Goal: Information Seeking & Learning: Understand process/instructions

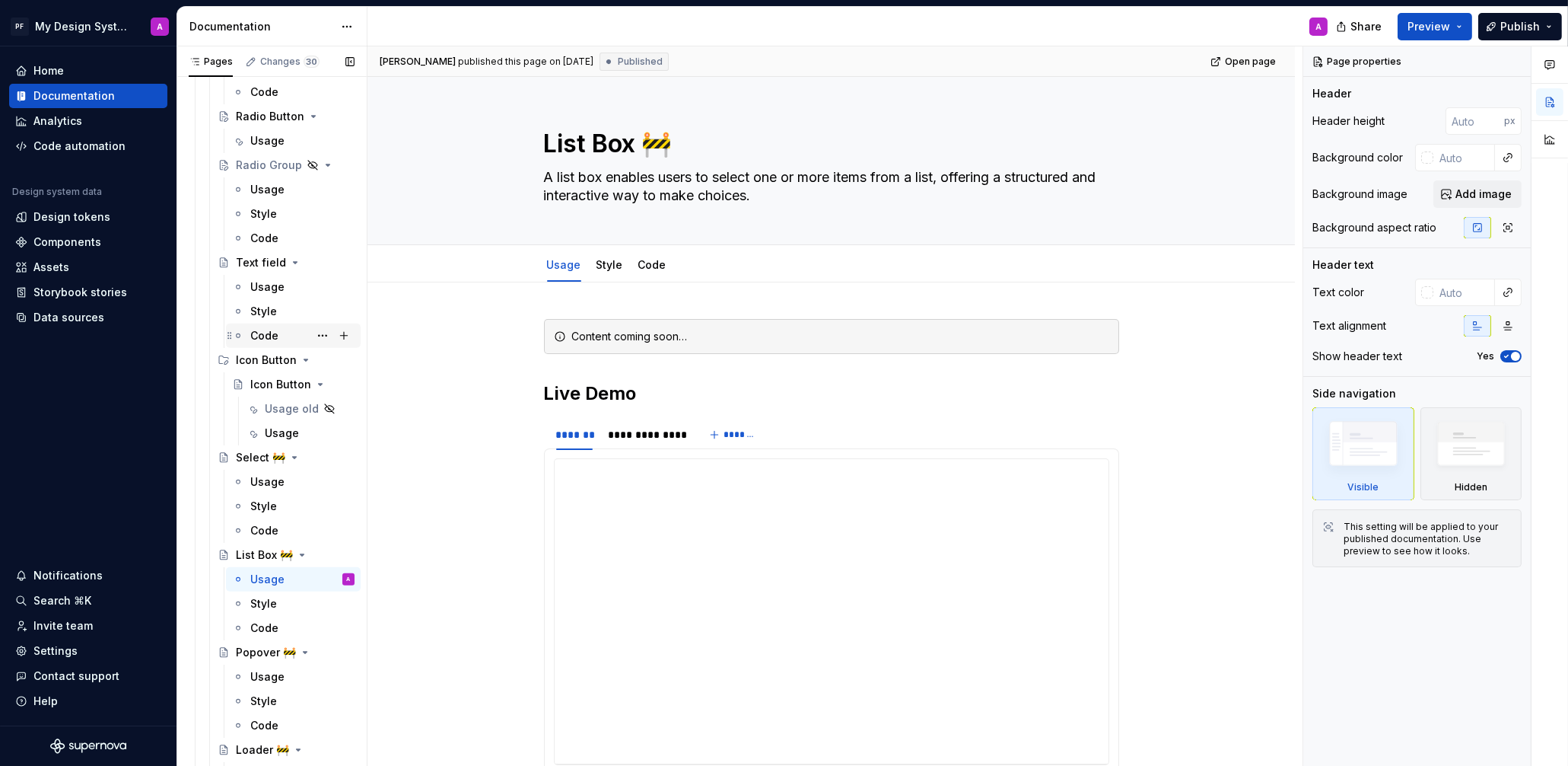
scroll to position [2636, 0]
click at [262, 378] on div "Icon Button" at bounding box center [272, 386] width 44 height 15
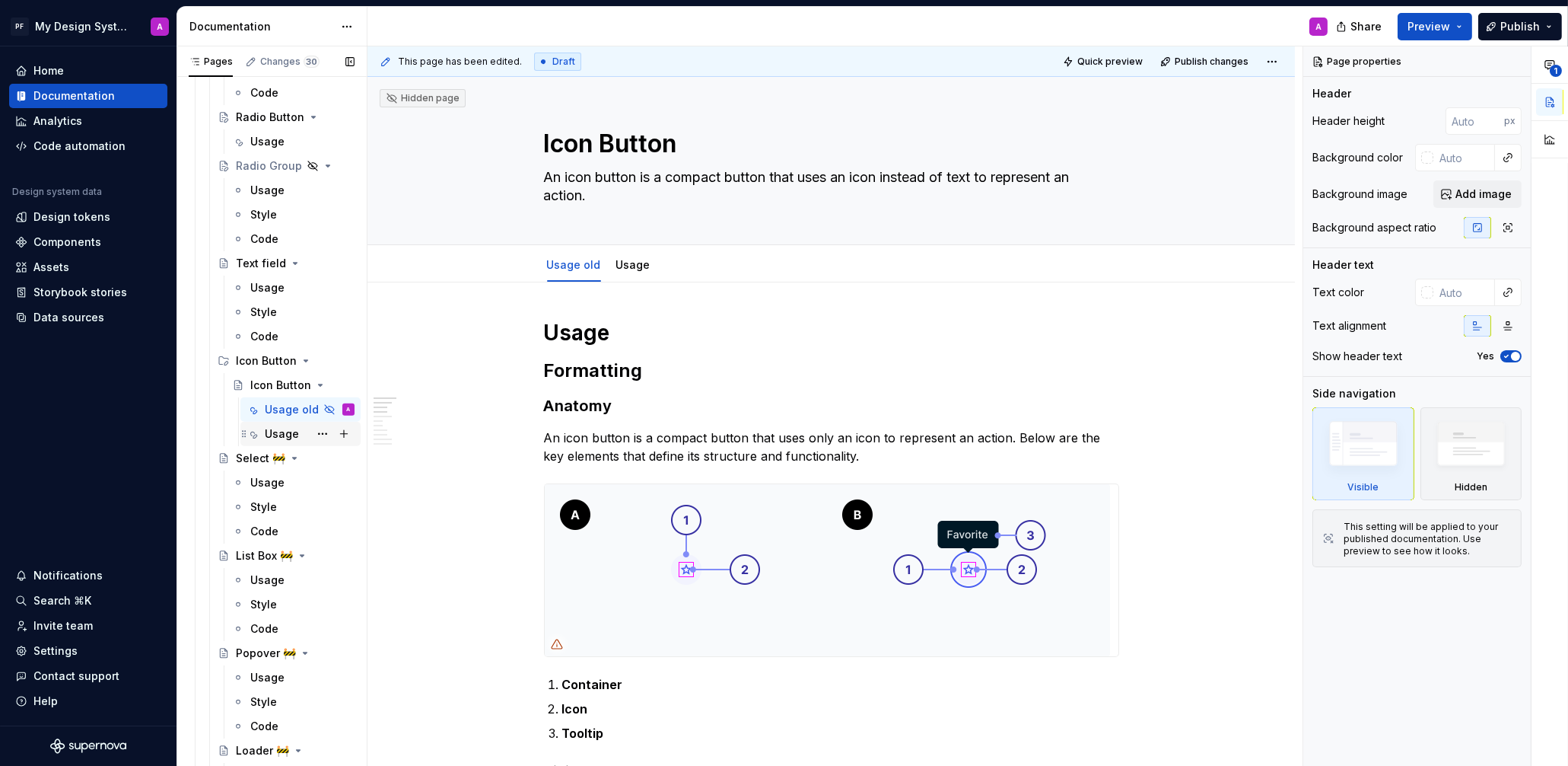
click at [267, 427] on div "Usage" at bounding box center [281, 434] width 34 height 15
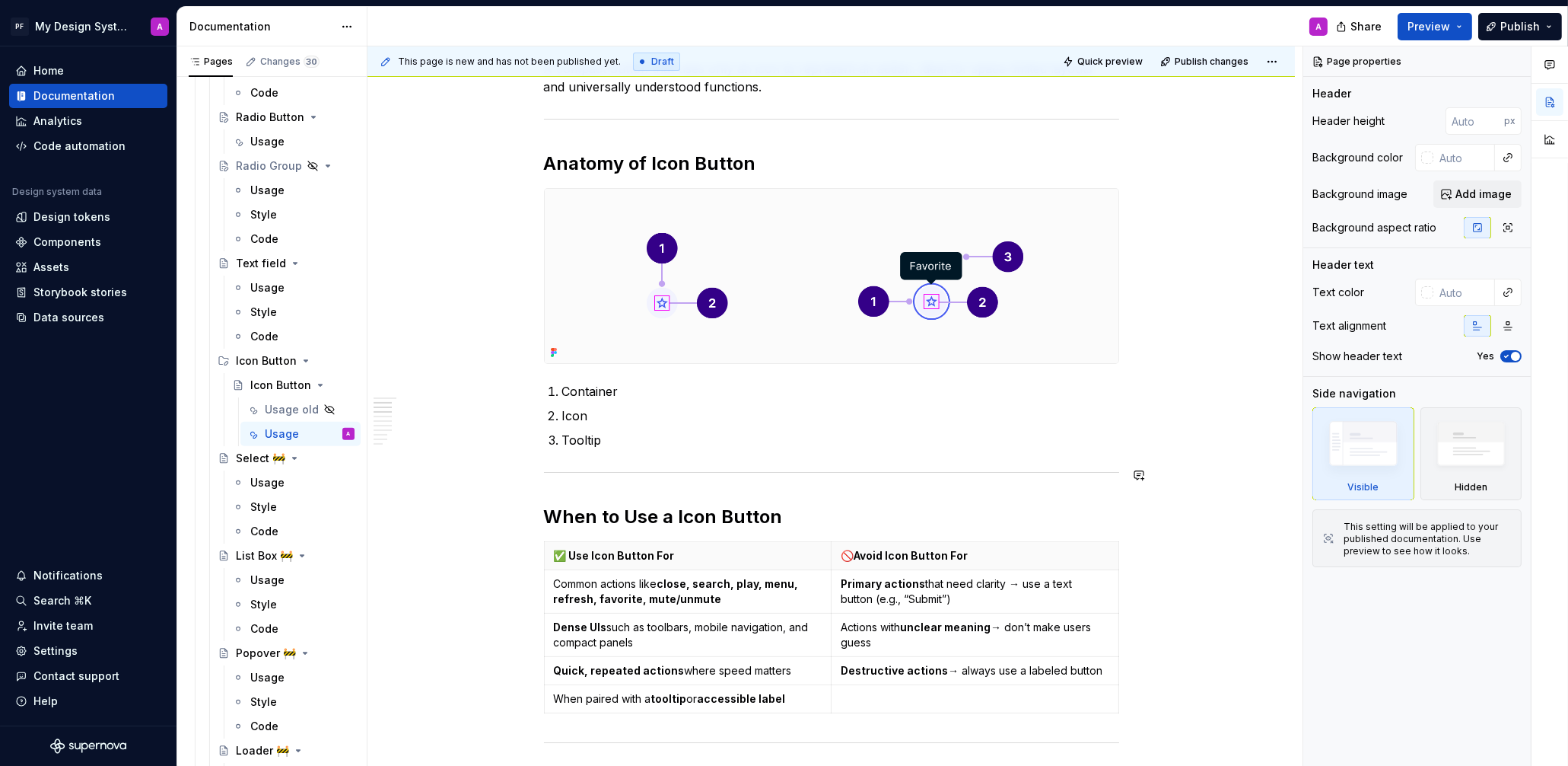
scroll to position [266, 0]
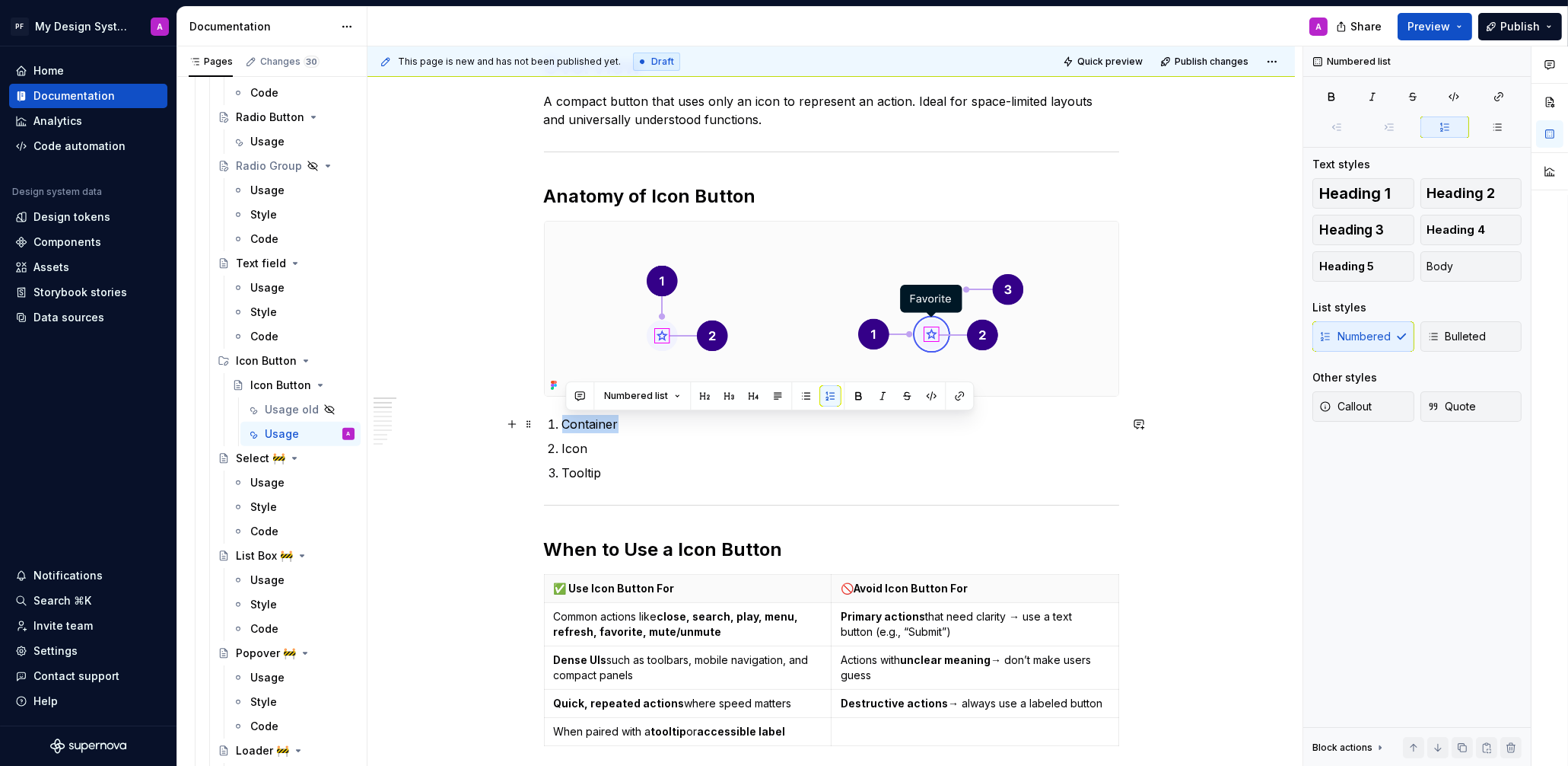
drag, startPoint x: 608, startPoint y: 420, endPoint x: 563, endPoint y: 420, distance: 45.0
click at [563, 420] on li "Container" at bounding box center [840, 424] width 557 height 18
click at [855, 395] on button "button" at bounding box center [858, 396] width 21 height 21
drag, startPoint x: 597, startPoint y: 449, endPoint x: 565, endPoint y: 449, distance: 32.0
click at [565, 449] on p "Icon" at bounding box center [840, 449] width 557 height 18
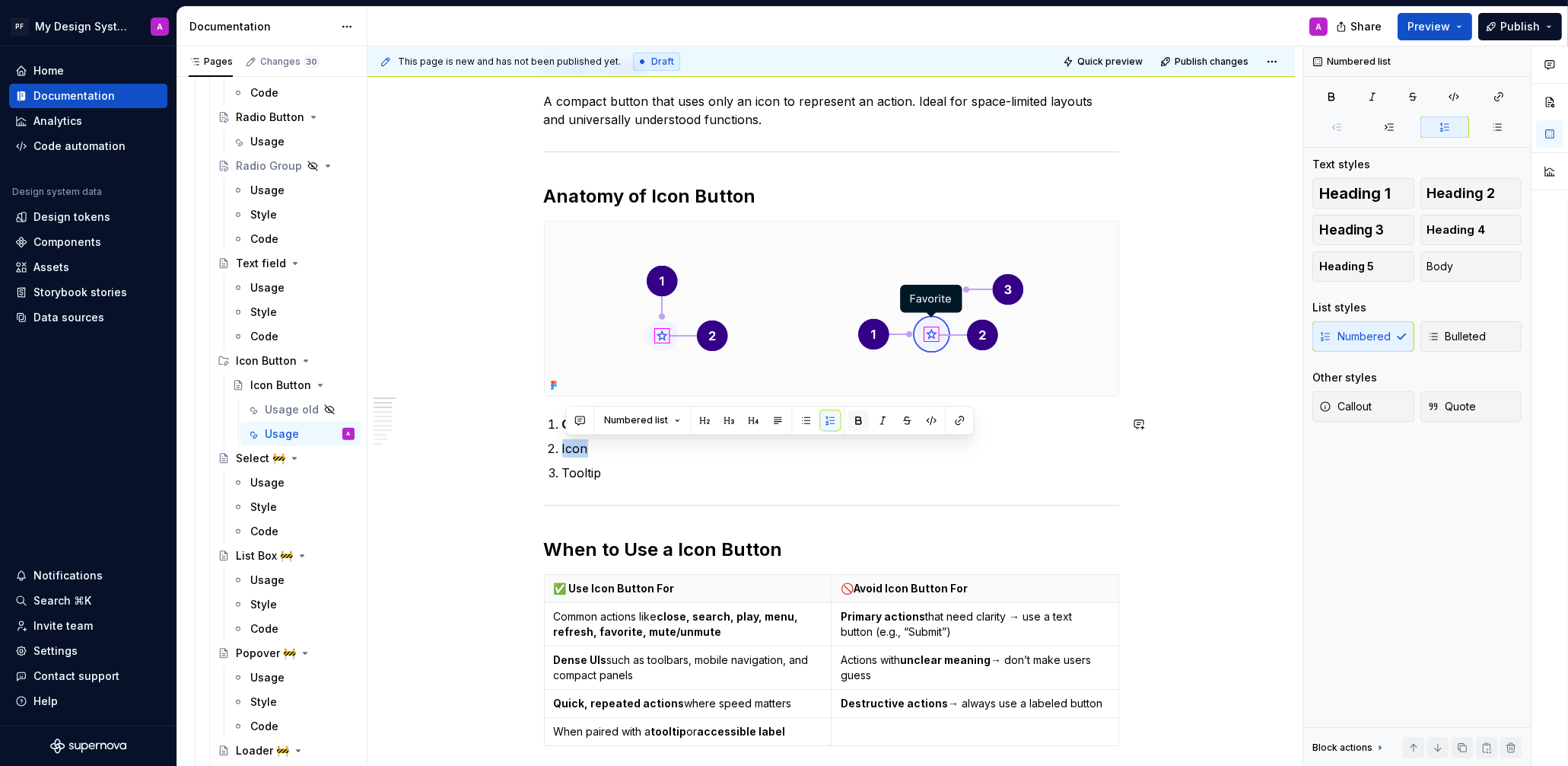
click at [848, 419] on button "button" at bounding box center [858, 420] width 21 height 21
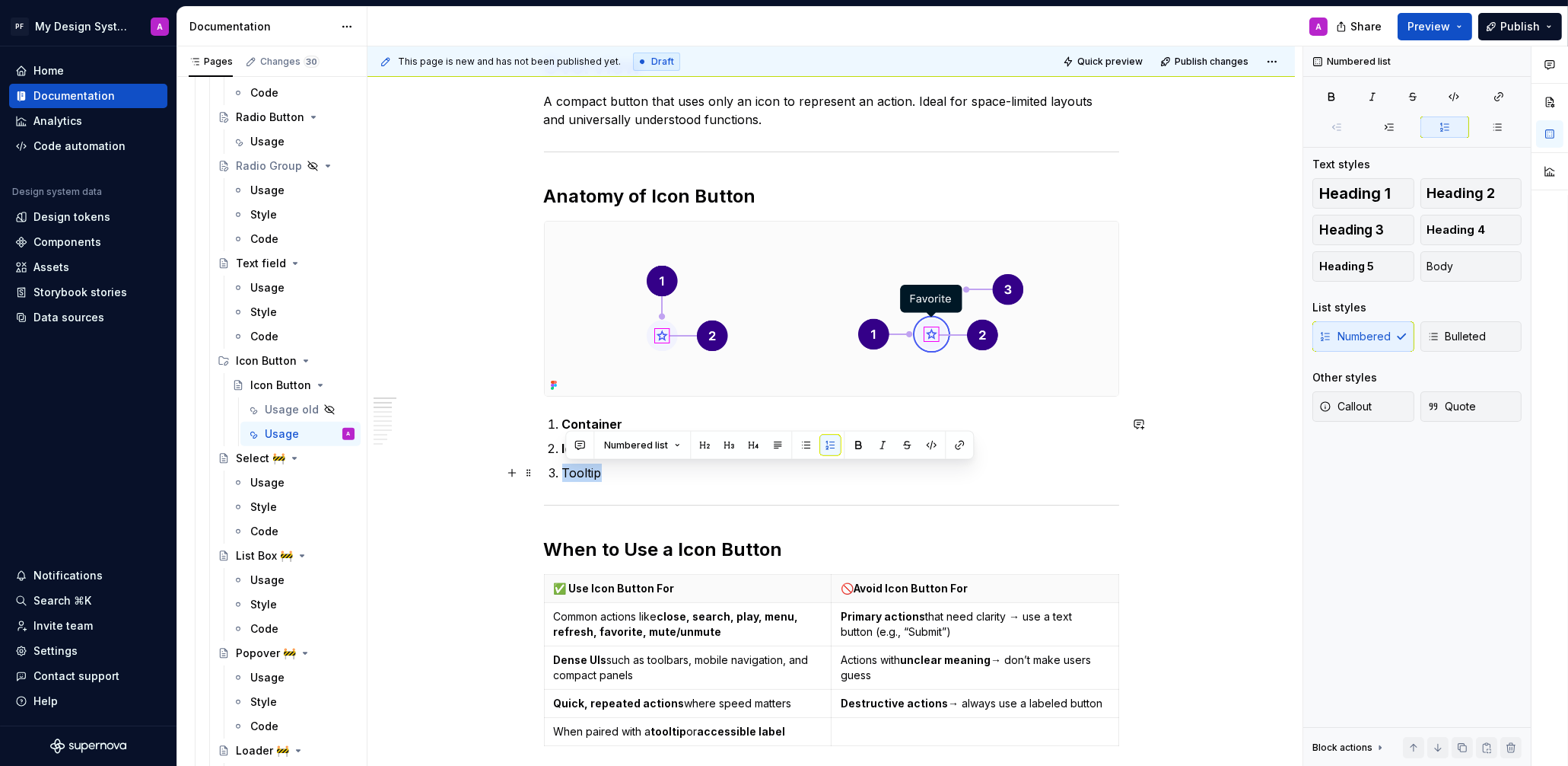
drag, startPoint x: 606, startPoint y: 475, endPoint x: 723, endPoint y: 461, distance: 117.8
click at [562, 474] on li "Tooltip" at bounding box center [840, 473] width 557 height 18
click at [850, 446] on button "button" at bounding box center [858, 444] width 21 height 21
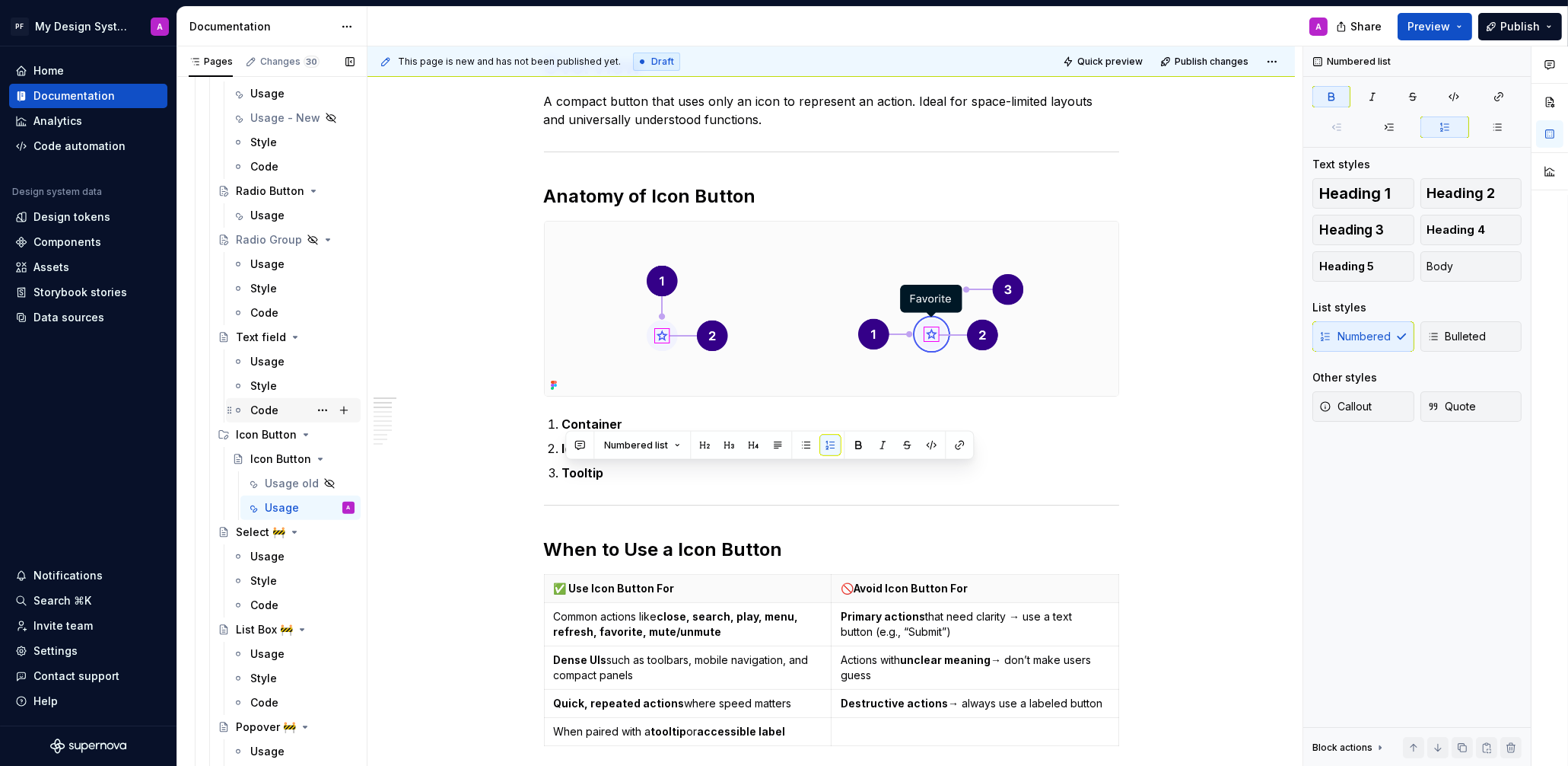
scroll to position [2536, 0]
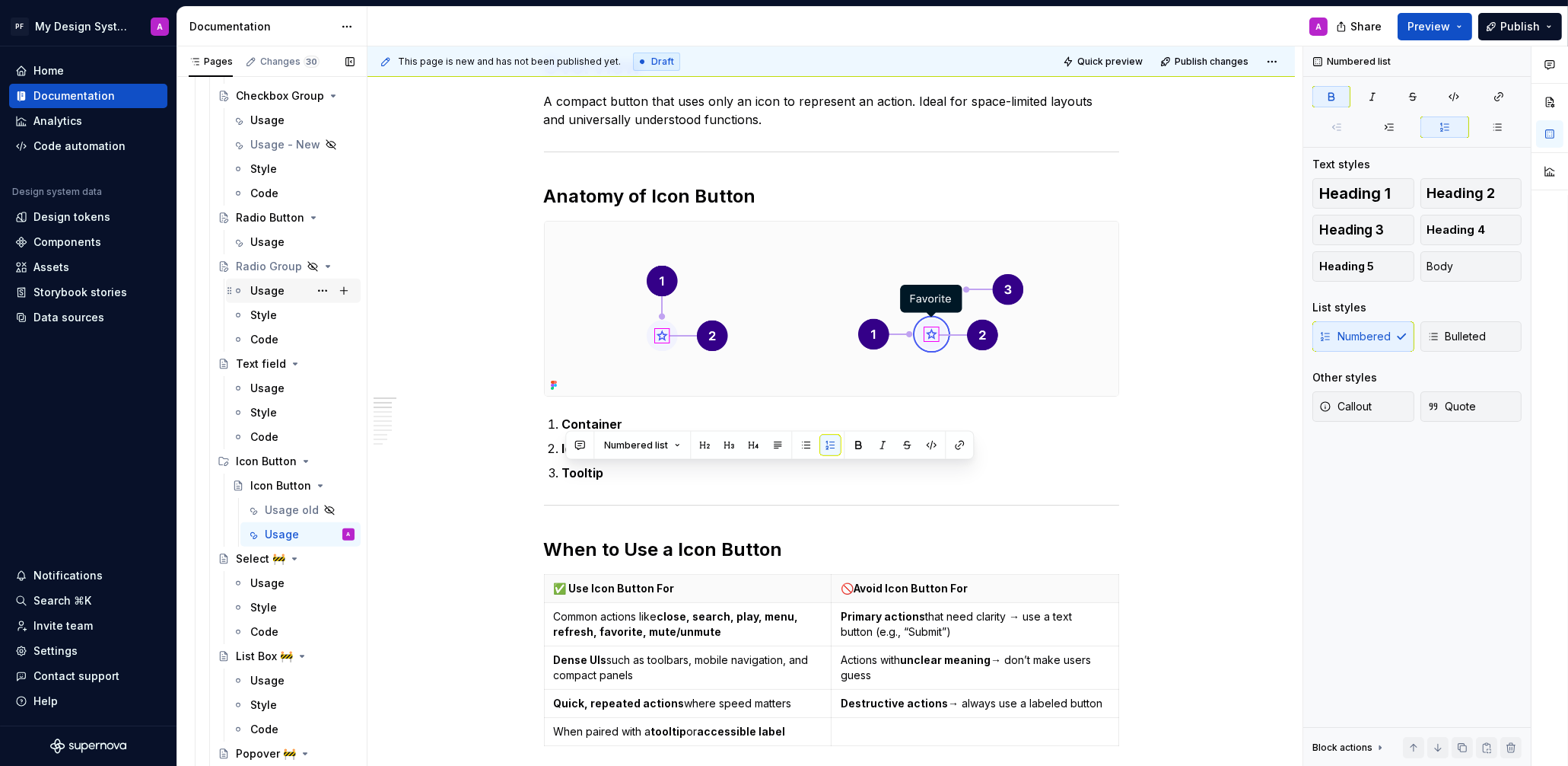
click at [272, 286] on div "Usage" at bounding box center [267, 291] width 34 height 15
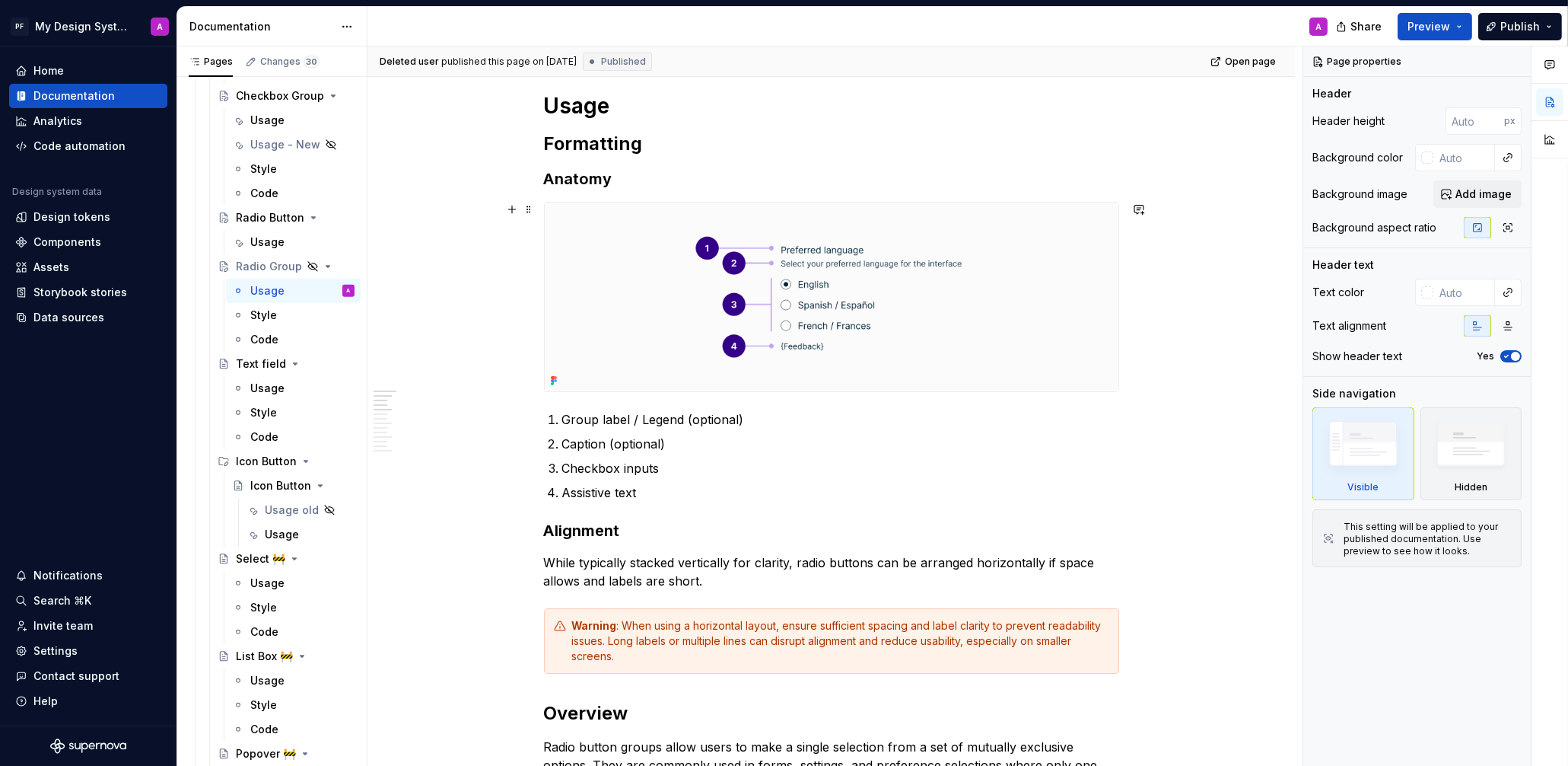
scroll to position [230, 0]
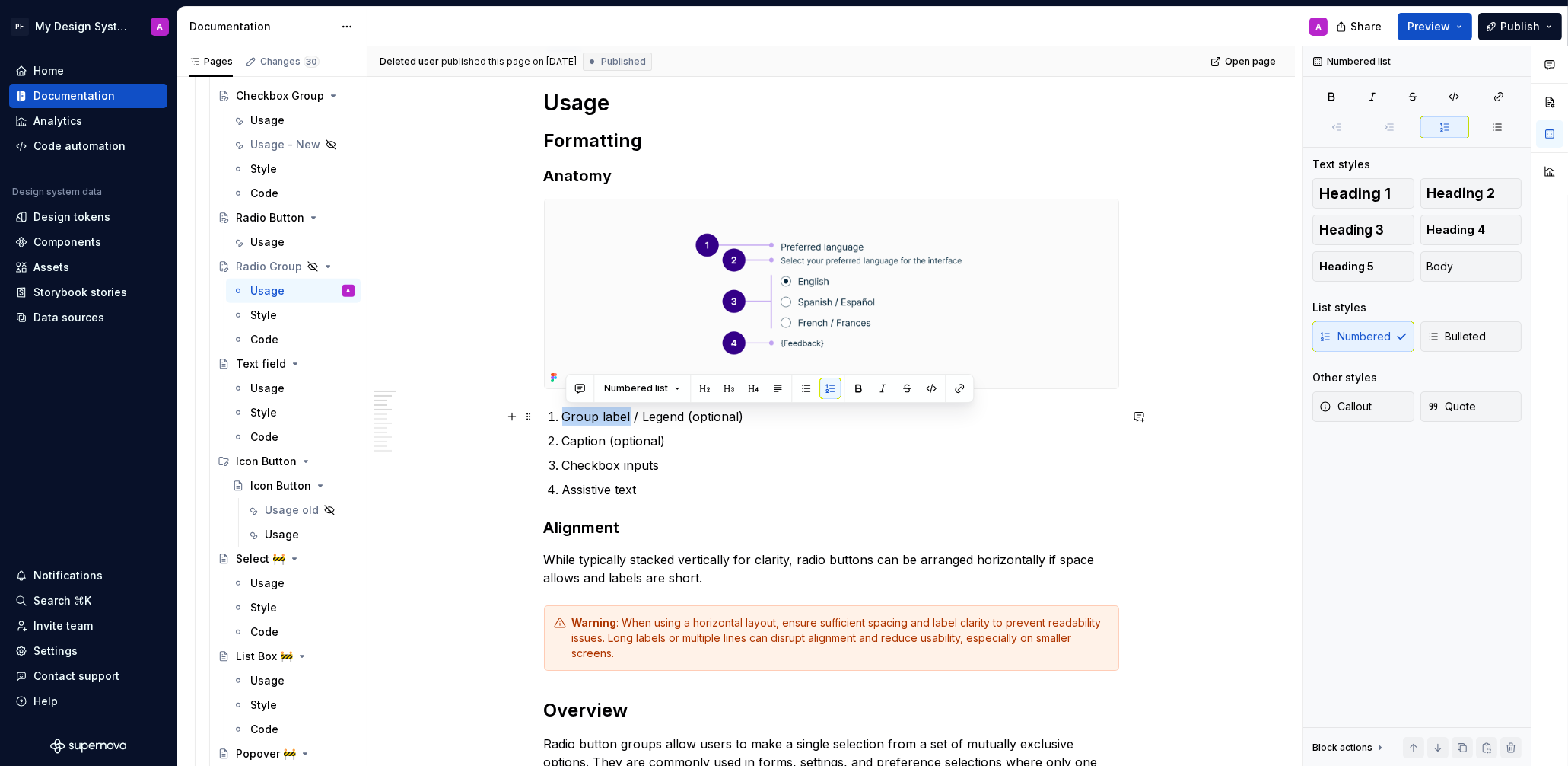
drag, startPoint x: 632, startPoint y: 417, endPoint x: 566, endPoint y: 413, distance: 66.1
click at [566, 413] on p "Group label / Legend (optional)" at bounding box center [840, 417] width 557 height 18
click at [856, 391] on button "button" at bounding box center [858, 388] width 21 height 21
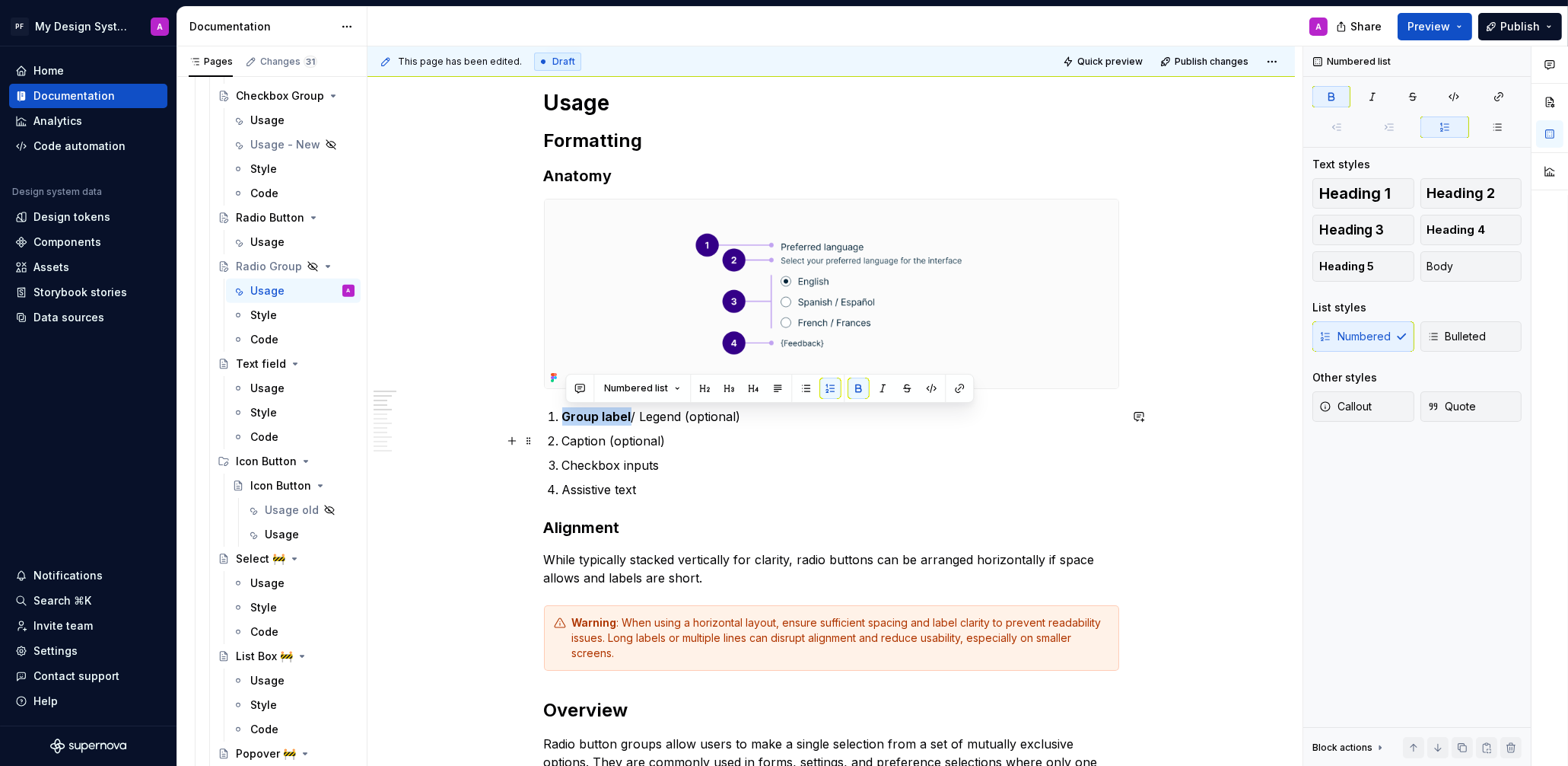
type textarea "*"
drag, startPoint x: 609, startPoint y: 442, endPoint x: 563, endPoint y: 441, distance: 46.0
click at [563, 441] on li "Caption (optional)" at bounding box center [840, 441] width 557 height 18
click at [852, 417] on button "button" at bounding box center [858, 412] width 21 height 21
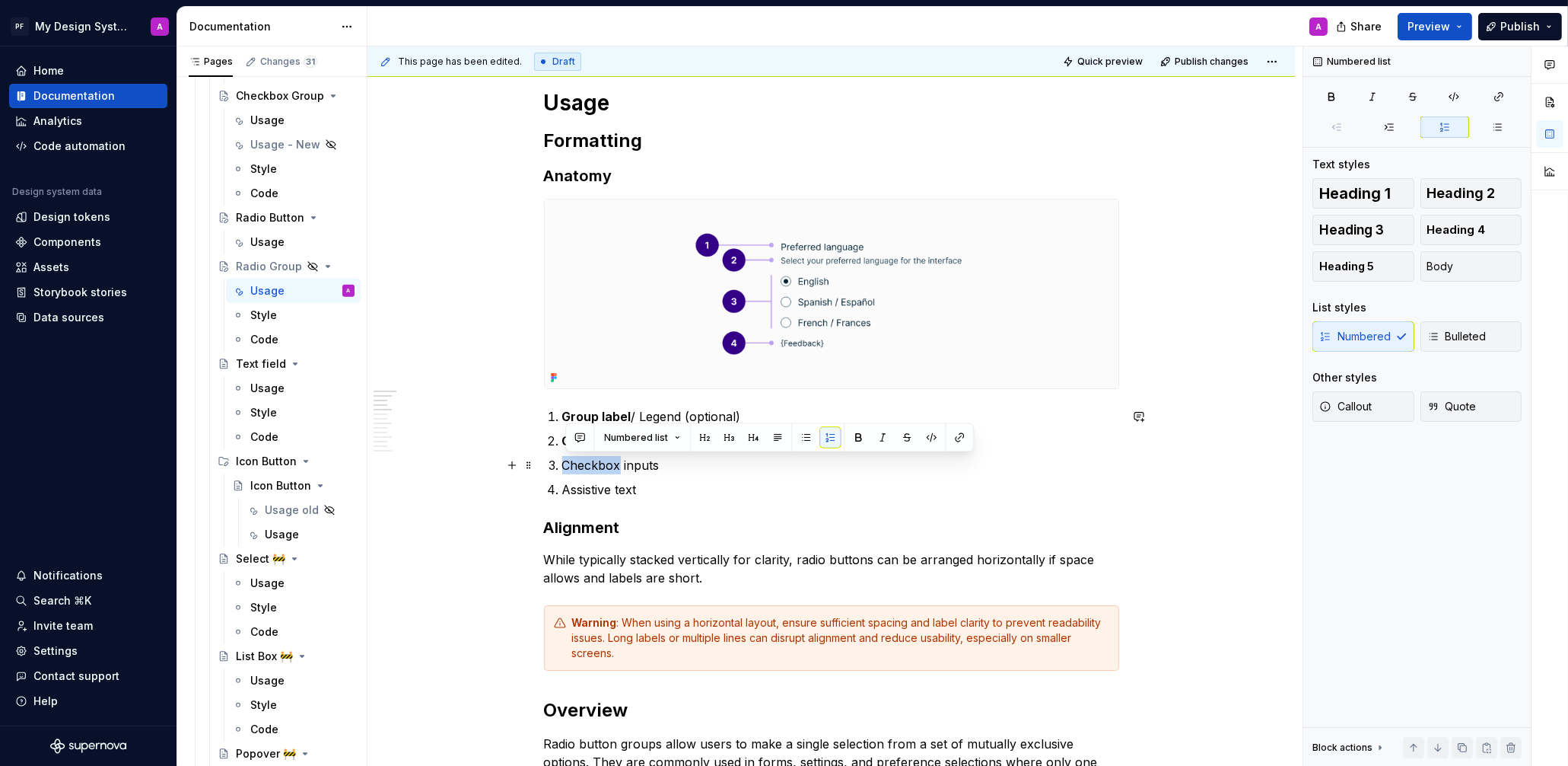
drag, startPoint x: 624, startPoint y: 466, endPoint x: 672, endPoint y: 453, distance: 49.7
click at [565, 464] on p "Checkbox inputs" at bounding box center [840, 465] width 557 height 18
drag, startPoint x: 662, startPoint y: 464, endPoint x: 768, endPoint y: 442, distance: 108.3
click at [566, 464] on p "Checkbox inputs" at bounding box center [840, 465] width 557 height 18
click at [850, 436] on button "button" at bounding box center [858, 437] width 21 height 21
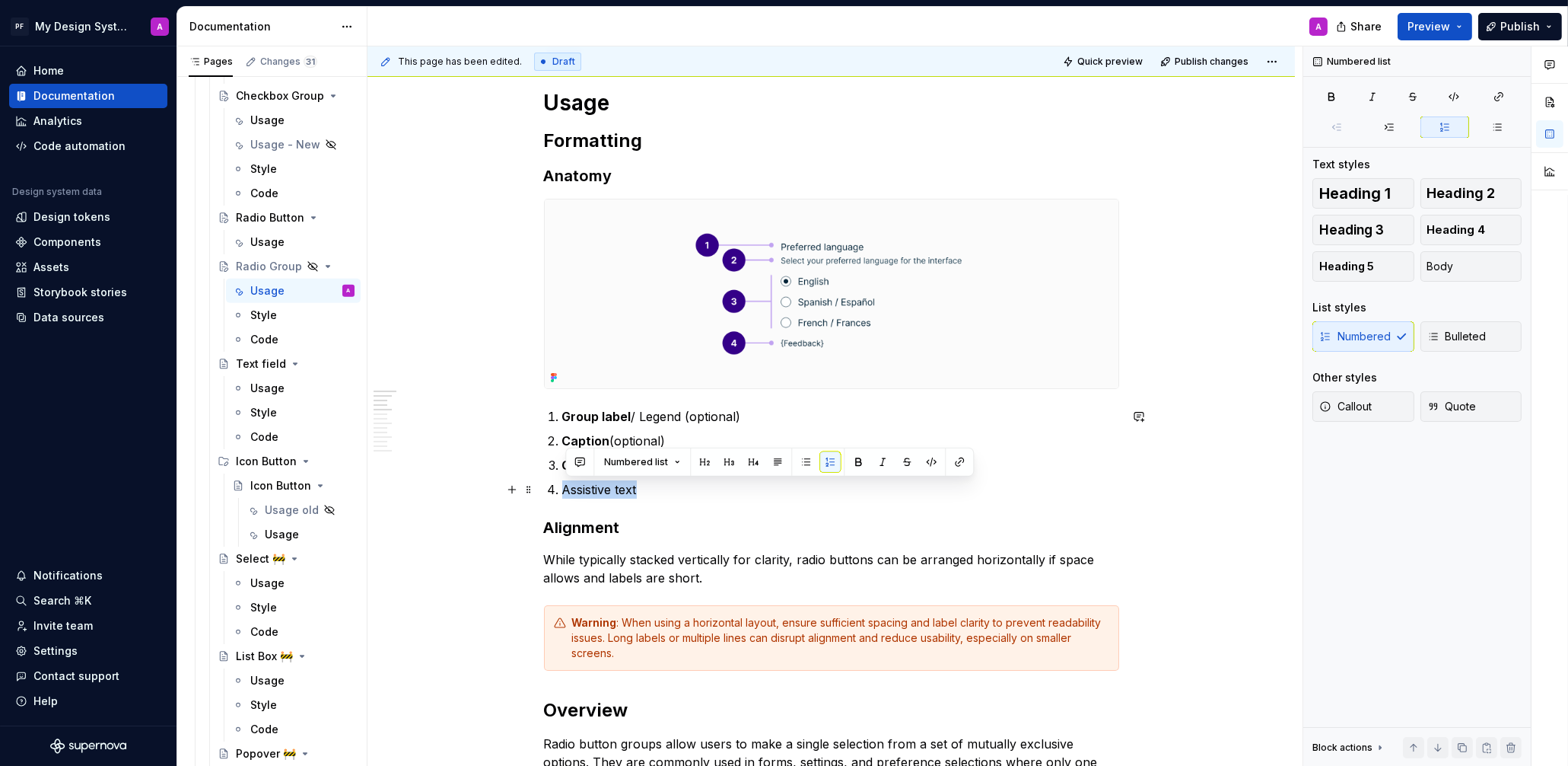
drag, startPoint x: 648, startPoint y: 490, endPoint x: 562, endPoint y: 491, distance: 86.0
click at [562, 491] on li "Assistive text" at bounding box center [840, 490] width 557 height 18
click at [863, 460] on button "button" at bounding box center [858, 461] width 21 height 21
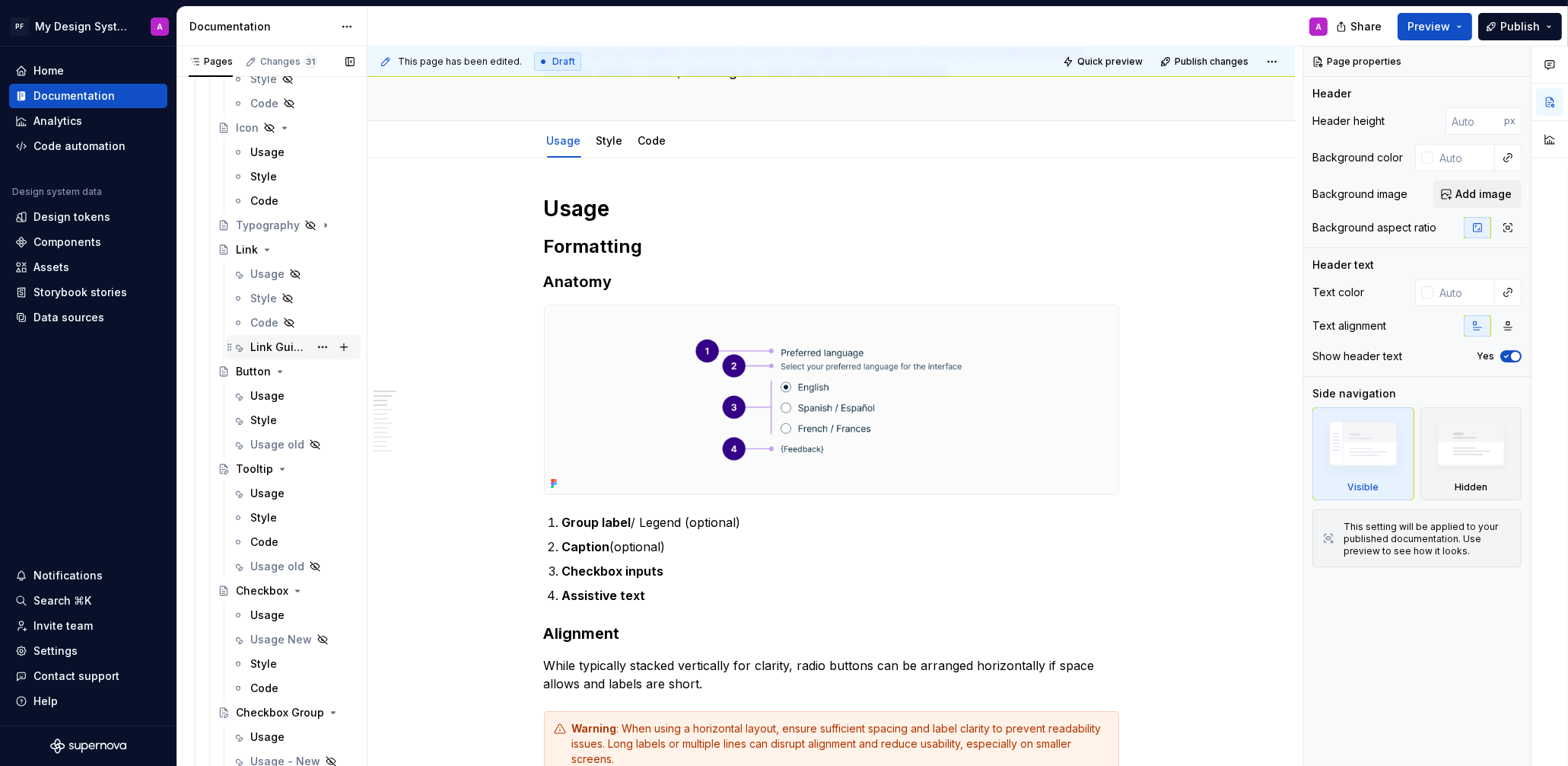
scroll to position [1920, 0]
click at [260, 346] on div "Link Guidance" at bounding box center [280, 346] width 59 height 15
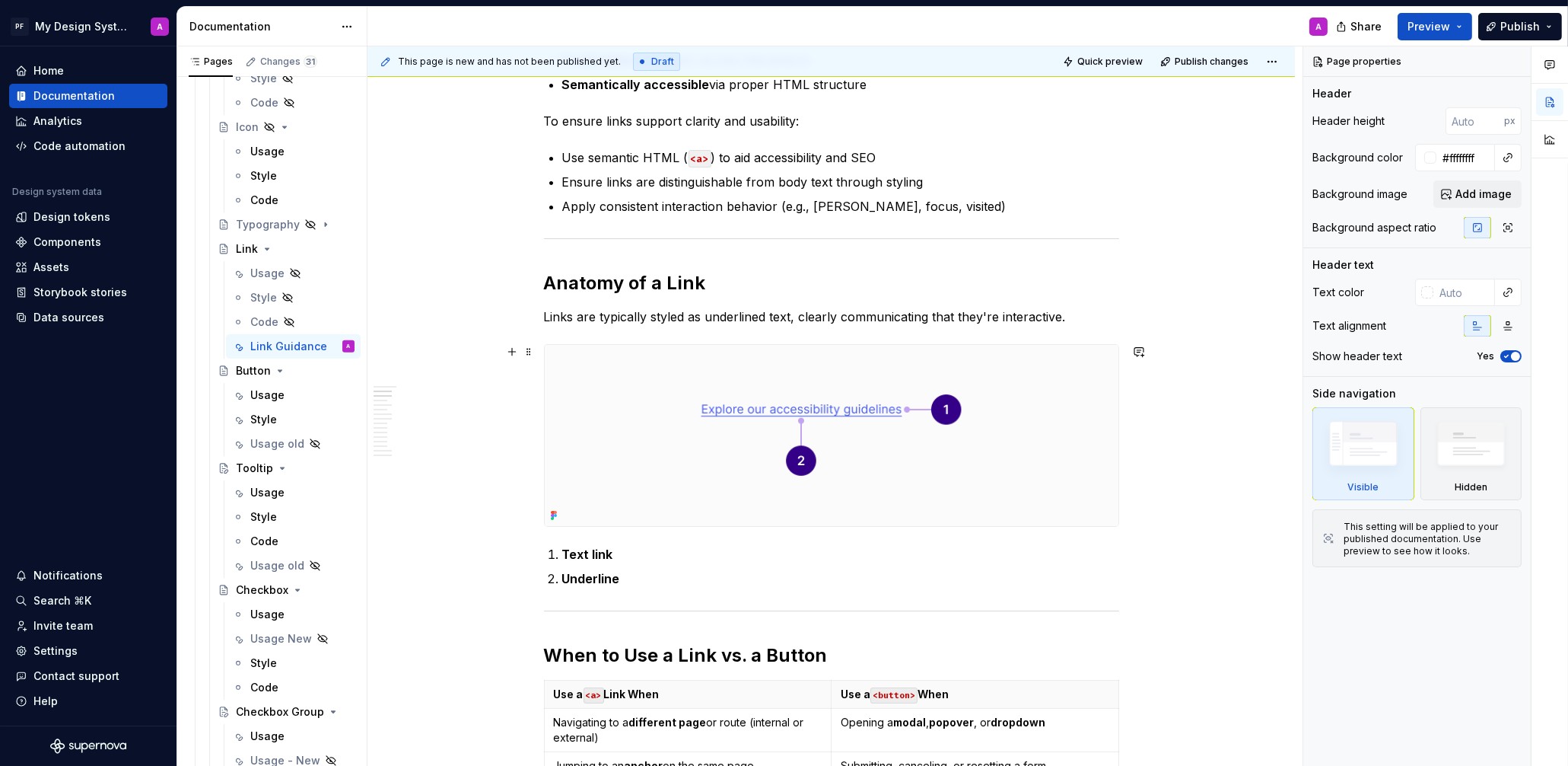
scroll to position [416, 0]
click at [261, 394] on div "Usage" at bounding box center [267, 395] width 34 height 15
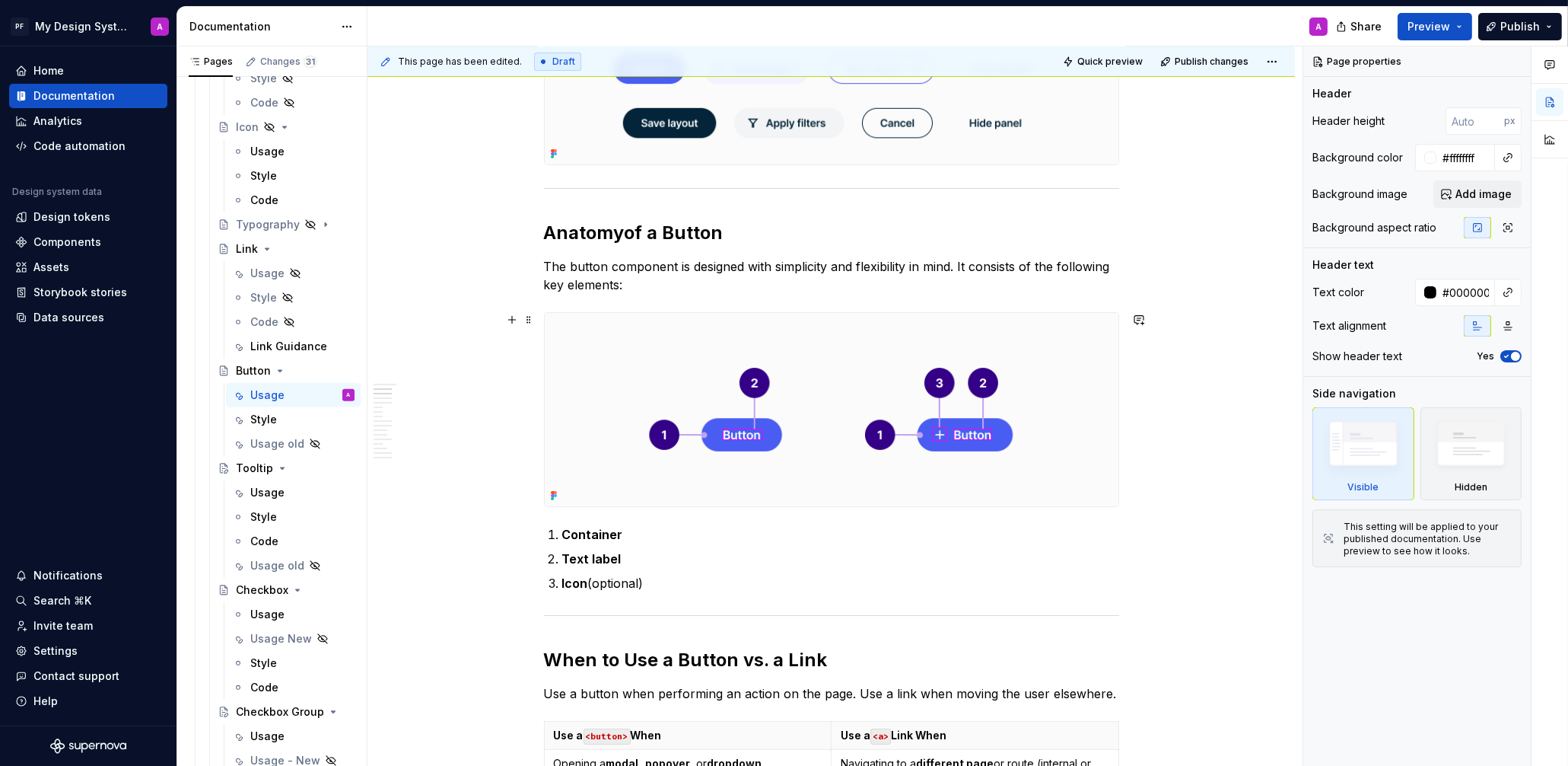
scroll to position [425, 0]
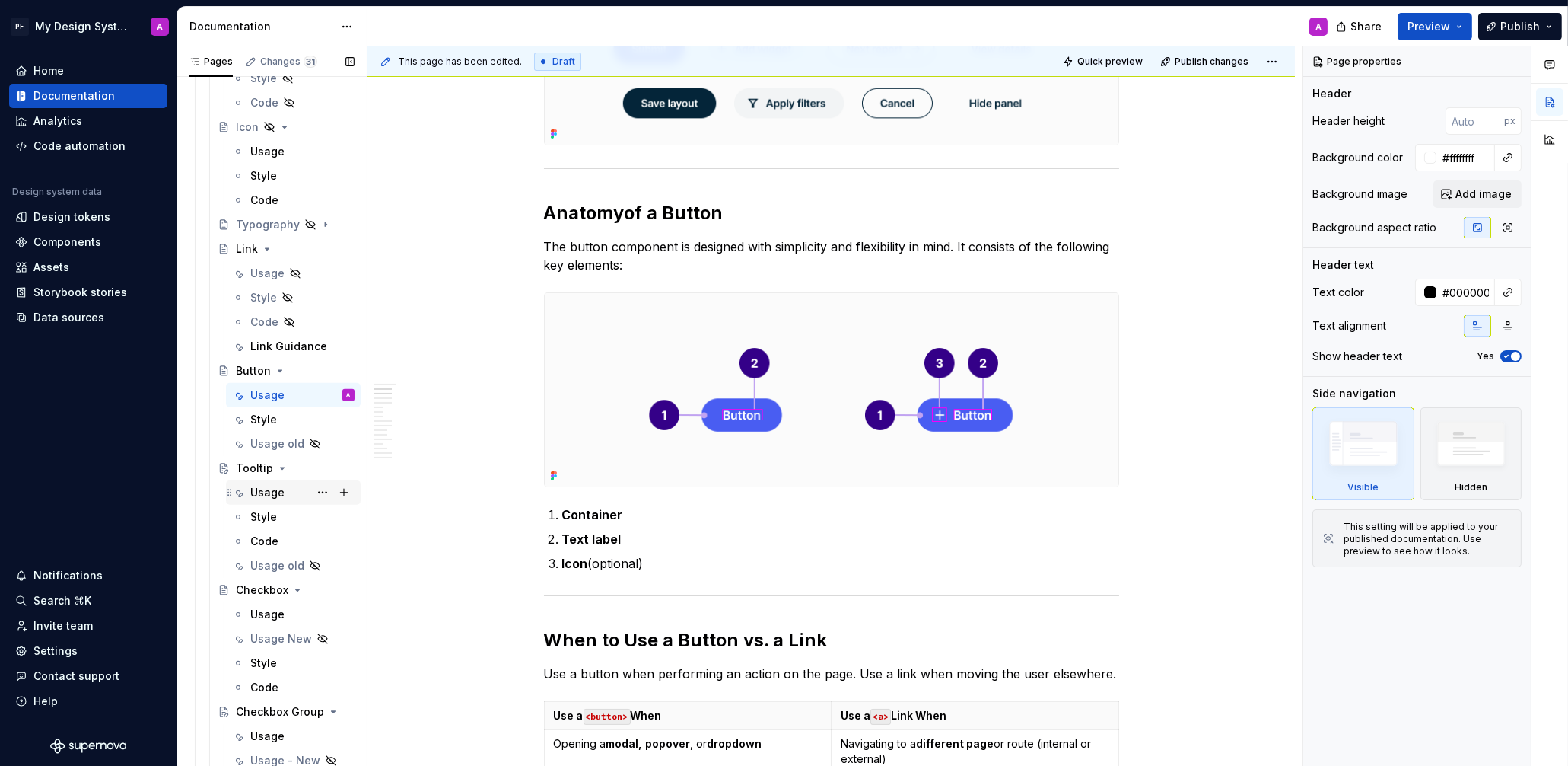
click at [262, 486] on div "Usage" at bounding box center [267, 492] width 34 height 15
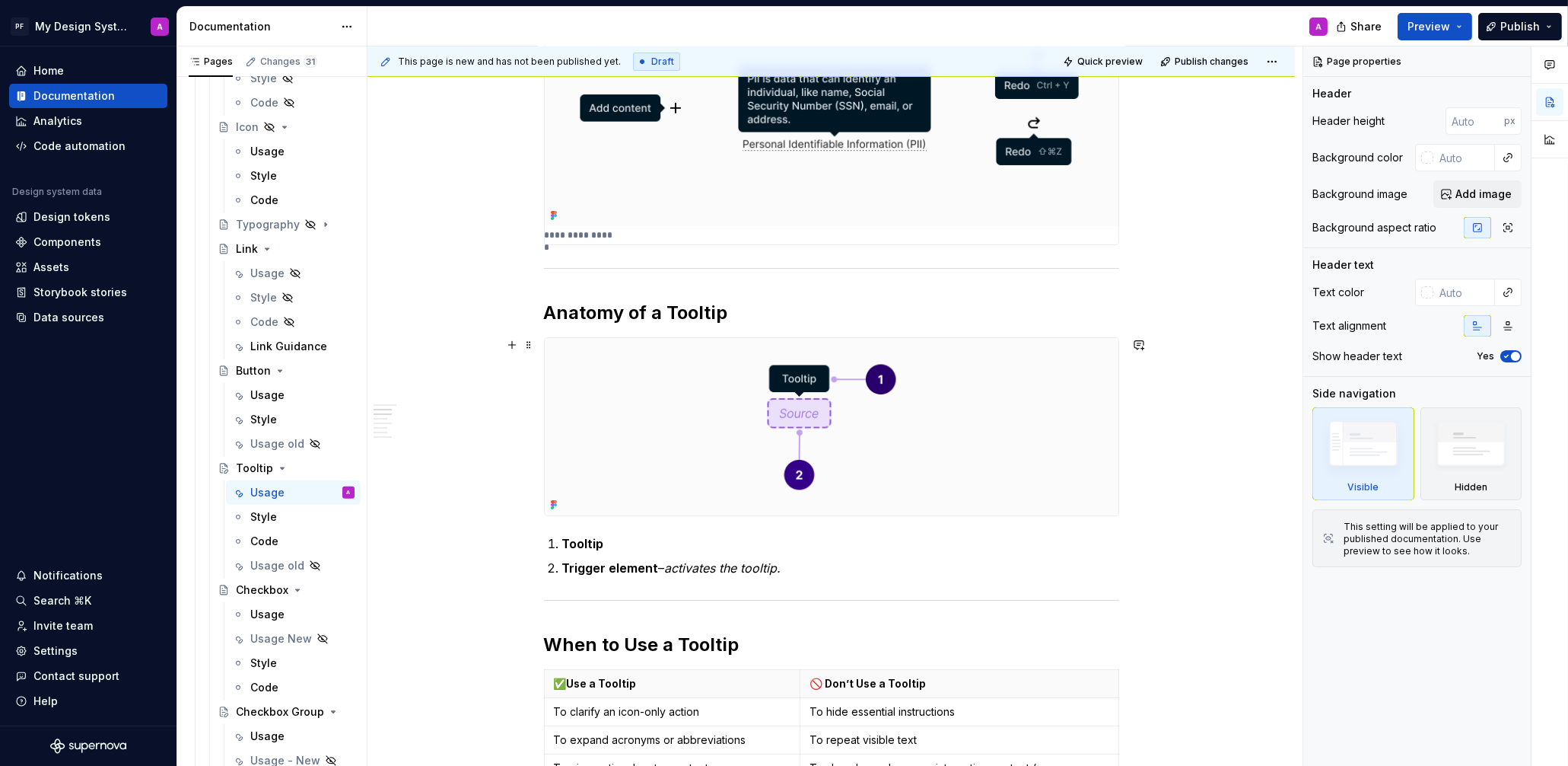
scroll to position [517, 0]
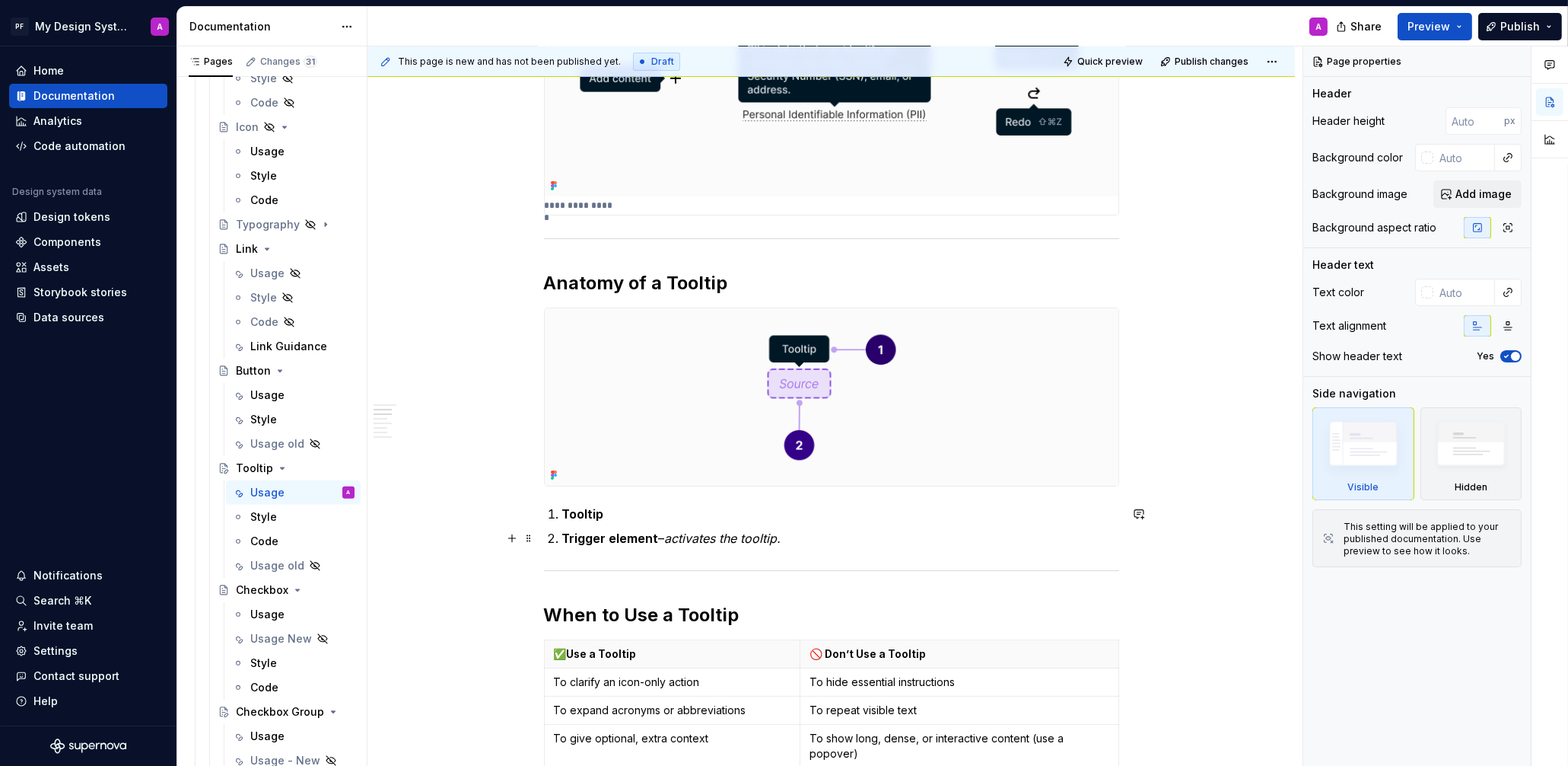
type textarea "*"
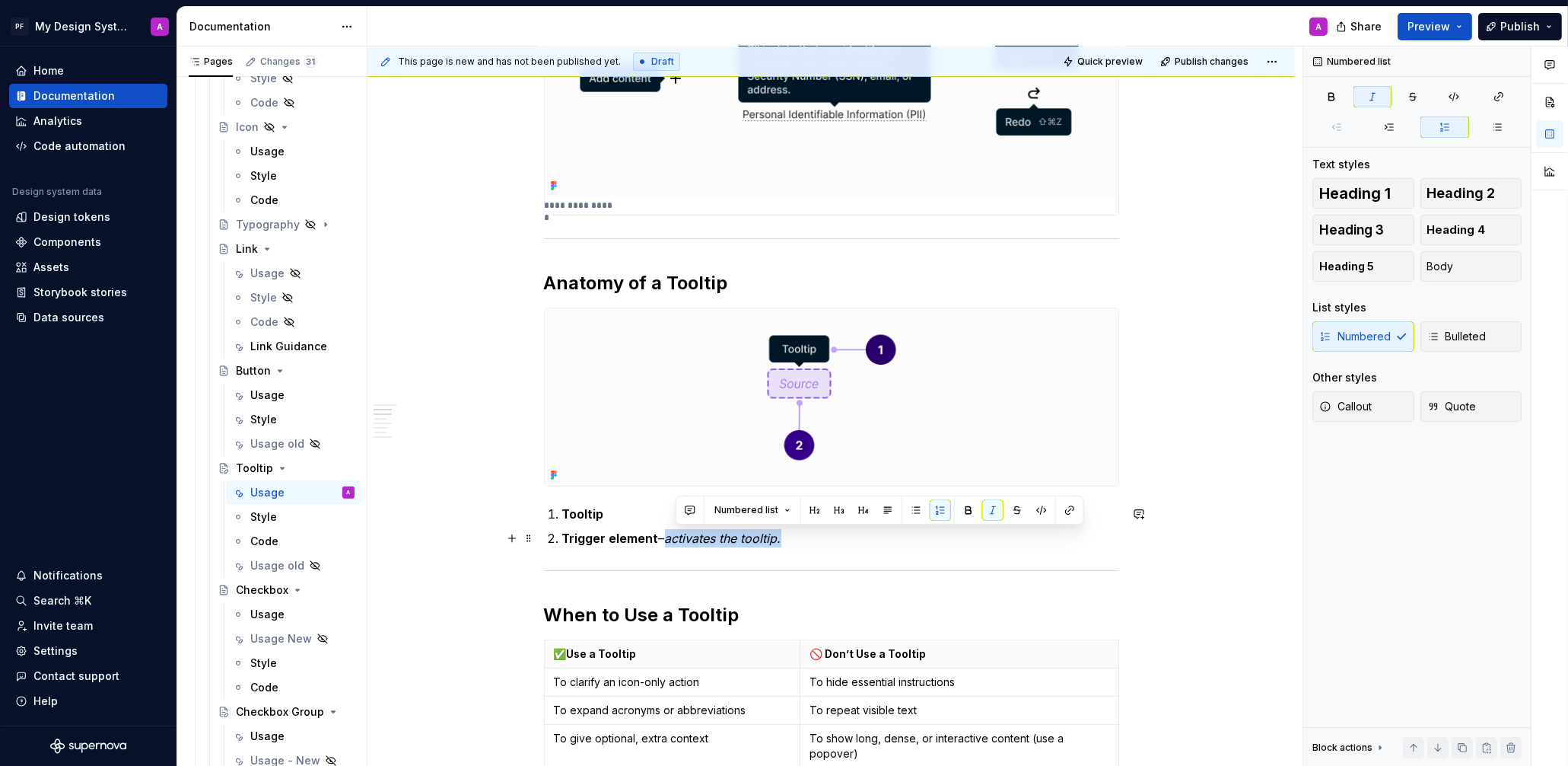
drag, startPoint x: 760, startPoint y: 536, endPoint x: 682, endPoint y: 535, distance: 78.0
click at [678, 537] on p "Trigger element – activates the tooltip." at bounding box center [840, 538] width 557 height 18
click at [985, 511] on button "button" at bounding box center [992, 510] width 21 height 21
click at [675, 538] on p "Trigger element – activates the tooltip." at bounding box center [840, 538] width 557 height 18
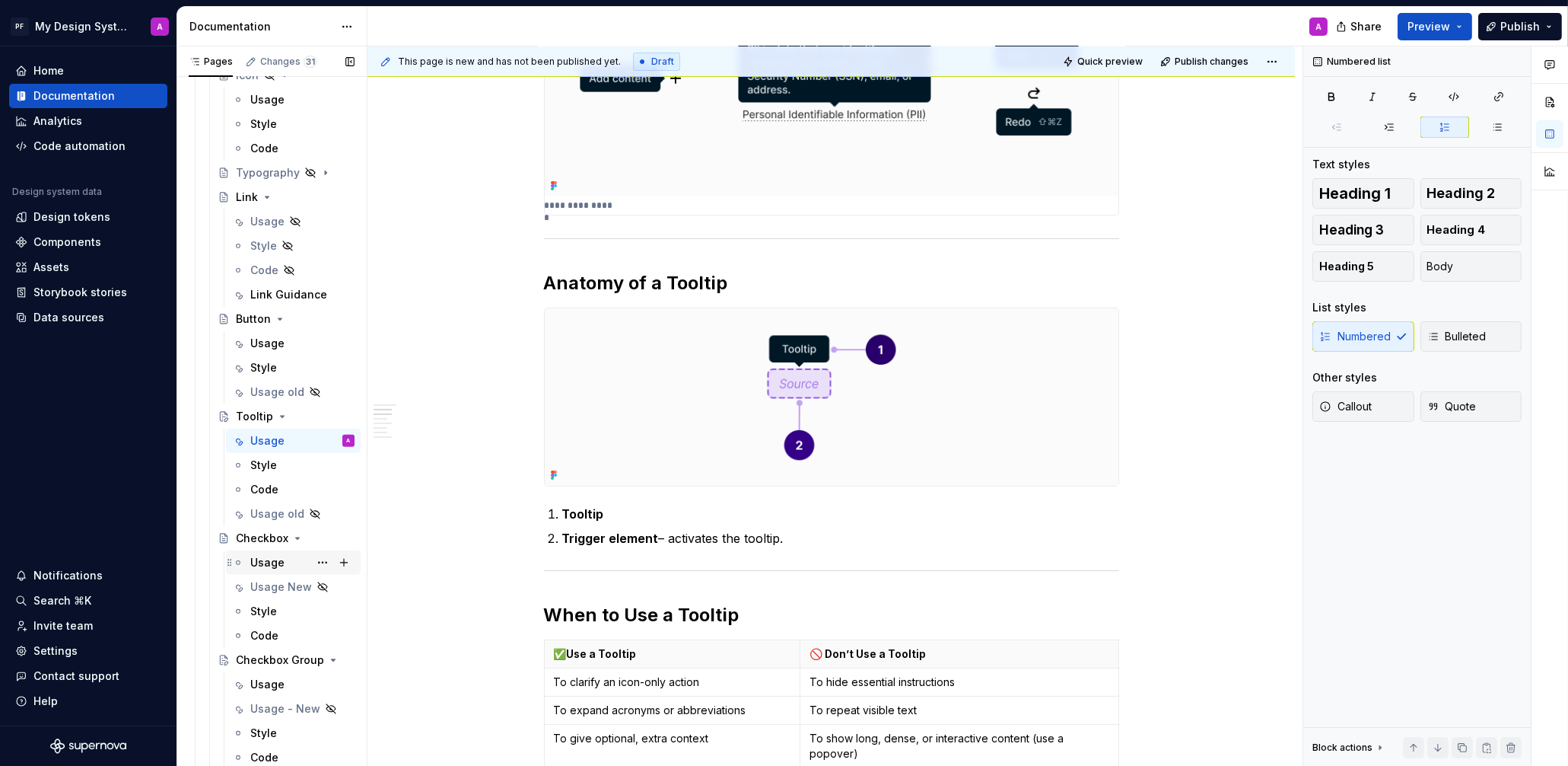
scroll to position [1991, 0]
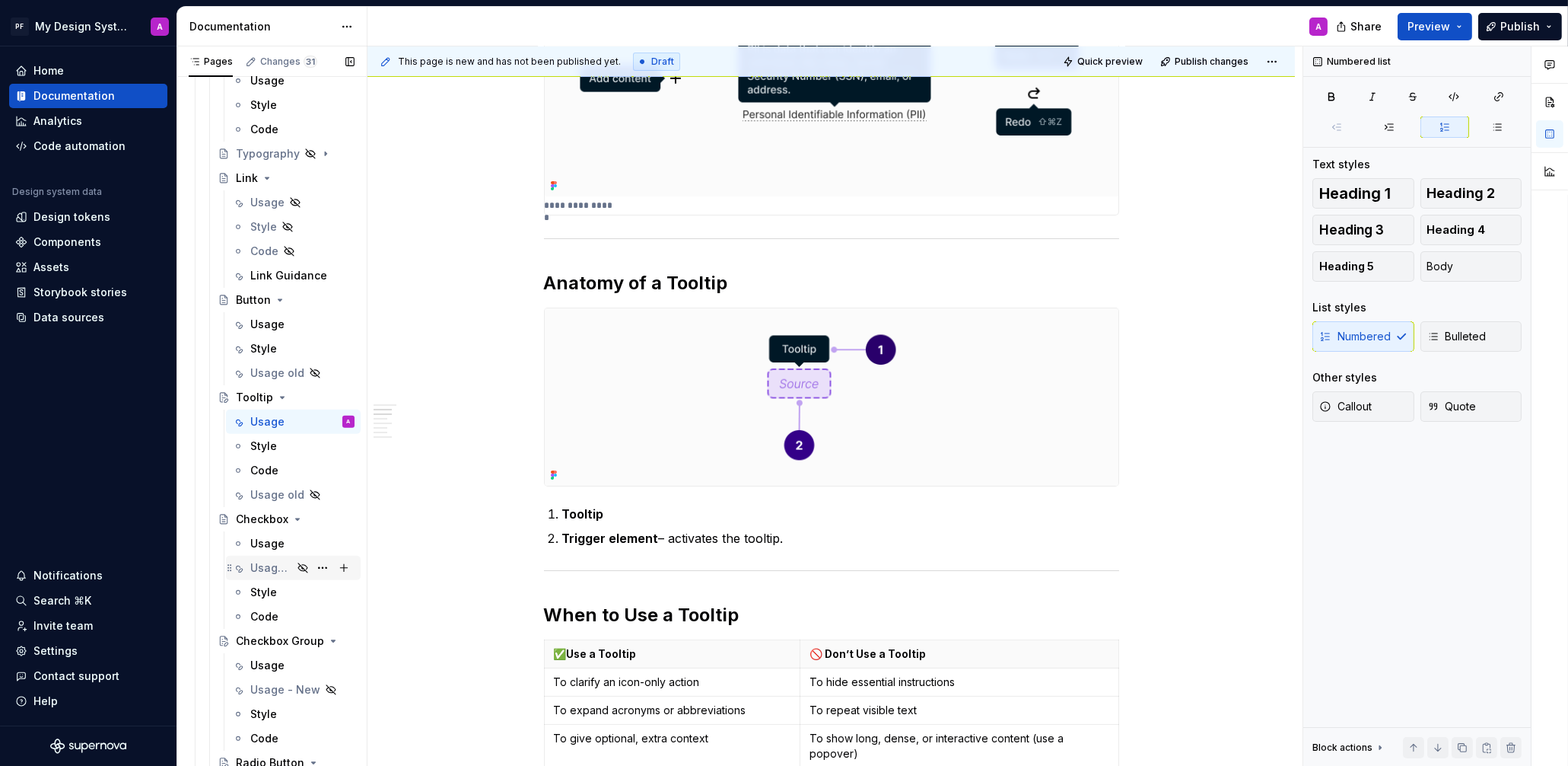
click at [268, 565] on div "Usage New" at bounding box center [271, 568] width 42 height 15
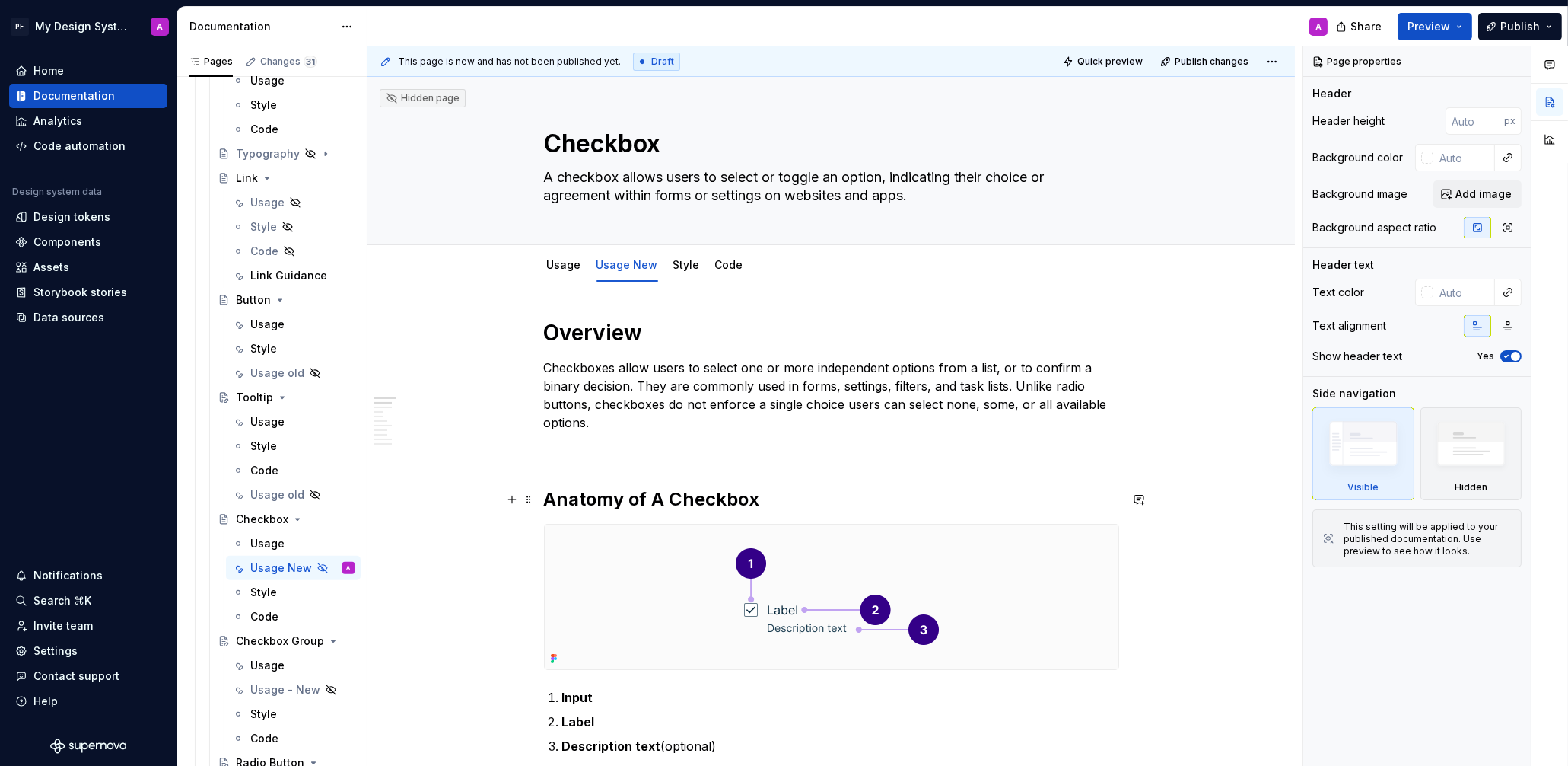
click at [667, 501] on strong "Anatomy of A Checkbox" at bounding box center [651, 499] width 216 height 22
type textarea "*"
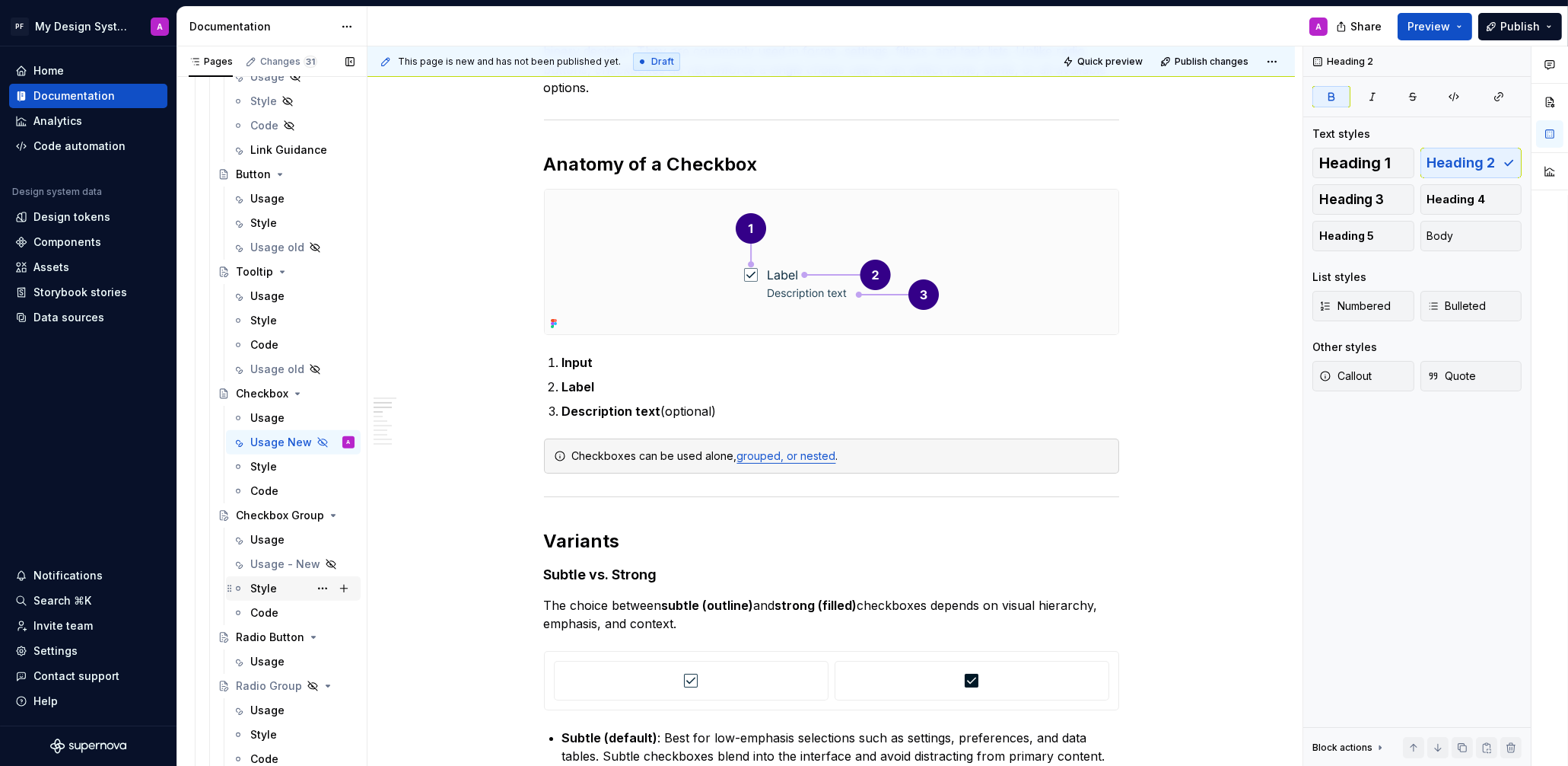
scroll to position [2121, 0]
click at [264, 554] on div "Usage - New" at bounding box center [271, 559] width 42 height 15
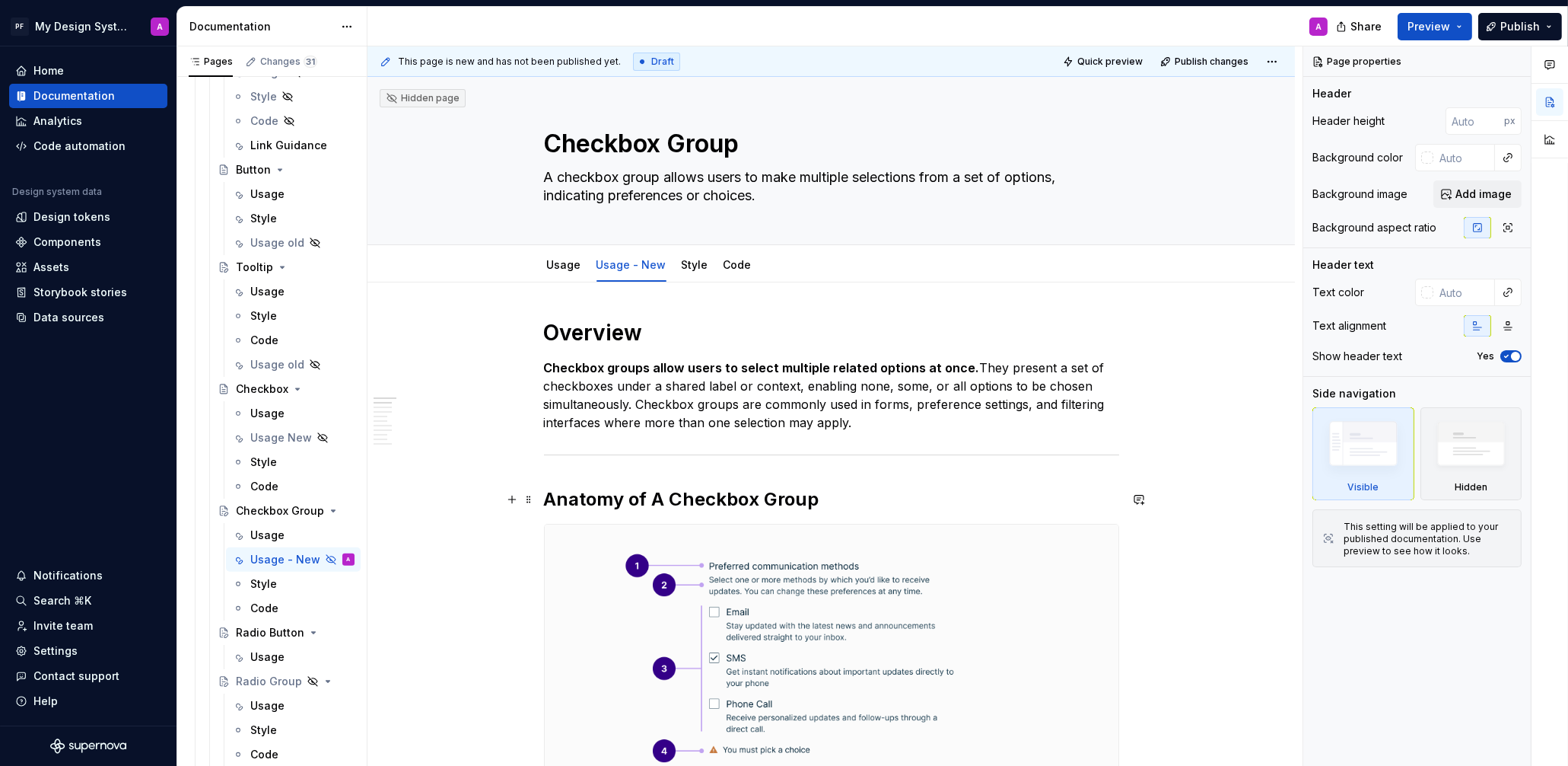
click at [664, 491] on strong "Anatomy of A Checkbox Group" at bounding box center [682, 499] width 275 height 22
type textarea "*"
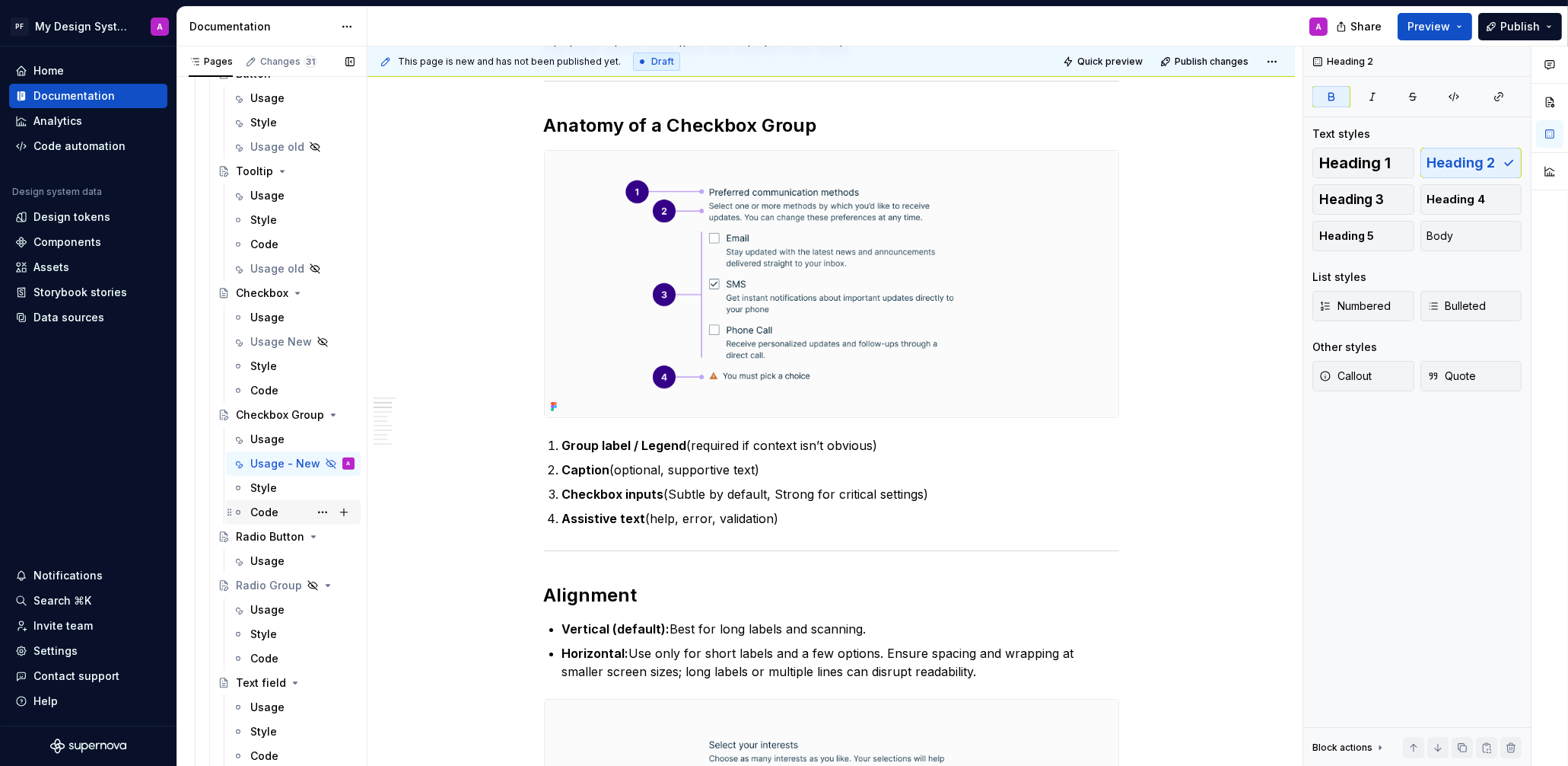
scroll to position [2247, 0]
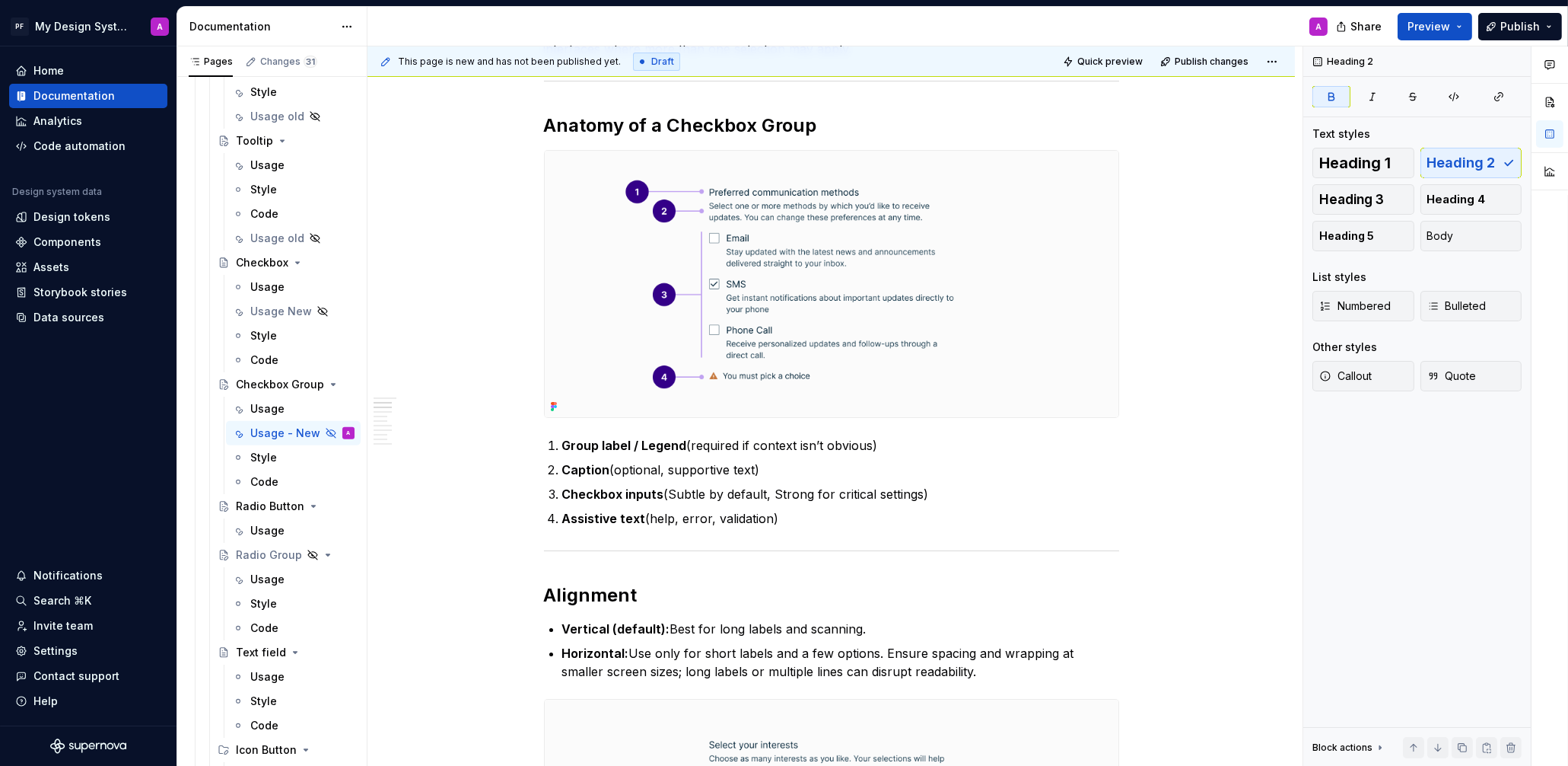
drag, startPoint x: 261, startPoint y: 530, endPoint x: 732, endPoint y: 552, distance: 471.5
click at [261, 530] on div "Usage" at bounding box center [267, 531] width 34 height 15
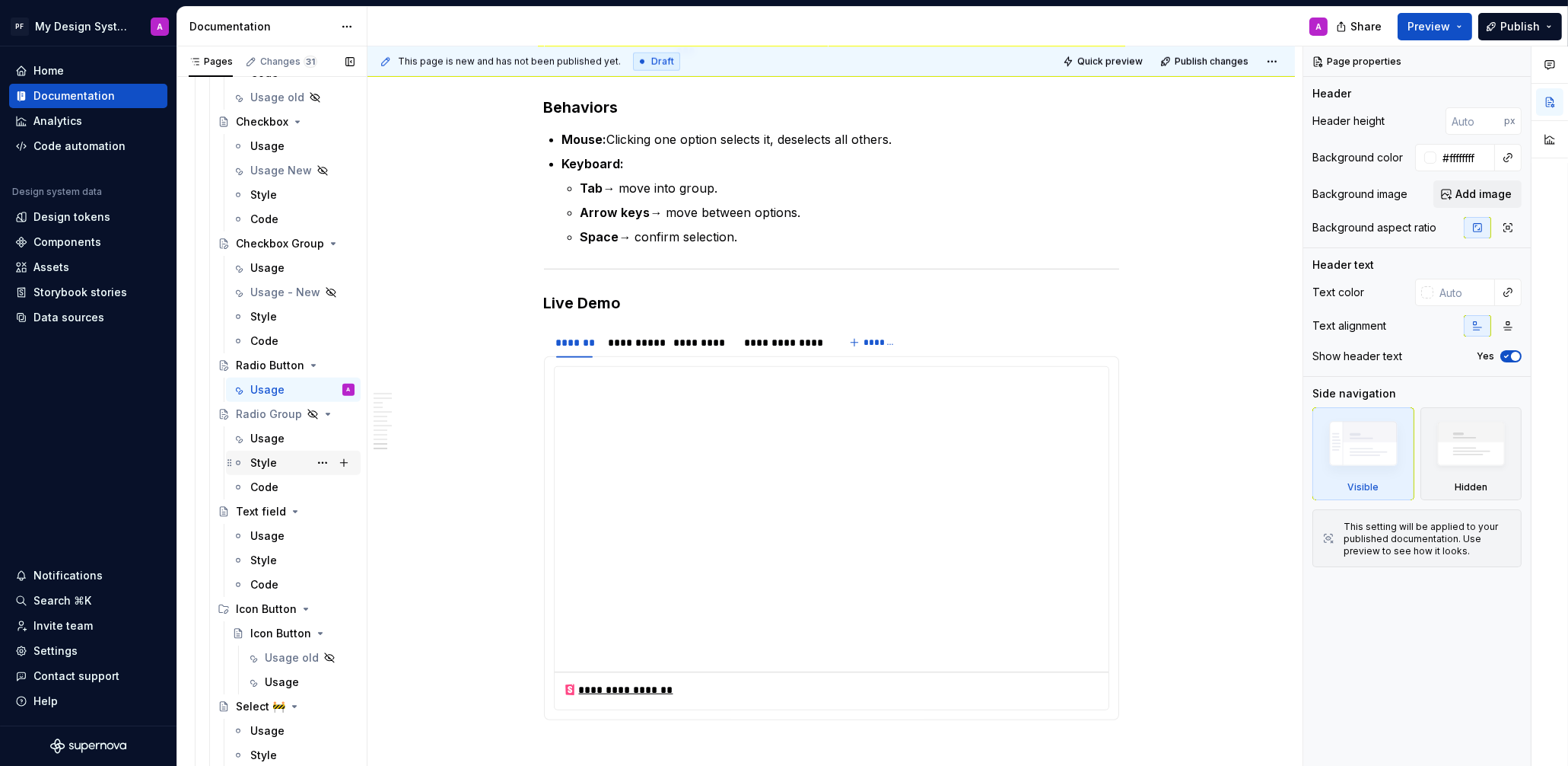
scroll to position [2411, 0]
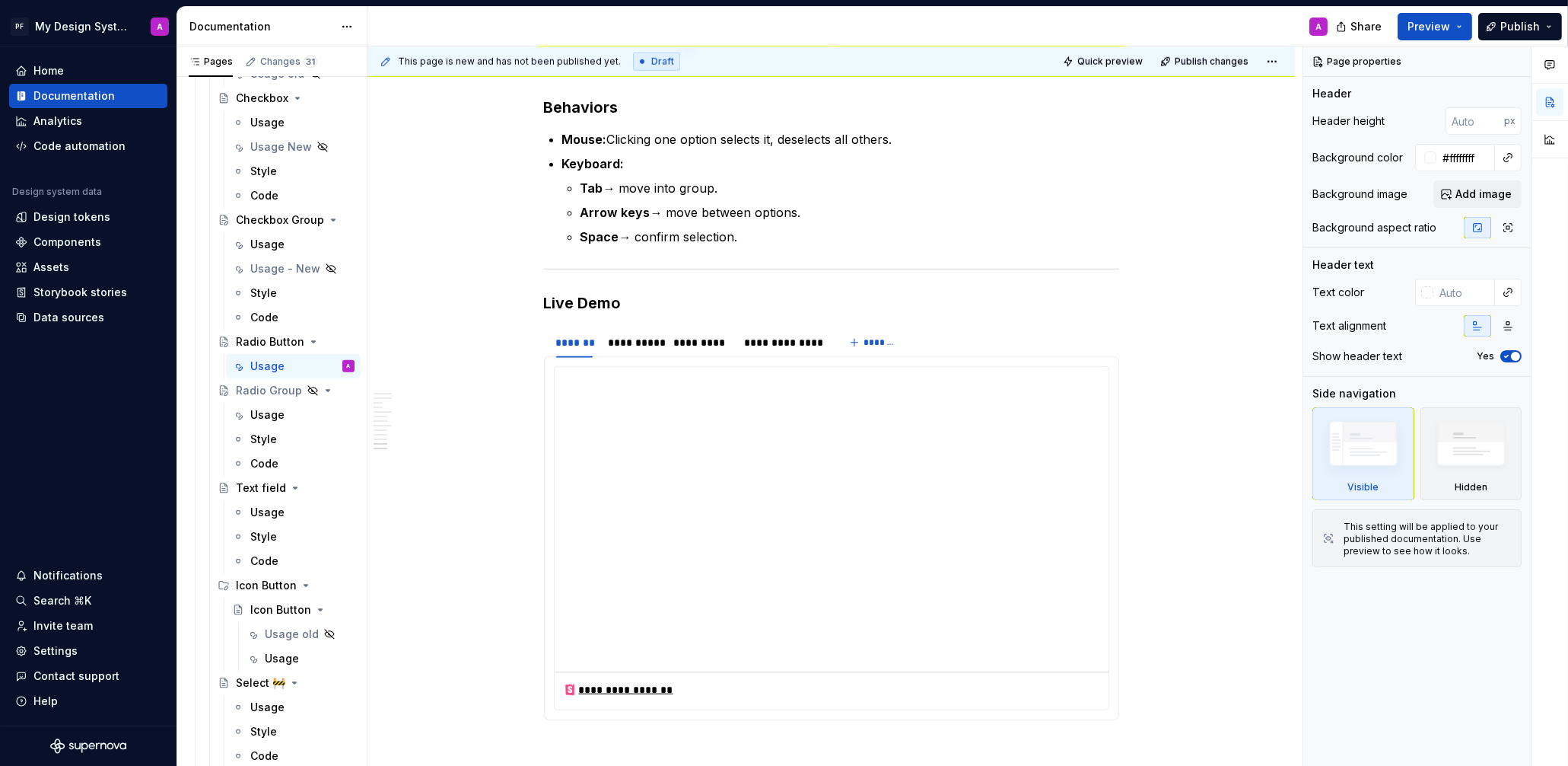
click at [281, 654] on div "Usage" at bounding box center [281, 658] width 34 height 15
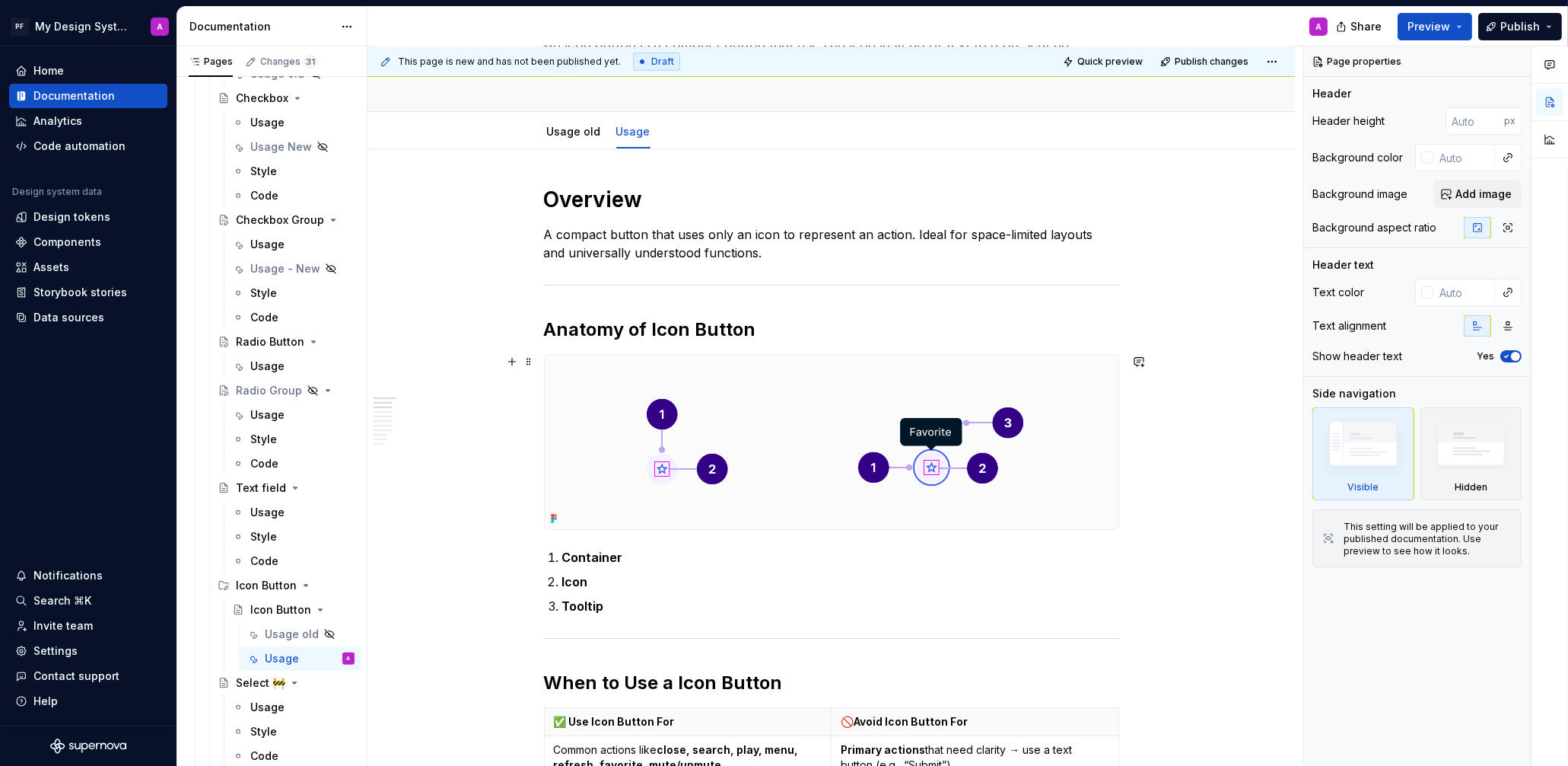
scroll to position [142, 0]
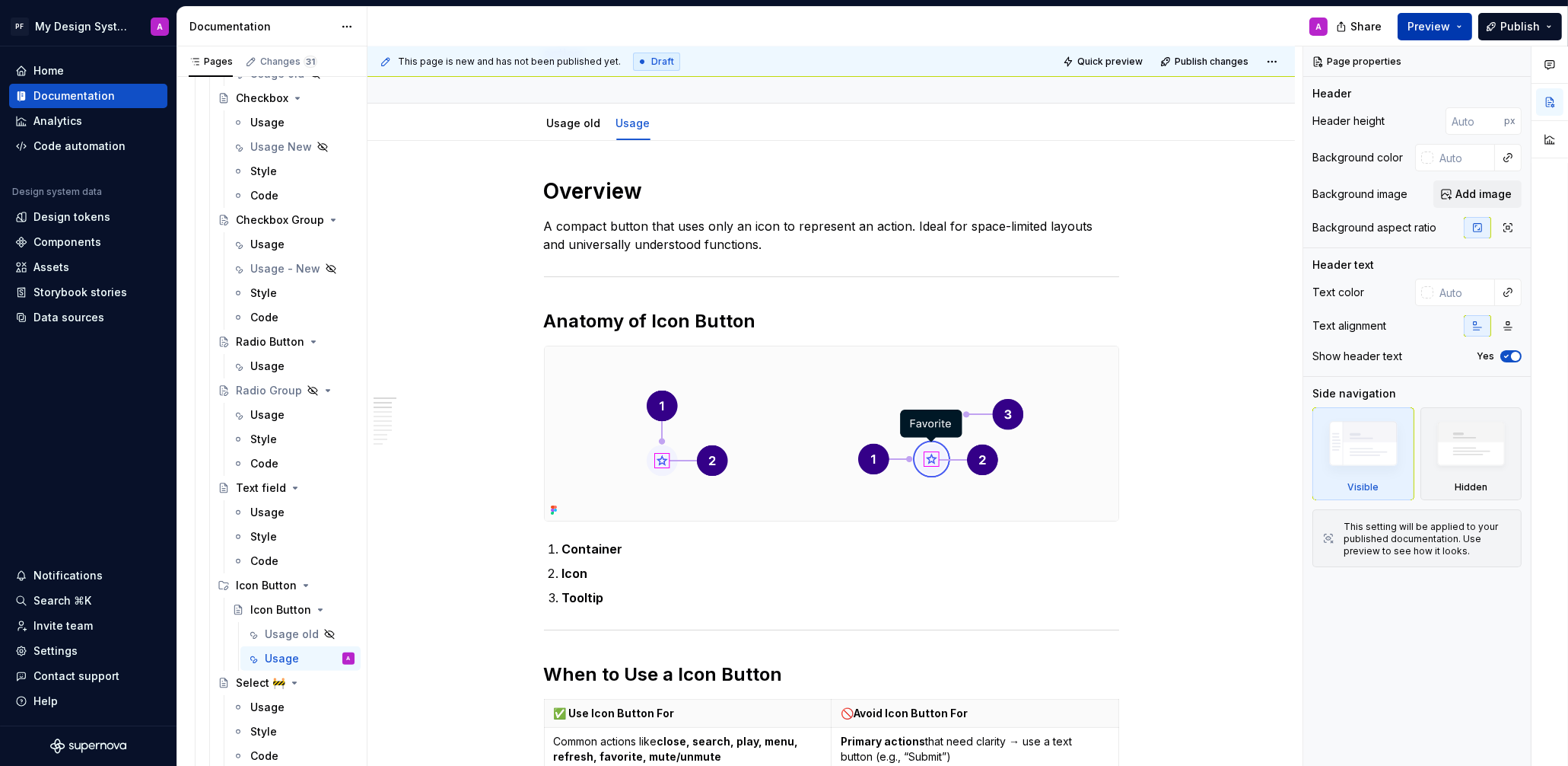
click at [1419, 19] on span "Preview" at bounding box center [1429, 27] width 43 height 15
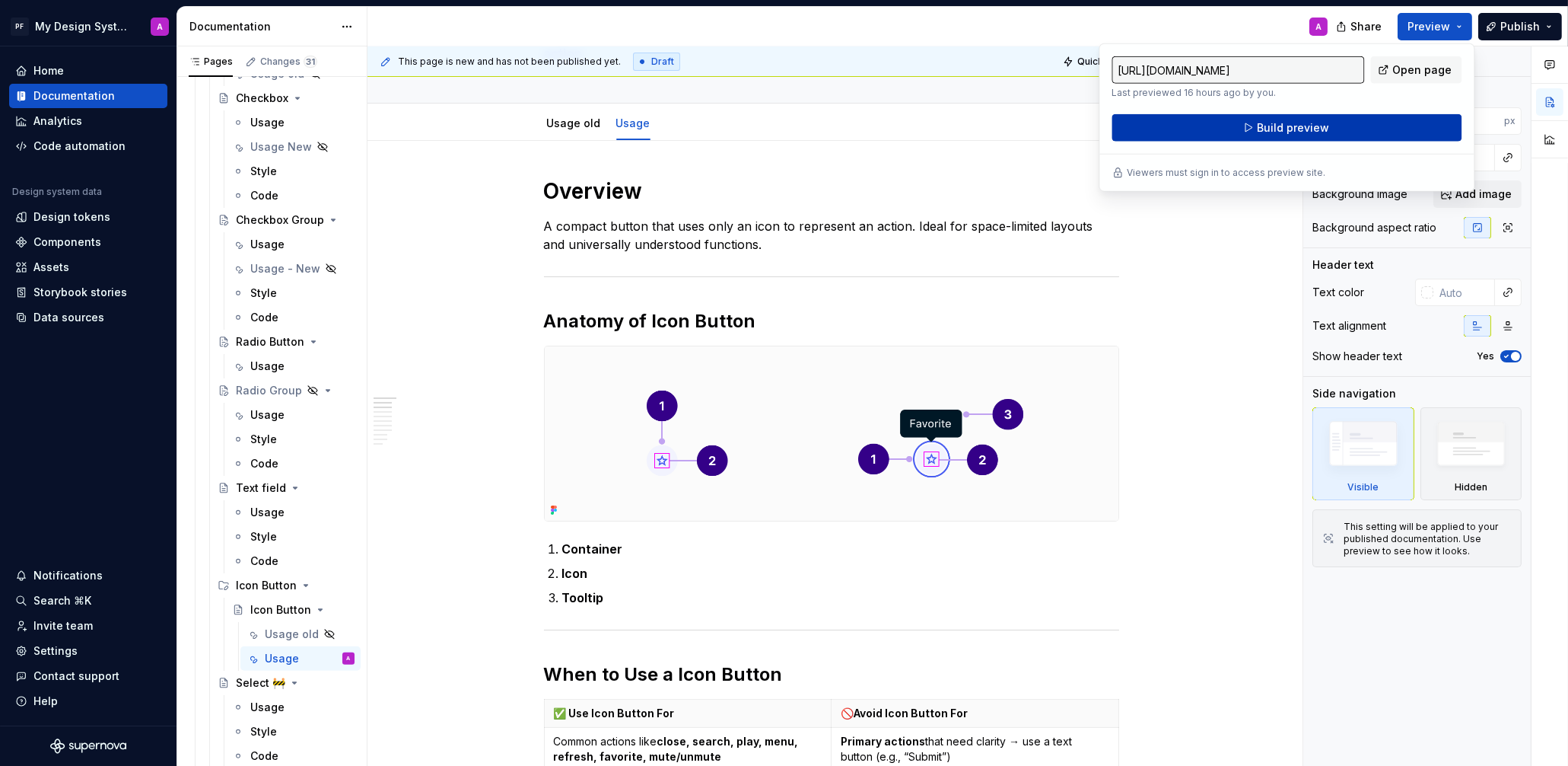
click at [1253, 130] on button "Build preview" at bounding box center [1286, 128] width 350 height 28
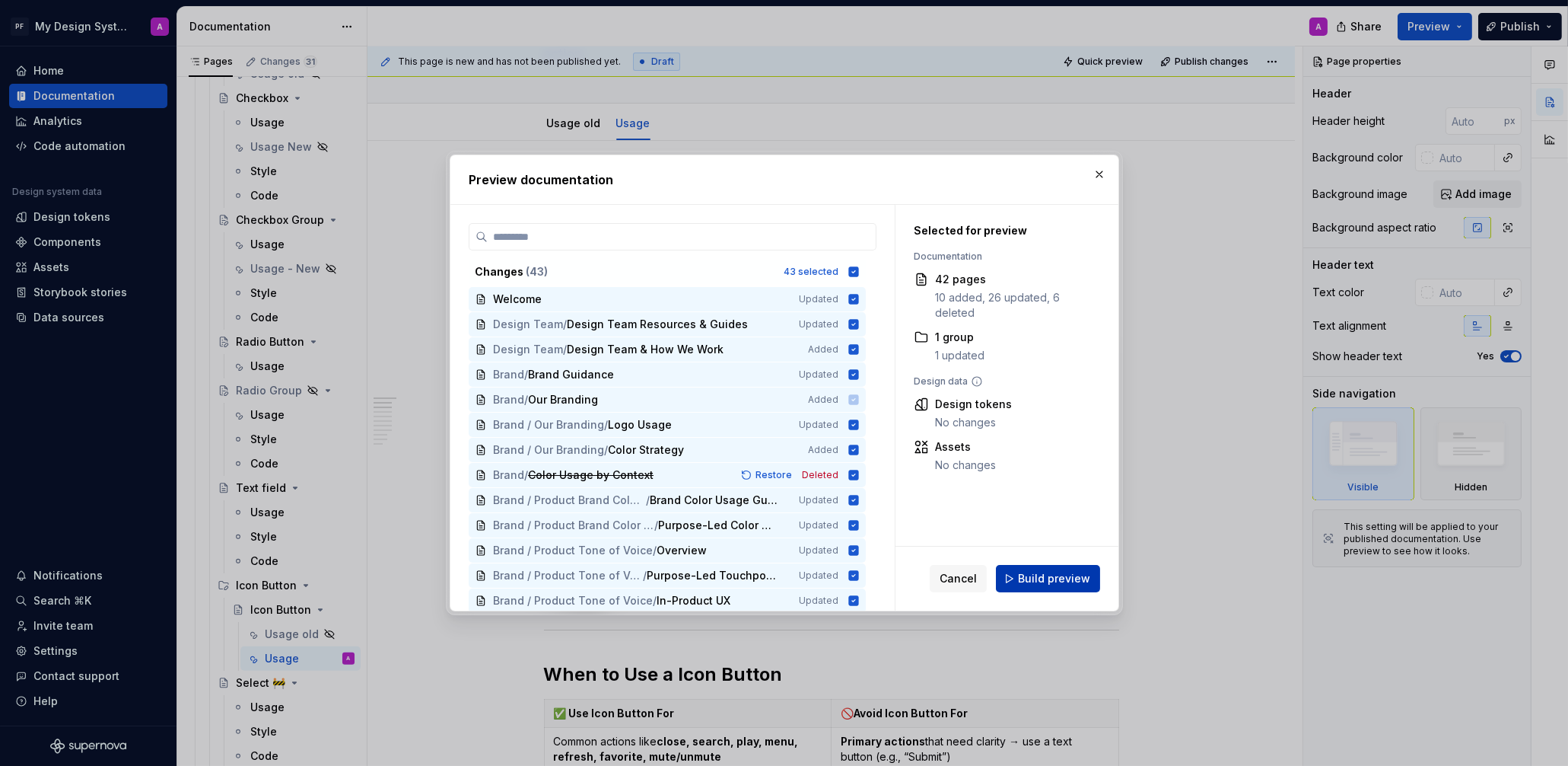
click at [1047, 569] on button "Build preview" at bounding box center [1048, 578] width 104 height 28
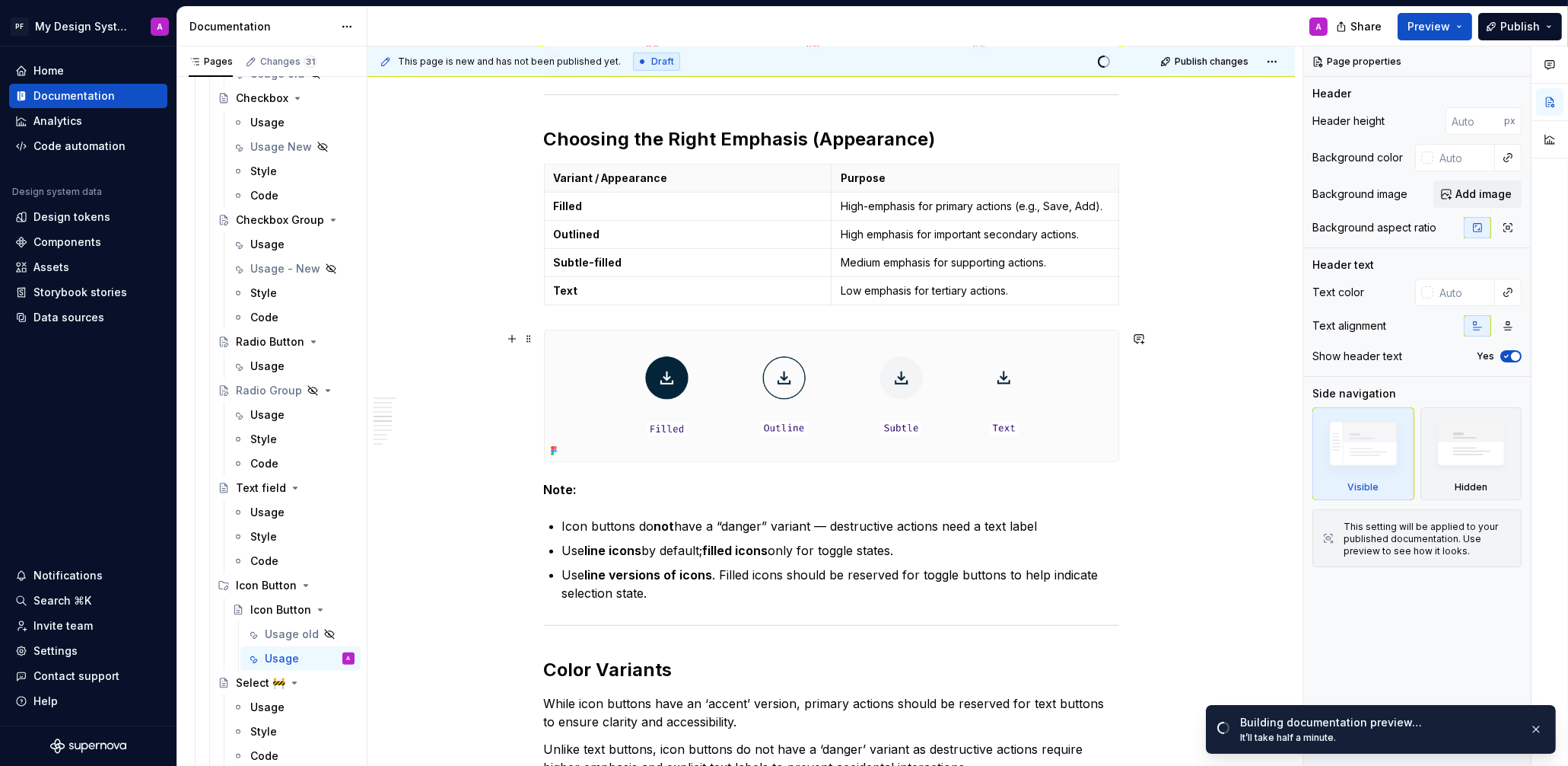
scroll to position [1160, 0]
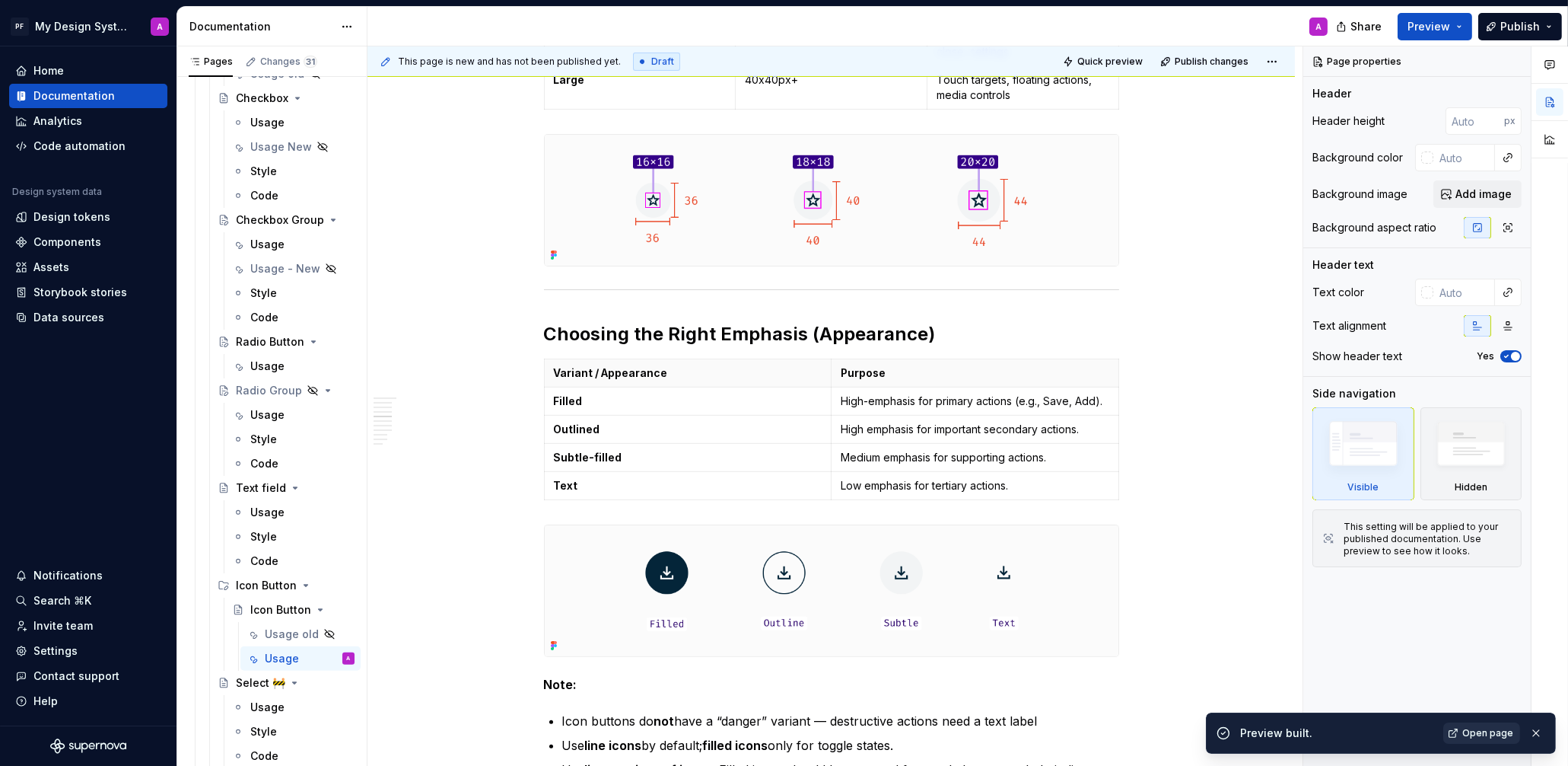
click at [1479, 741] on link "Open page" at bounding box center [1482, 732] width 77 height 21
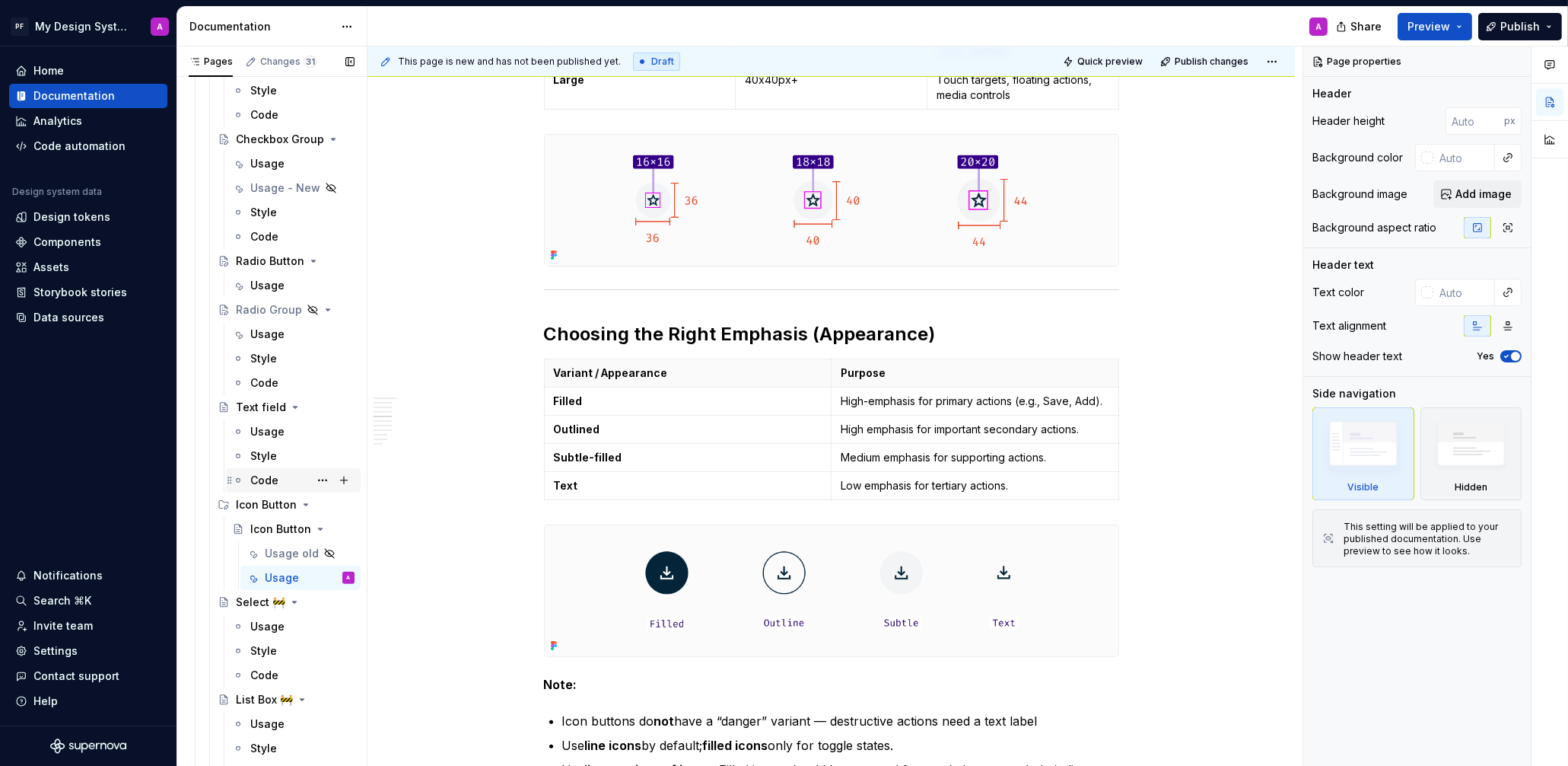
scroll to position [2490, 0]
click at [253, 434] on div "Usage" at bounding box center [267, 434] width 34 height 15
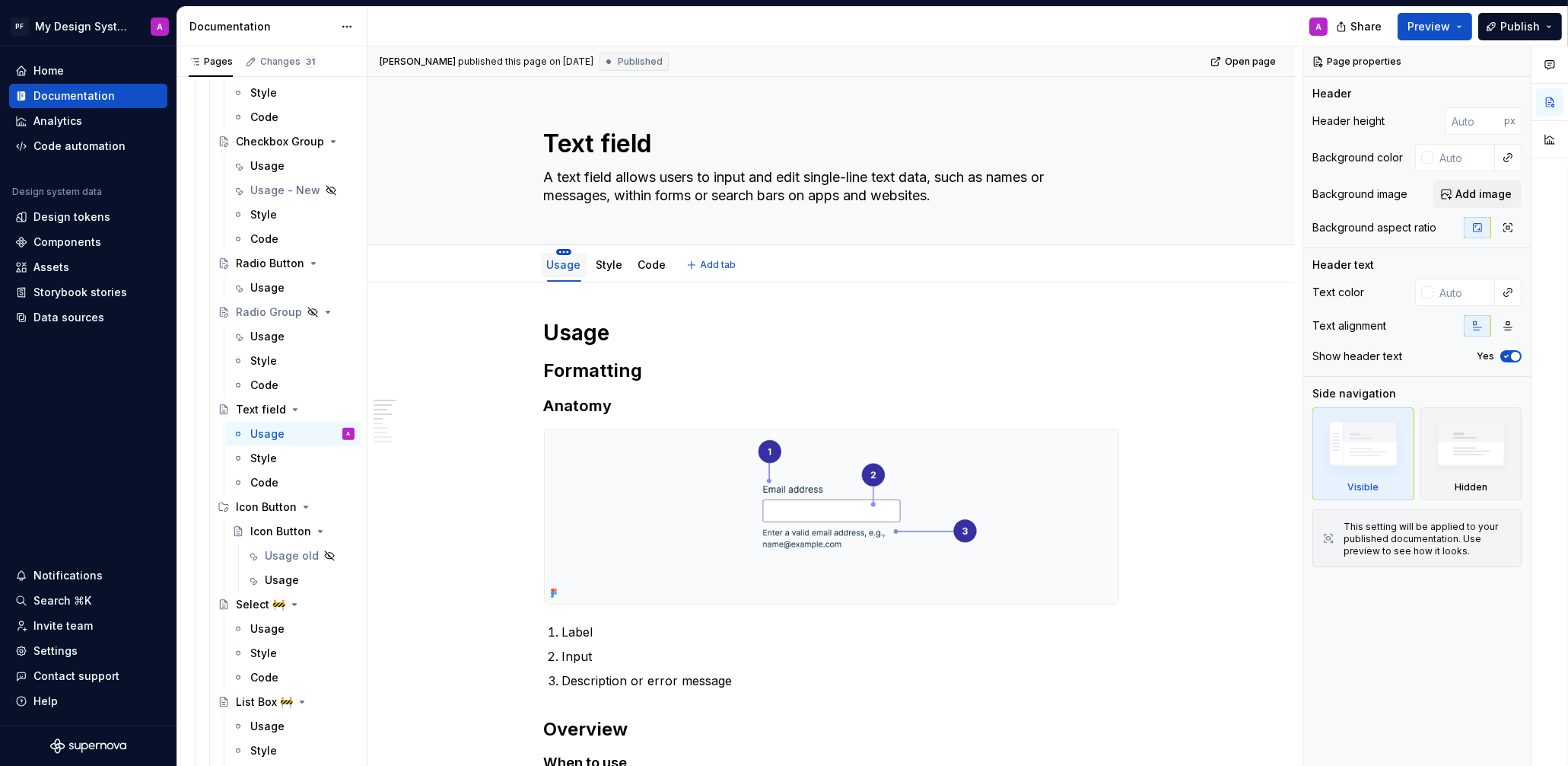
click at [567, 249] on html "PF My Design System A Home Documentation Analytics Code automation Design syste…" at bounding box center [784, 383] width 1568 height 766
click at [613, 291] on div "Duplicate tab" at bounding box center [636, 298] width 99 height 15
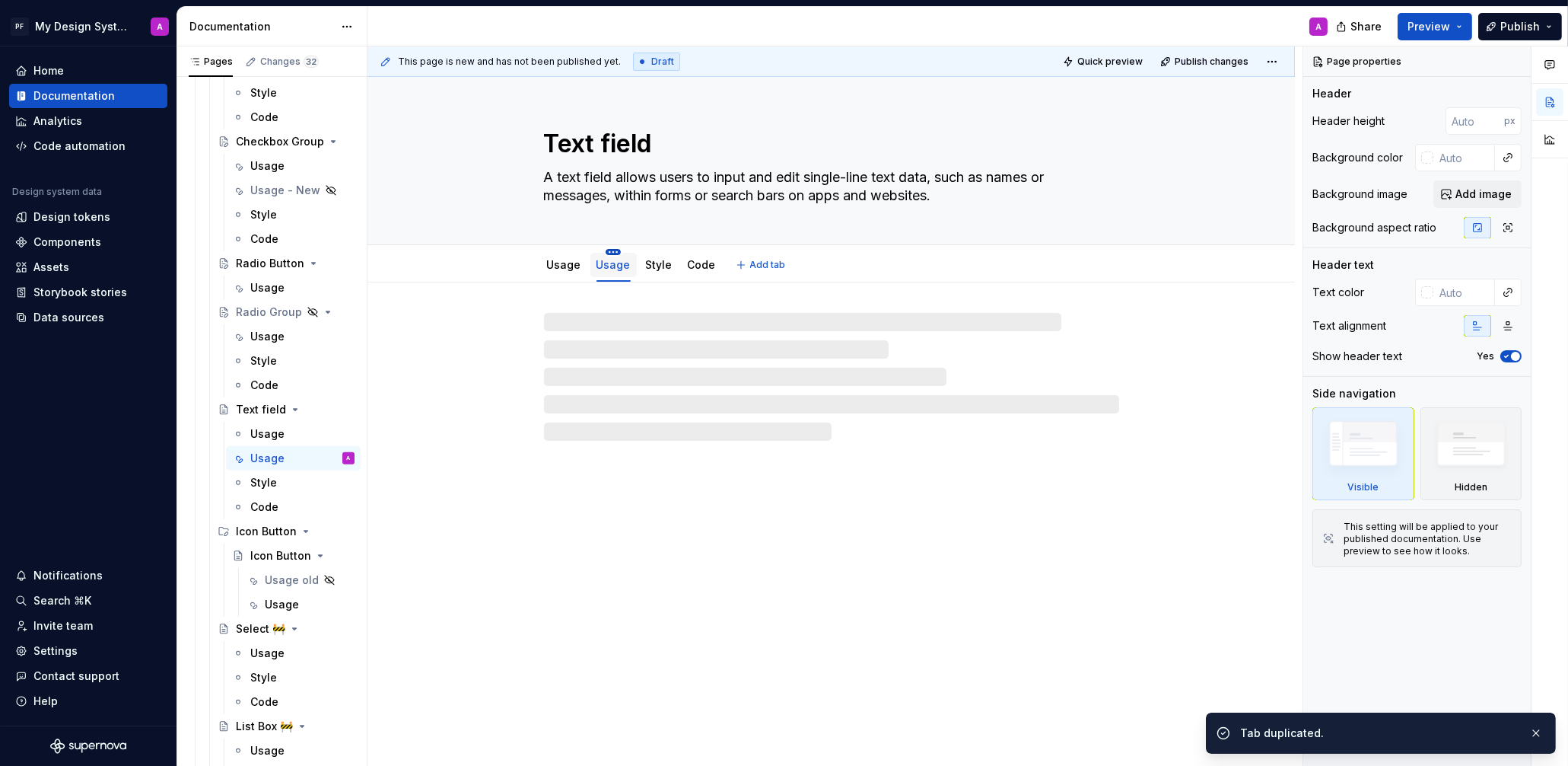
click at [616, 248] on html "PF My Design System A Home Documentation Analytics Code automation Design syste…" at bounding box center [784, 383] width 1568 height 766
click at [653, 273] on div "Rename tab" at bounding box center [685, 274] width 99 height 15
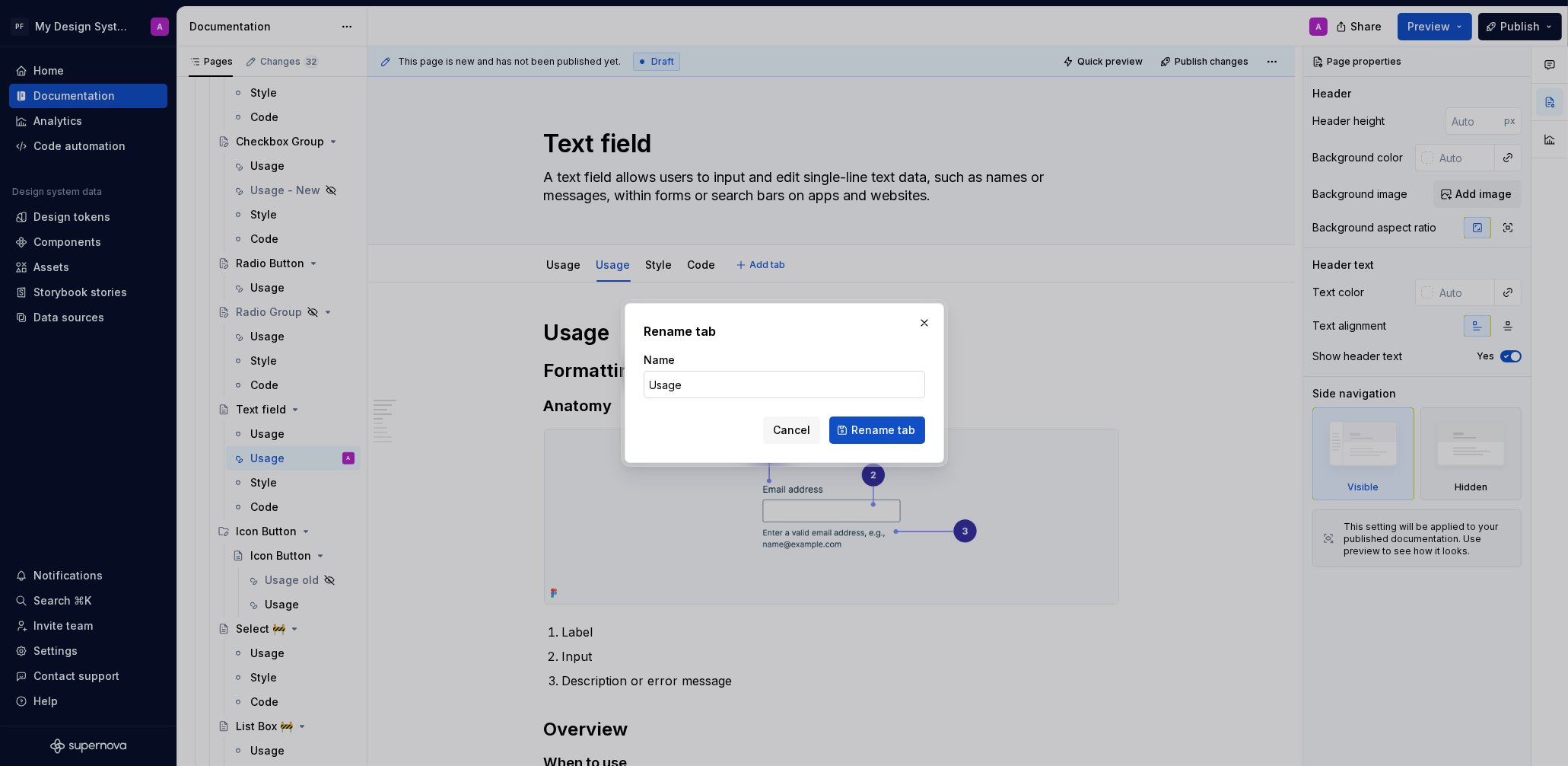
type textarea "*"
click at [685, 380] on input "Usage" at bounding box center [784, 384] width 281 height 28
type input "Usage New"
click at [884, 427] on span "Rename tab" at bounding box center [883, 430] width 64 height 15
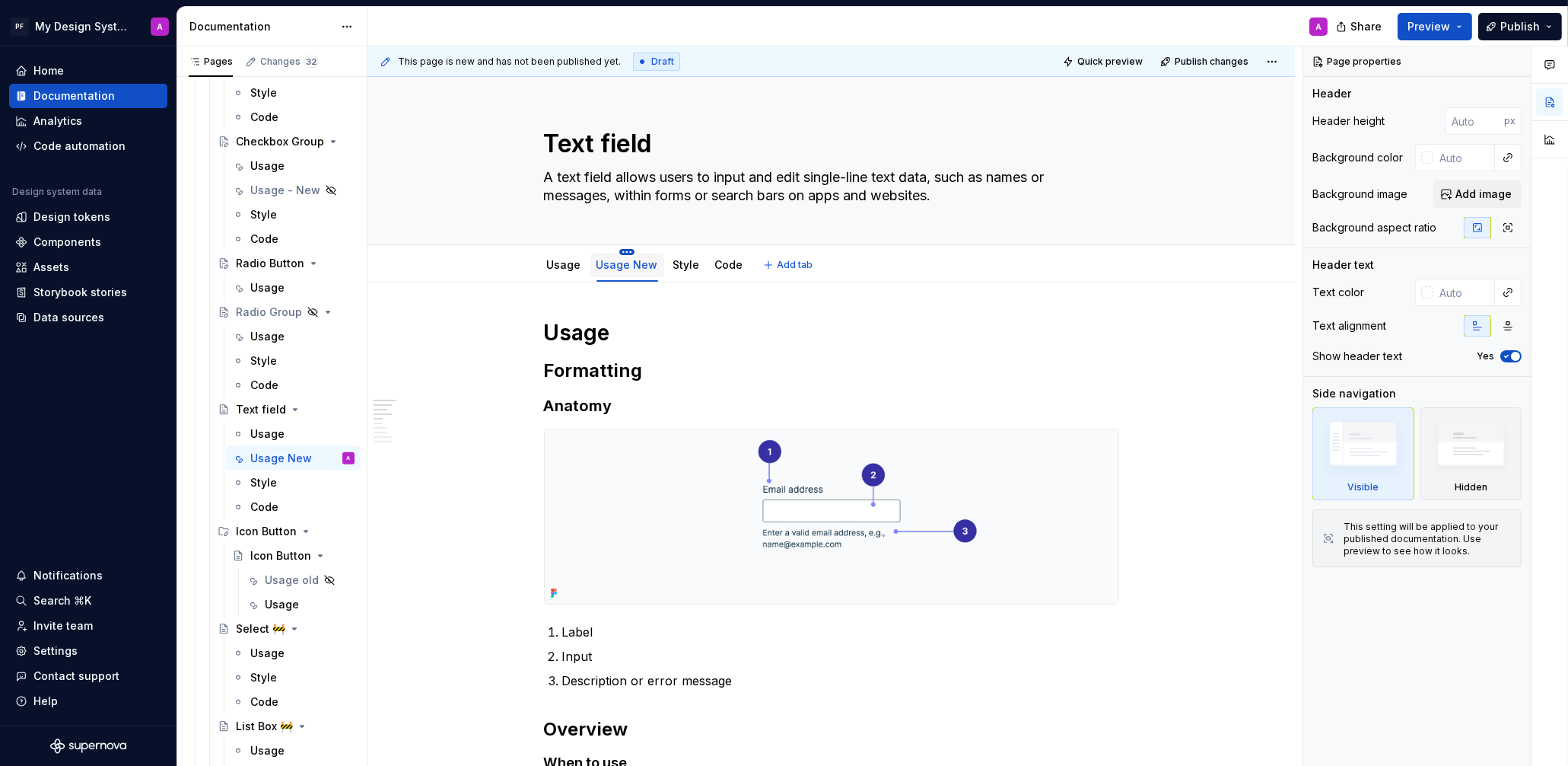
click at [630, 250] on html "PF My Design System A Home Documentation Analytics Code automation Design syste…" at bounding box center [784, 383] width 1568 height 766
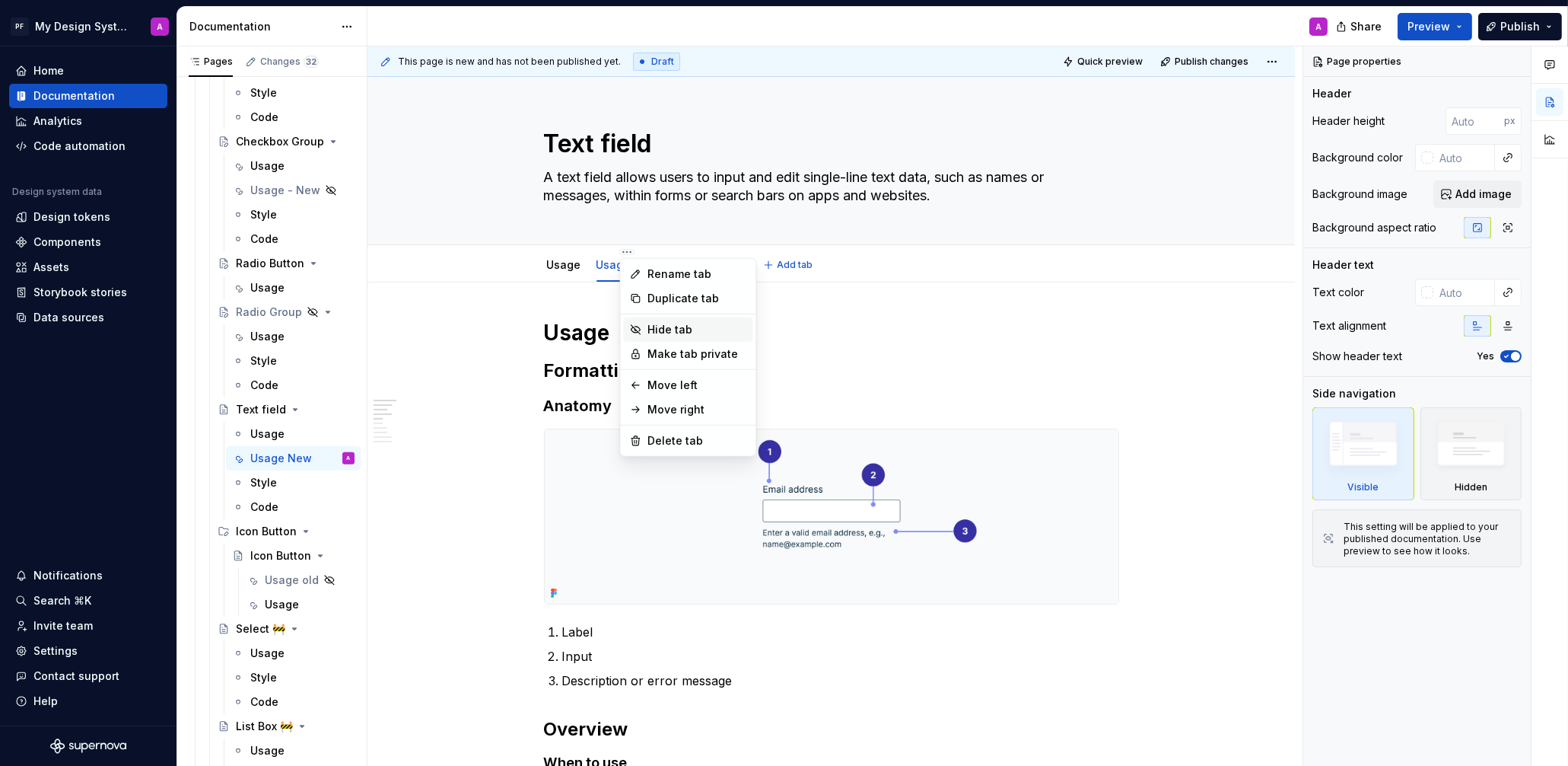
click at [712, 327] on div "Hide tab" at bounding box center [697, 329] width 99 height 15
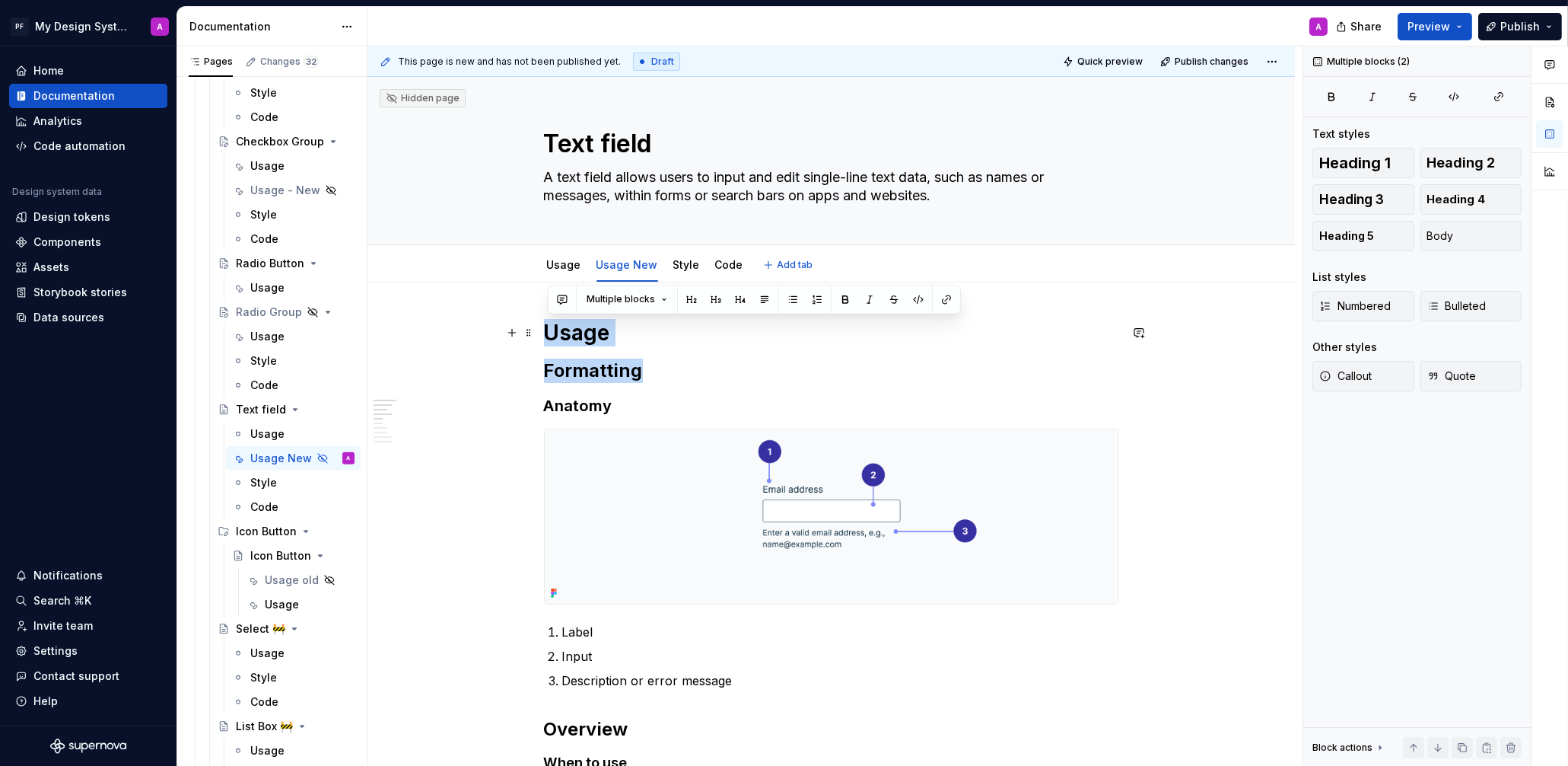
drag, startPoint x: 652, startPoint y: 374, endPoint x: 554, endPoint y: 330, distance: 107.4
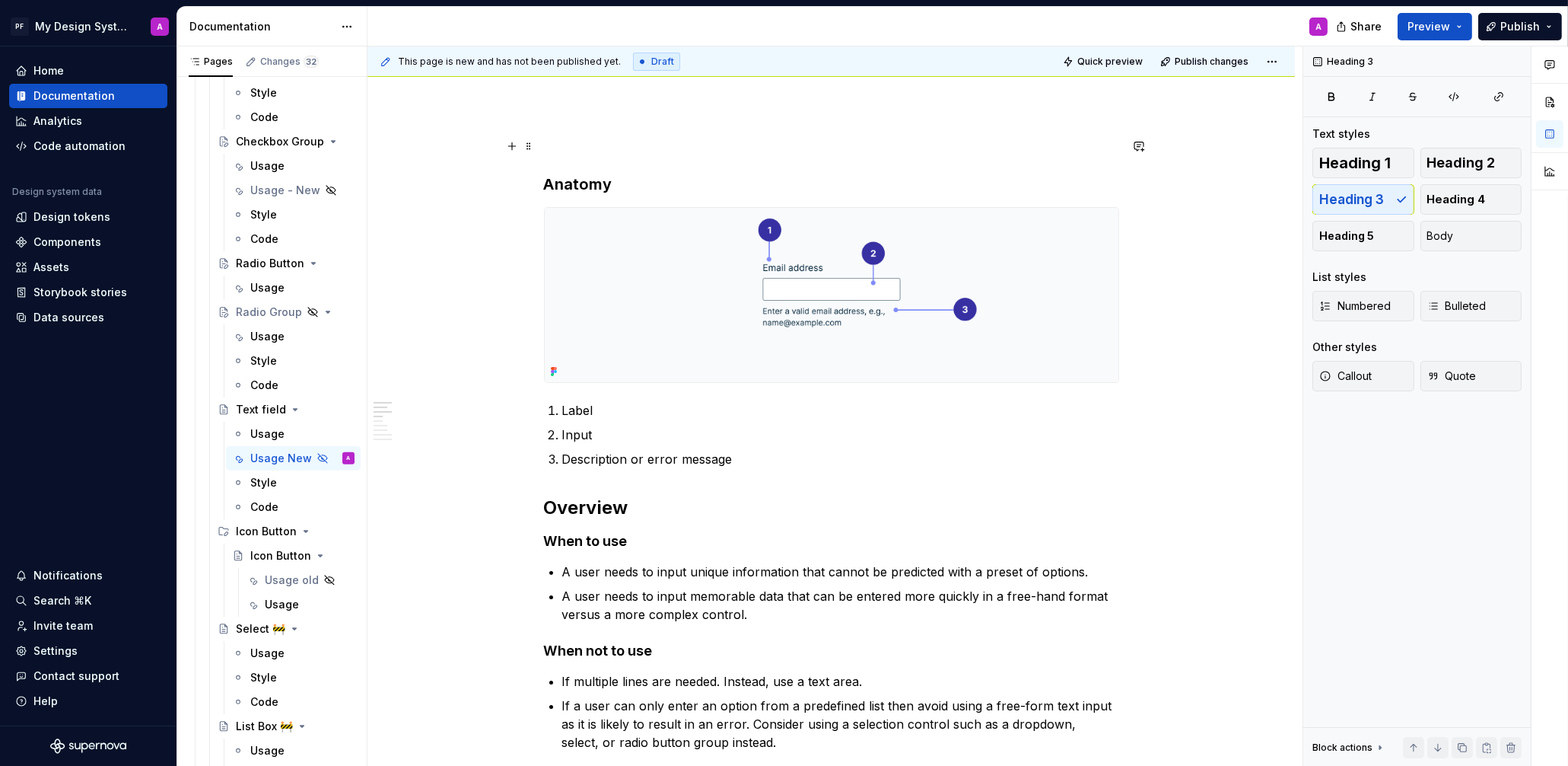
scroll to position [375, 0]
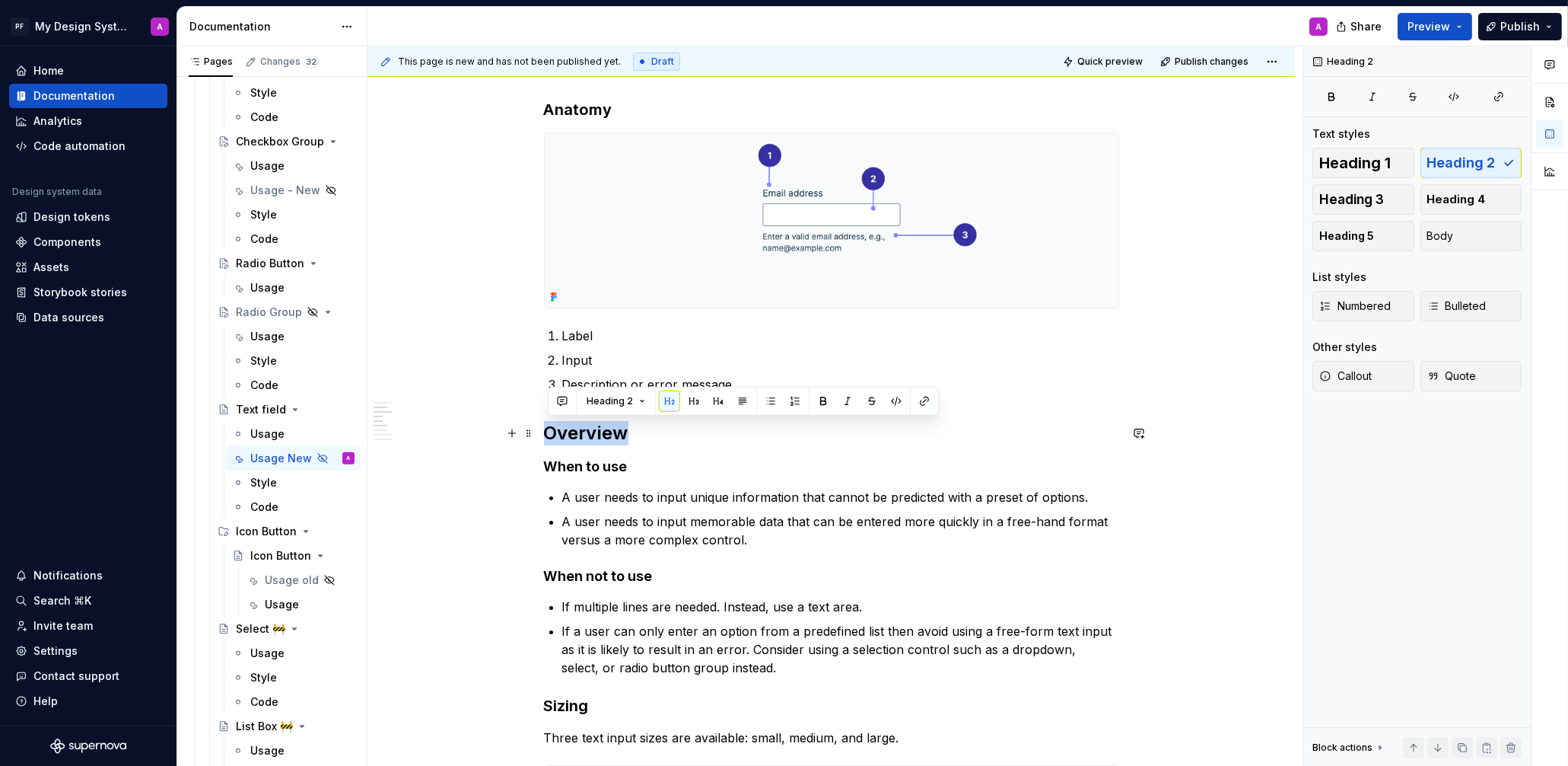
drag, startPoint x: 547, startPoint y: 428, endPoint x: 673, endPoint y: 431, distance: 126.0
click at [673, 431] on h2 "Overview" at bounding box center [831, 433] width 575 height 24
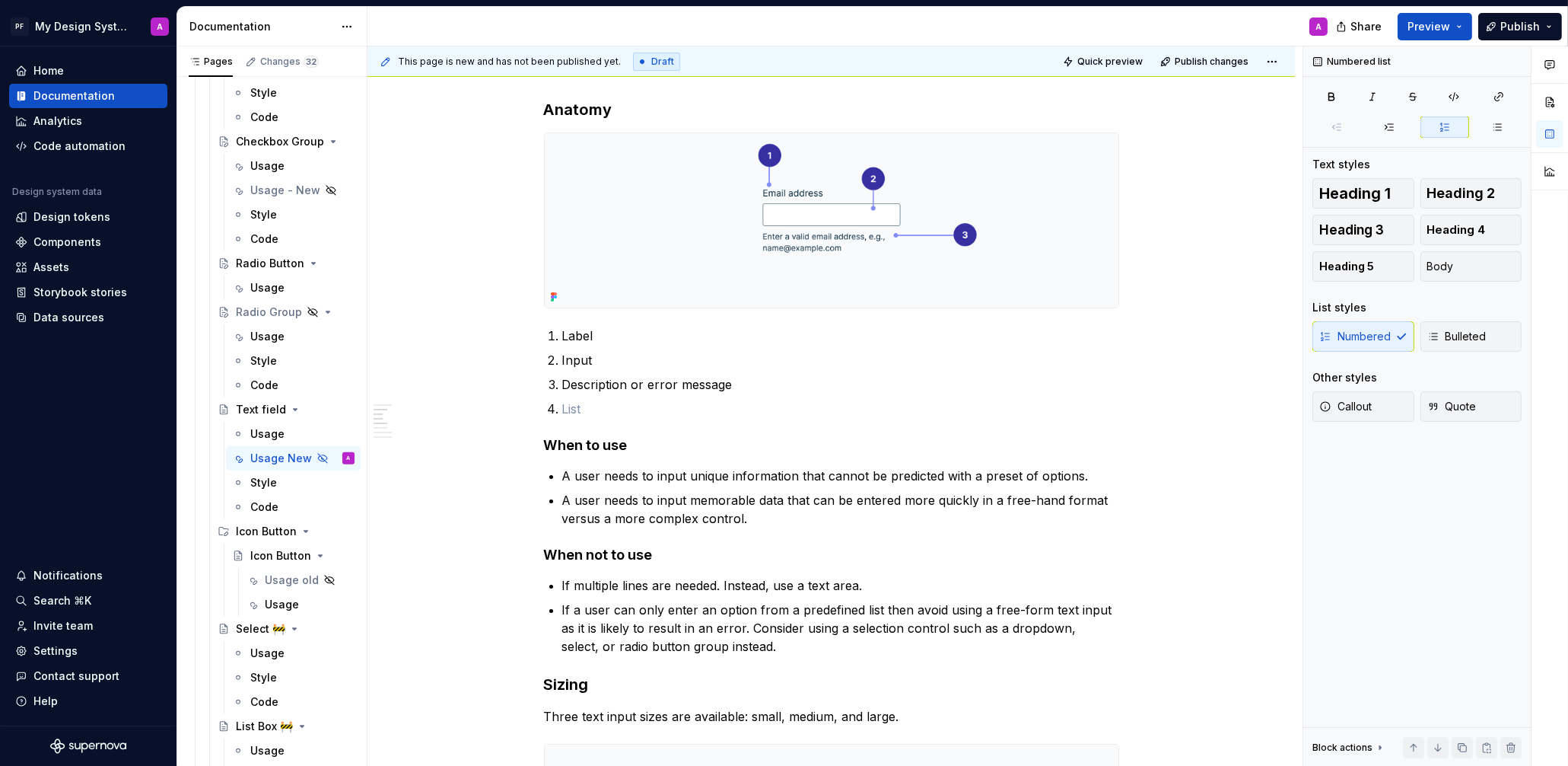
scroll to position [365, 0]
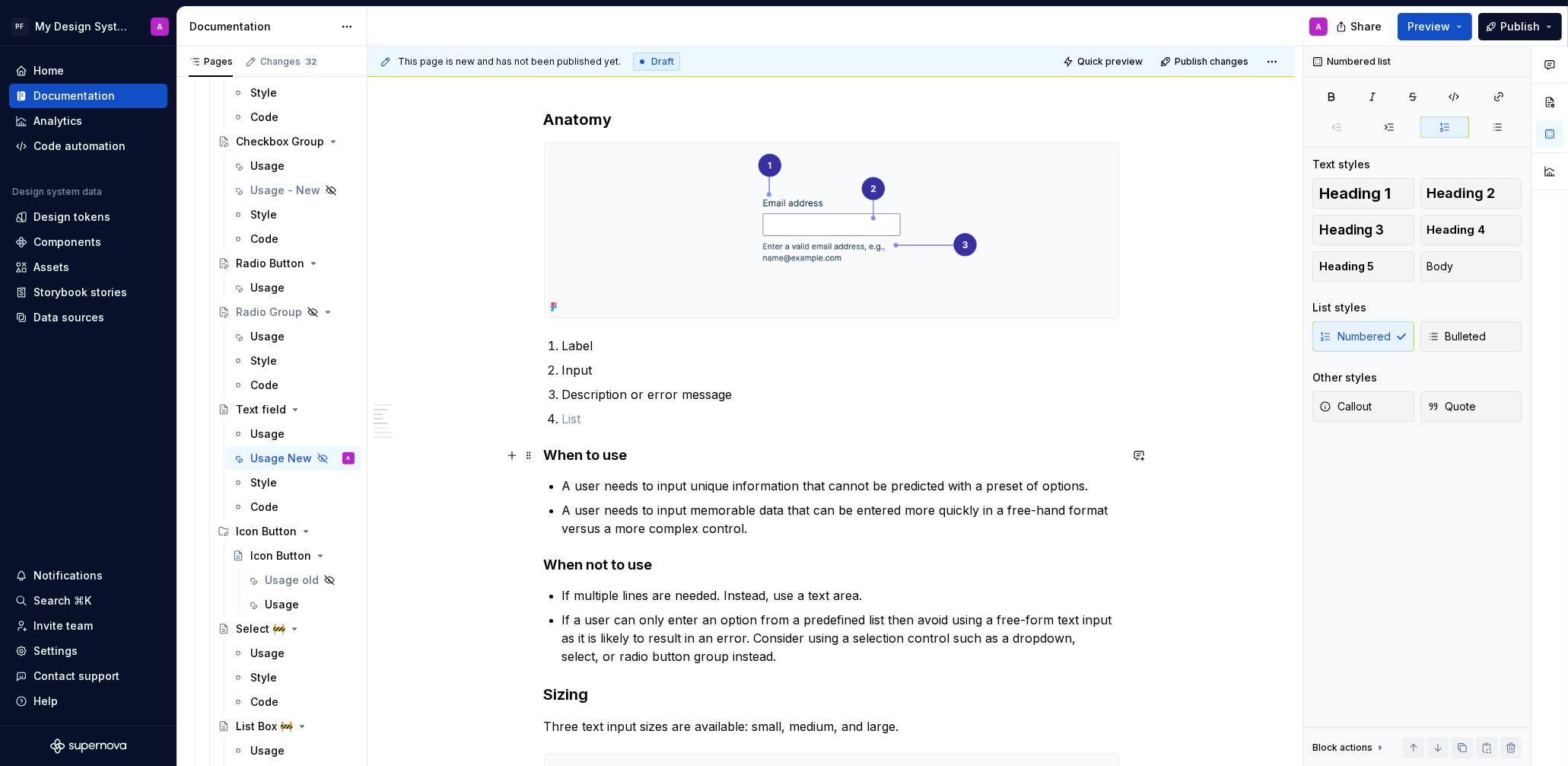
click at [547, 451] on h4 "When to use" at bounding box center [831, 455] width 575 height 18
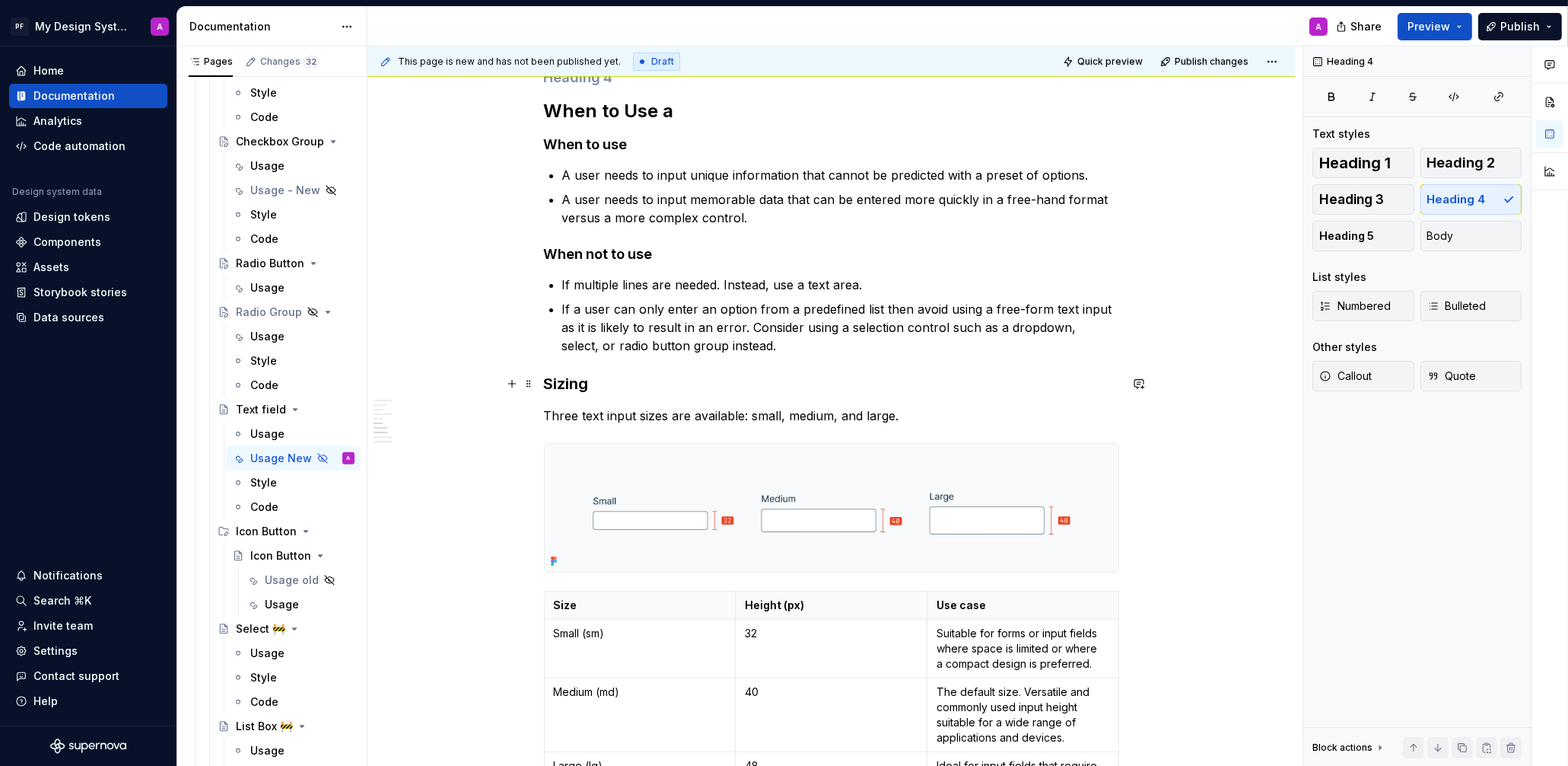
scroll to position [679, 0]
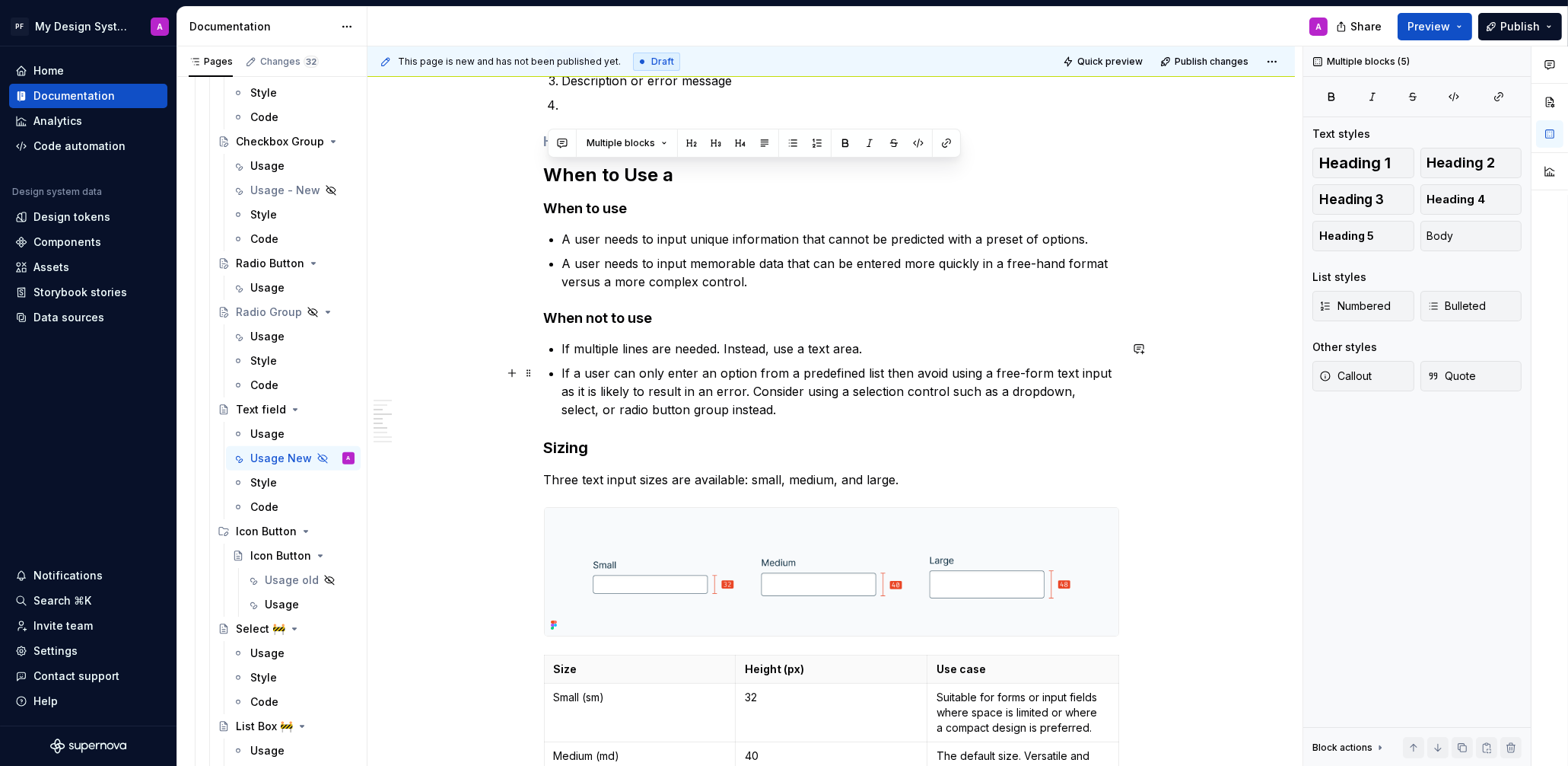
drag, startPoint x: 567, startPoint y: 186, endPoint x: 849, endPoint y: 403, distance: 355.8
copy div "When to Use a When to use A user needs to input unique information that cannot …"
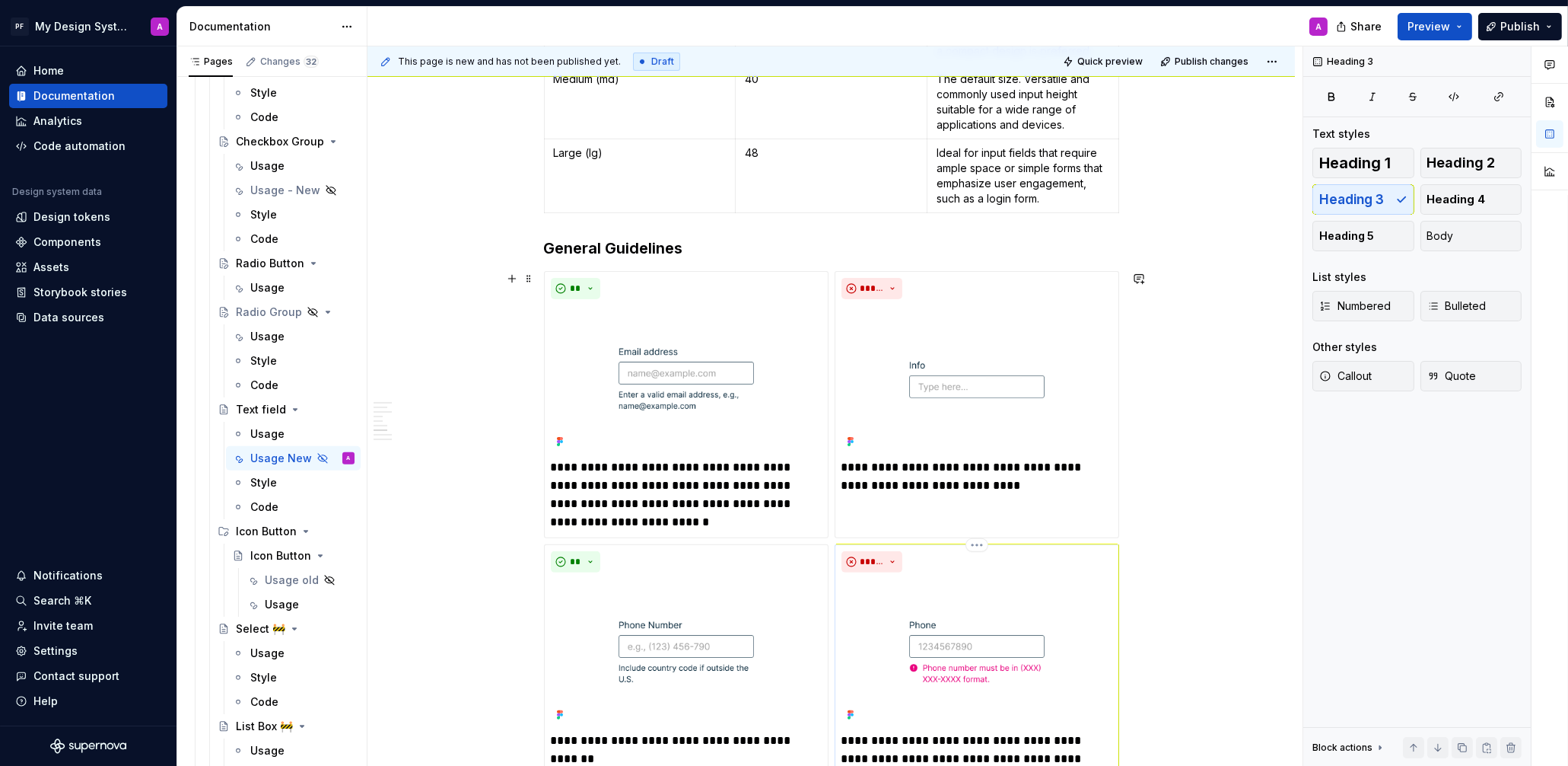
scroll to position [1230, 0]
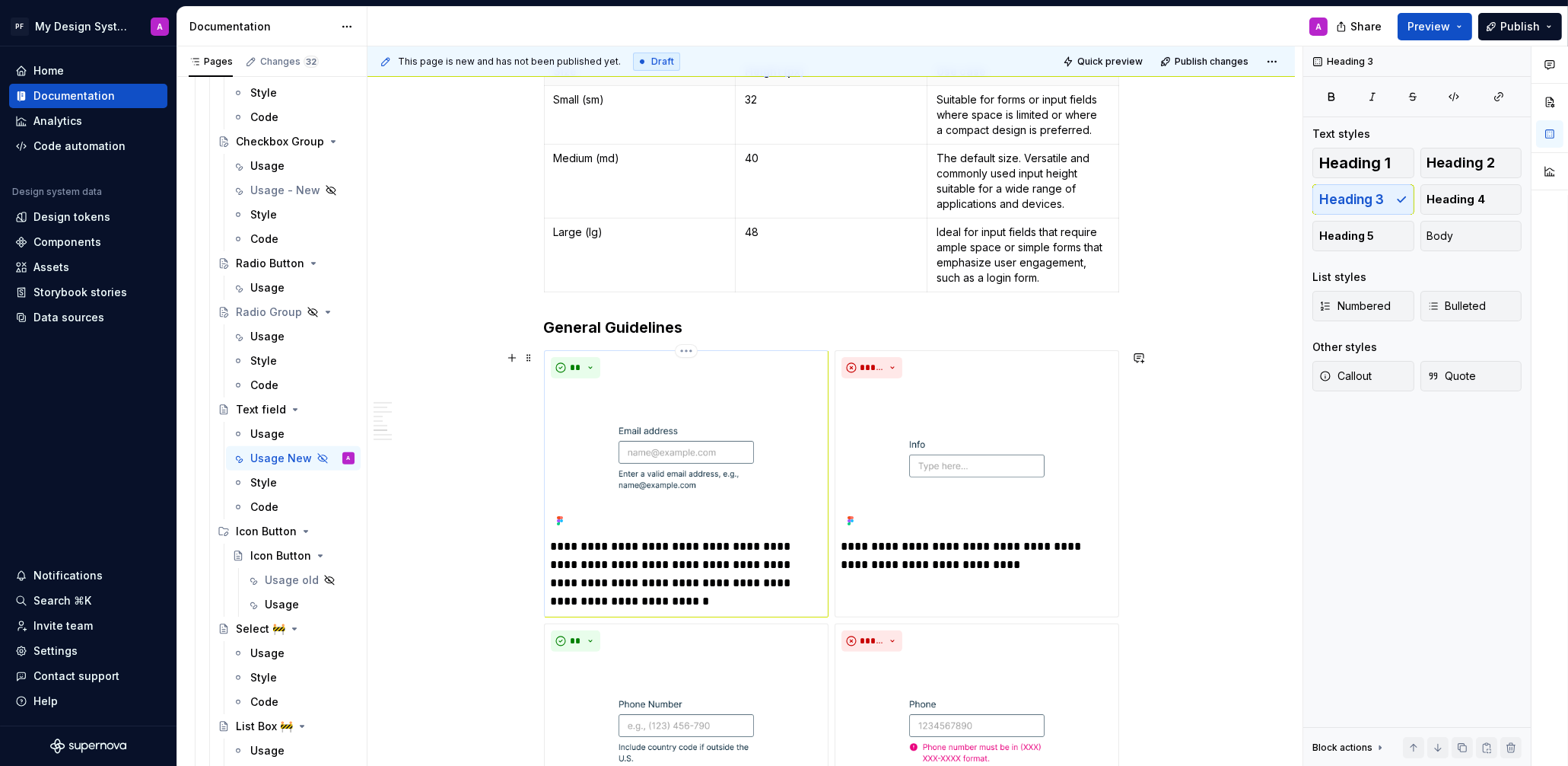
click at [691, 403] on img at bounding box center [686, 458] width 271 height 147
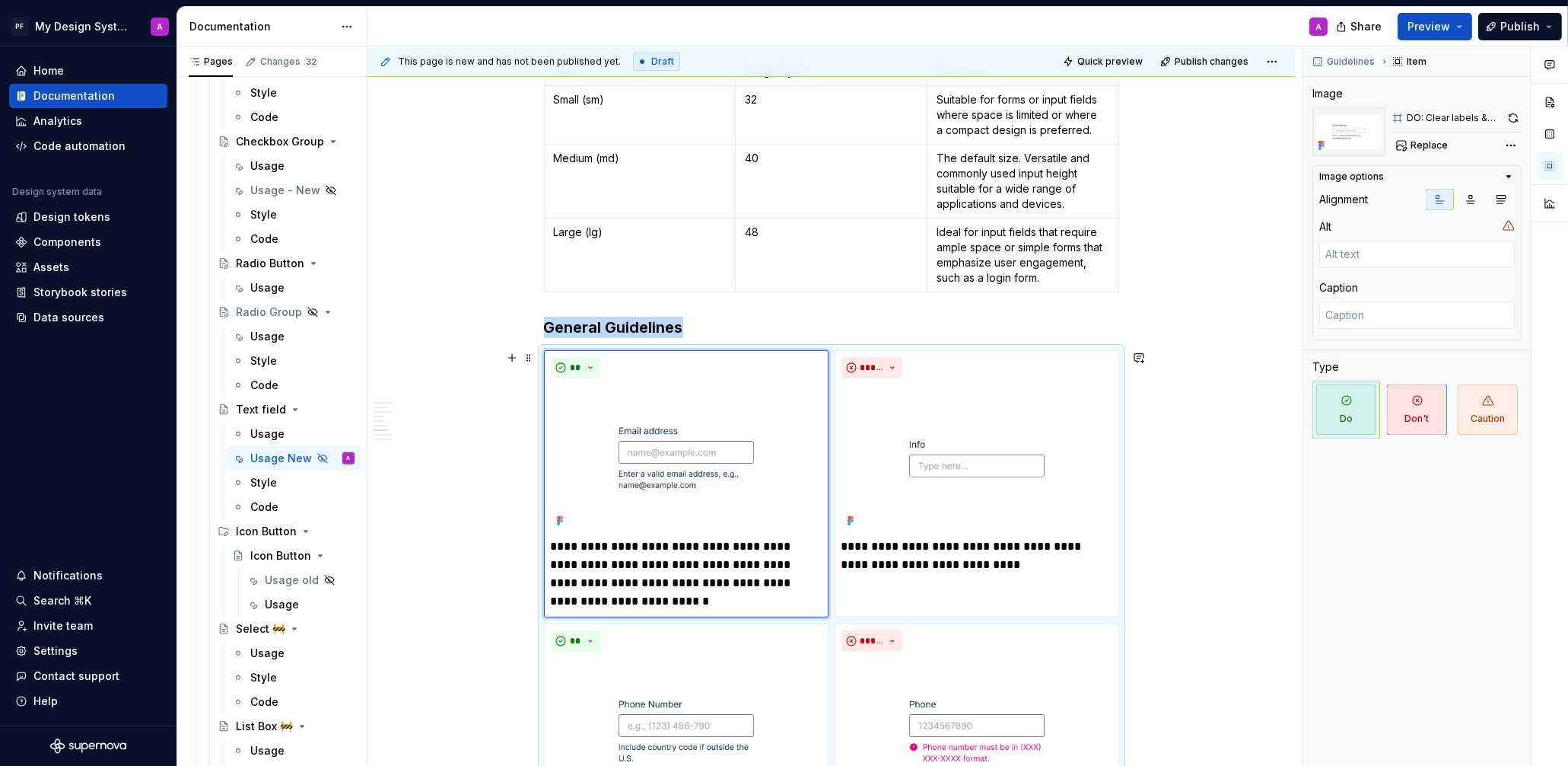
click at [539, 360] on div "Overview Anatomy Label Input Description or error message When to Use a When to…" at bounding box center [831, 372] width 928 height 2641
click at [547, 360] on div "**********" at bounding box center [686, 484] width 285 height 267
click at [1090, 350] on div "**********" at bounding box center [831, 745] width 575 height 790
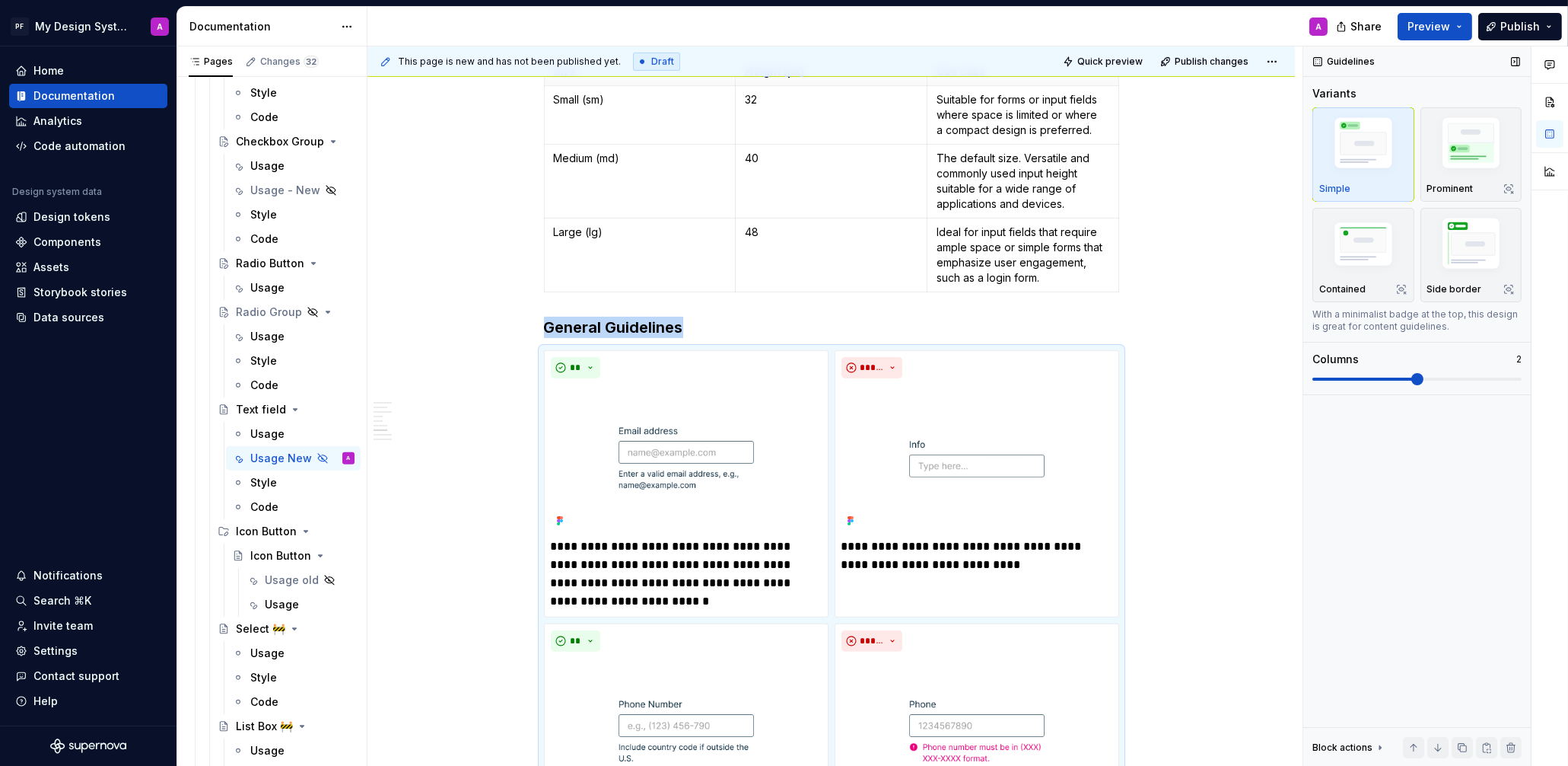
scroll to position [1336, 0]
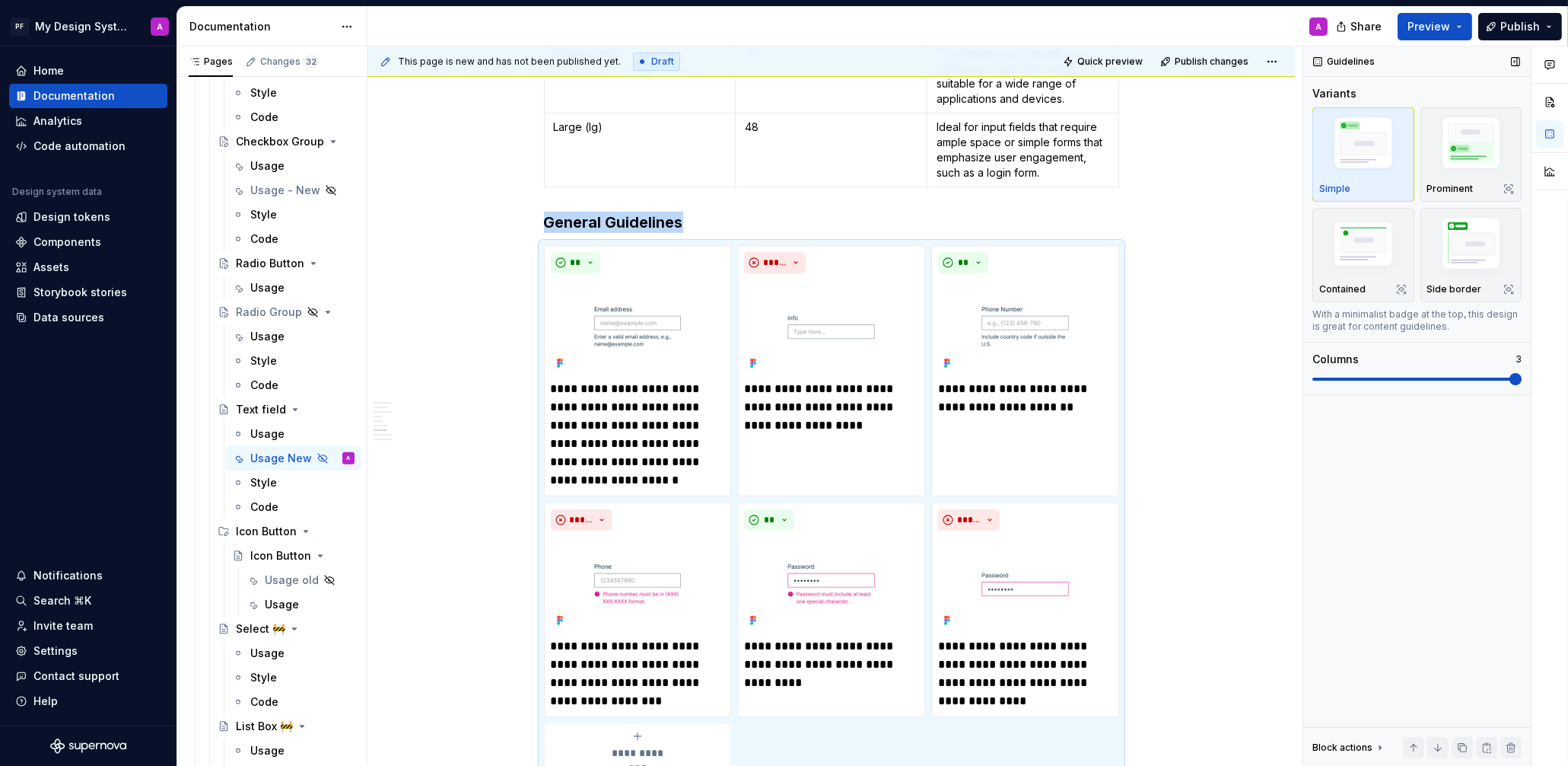
click at [1509, 379] on span at bounding box center [1515, 379] width 13 height 13
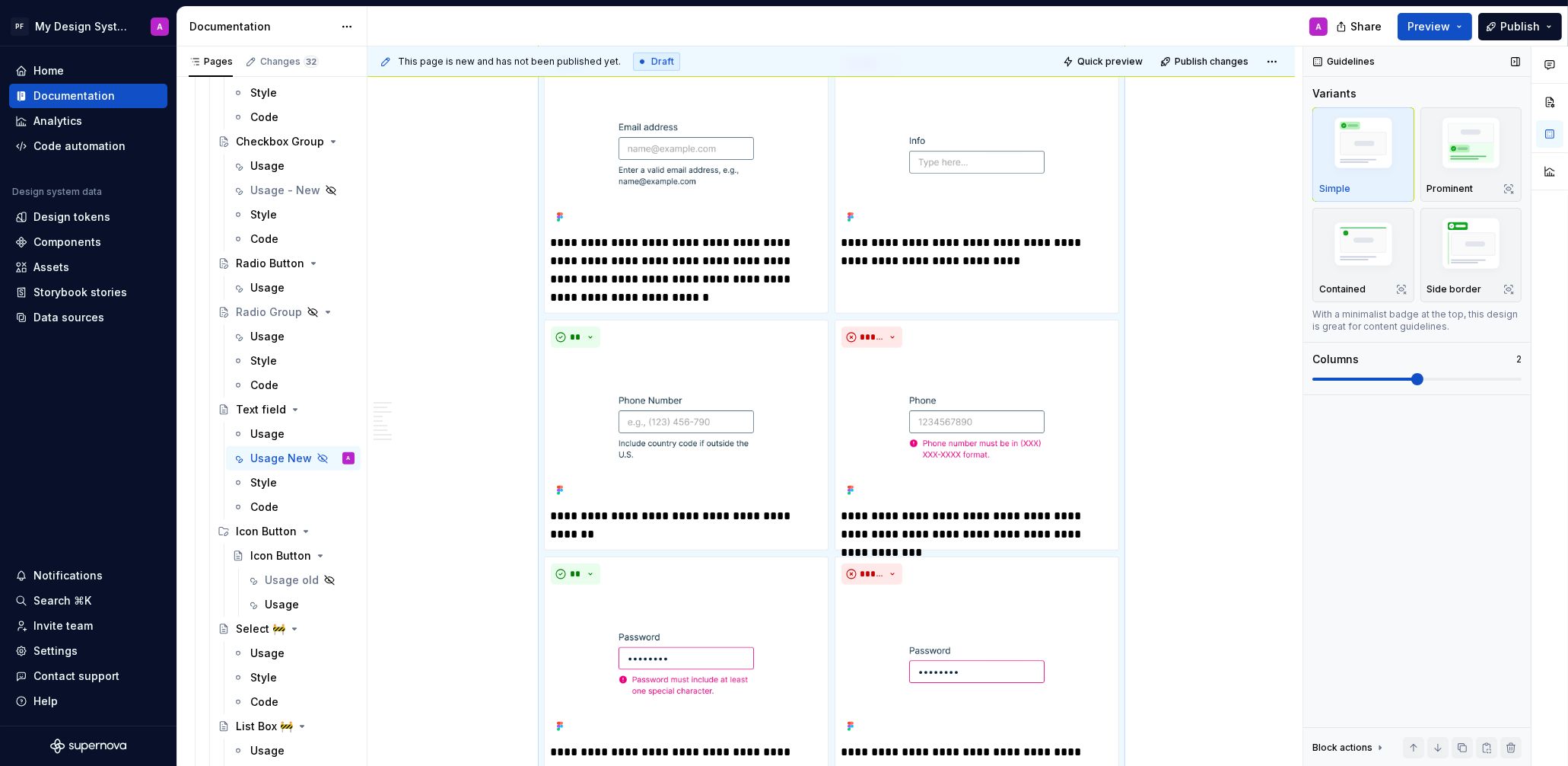
click at [1424, 385] on span at bounding box center [1417, 379] width 13 height 13
click at [1204, 397] on div "Overview Anatomy Label Input Description or error message When to Use a When to…" at bounding box center [831, 68] width 928 height 2641
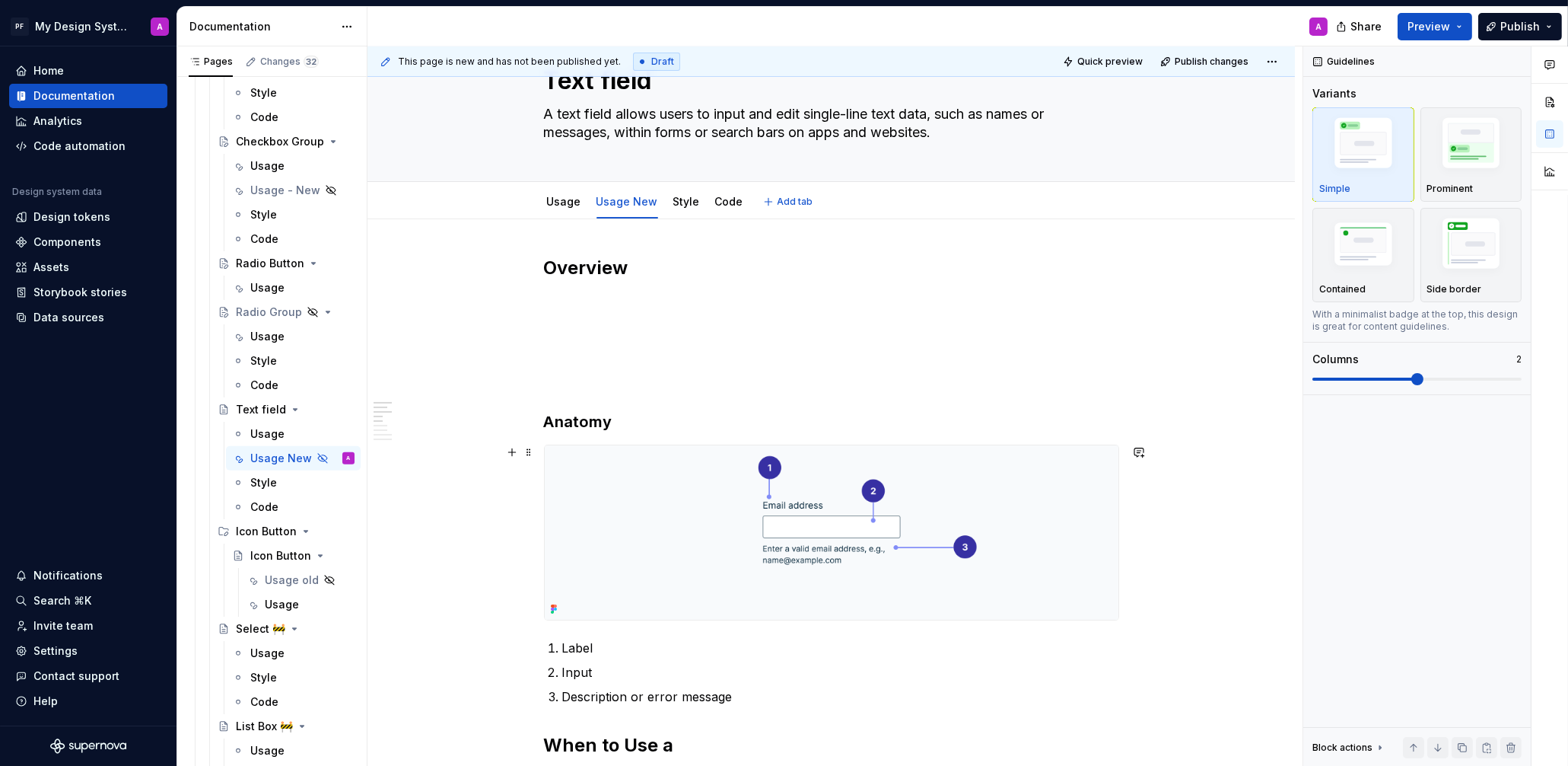
scroll to position [0, 0]
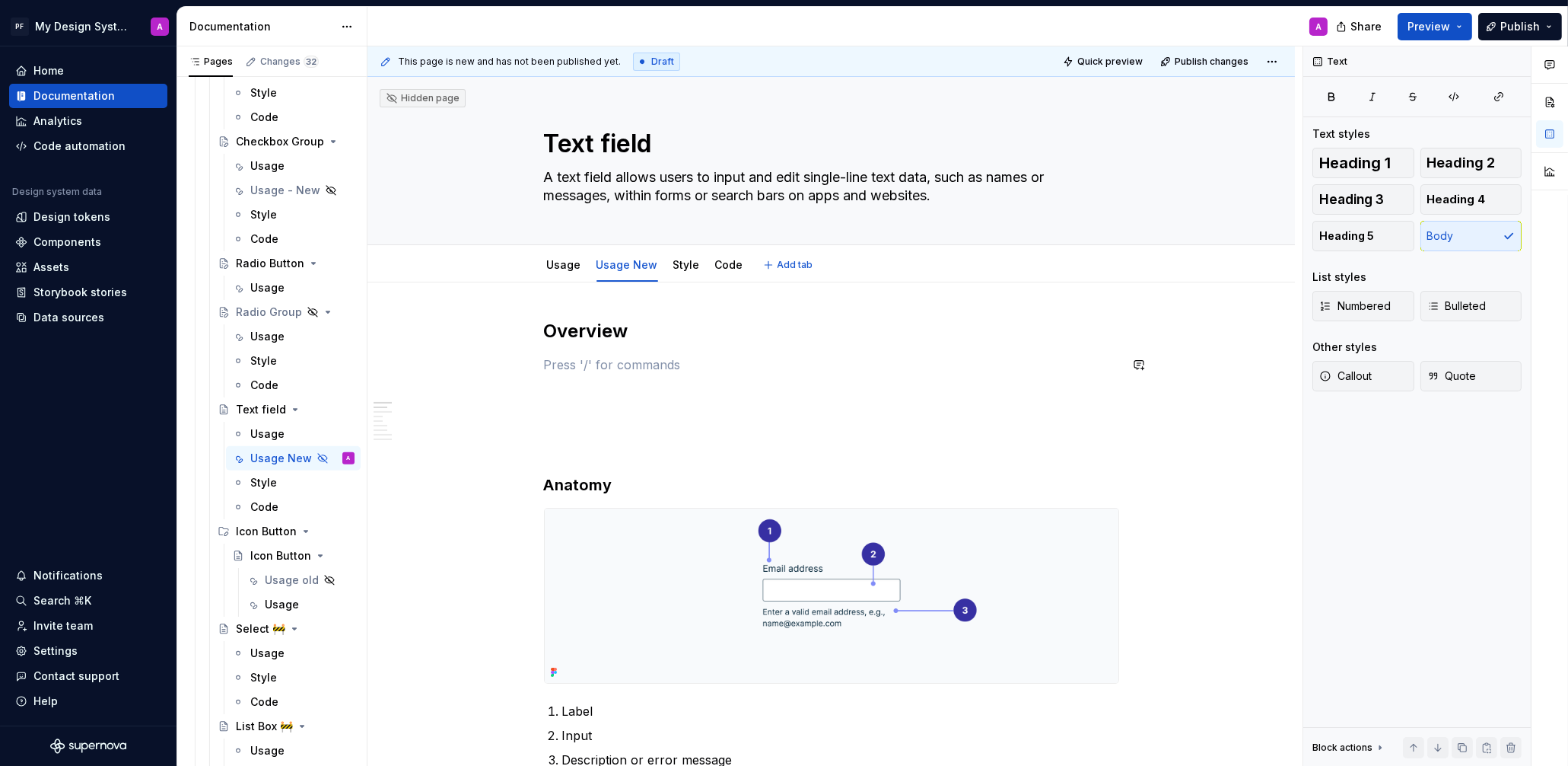
click at [564, 178] on textarea "A text field allows users to input and edit single-line text data, such as name…" at bounding box center [828, 186] width 575 height 43
drag, startPoint x: 553, startPoint y: 176, endPoint x: 969, endPoint y: 189, distance: 416.2
click at [969, 189] on textarea "A text field allows users to input and edit single-line text data, such as name…" at bounding box center [828, 186] width 575 height 43
type textarea "*"
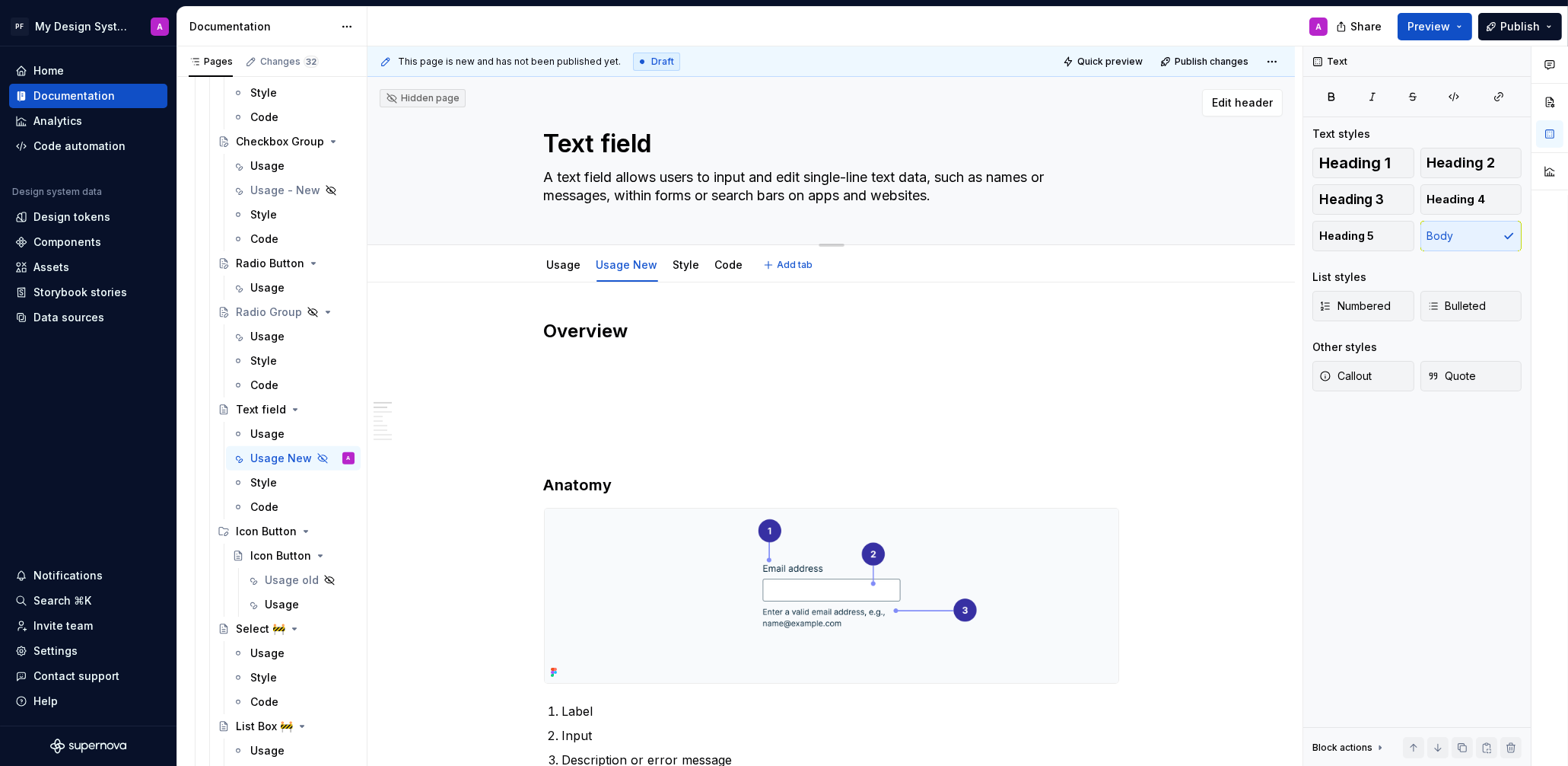
type textarea "A"
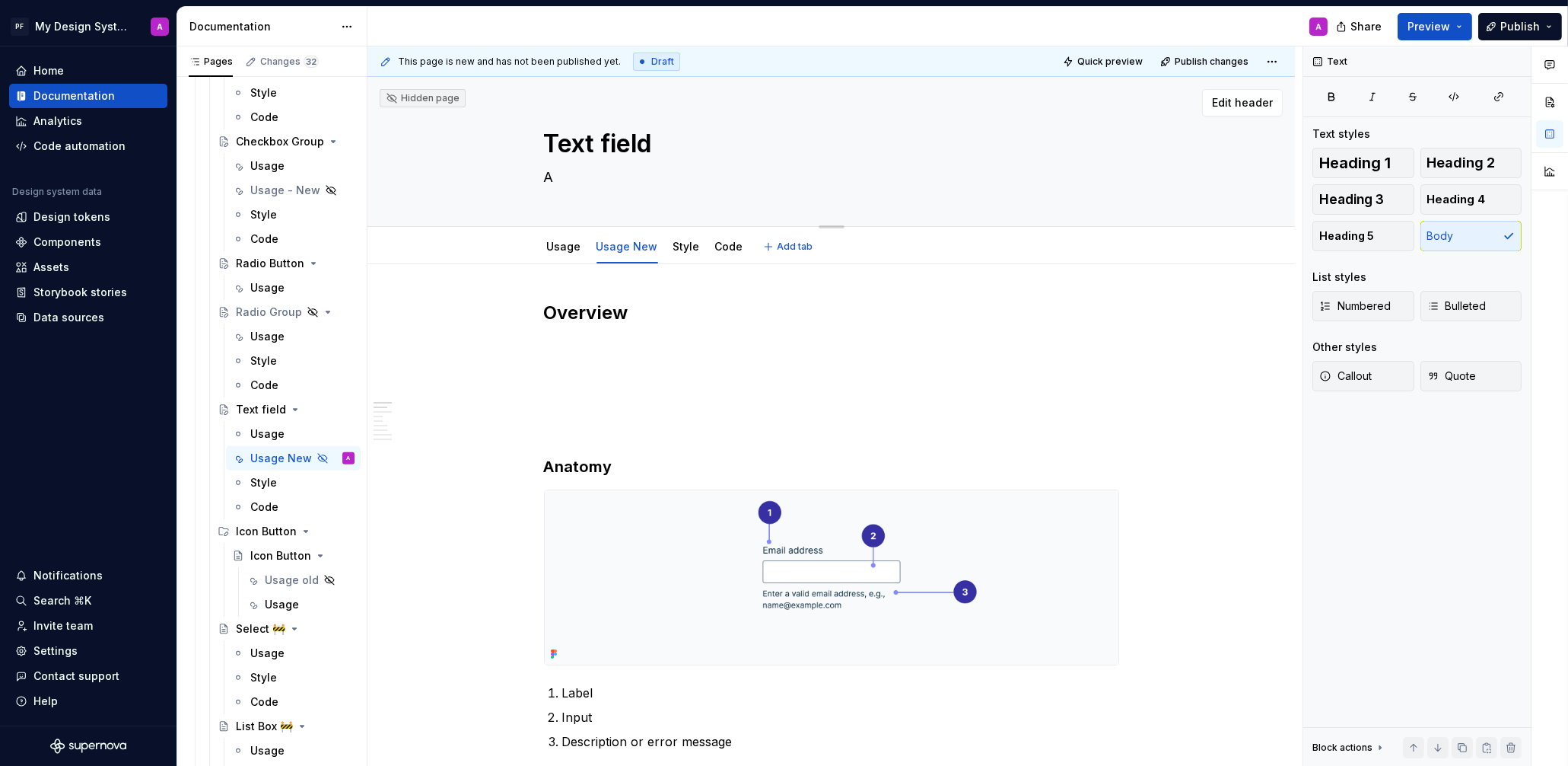
type textarea "*"
paste textarea "A text field allows users to enter and edit single-line text data. It is most c…"
type textarea "*"
type textarea "A text field allows users to enter and edit single-line text data. It is most c…"
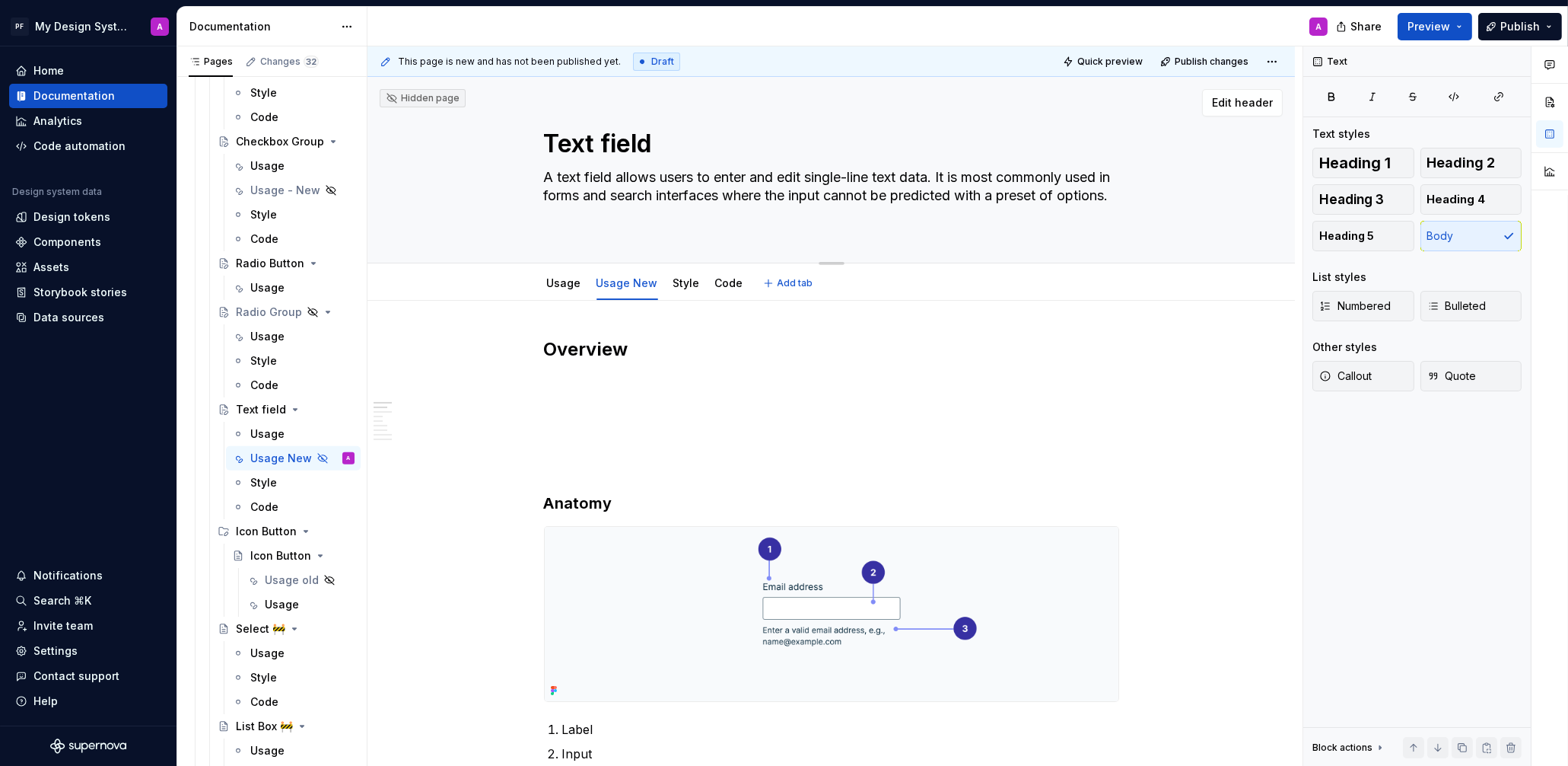
type textarea "*"
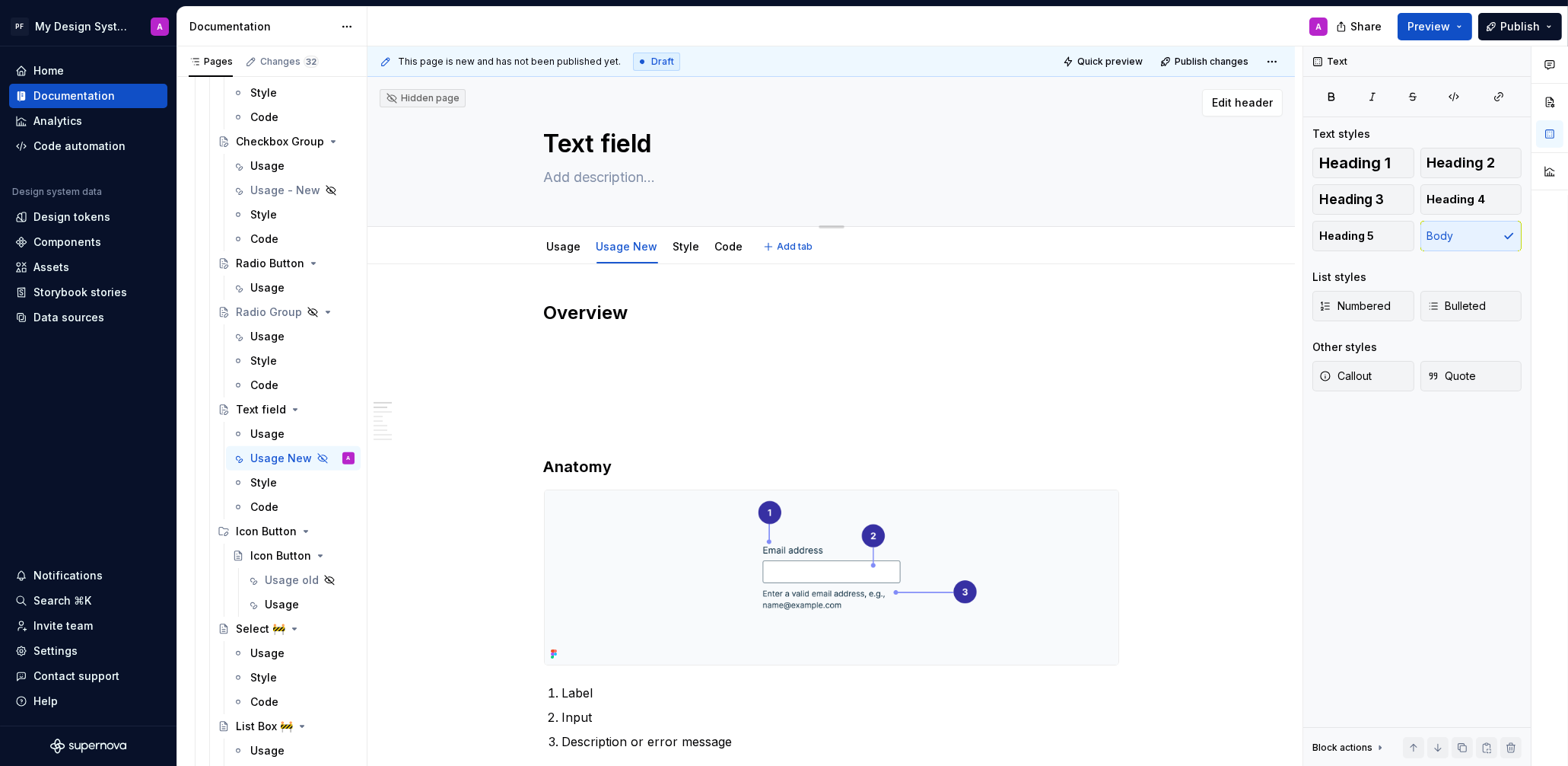
type textarea "*"
type textarea "A"
type textarea "*"
type textarea "A text field allows users to input and edit single-line text data, such as name…"
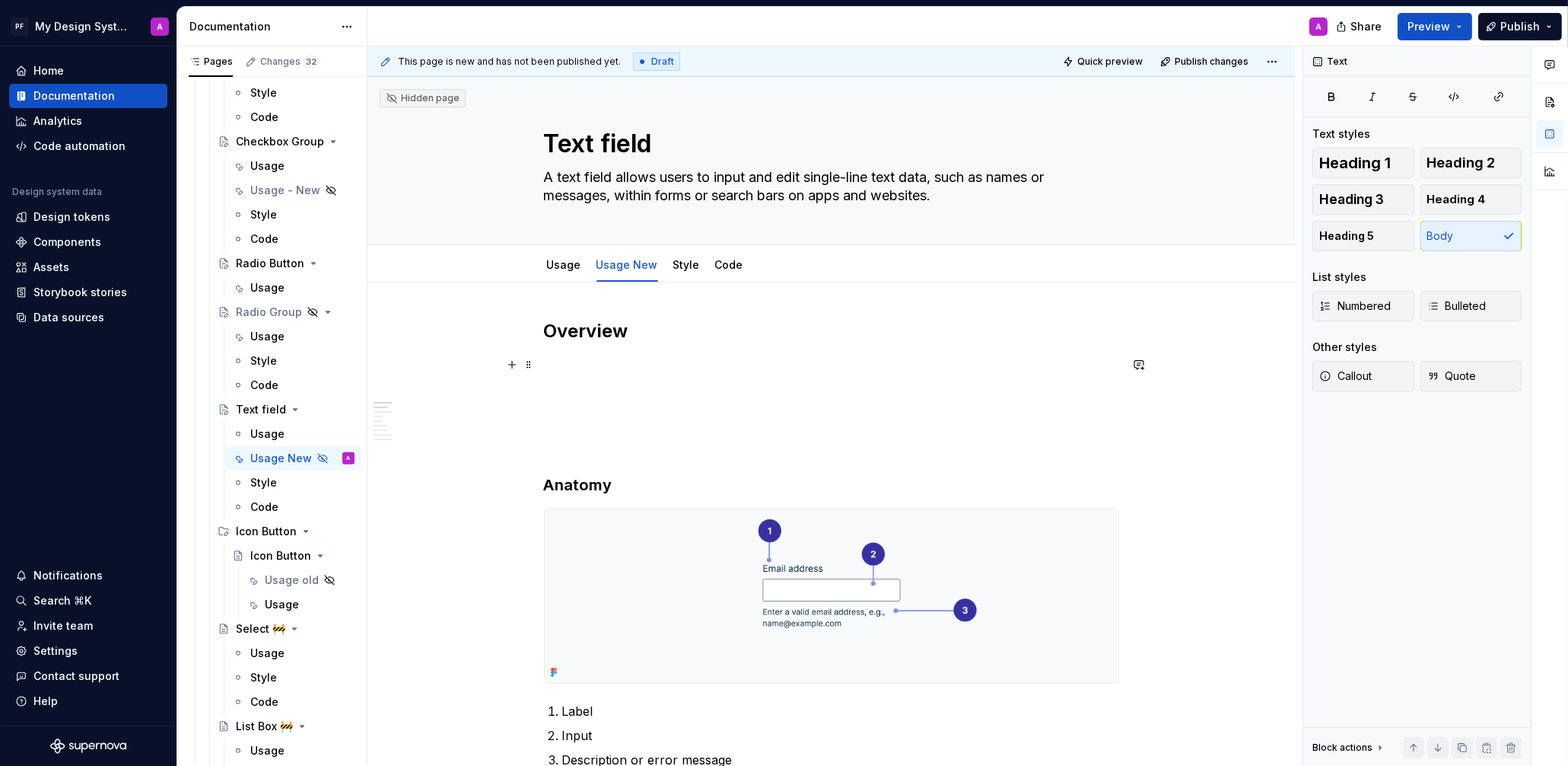
click at [572, 365] on p at bounding box center [831, 365] width 575 height 18
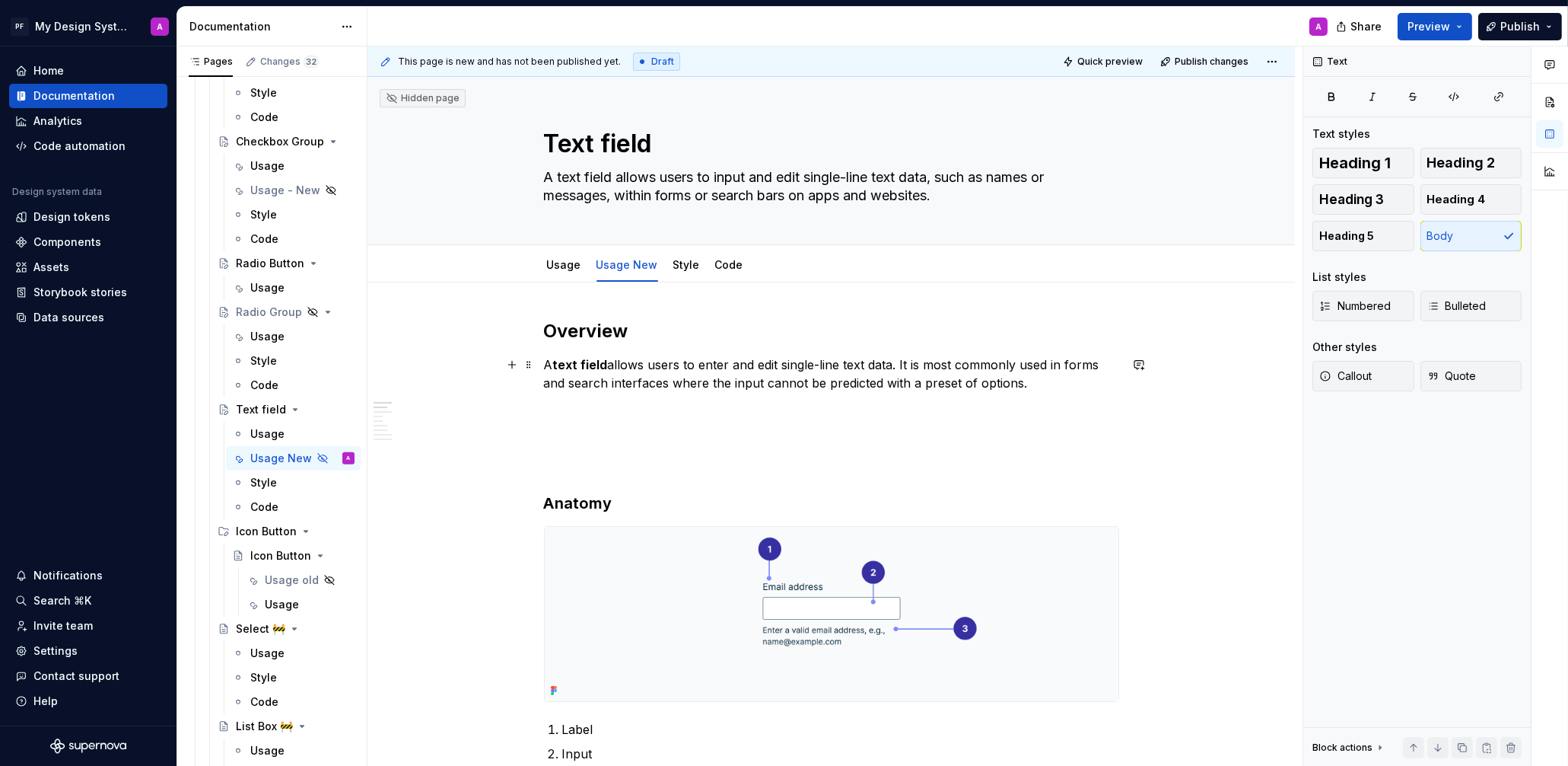
drag, startPoint x: 566, startPoint y: 152, endPoint x: 932, endPoint y: 353, distance: 417.6
click at [959, 201] on textarea "A text field allows users to input and edit single-line text data, such as name…" at bounding box center [828, 186] width 575 height 43
drag, startPoint x: 952, startPoint y: 197, endPoint x: 546, endPoint y: 148, distance: 408.9
click at [546, 148] on div "Text field A text field allows users to input and edit single-line text data, s…" at bounding box center [831, 160] width 575 height 167
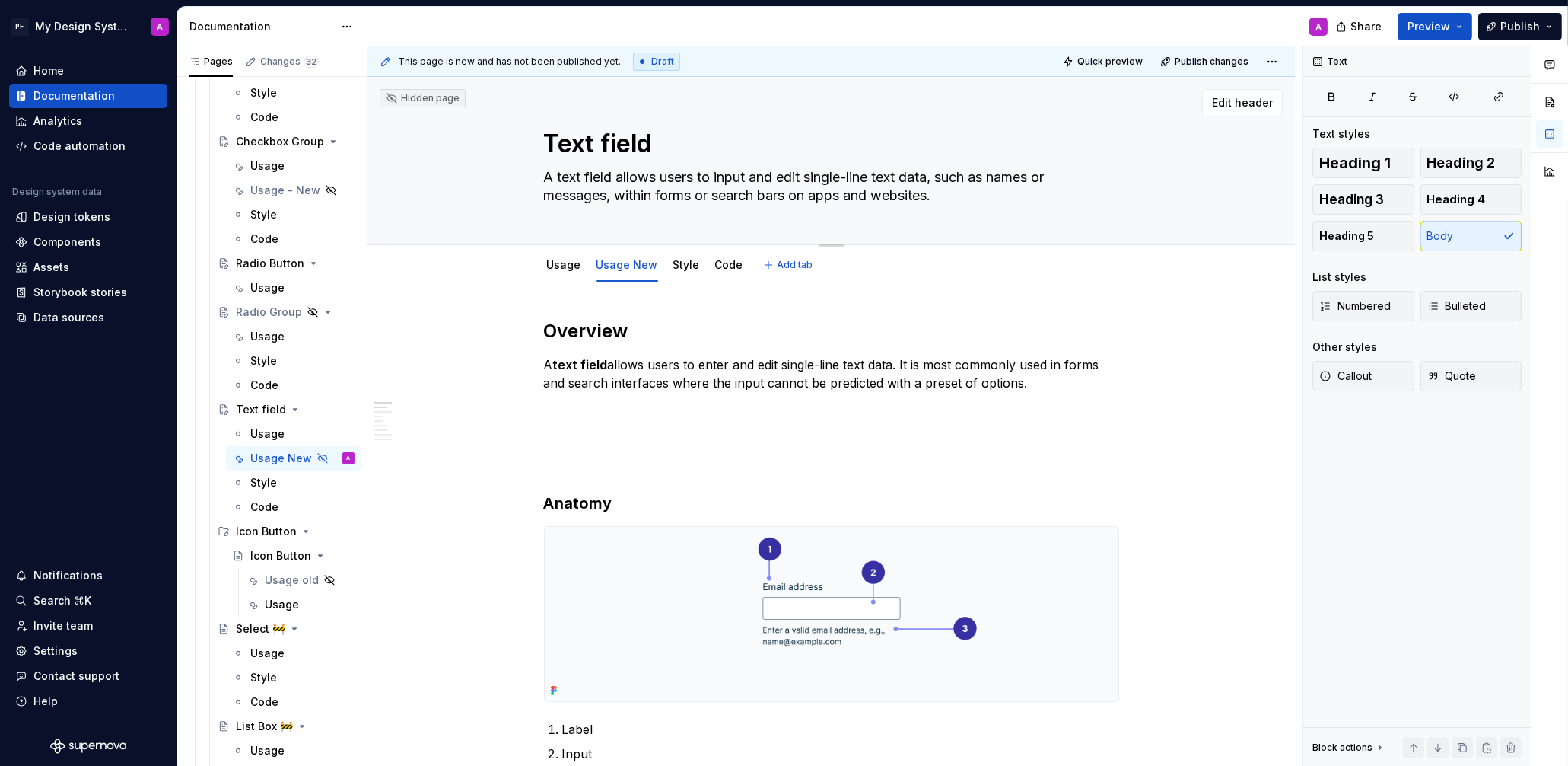
click at [565, 147] on textarea "Text field" at bounding box center [828, 144] width 575 height 37
drag, startPoint x: 556, startPoint y: 138, endPoint x: 920, endPoint y: 204, distance: 369.9
click at [920, 204] on div "Text field A text field allows users to input and edit single-line text data, s…" at bounding box center [831, 160] width 575 height 167
click at [609, 191] on textarea "A text field allows users to input and edit single-line text data, such as name…" at bounding box center [828, 186] width 575 height 43
type textarea "*"
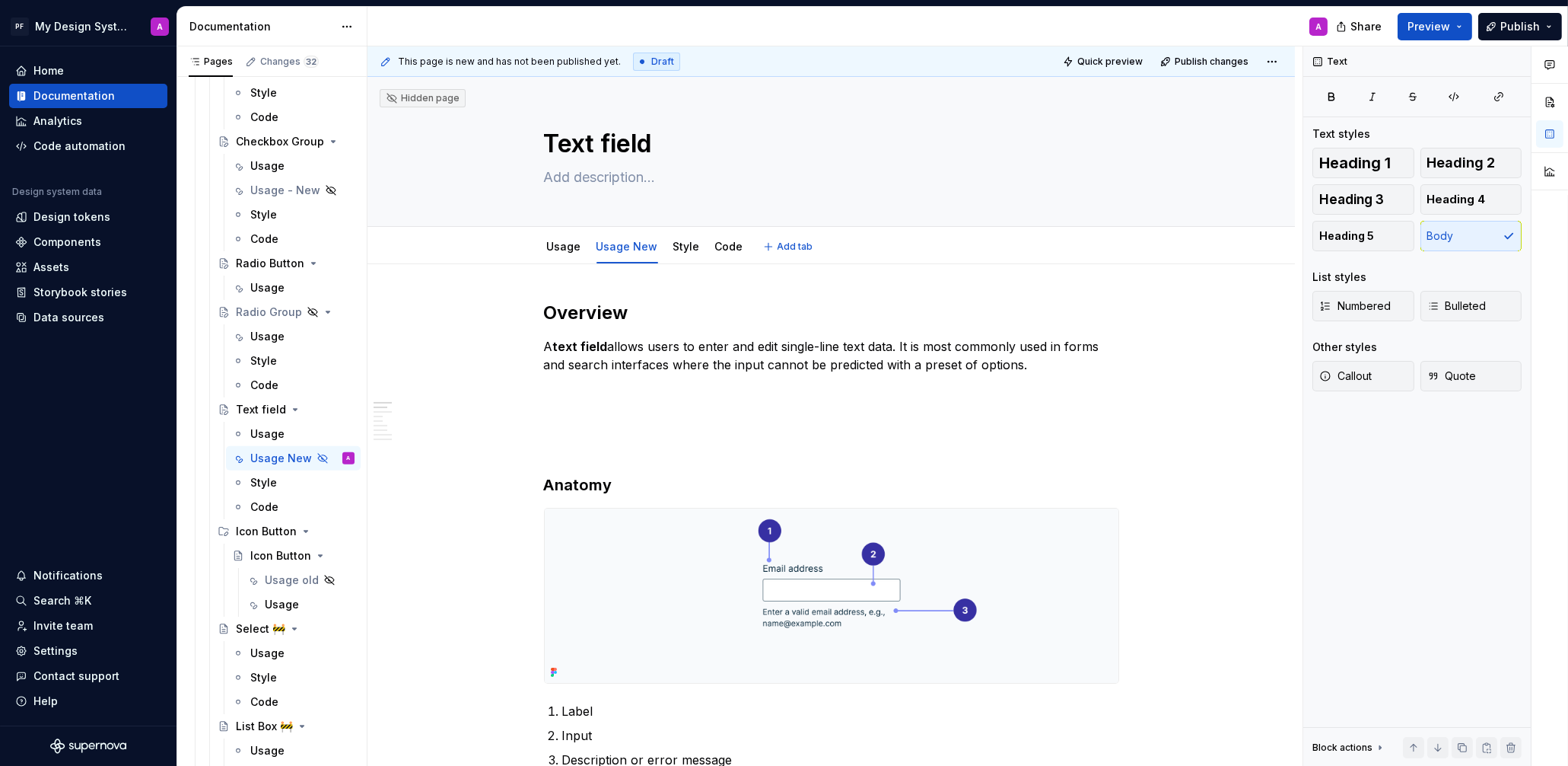
paste textarea "A text field is a single-line input control used for entering free-form text."
type textarea "*"
type textarea "A text field is a single-line input control used for entering free-form text."
type textarea "*"
type textarea "A text field is a single-line input control used for entering free-form text."
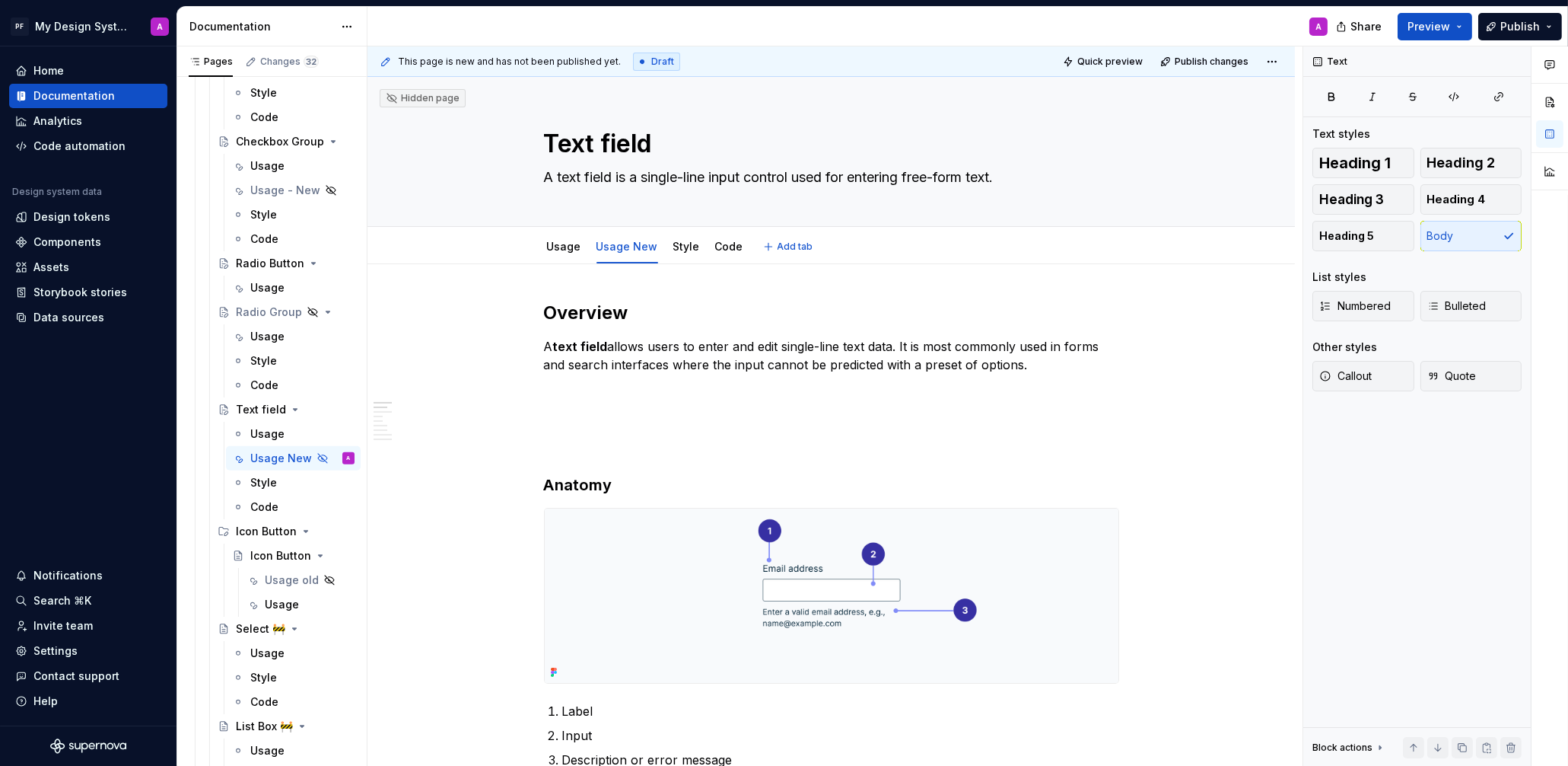
type textarea "*"
drag, startPoint x: 604, startPoint y: 368, endPoint x: 996, endPoint y: 376, distance: 392.1
click at [604, 368] on p "A text field allows users to enter and edit single-line text data. It is most c…" at bounding box center [831, 355] width 575 height 37
drag, startPoint x: 1031, startPoint y: 365, endPoint x: 556, endPoint y: 350, distance: 475.2
click at [556, 350] on p "A text field allows users to enter and edit single-line text data. It is most c…" at bounding box center [831, 355] width 575 height 37
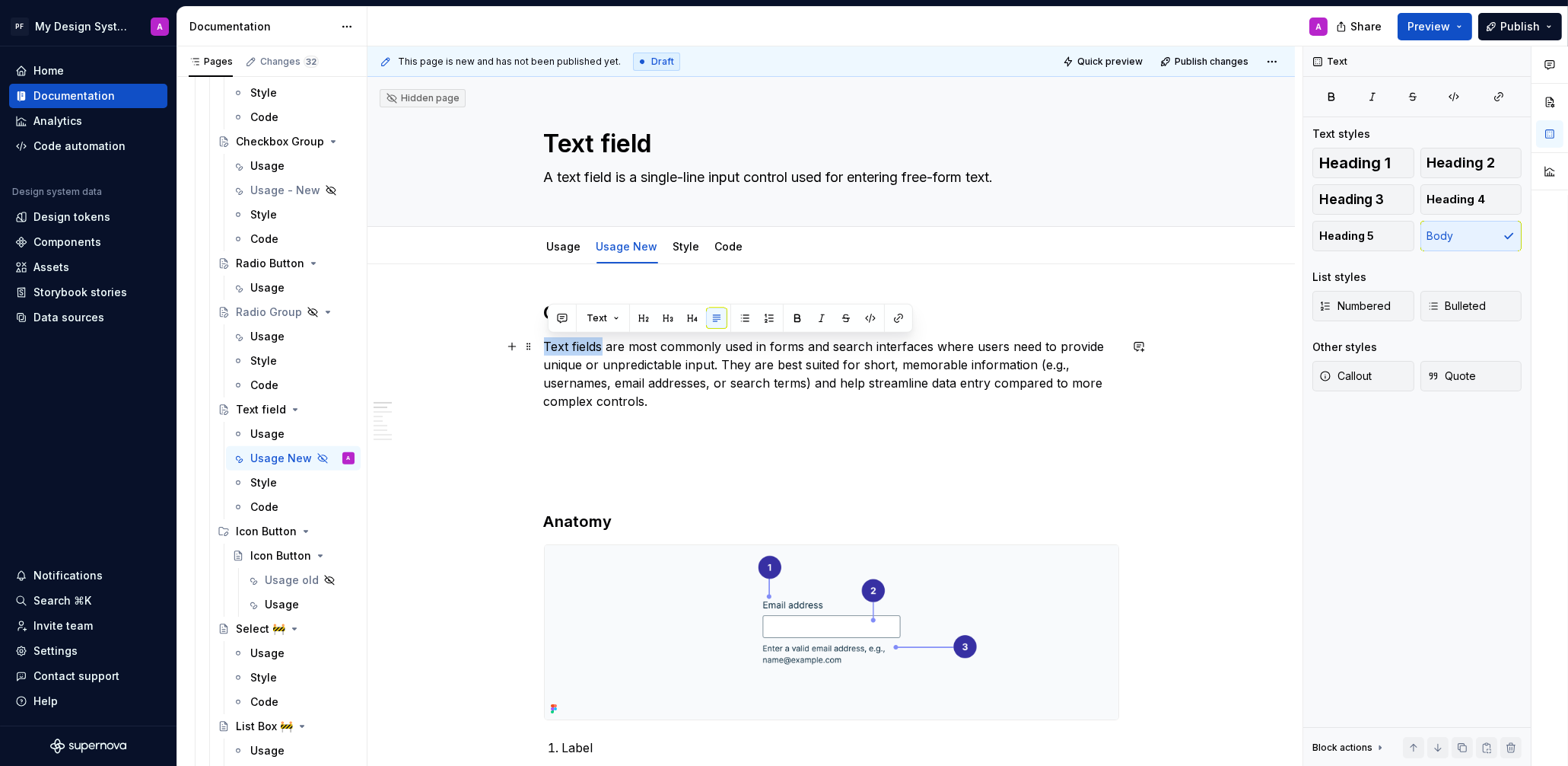
drag, startPoint x: 606, startPoint y: 347, endPoint x: 550, endPoint y: 344, distance: 56.1
click at [550, 344] on p "Text fields are most commonly used in forms and search interfaces where users n…" at bounding box center [831, 373] width 575 height 73
click at [793, 313] on button "button" at bounding box center [797, 317] width 21 height 21
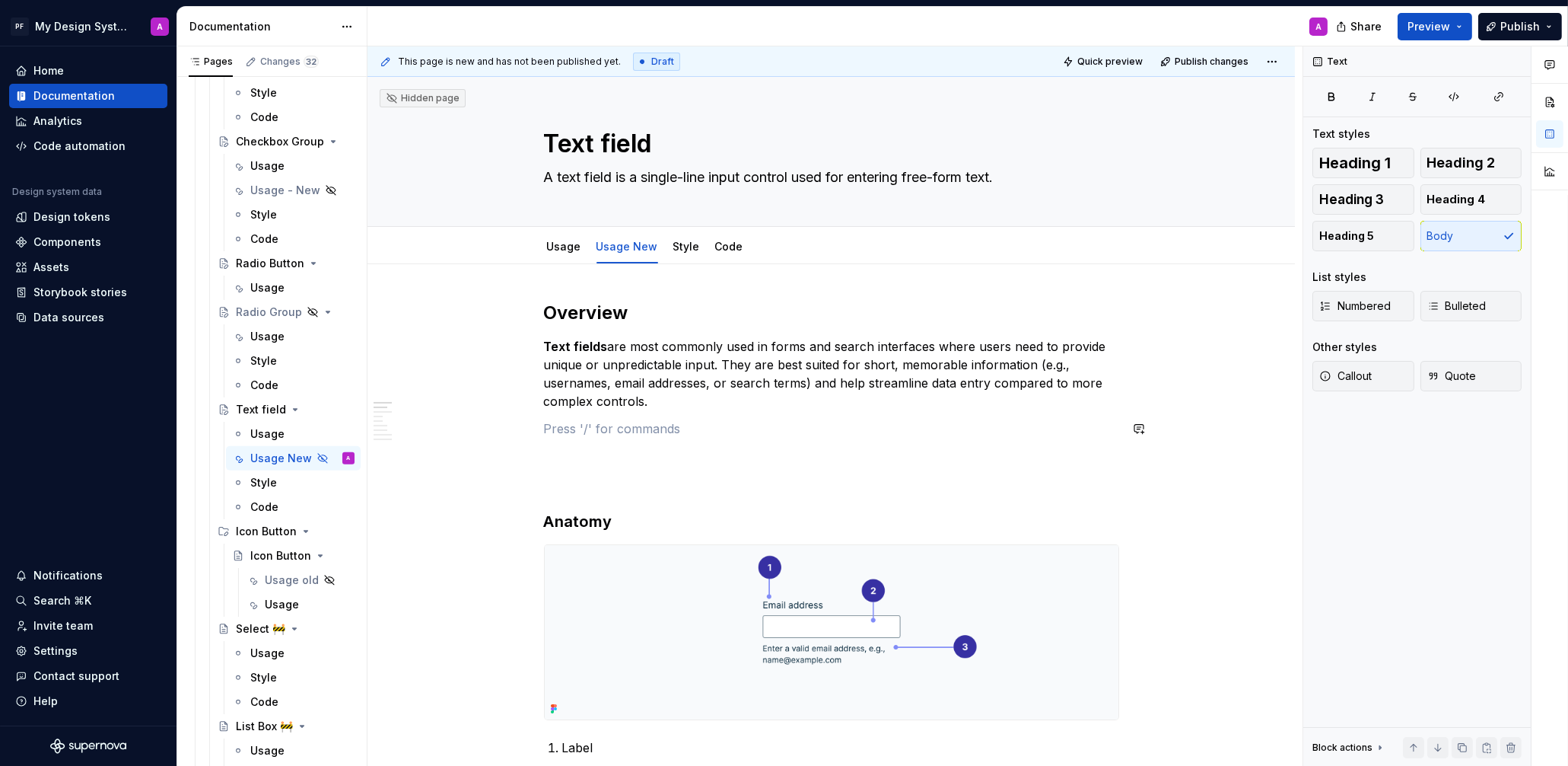
drag, startPoint x: 762, startPoint y: 416, endPoint x: 597, endPoint y: 429, distance: 165.5
click at [516, 429] on button "button" at bounding box center [511, 428] width 21 height 21
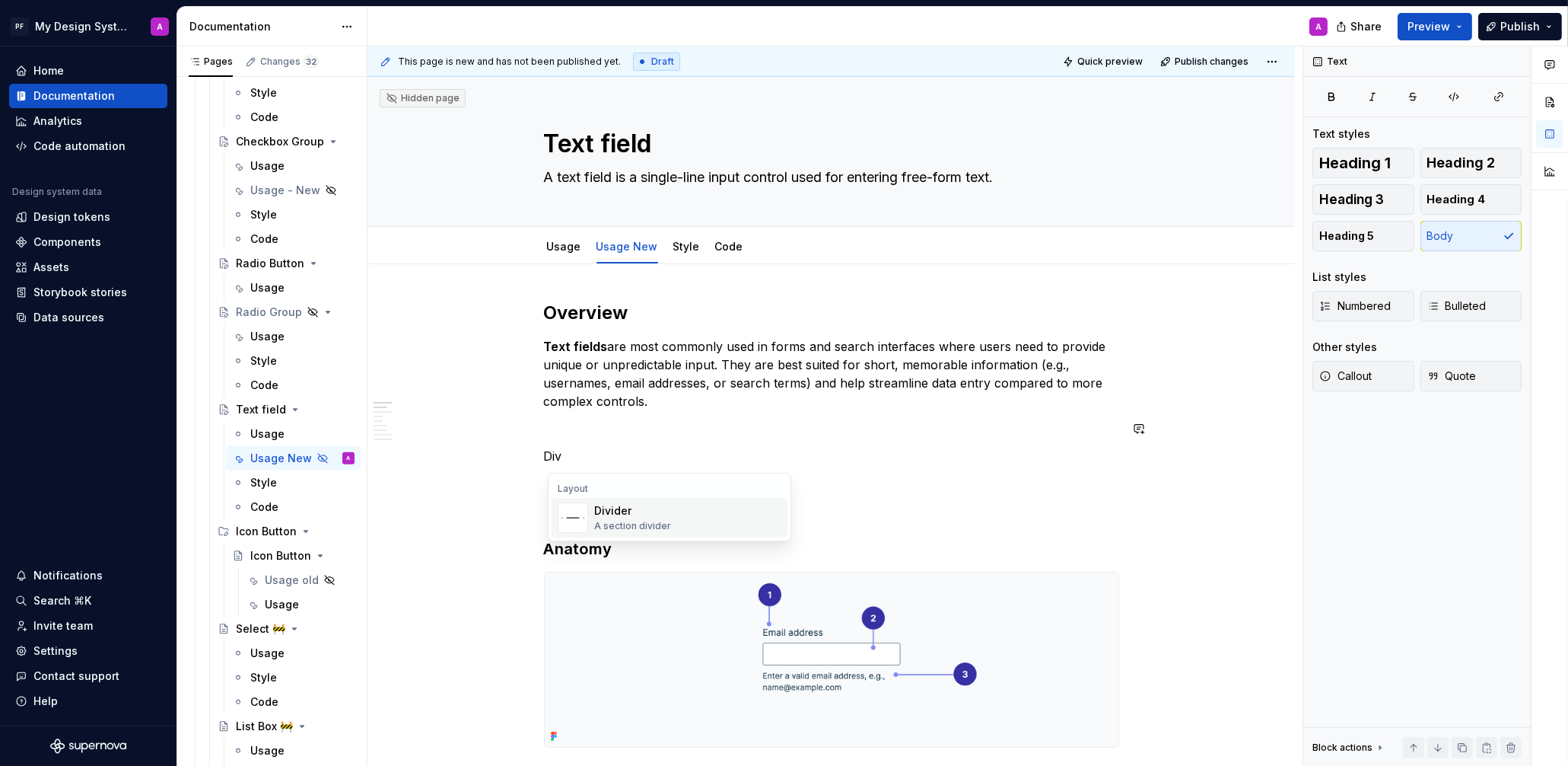
click at [600, 508] on div "Divider" at bounding box center [633, 511] width 77 height 15
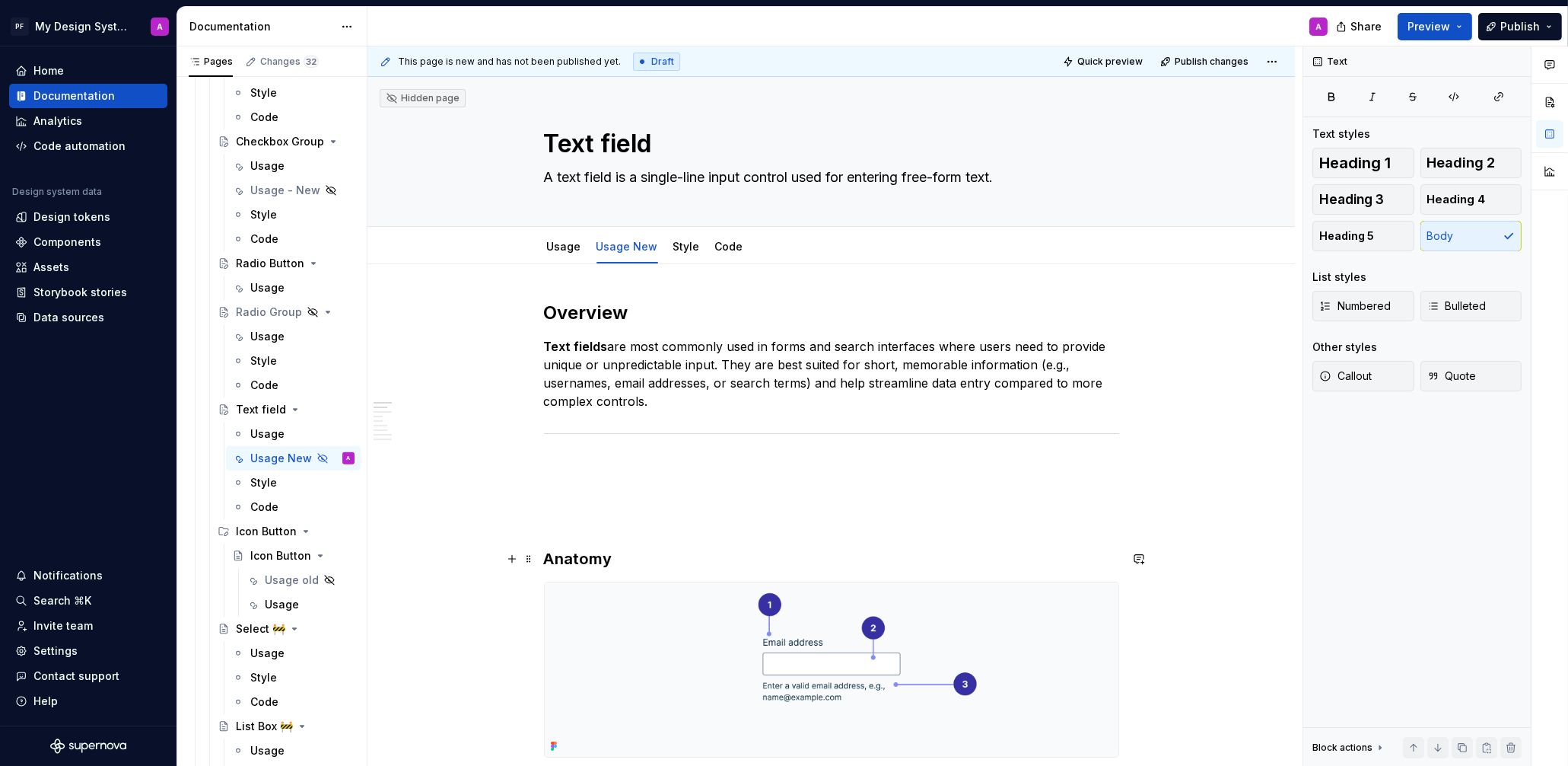
click at [548, 556] on h3 "Anatomy" at bounding box center [831, 559] width 575 height 21
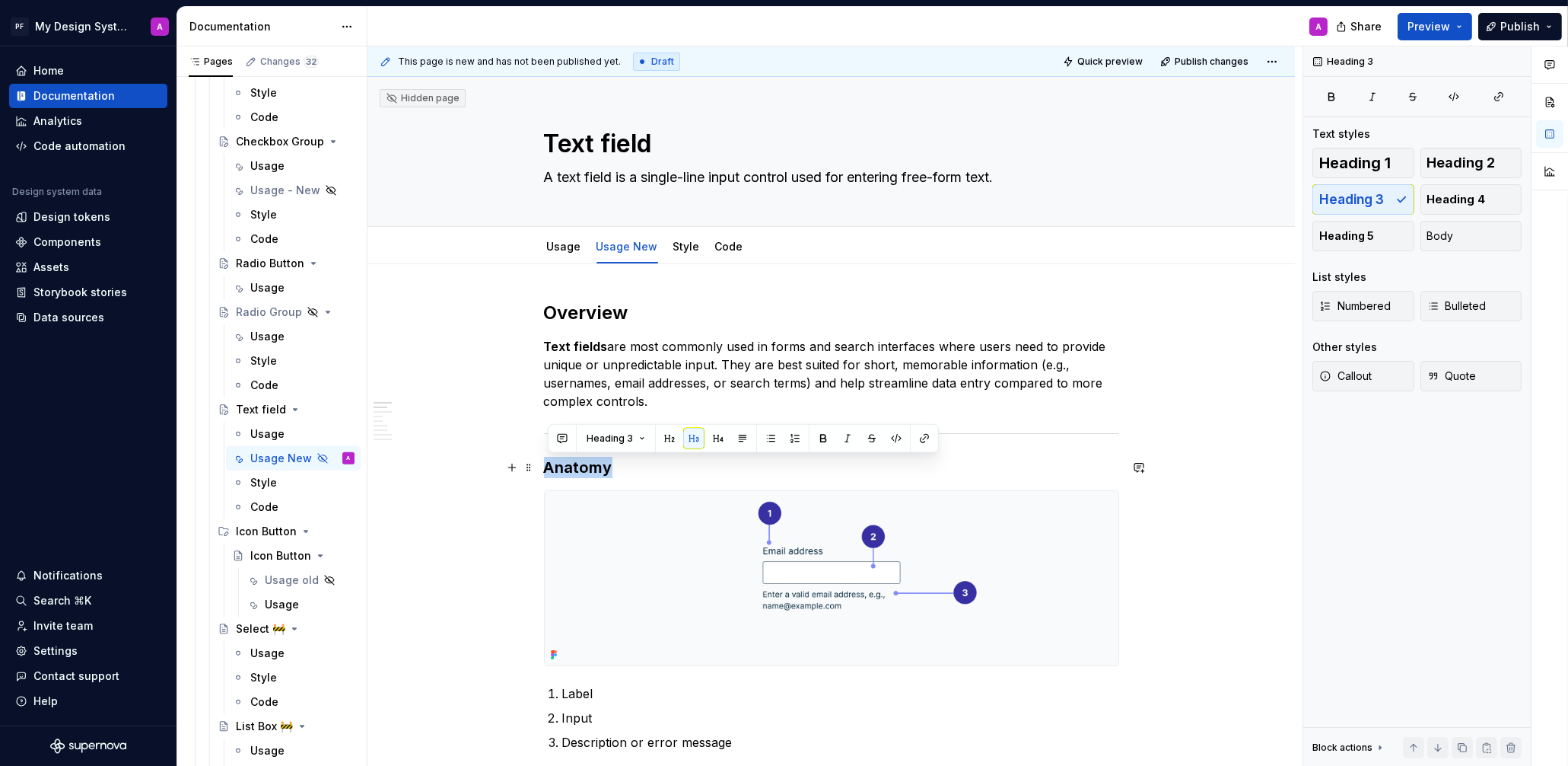
drag, startPoint x: 608, startPoint y: 464, endPoint x: 541, endPoint y: 467, distance: 67.1
click at [670, 443] on button "button" at bounding box center [669, 438] width 21 height 21
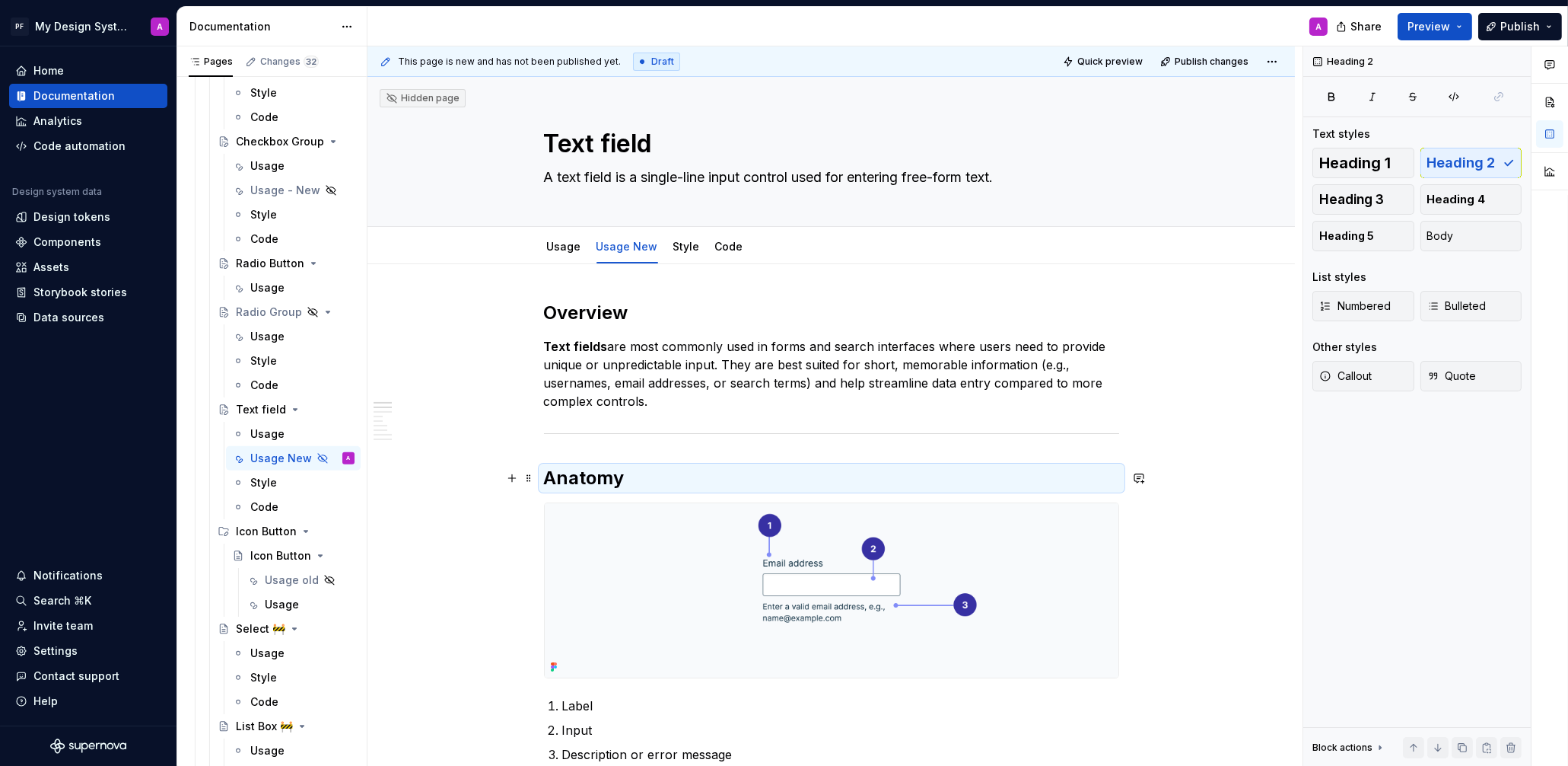
drag, startPoint x: 650, startPoint y: 476, endPoint x: 658, endPoint y: 475, distance: 8.1
click at [651, 476] on h2 "Anatomy" at bounding box center [831, 478] width 575 height 24
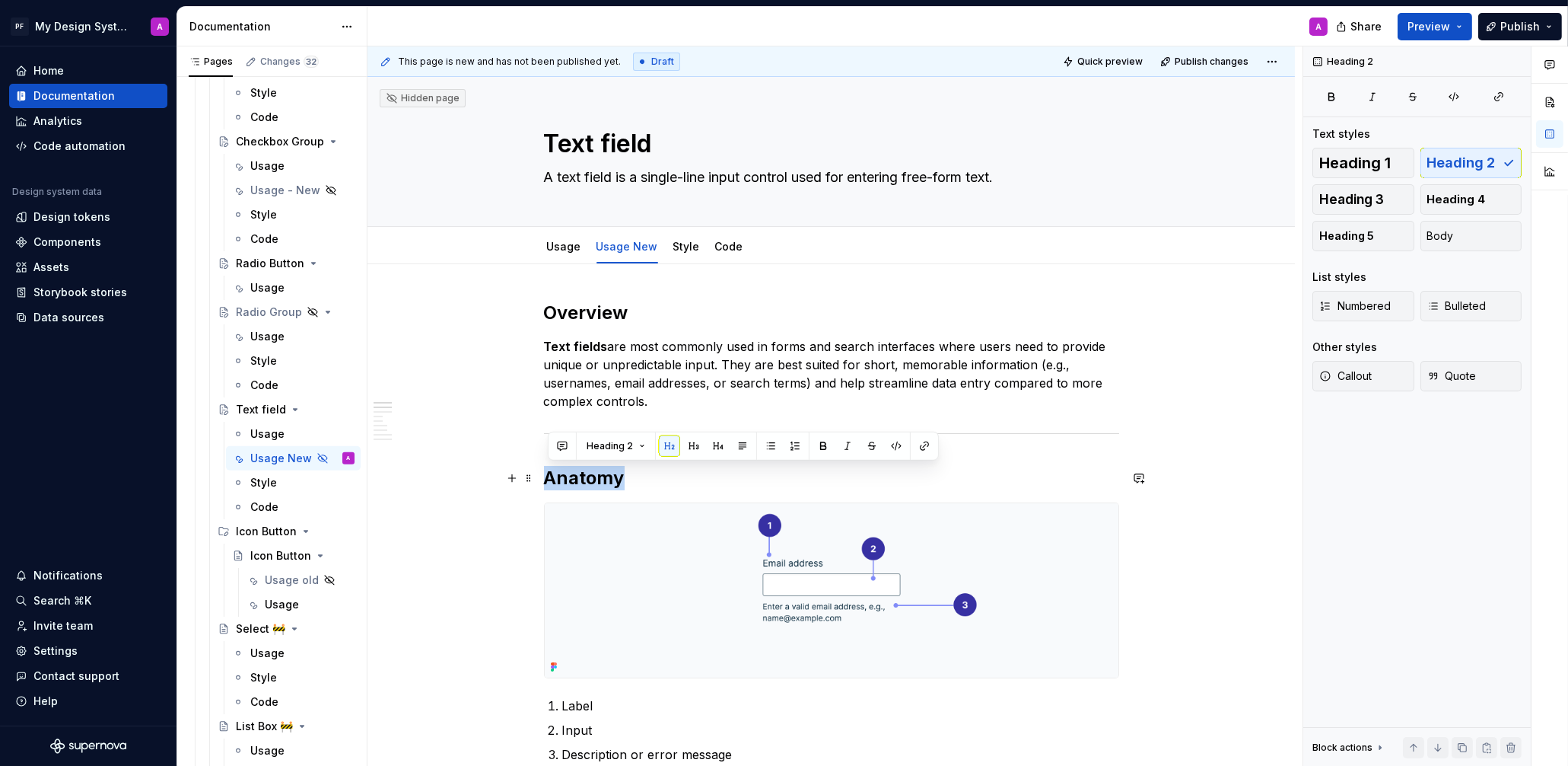
click at [629, 480] on h2 "Anatomy" at bounding box center [831, 478] width 575 height 24
type textarea "*"
click at [613, 142] on textarea "Text field" at bounding box center [828, 144] width 575 height 37
drag, startPoint x: 613, startPoint y: 143, endPoint x: 625, endPoint y: 142, distance: 12.0
click at [613, 143] on textarea "Text field" at bounding box center [828, 144] width 575 height 37
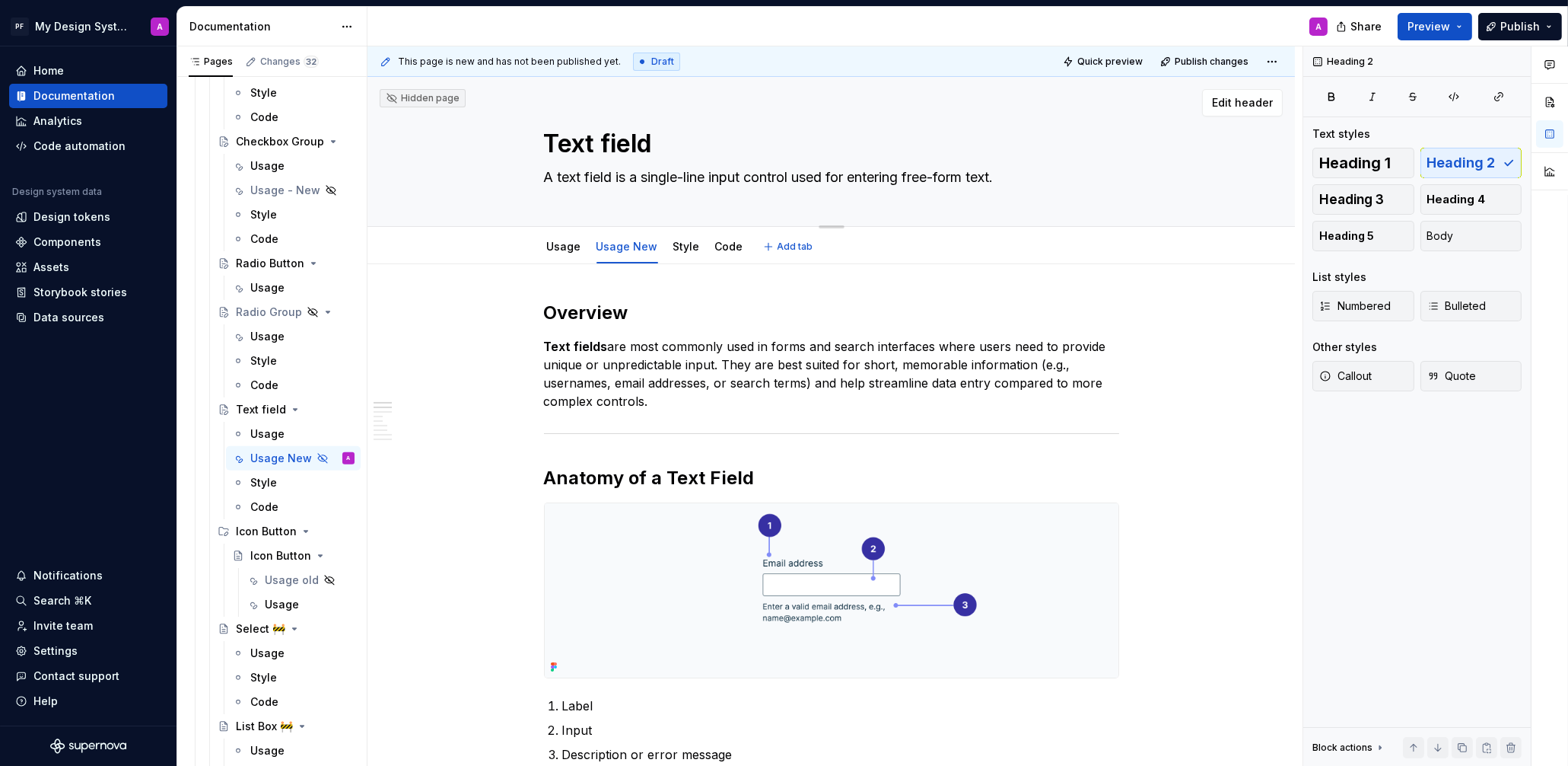
type textarea "Text ield"
type textarea "*"
type textarea "Text Field"
type textarea "*"
type textarea "Text Field"
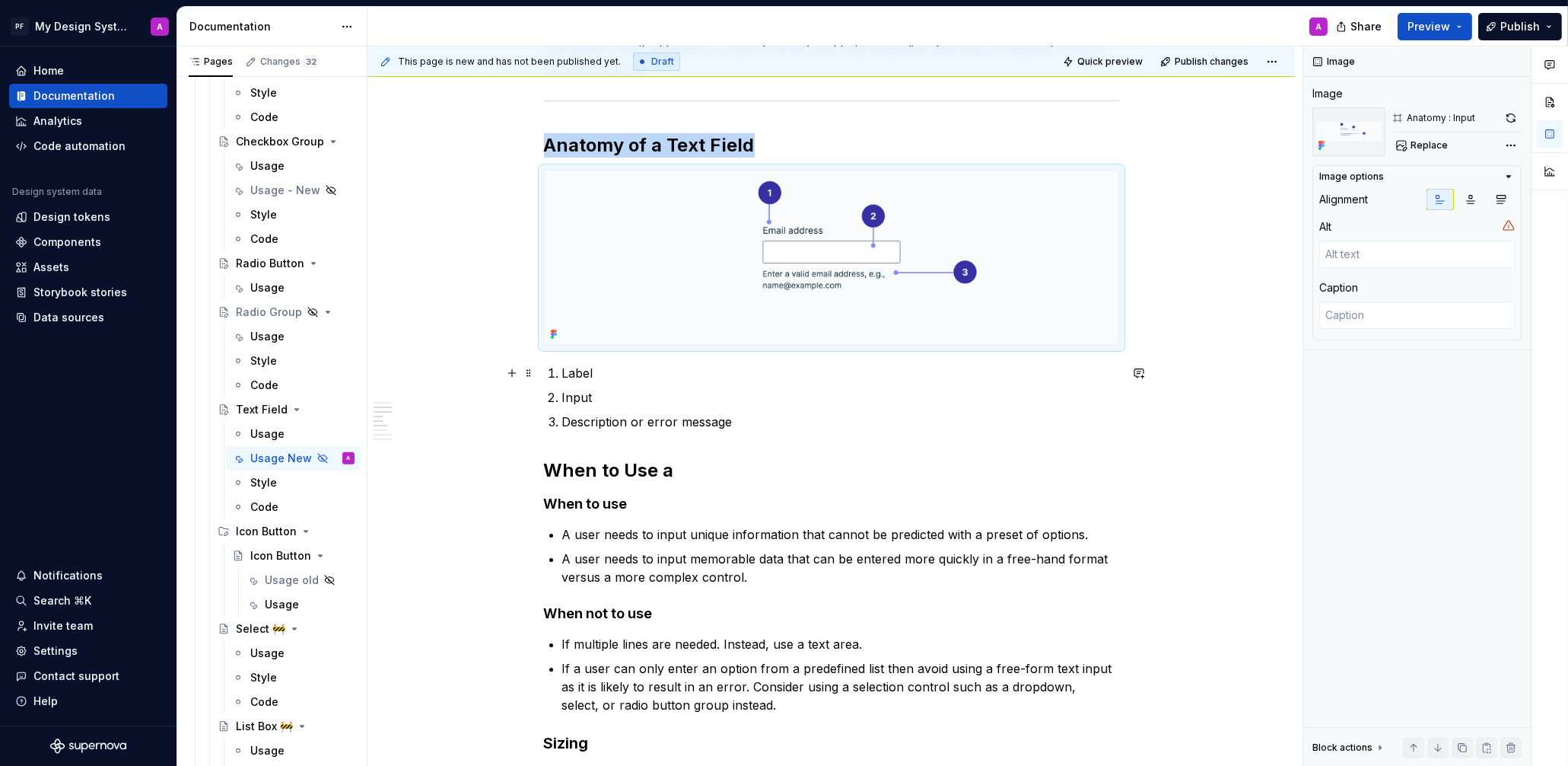
scroll to position [336, 0]
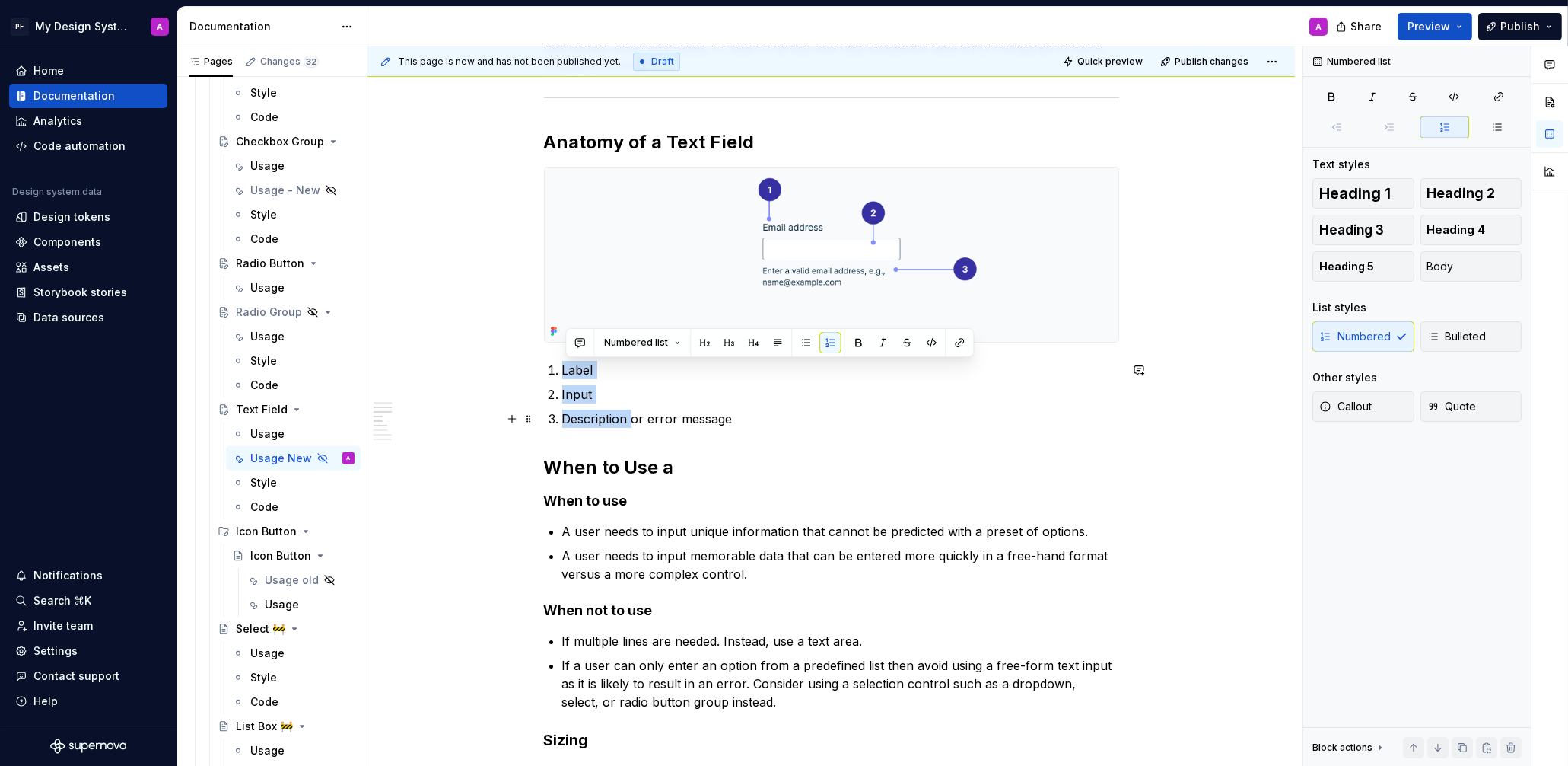
drag, startPoint x: 564, startPoint y: 372, endPoint x: 635, endPoint y: 420, distance: 85.7
click at [635, 420] on ol "Label Input Description or error message" at bounding box center [840, 395] width 557 height 67
drag, startPoint x: 851, startPoint y: 343, endPoint x: 859, endPoint y: 429, distance: 86.4
click at [850, 343] on button "button" at bounding box center [858, 341] width 21 height 21
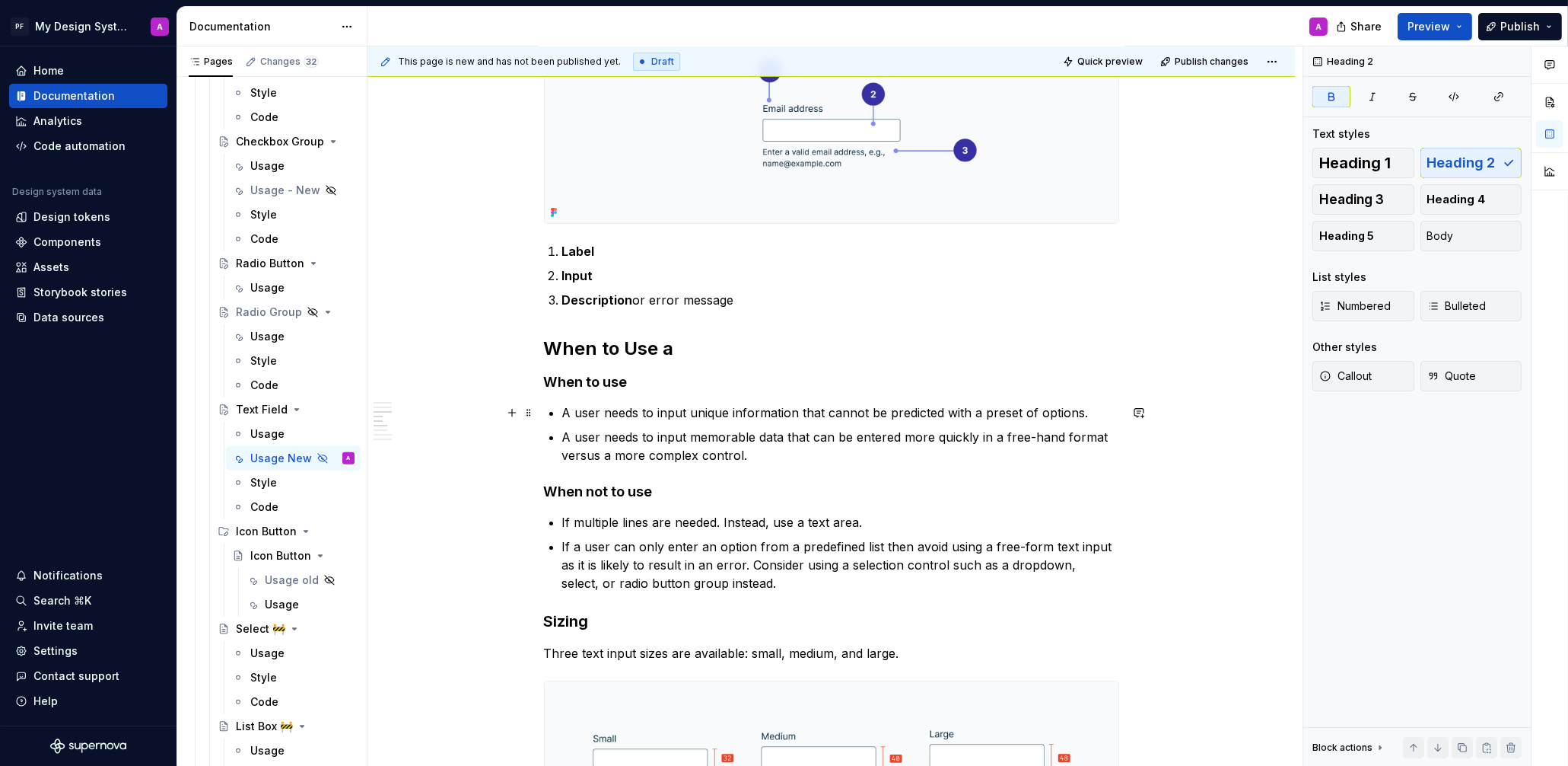
scroll to position [480, 0]
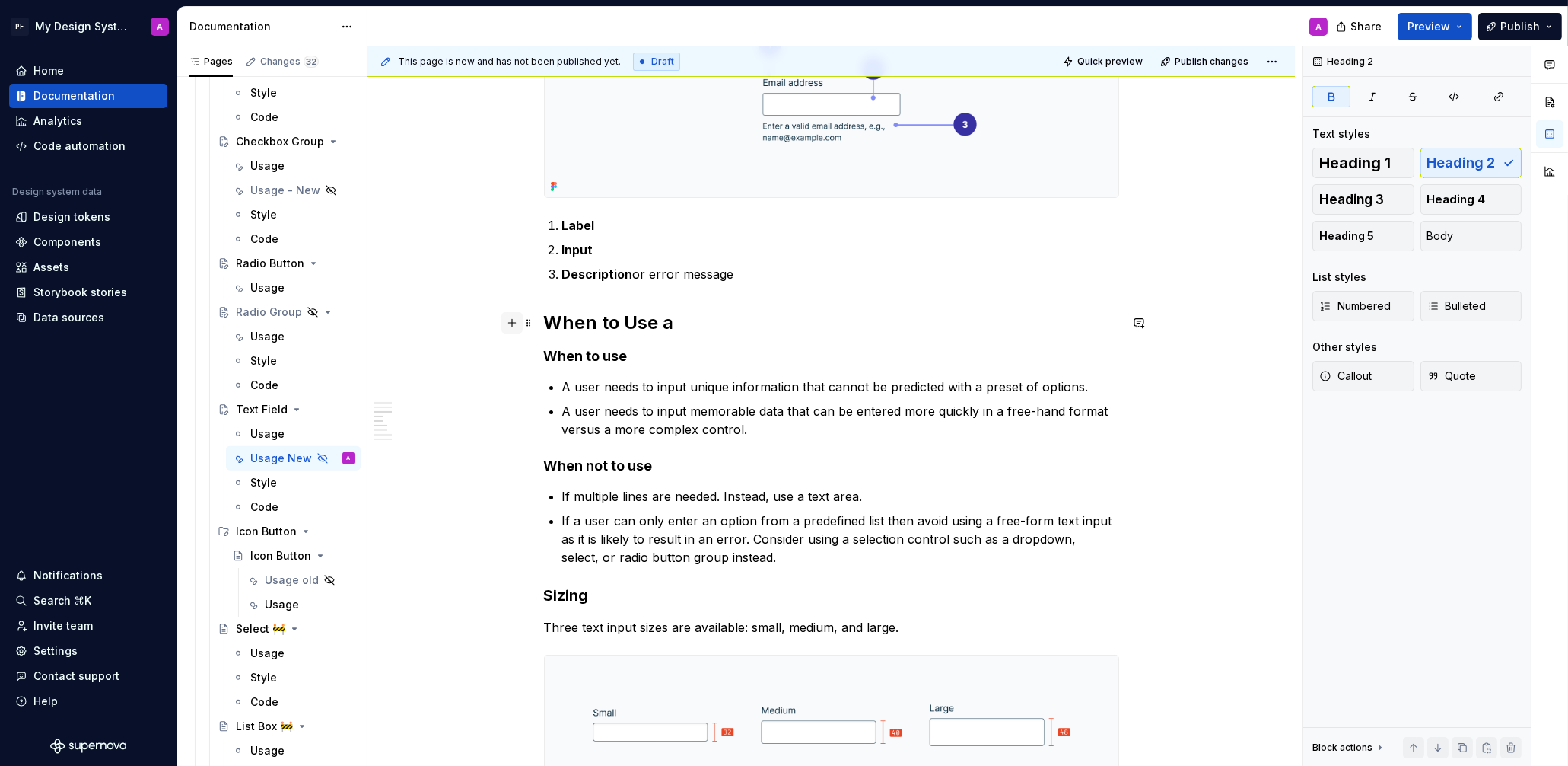
click at [514, 322] on button "button" at bounding box center [511, 323] width 21 height 21
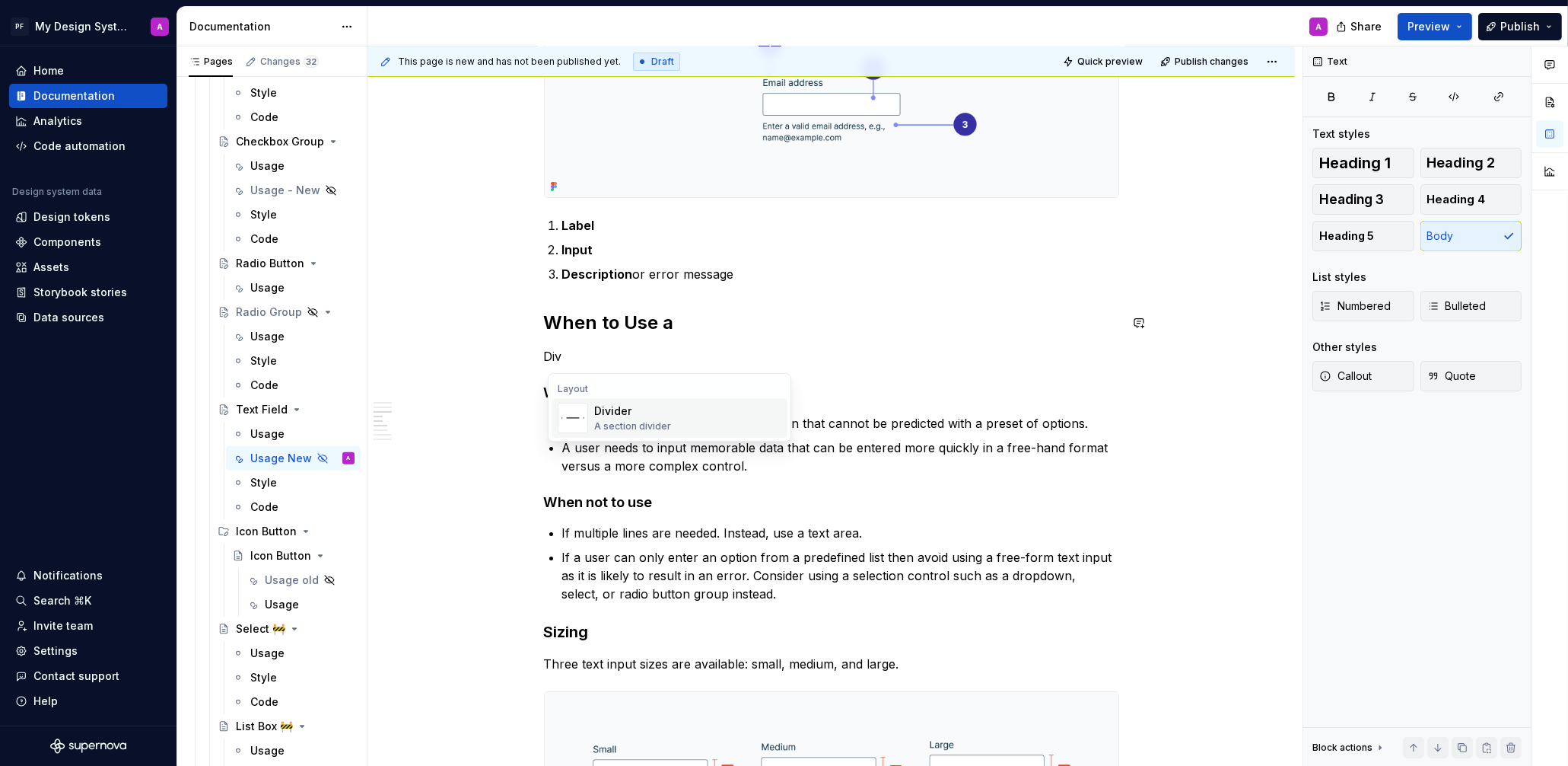
drag, startPoint x: 616, startPoint y: 427, endPoint x: 578, endPoint y: 417, distance: 39.3
click at [614, 427] on div "A section divider" at bounding box center [633, 426] width 77 height 13
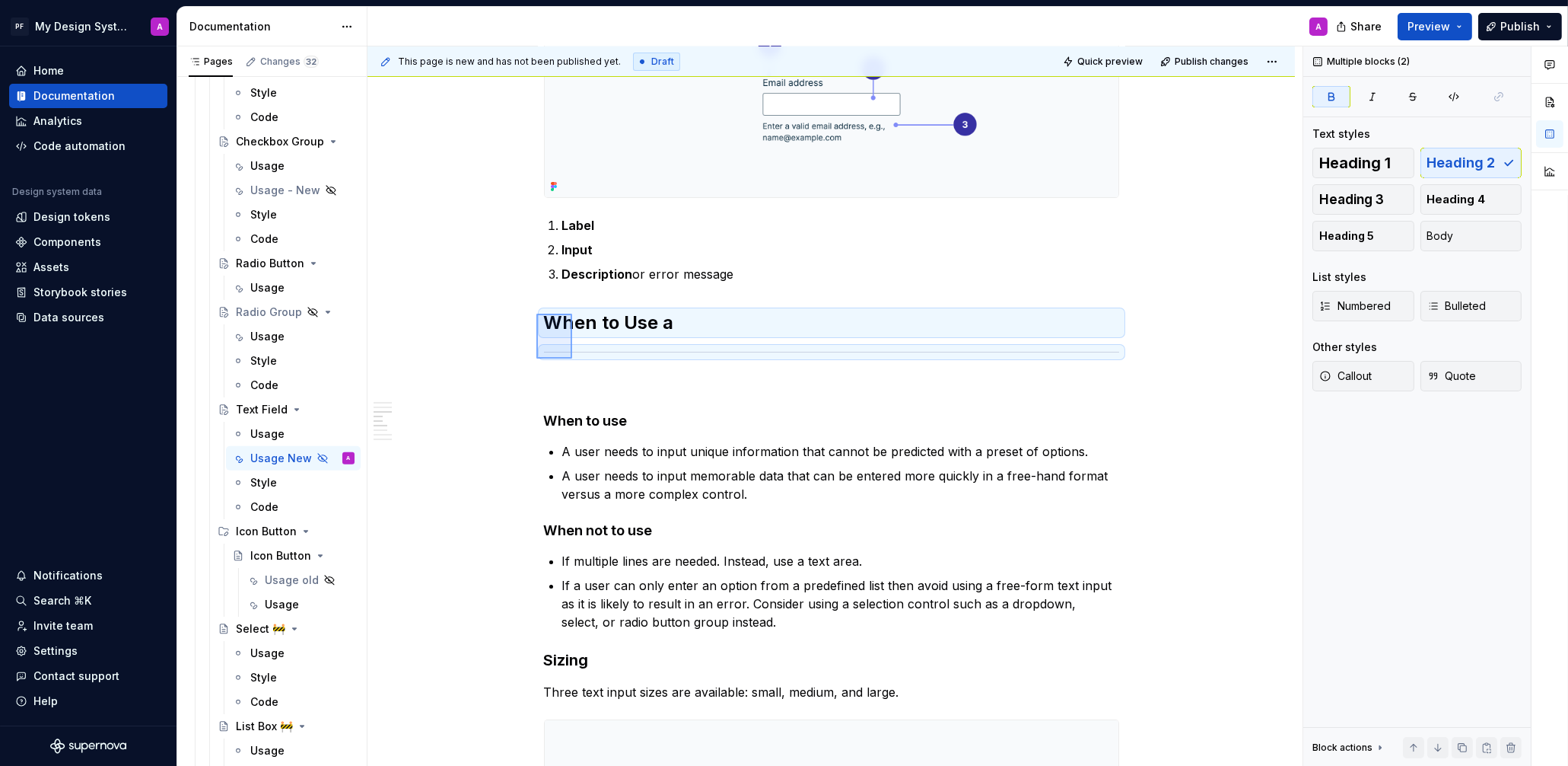
drag, startPoint x: 536, startPoint y: 359, endPoint x: 561, endPoint y: 333, distance: 36.1
click at [572, 316] on div "This page is new and has not been published yet. Draft Quick preview Publish ch…" at bounding box center [835, 406] width 935 height 720
drag, startPoint x: 548, startPoint y: 358, endPoint x: 535, endPoint y: 365, distance: 14.8
click at [548, 357] on div at bounding box center [831, 352] width 575 height 10
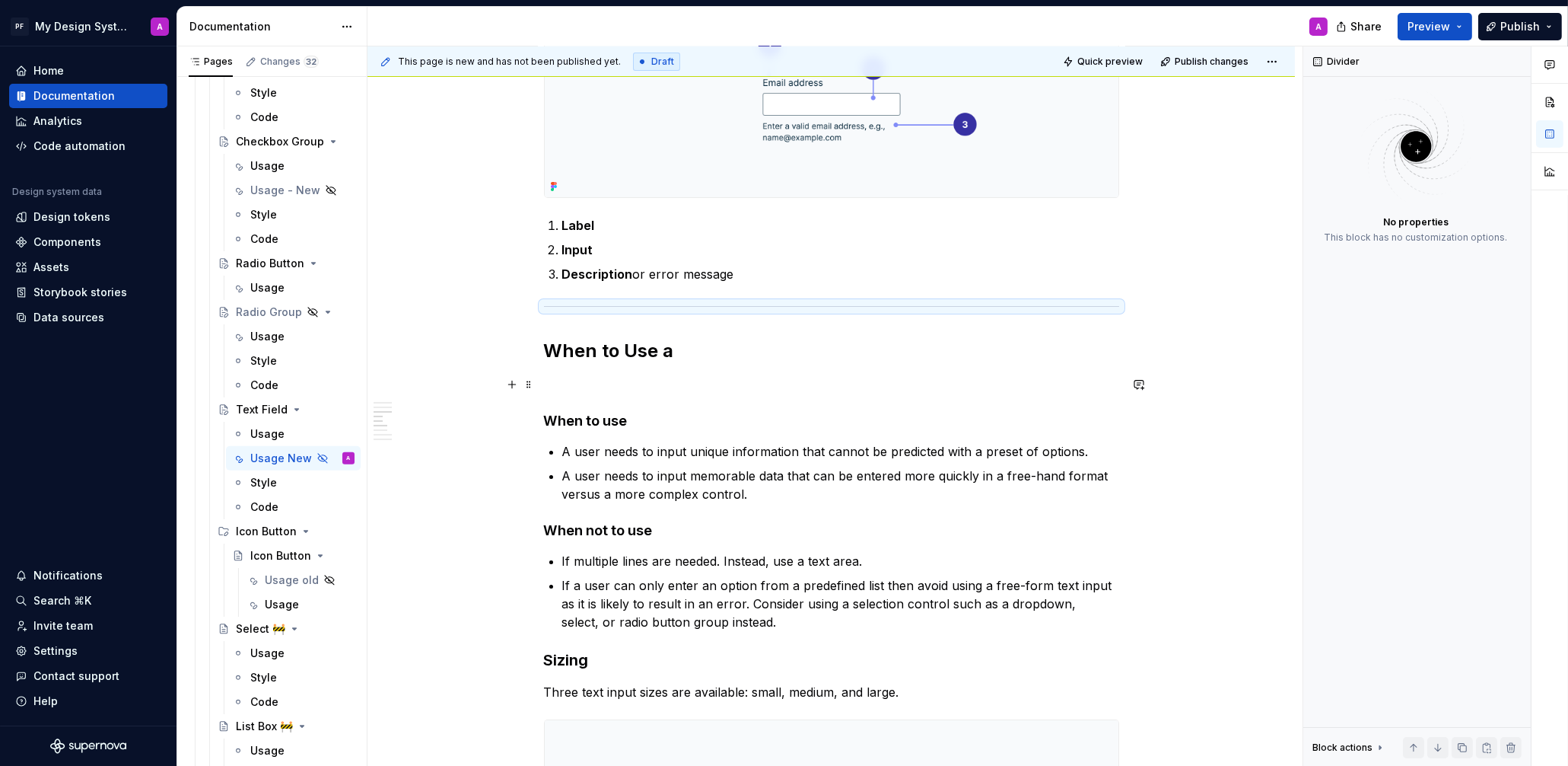
click at [575, 390] on p at bounding box center [831, 385] width 575 height 18
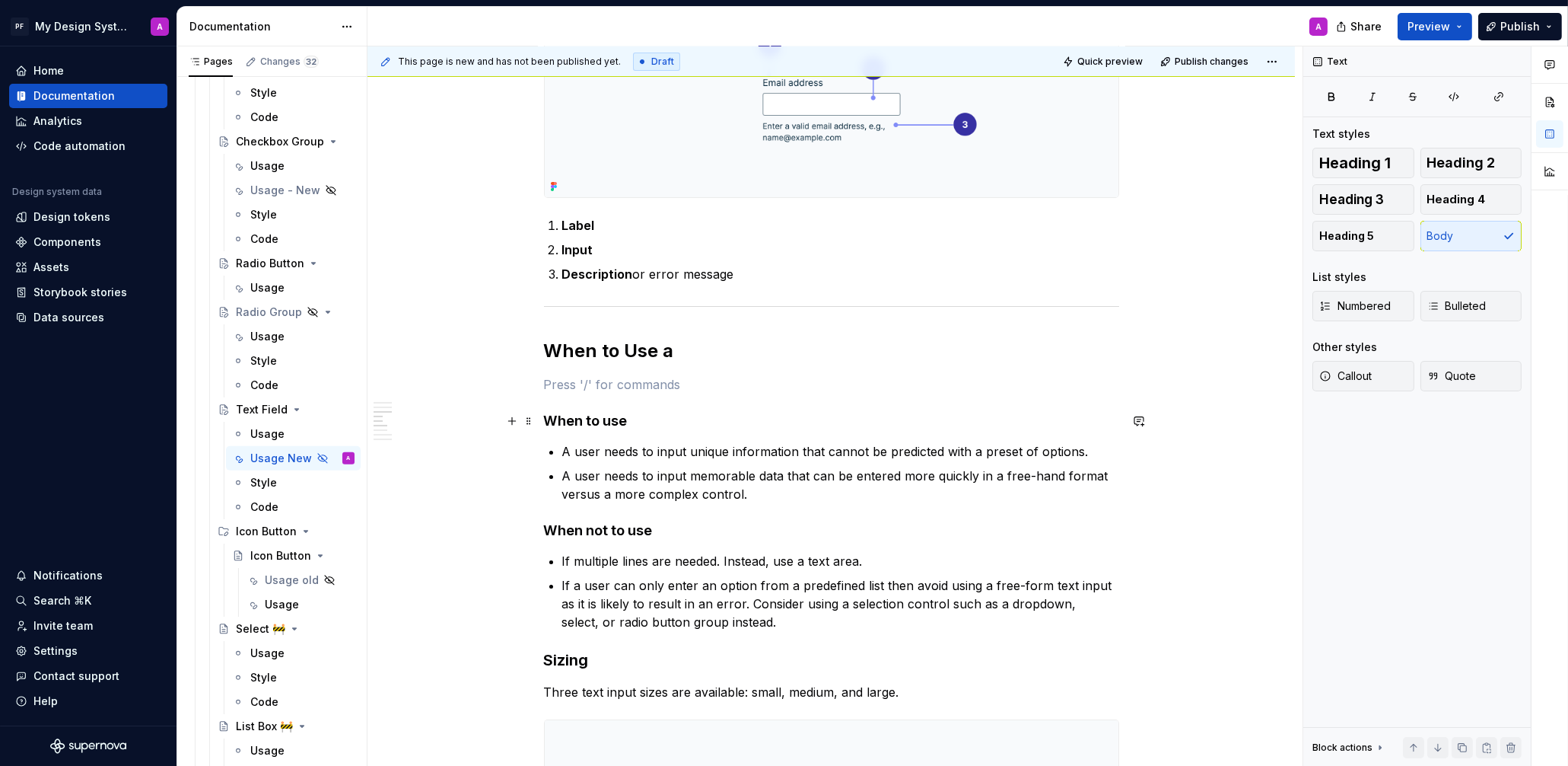
click at [548, 412] on h4 "When to use" at bounding box center [831, 421] width 575 height 18
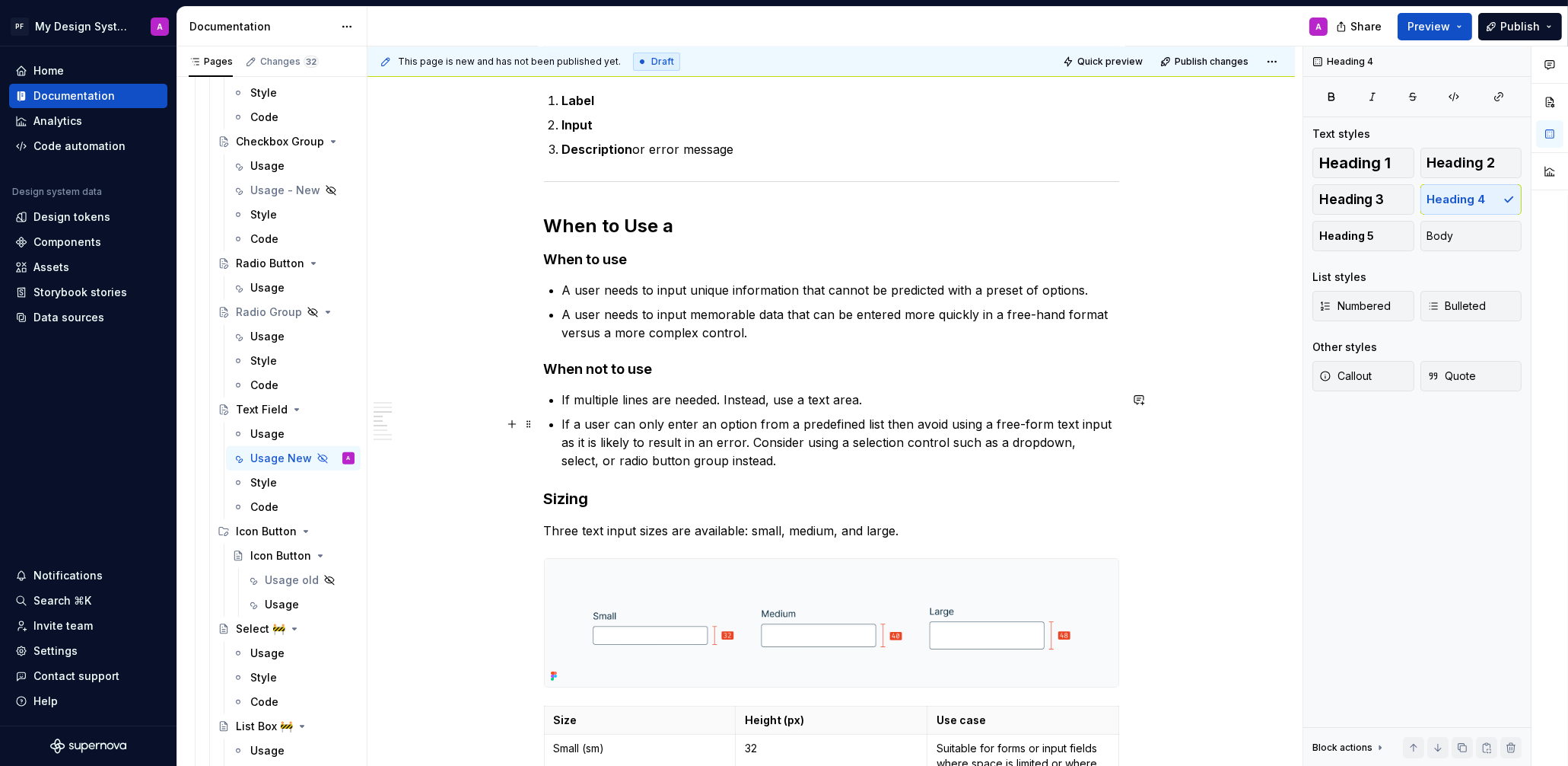
scroll to position [610, 0]
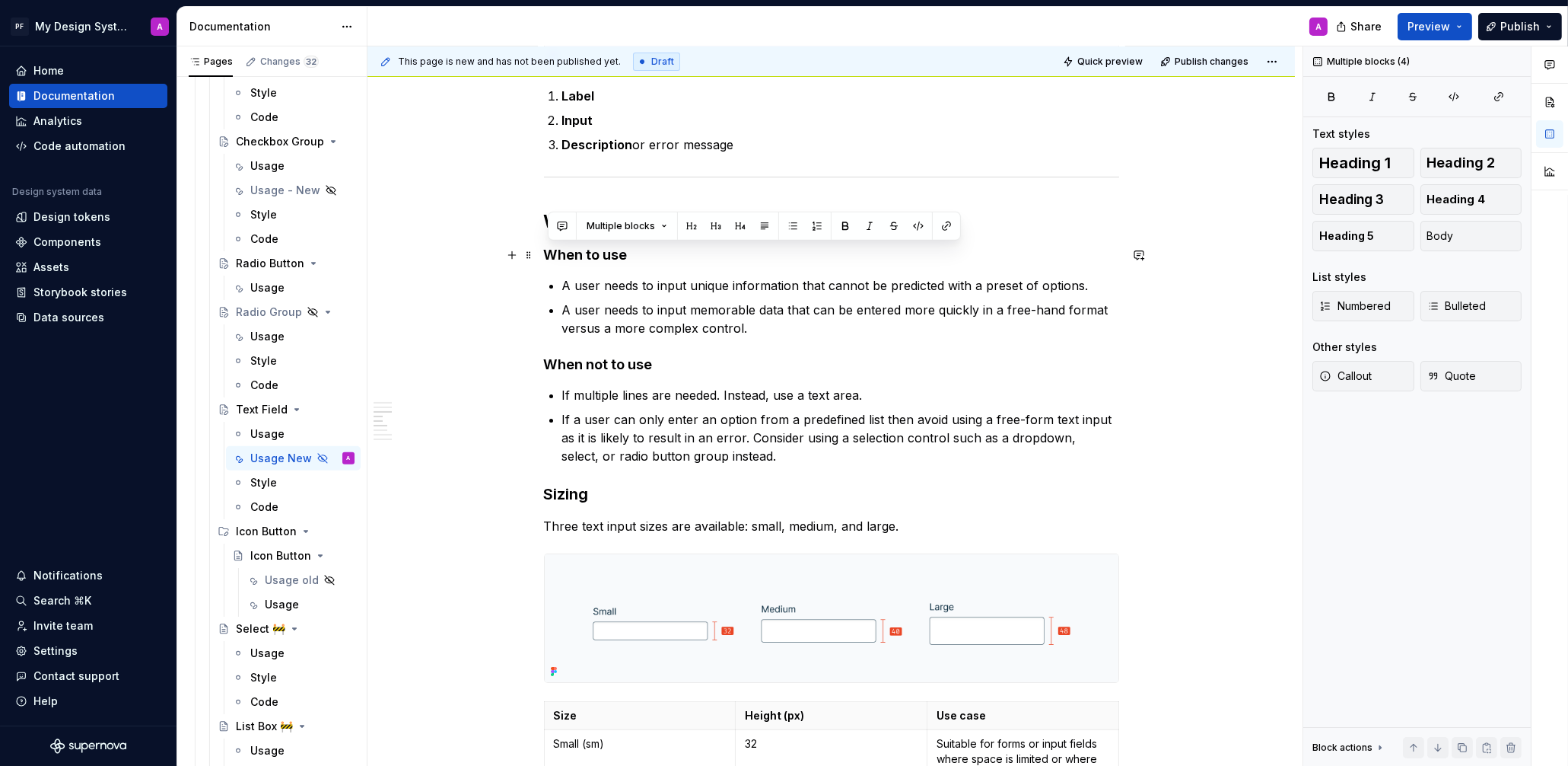
drag, startPoint x: 749, startPoint y: 459, endPoint x: 541, endPoint y: 255, distance: 291.3
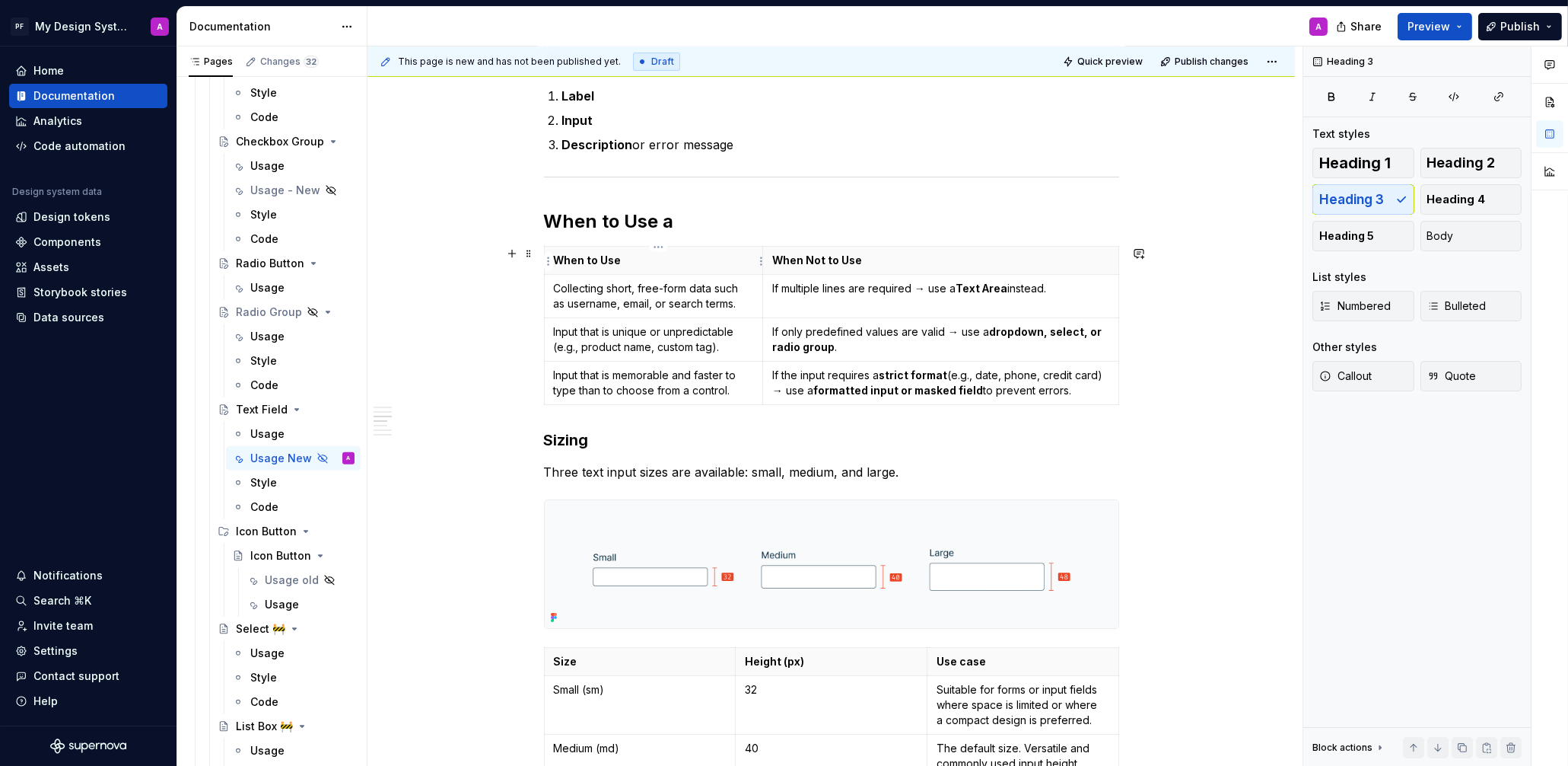
click at [628, 262] on p "When to Use" at bounding box center [653, 260] width 199 height 15
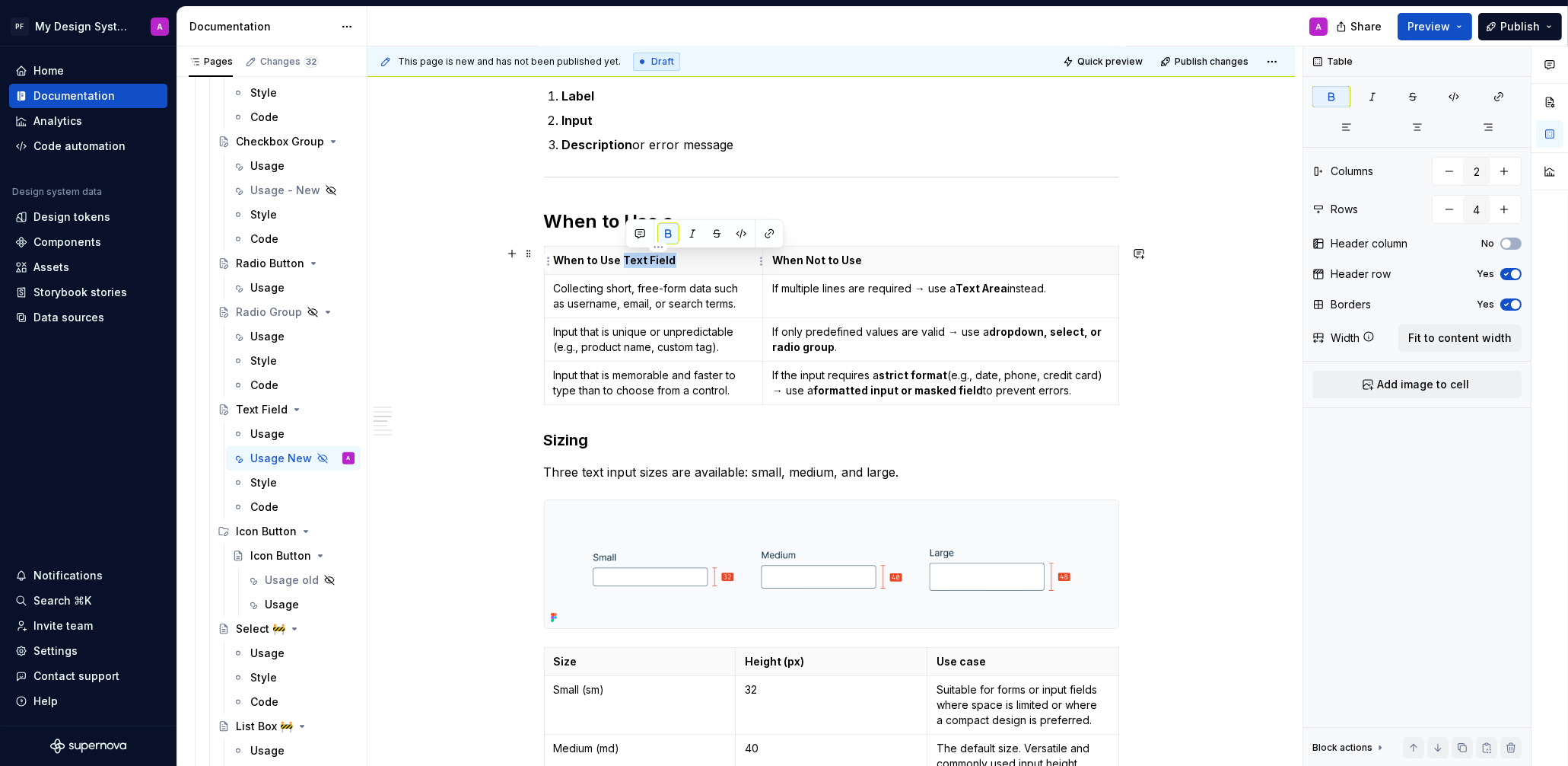
drag, startPoint x: 673, startPoint y: 261, endPoint x: 627, endPoint y: 258, distance: 46.1
click at [627, 258] on p "When to Use Text Field" at bounding box center [653, 260] width 199 height 15
copy strong "Text Field"
click at [900, 256] on p "When Not to Use" at bounding box center [940, 260] width 337 height 15
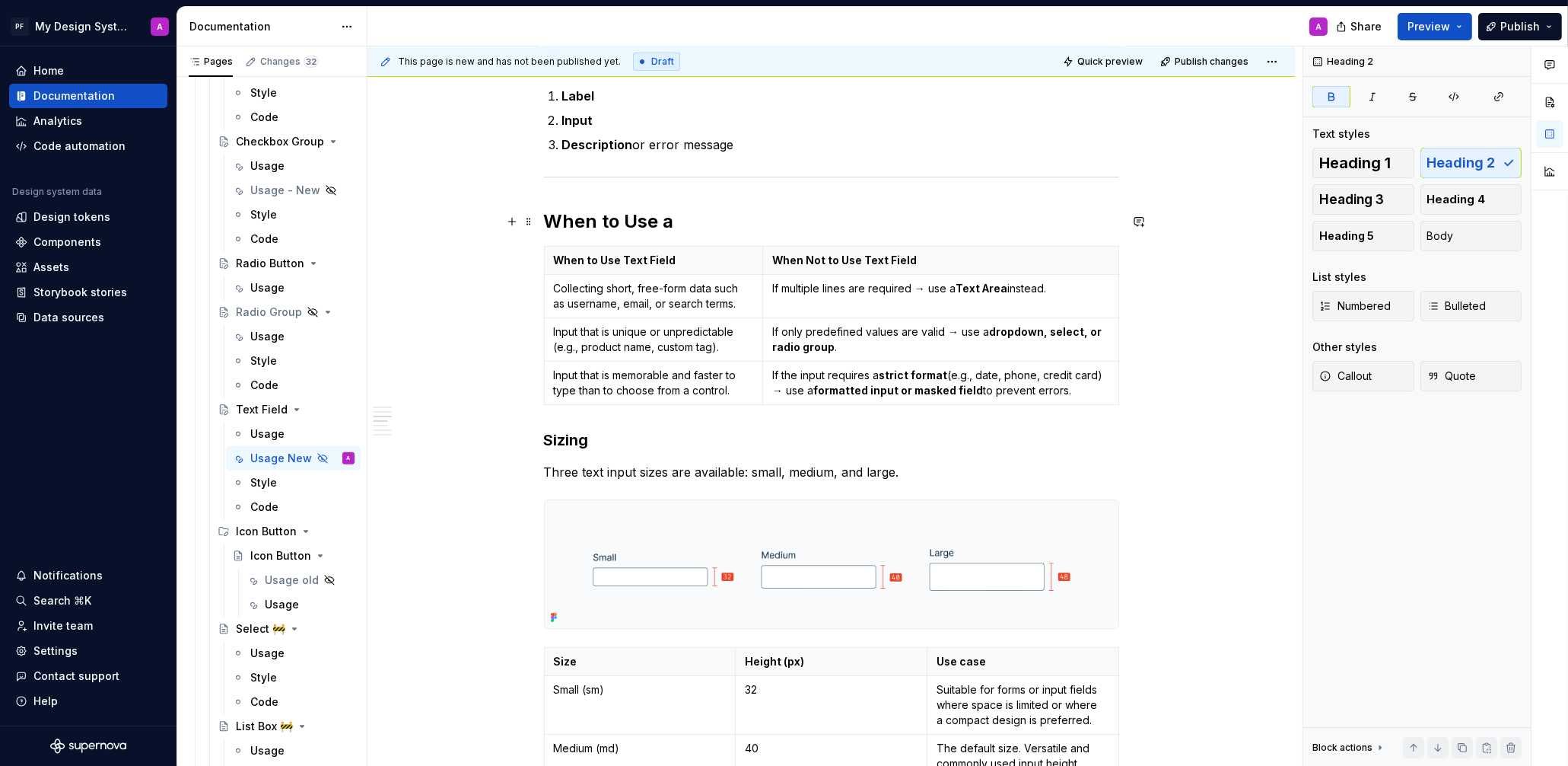
click at [726, 228] on h2 "When to Use a" at bounding box center [831, 221] width 575 height 24
click at [268, 337] on div "Usage" at bounding box center [267, 339] width 34 height 15
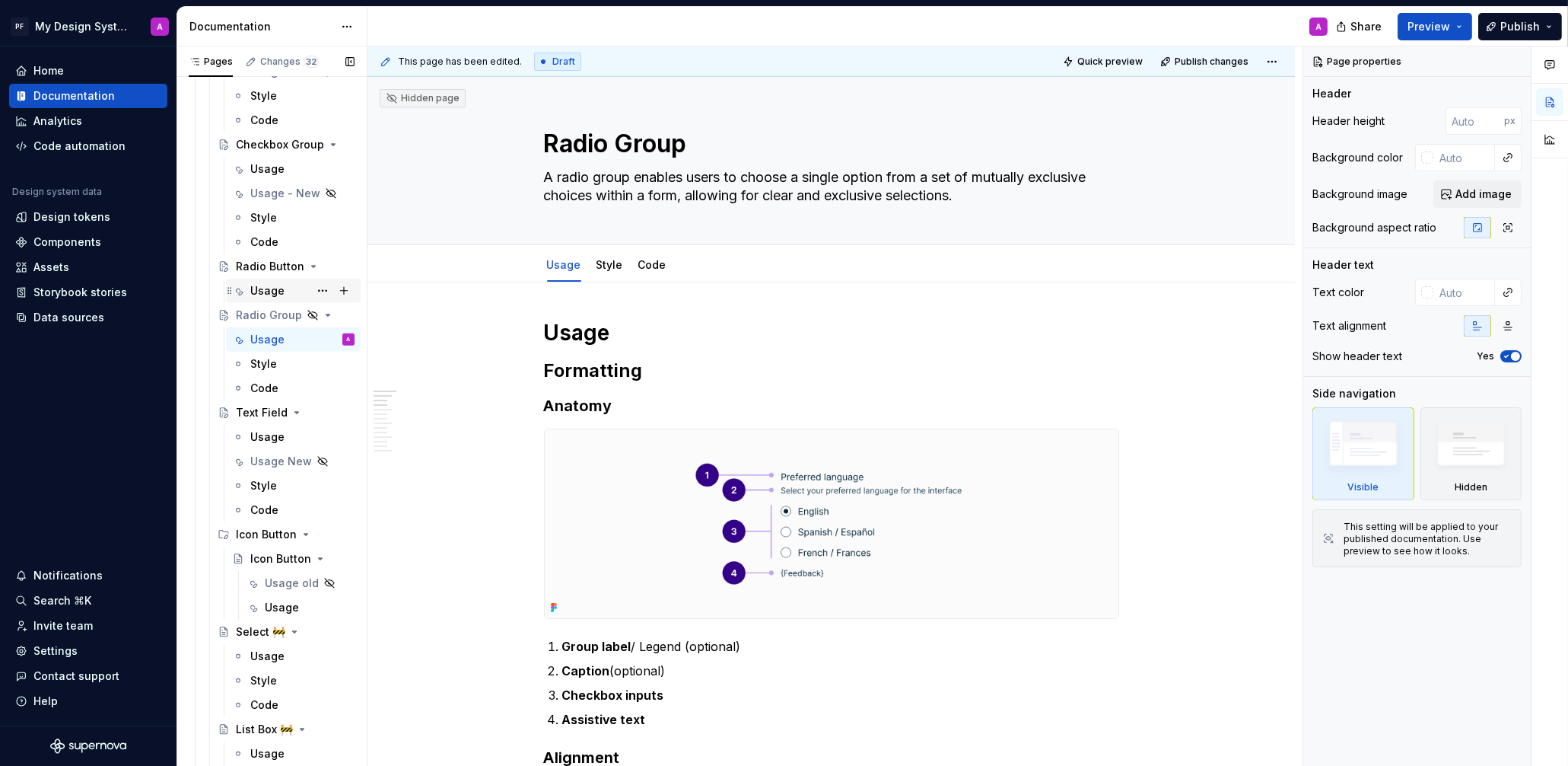
click at [275, 279] on div "Usage" at bounding box center [293, 291] width 134 height 24
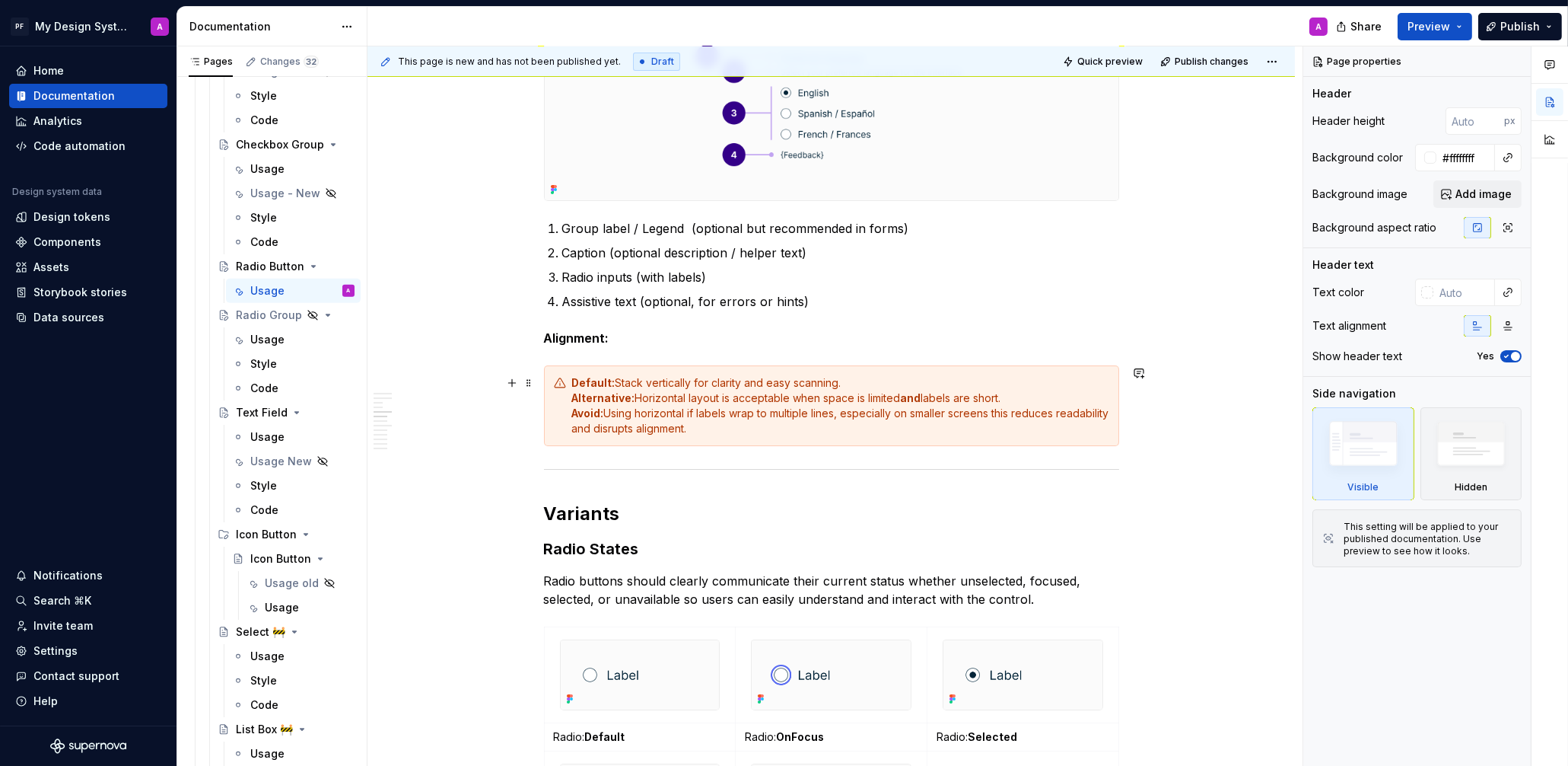
scroll to position [667, 0]
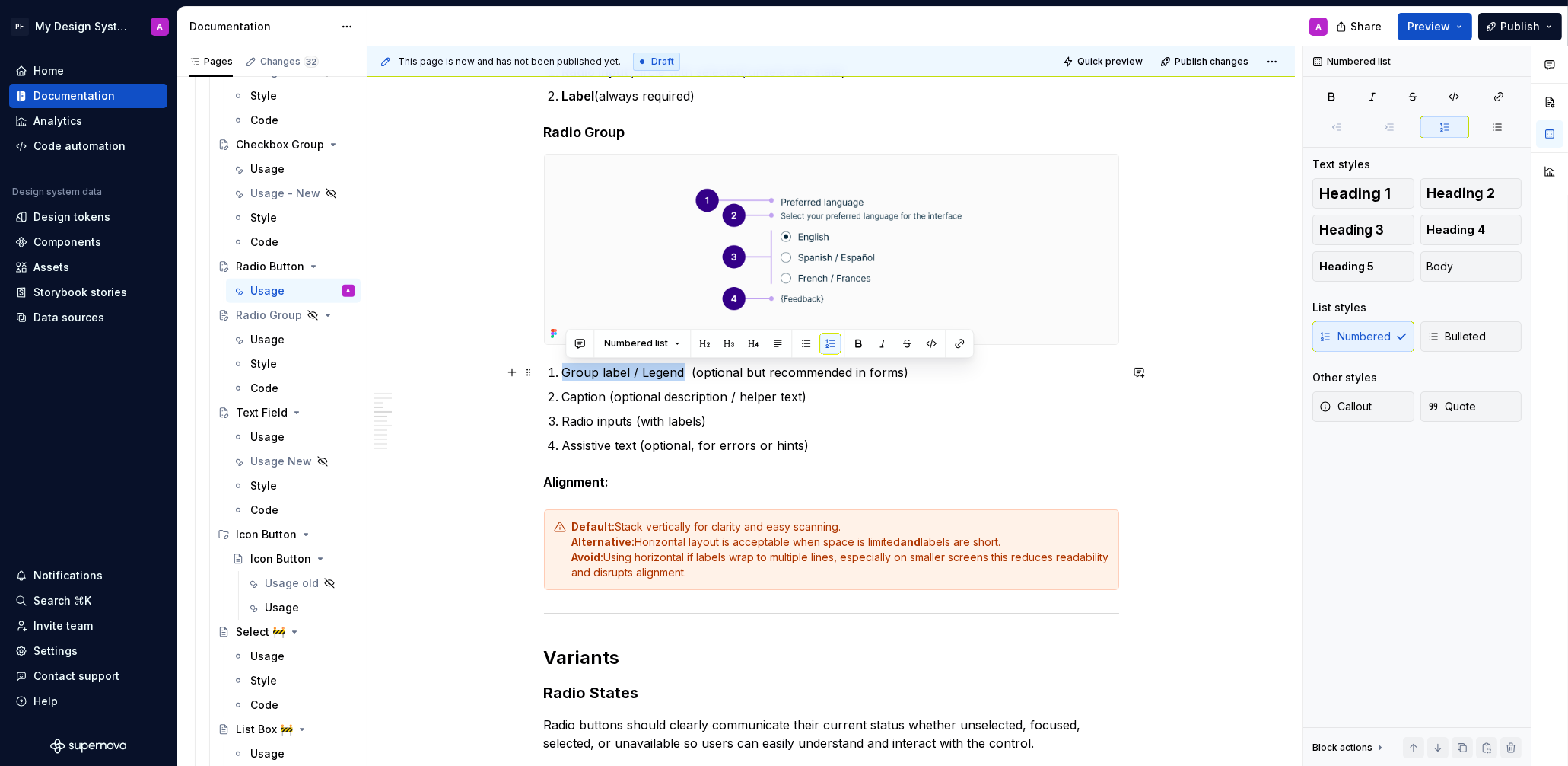
drag, startPoint x: 565, startPoint y: 372, endPoint x: 687, endPoint y: 370, distance: 122.0
click at [687, 370] on li "Group label / Legend (optional but recommended in forms)" at bounding box center [840, 372] width 557 height 18
drag, startPoint x: 853, startPoint y: 340, endPoint x: 828, endPoint y: 344, distance: 25.3
click at [853, 340] on button "button" at bounding box center [858, 343] width 21 height 21
drag, startPoint x: 563, startPoint y: 393, endPoint x: 610, endPoint y: 392, distance: 47.0
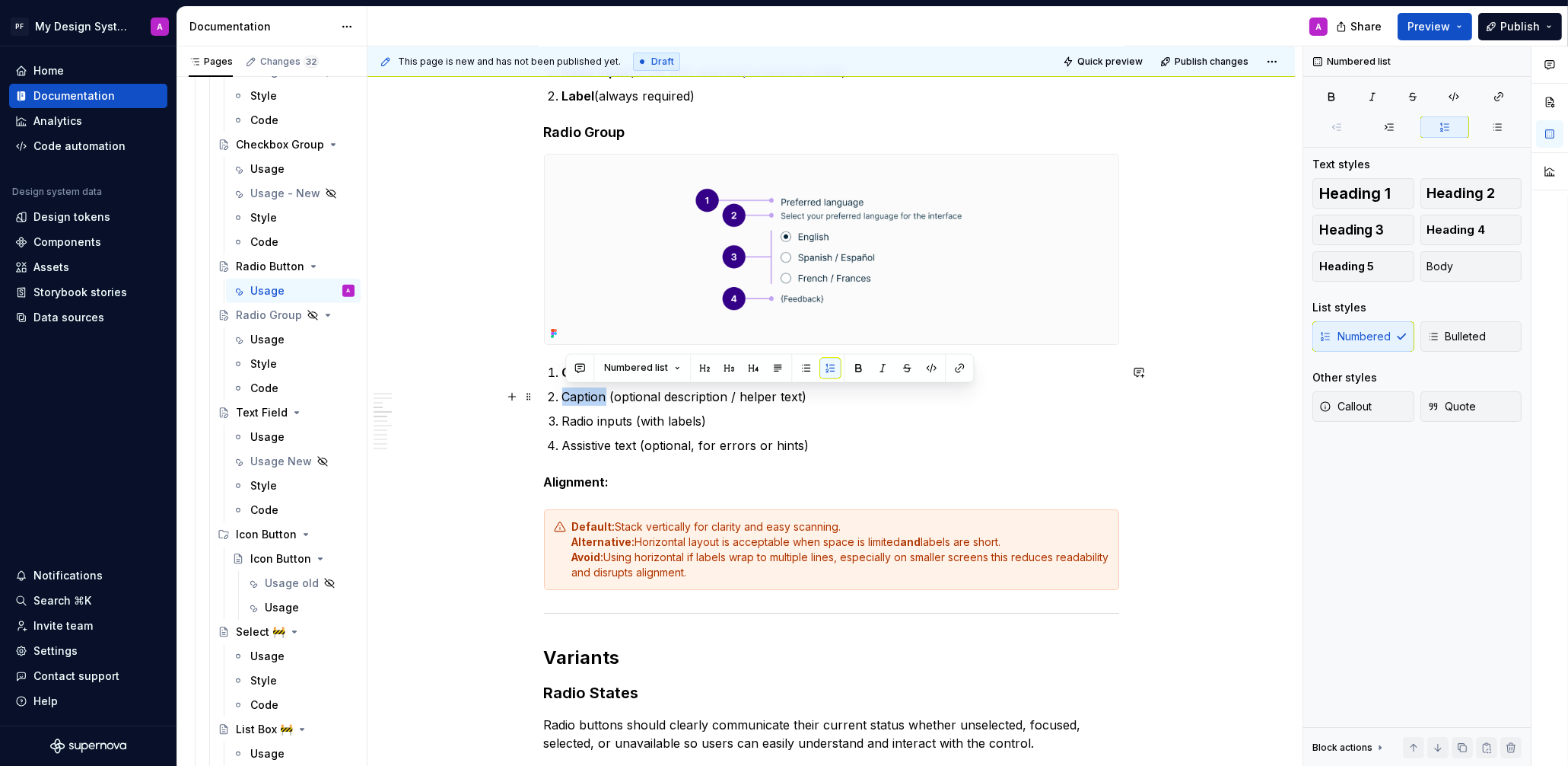
click at [610, 392] on li "Caption (optional description / helper text)" at bounding box center [840, 396] width 557 height 18
click at [860, 363] on button "button" at bounding box center [858, 367] width 21 height 21
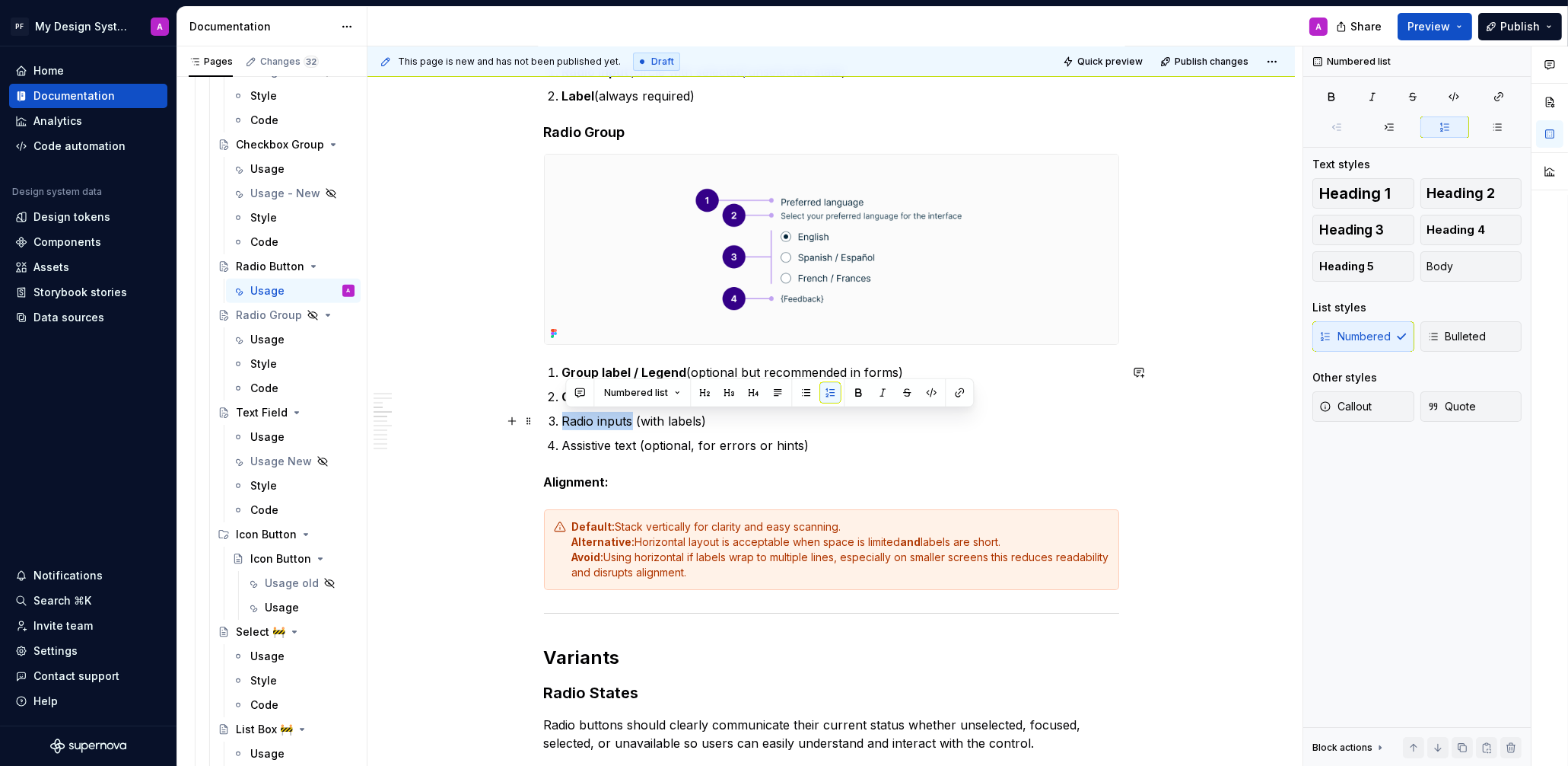
drag, startPoint x: 567, startPoint y: 419, endPoint x: 636, endPoint y: 416, distance: 69.1
click at [636, 416] on p "Radio inputs (with labels)" at bounding box center [840, 421] width 557 height 18
drag, startPoint x: 860, startPoint y: 391, endPoint x: 662, endPoint y: 438, distance: 203.5
click at [860, 391] on button "button" at bounding box center [858, 392] width 21 height 21
drag, startPoint x: 565, startPoint y: 444, endPoint x: 645, endPoint y: 443, distance: 80.0
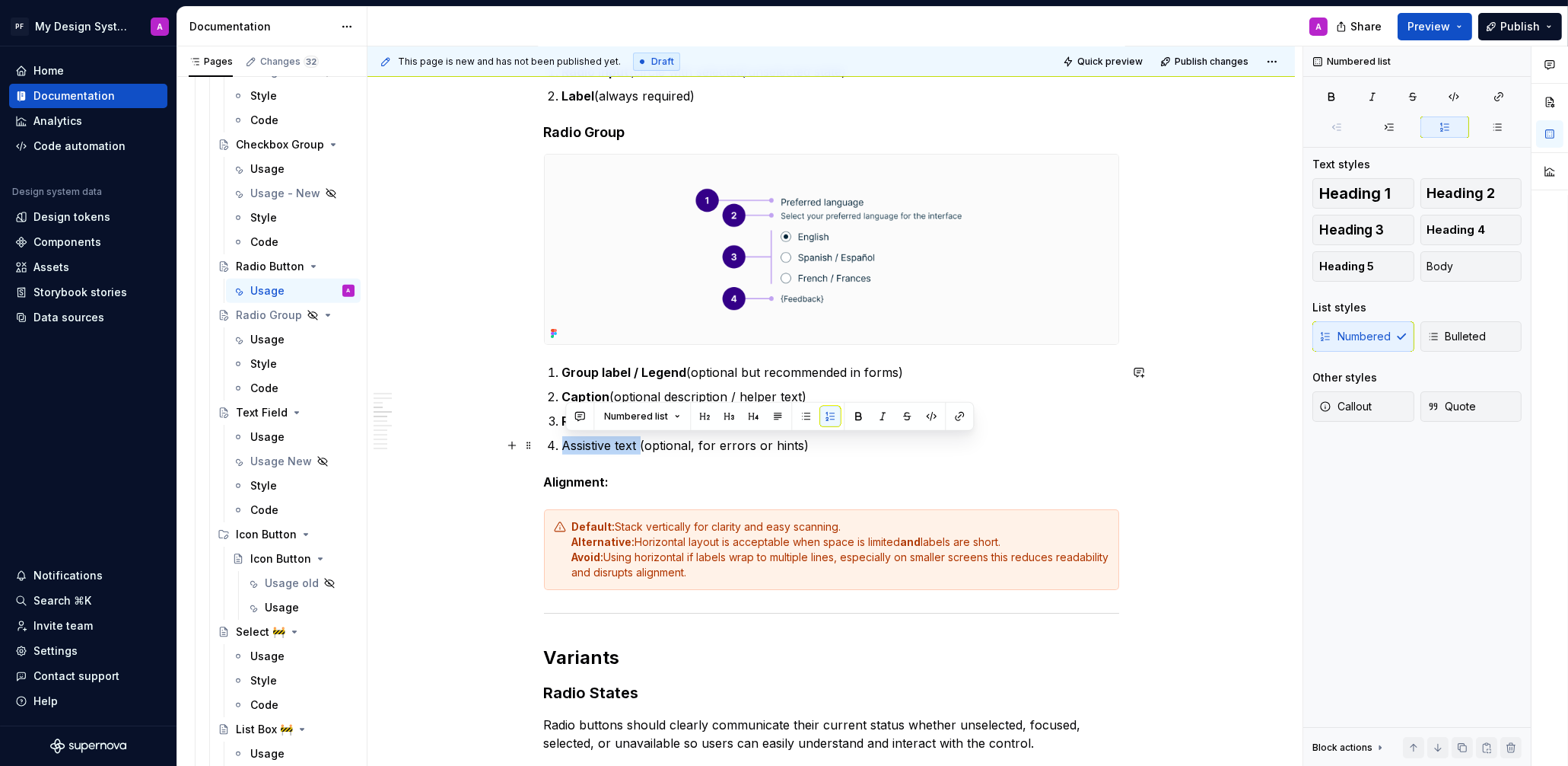
click at [645, 443] on p "Assistive text (optional, for errors or hints)" at bounding box center [840, 445] width 557 height 18
drag, startPoint x: 852, startPoint y: 418, endPoint x: 851, endPoint y: 475, distance: 57.0
click at [851, 418] on button "button" at bounding box center [858, 416] width 21 height 21
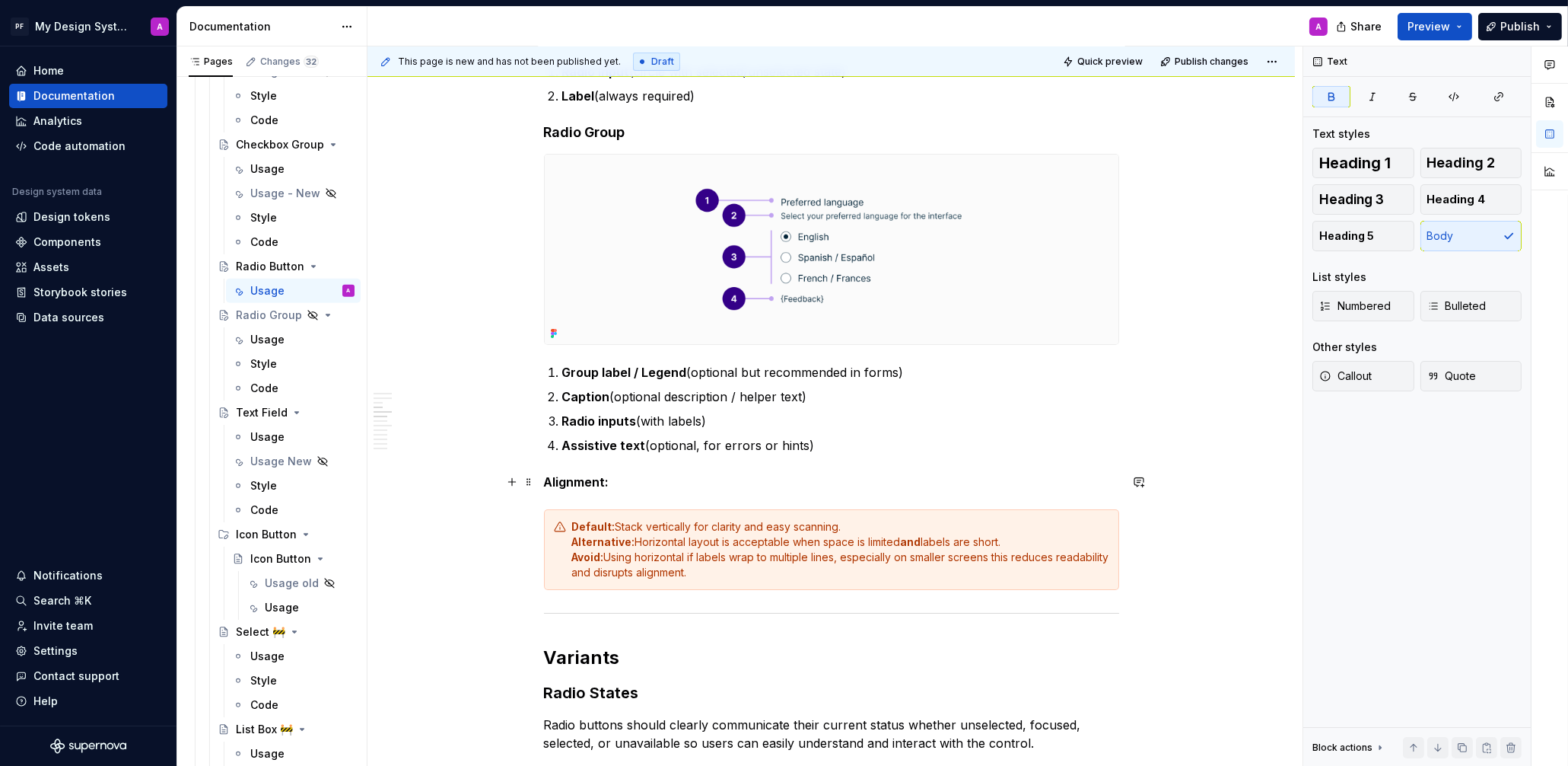
click at [854, 475] on p "Alignment:" at bounding box center [831, 482] width 575 height 18
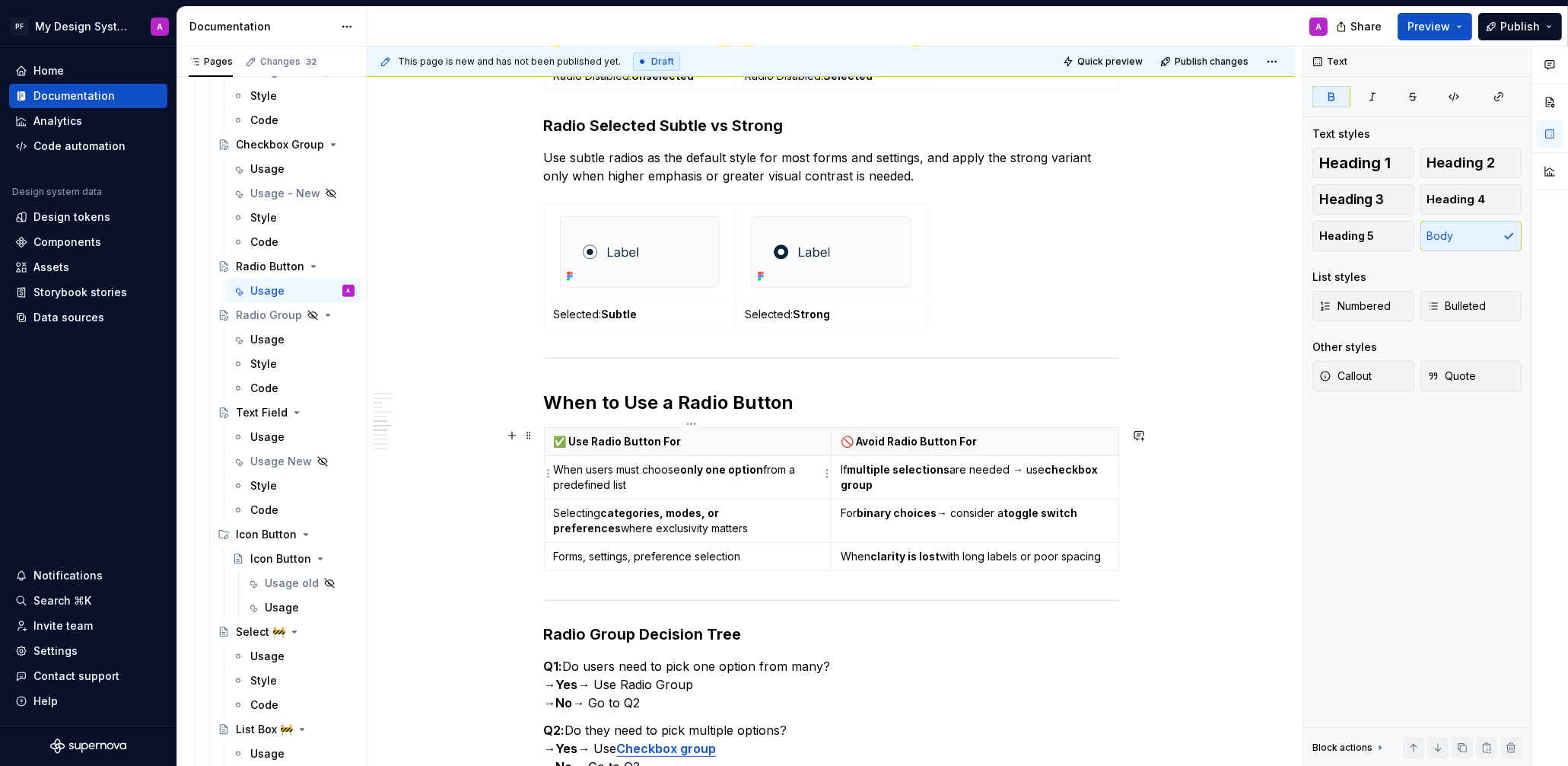
scroll to position [1601, 0]
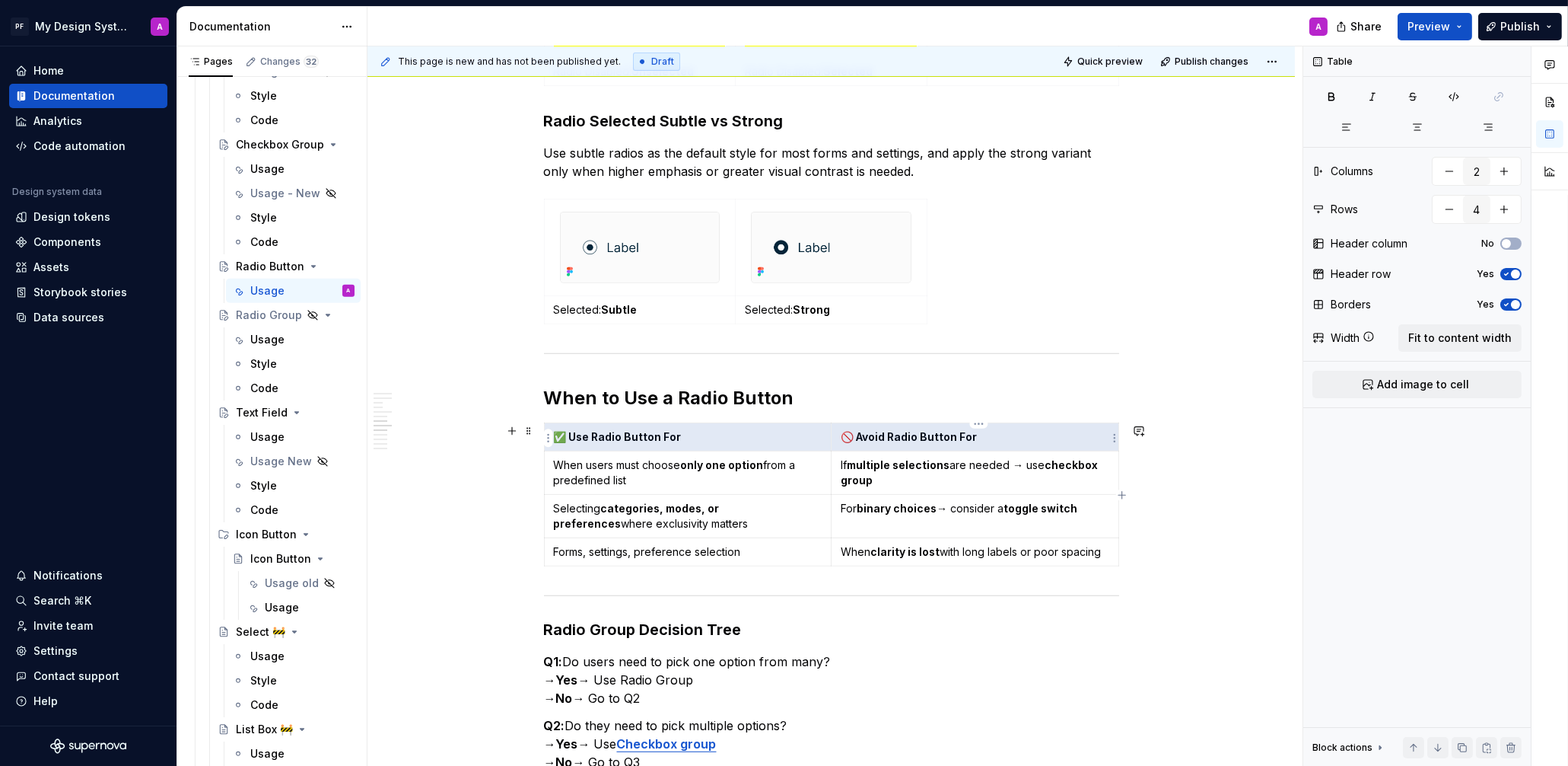
drag, startPoint x: 556, startPoint y: 436, endPoint x: 955, endPoint y: 438, distance: 399.0
click at [955, 438] on tr "✅ Use Radio Button For 🚫 Avoid Radio Button For" at bounding box center [831, 437] width 574 height 29
click at [276, 454] on div "Usage New" at bounding box center [271, 461] width 42 height 15
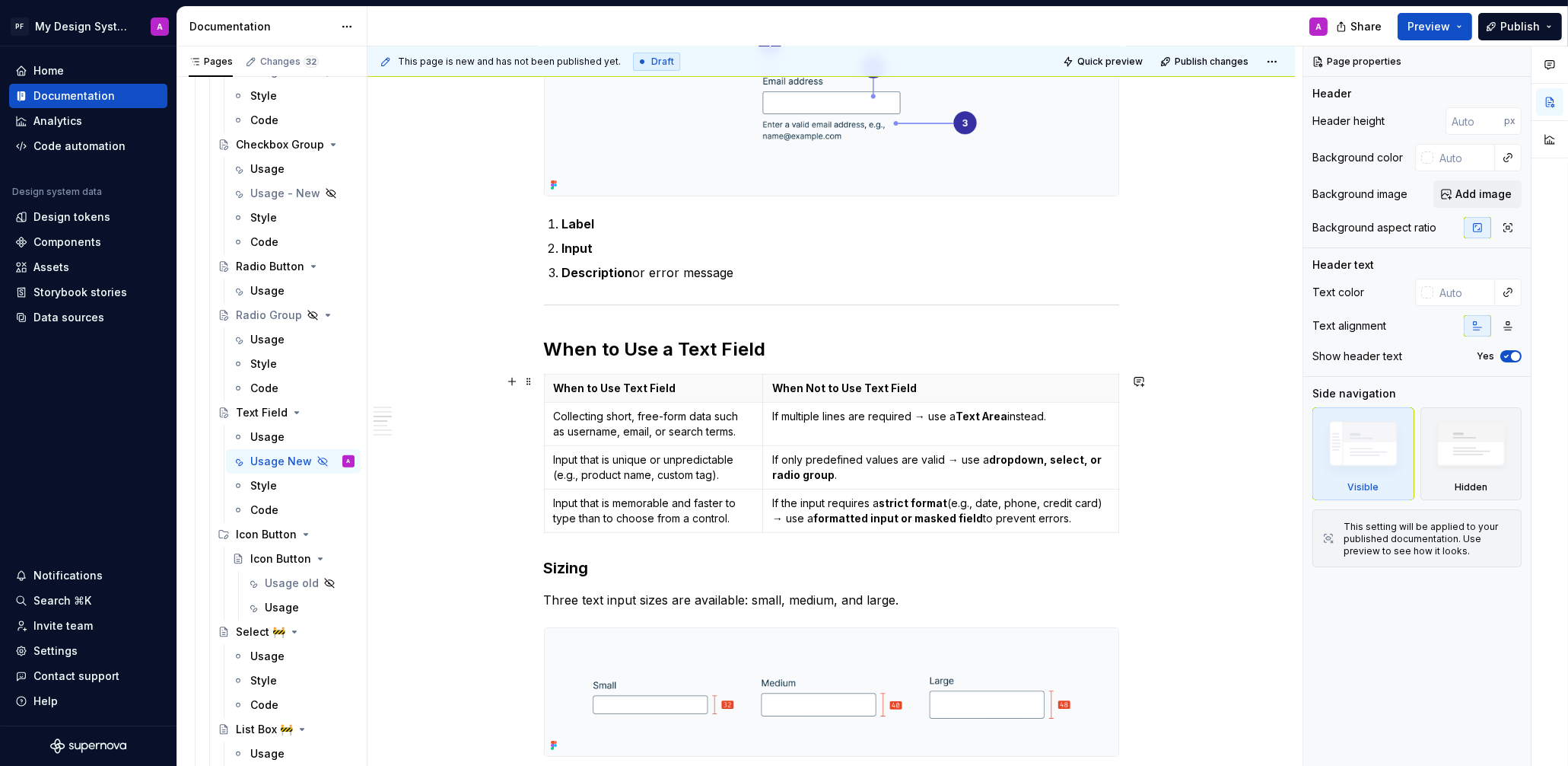
scroll to position [484, 0]
click at [780, 353] on h2 "When to Use a Text Field" at bounding box center [831, 347] width 575 height 24
type textarea "*"
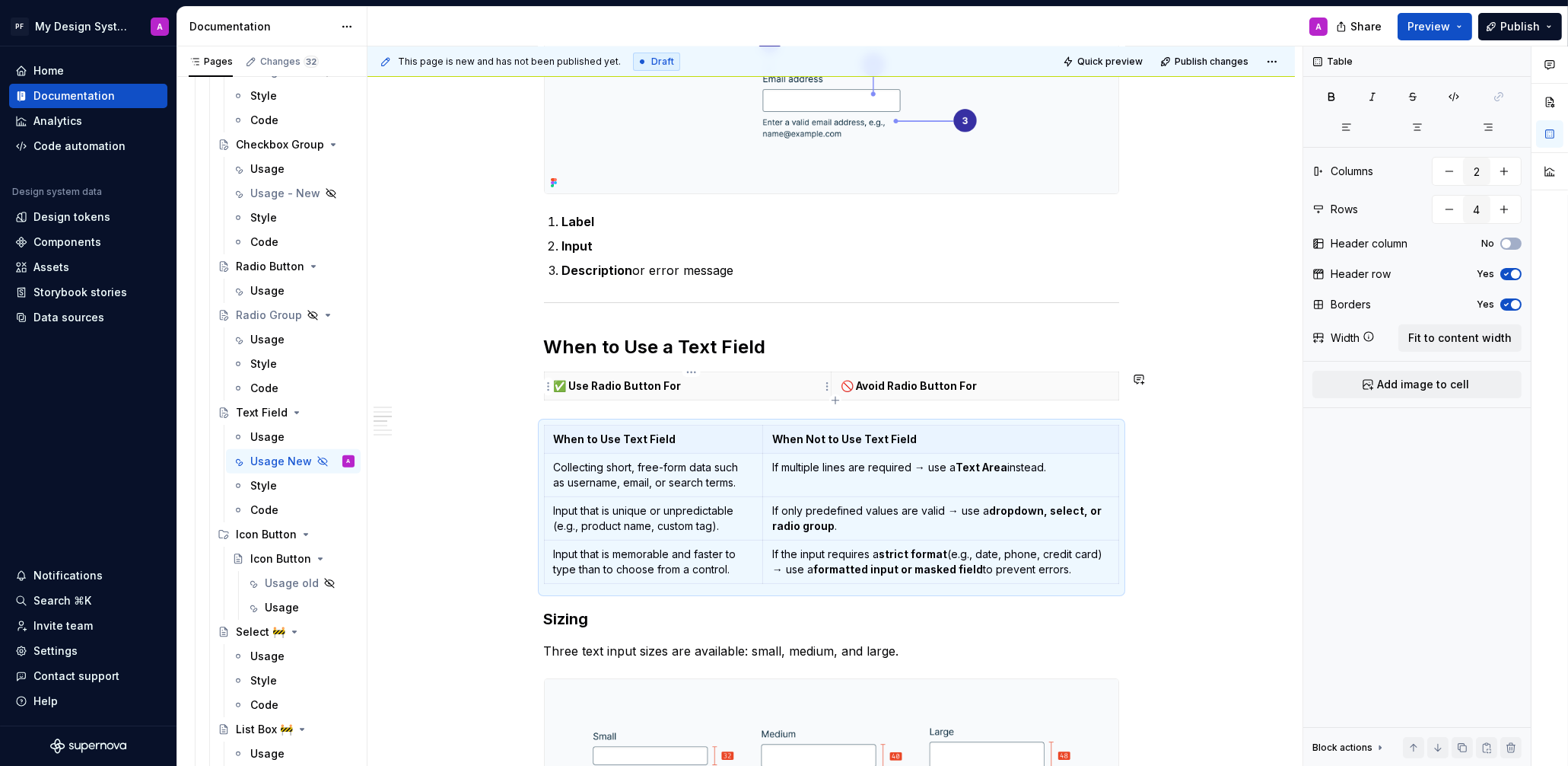
click at [625, 397] on th "✅ Use Radio Button For" at bounding box center [687, 386] width 288 height 29
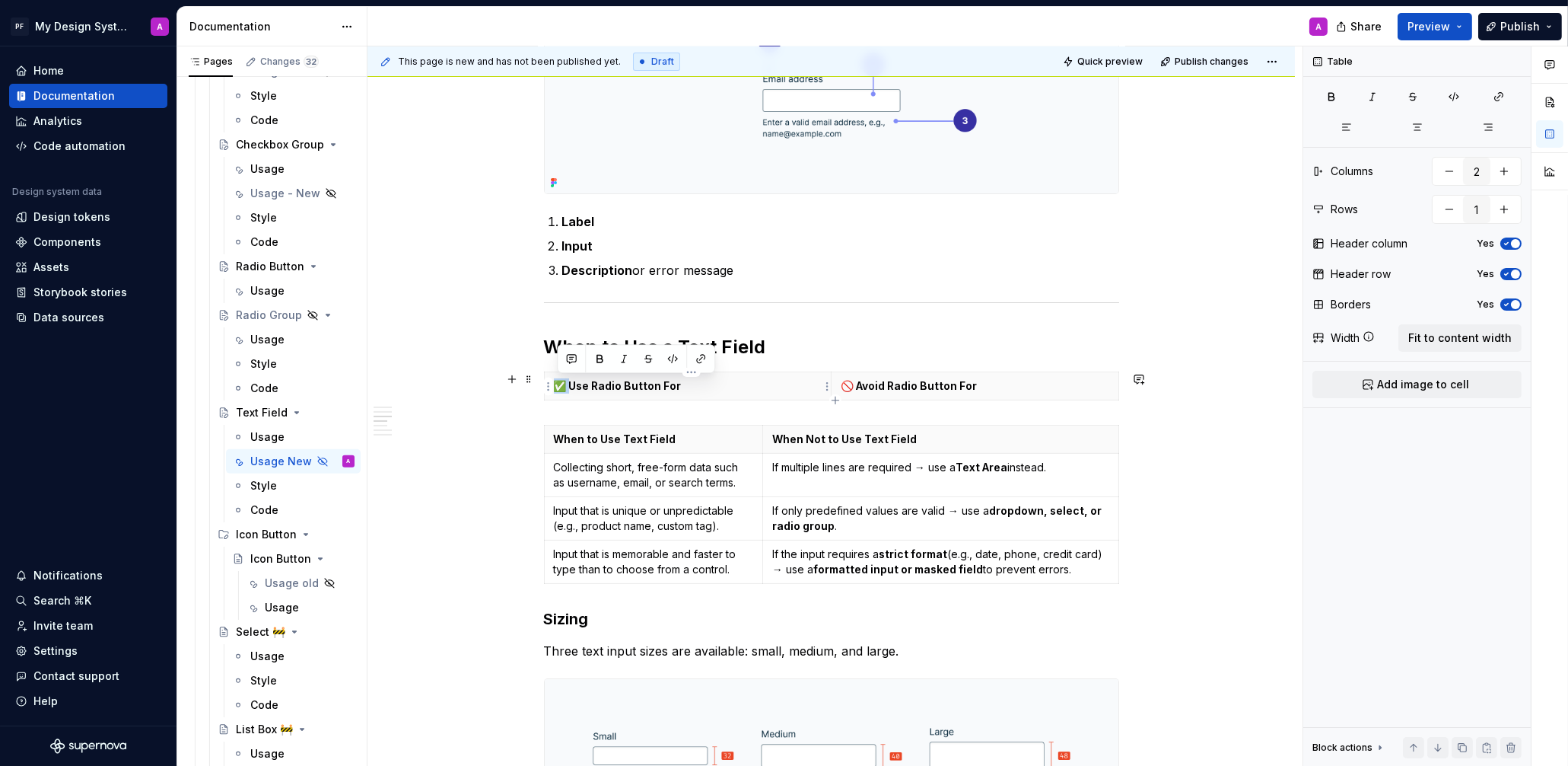
drag, startPoint x: 575, startPoint y: 386, endPoint x: 556, endPoint y: 386, distance: 19.0
click at [556, 386] on th "✅ Use Radio Button For" at bounding box center [687, 386] width 288 height 29
copy p "✅"
click at [559, 438] on strong "When to Use Text Field" at bounding box center [615, 438] width 123 height 13
drag, startPoint x: 856, startPoint y: 385, endPoint x: 841, endPoint y: 384, distance: 15.0
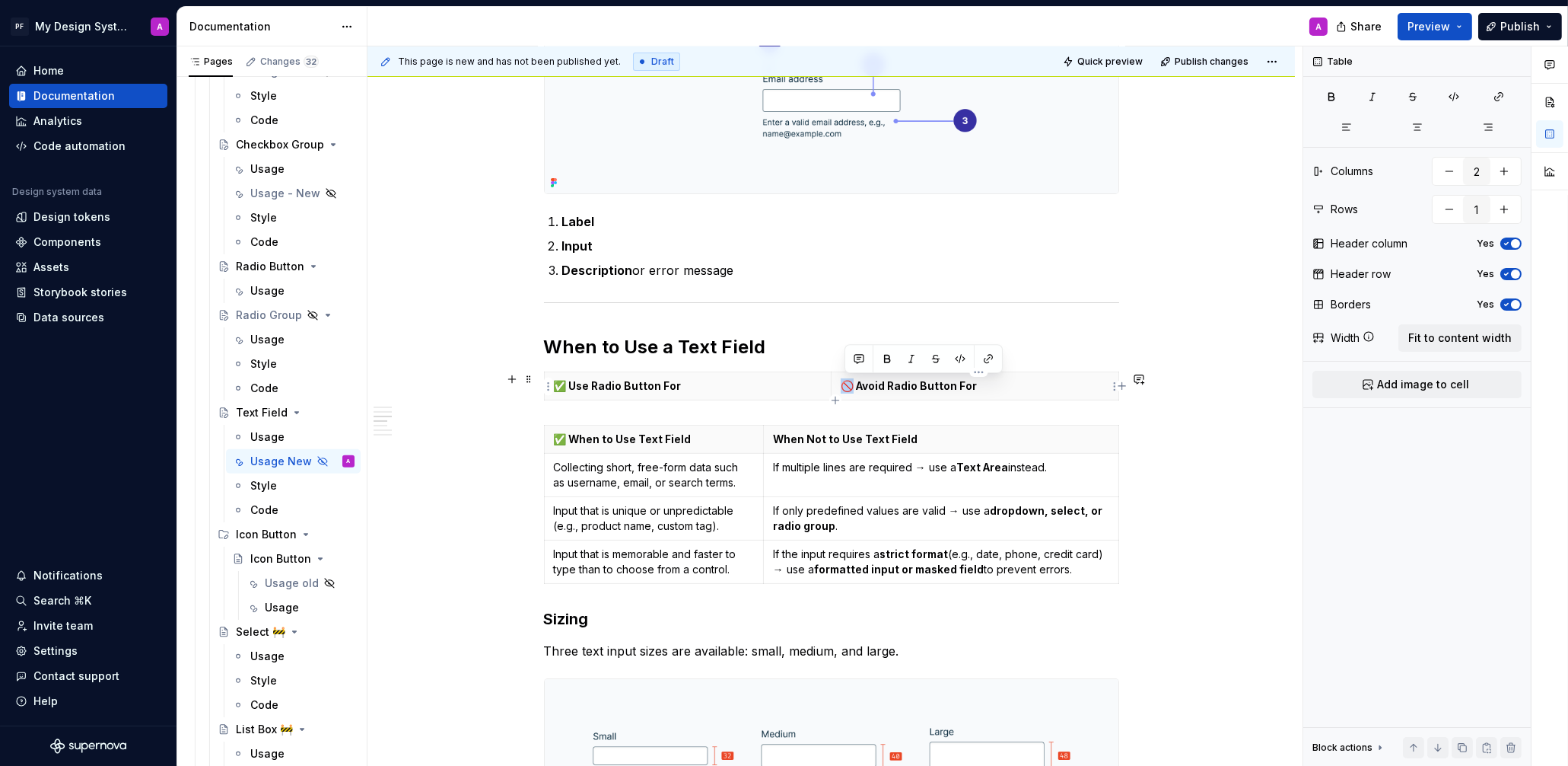
click at [841, 384] on th "🚫 Avoid Radio Button For" at bounding box center [975, 386] width 288 height 29
copy p "🚫"
type input "4"
click at [780, 438] on strong "When Not to Use Text Field" at bounding box center [845, 438] width 144 height 13
paste div
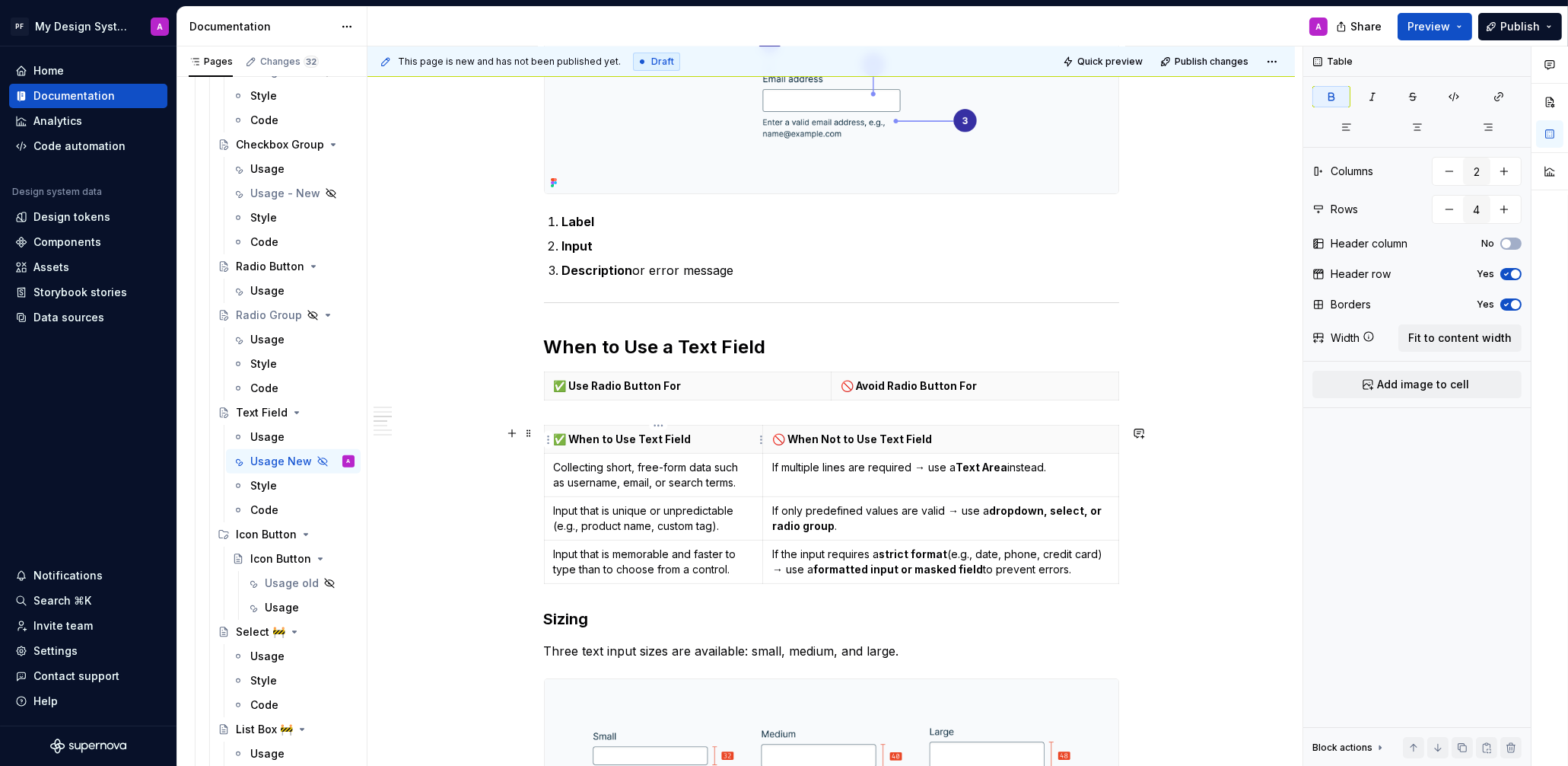
click at [573, 438] on strong "✅ When to Use Text Field" at bounding box center [623, 438] width 138 height 13
click at [549, 386] on html "PF My Design System A Home Documentation Analytics Code automation Design syste…" at bounding box center [784, 383] width 1568 height 766
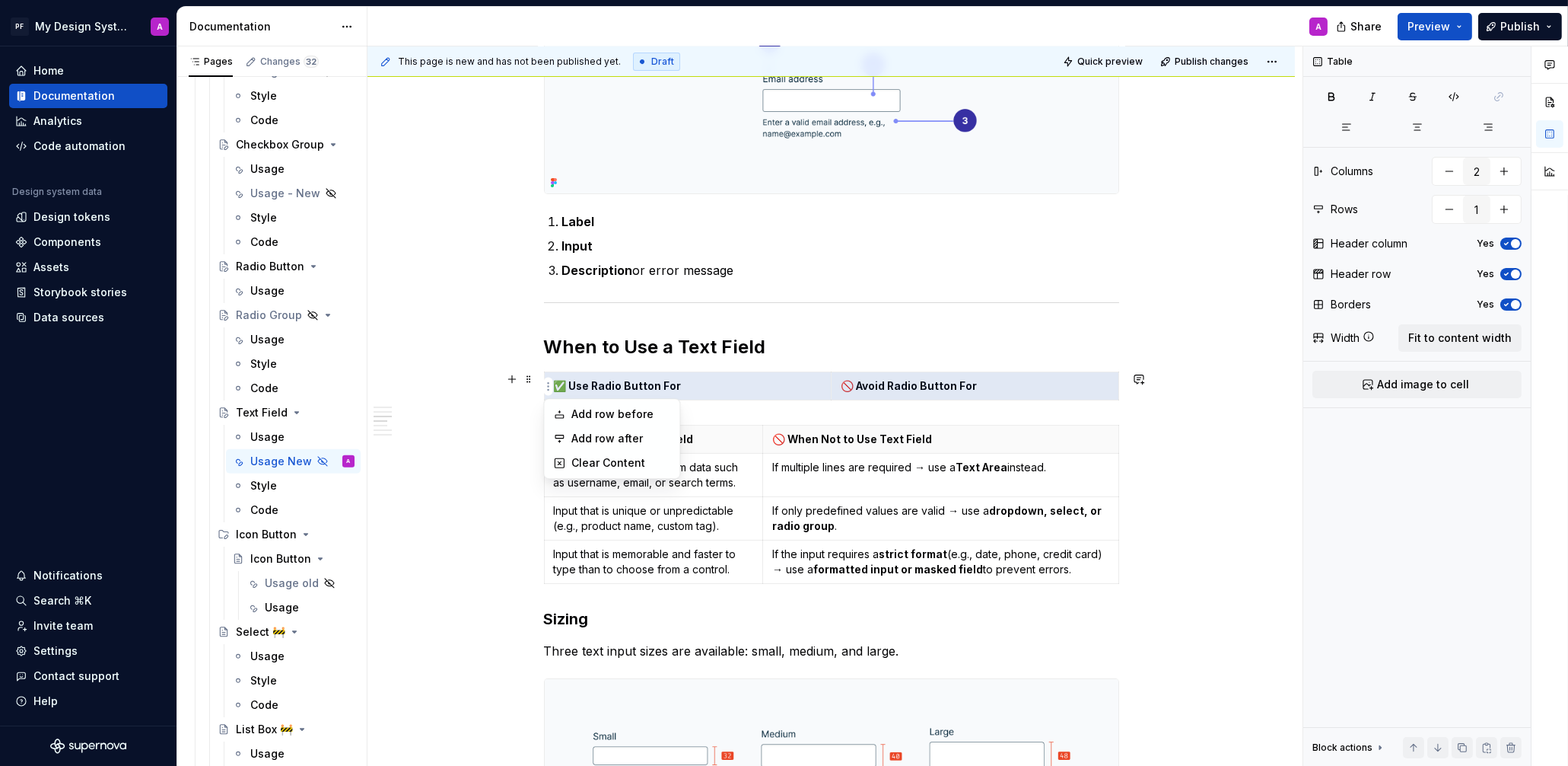
drag, startPoint x: 474, startPoint y: 411, endPoint x: 508, endPoint y: 392, distance: 38.9
click at [477, 410] on html "PF My Design System A Home Documentation Analytics Code automation Design syste…" at bounding box center [784, 383] width 1568 height 766
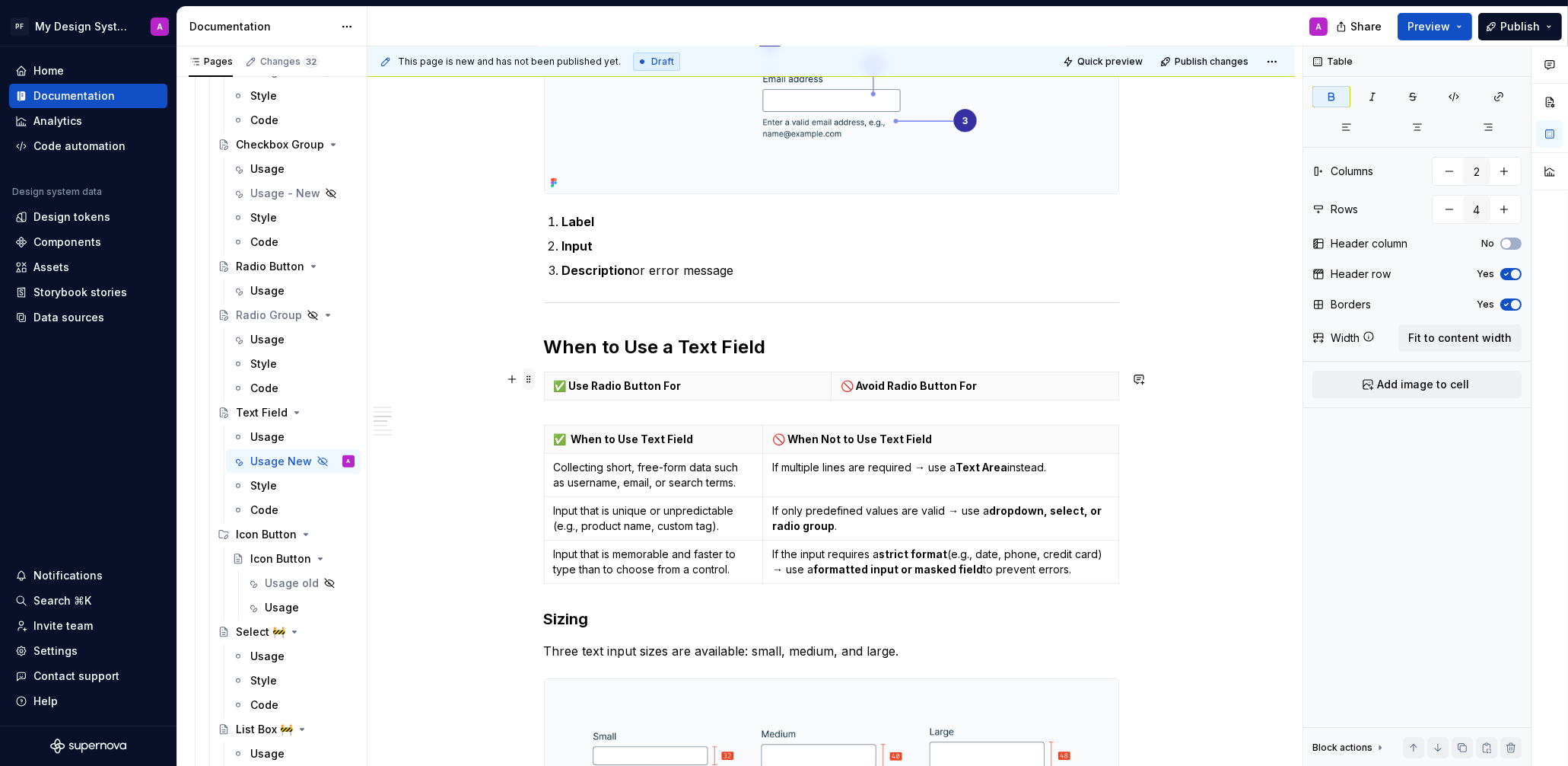
click at [531, 377] on span at bounding box center [529, 379] width 13 height 21
type input "1"
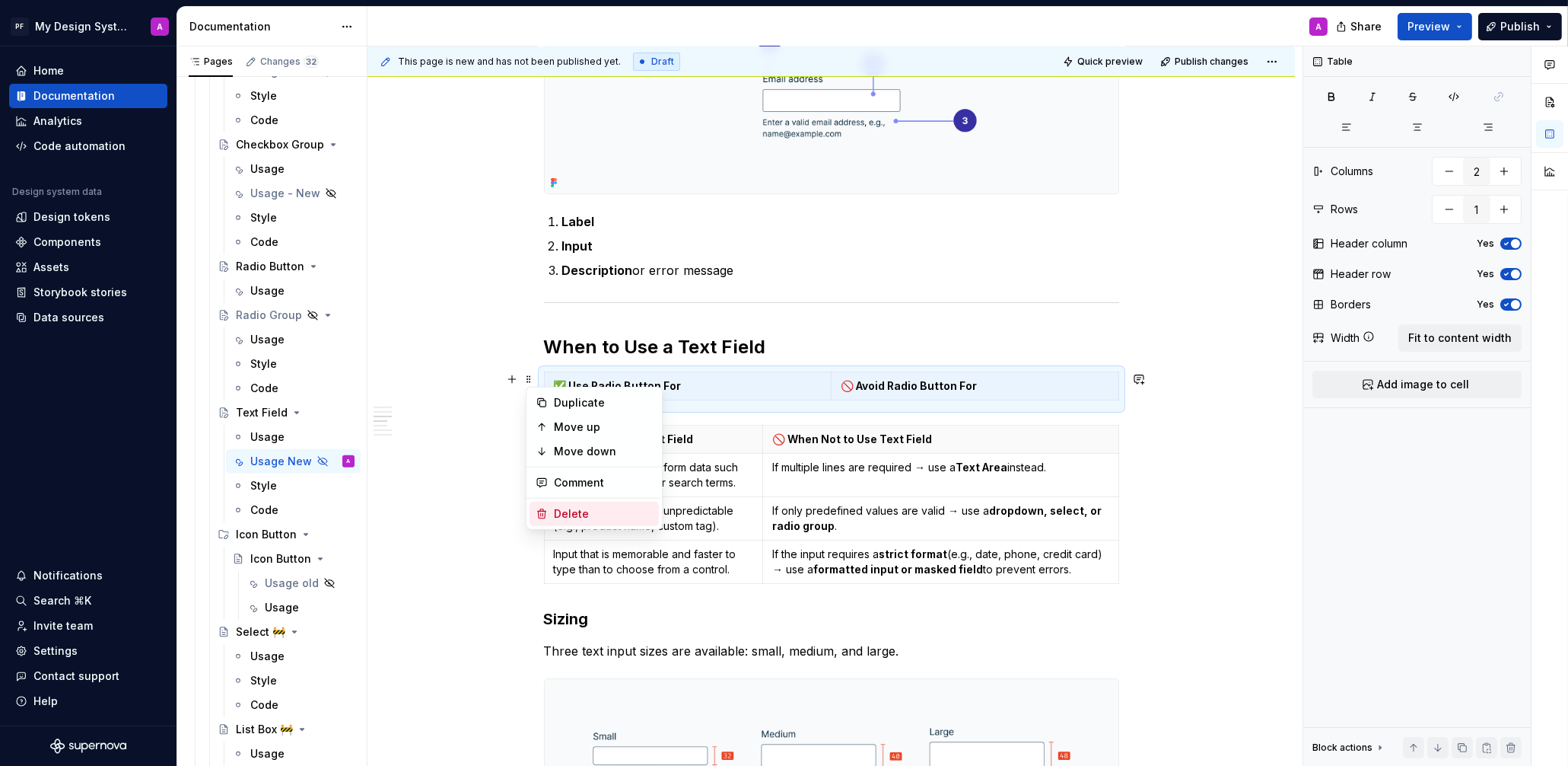
type textarea "*"
click at [580, 518] on div "Delete" at bounding box center [604, 514] width 99 height 15
type input "4"
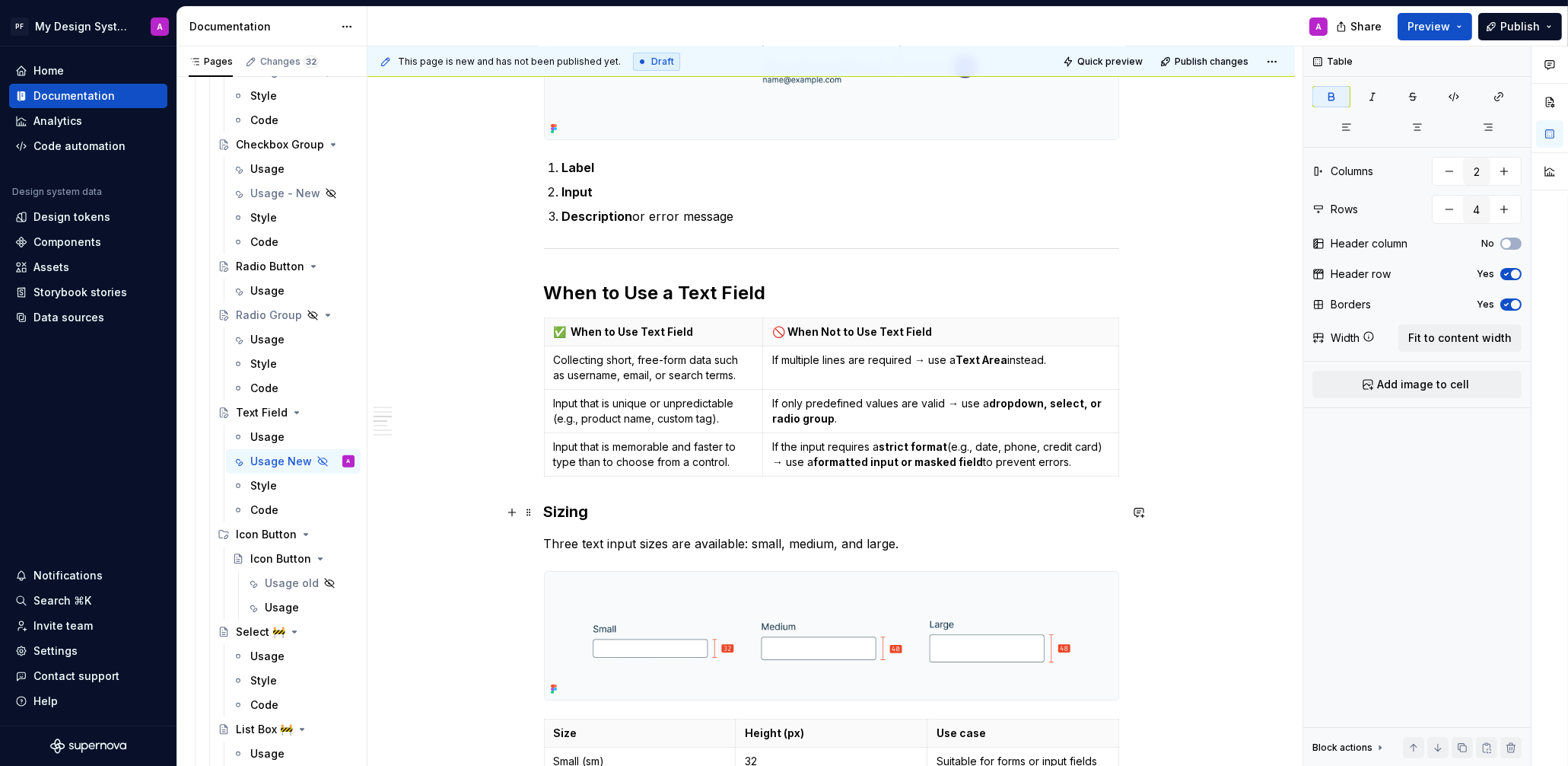
scroll to position [559, 0]
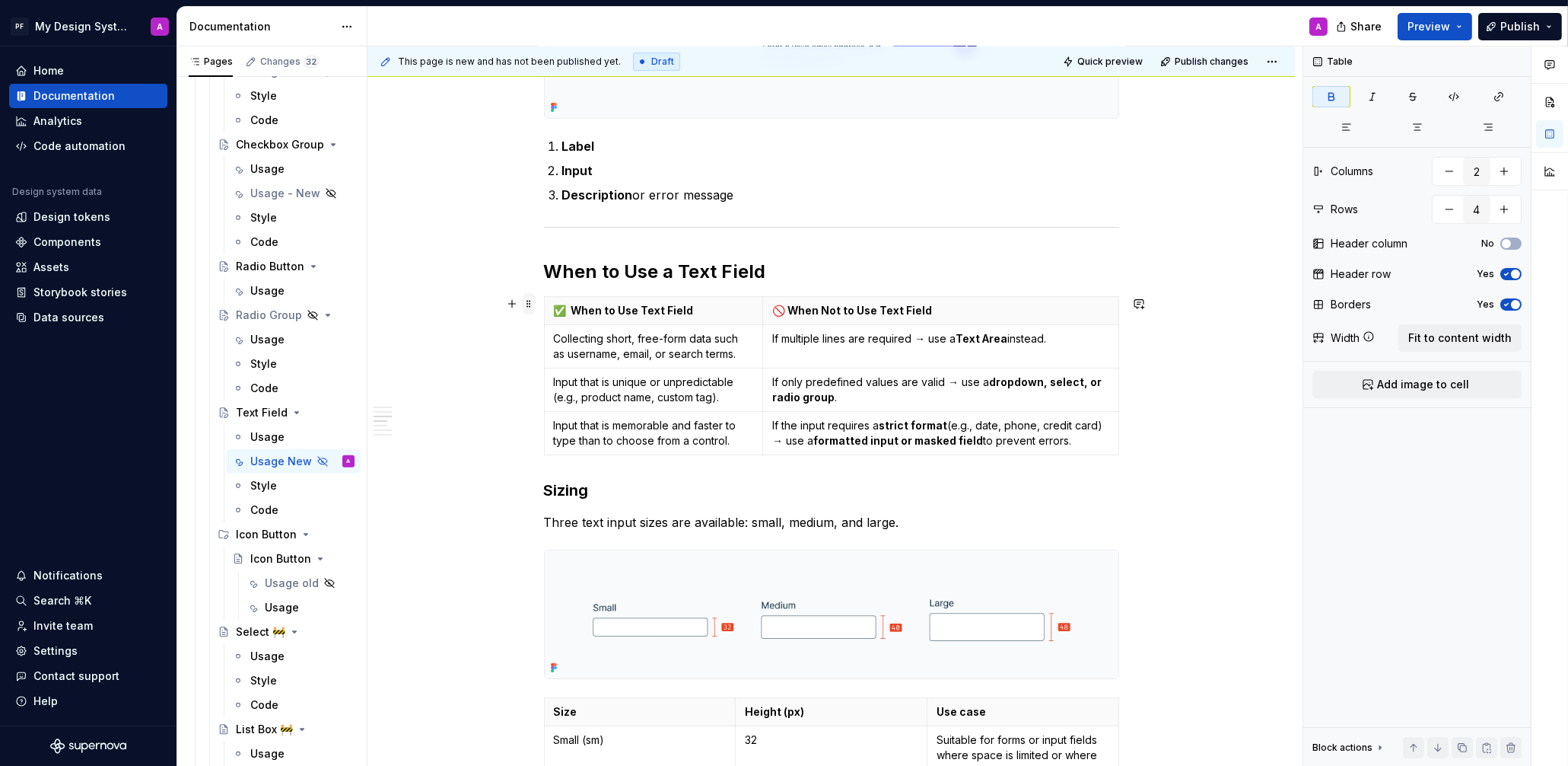
click at [533, 306] on span at bounding box center [529, 303] width 13 height 21
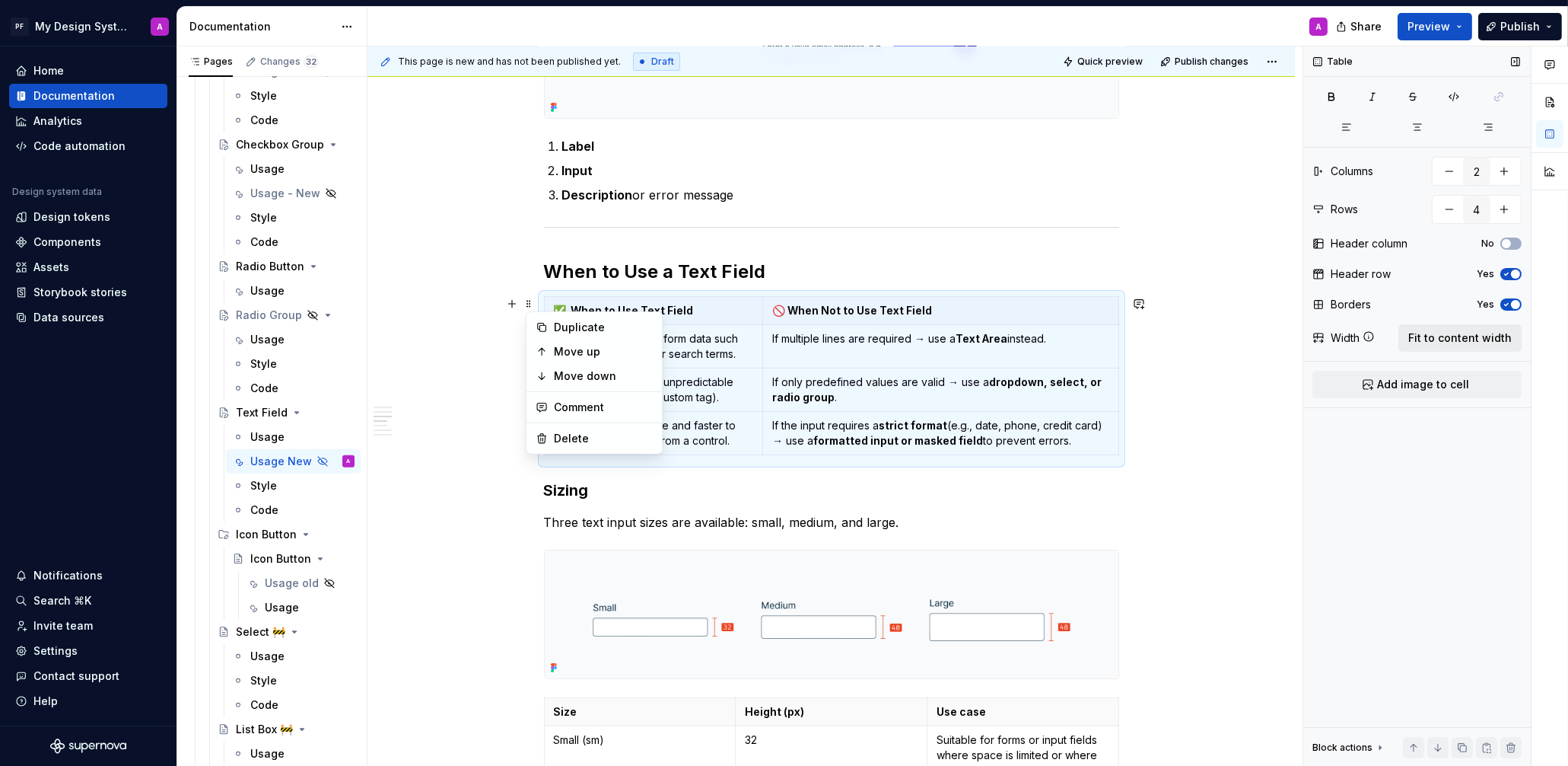
click at [1487, 334] on span "Fit to content width" at bounding box center [1460, 338] width 103 height 15
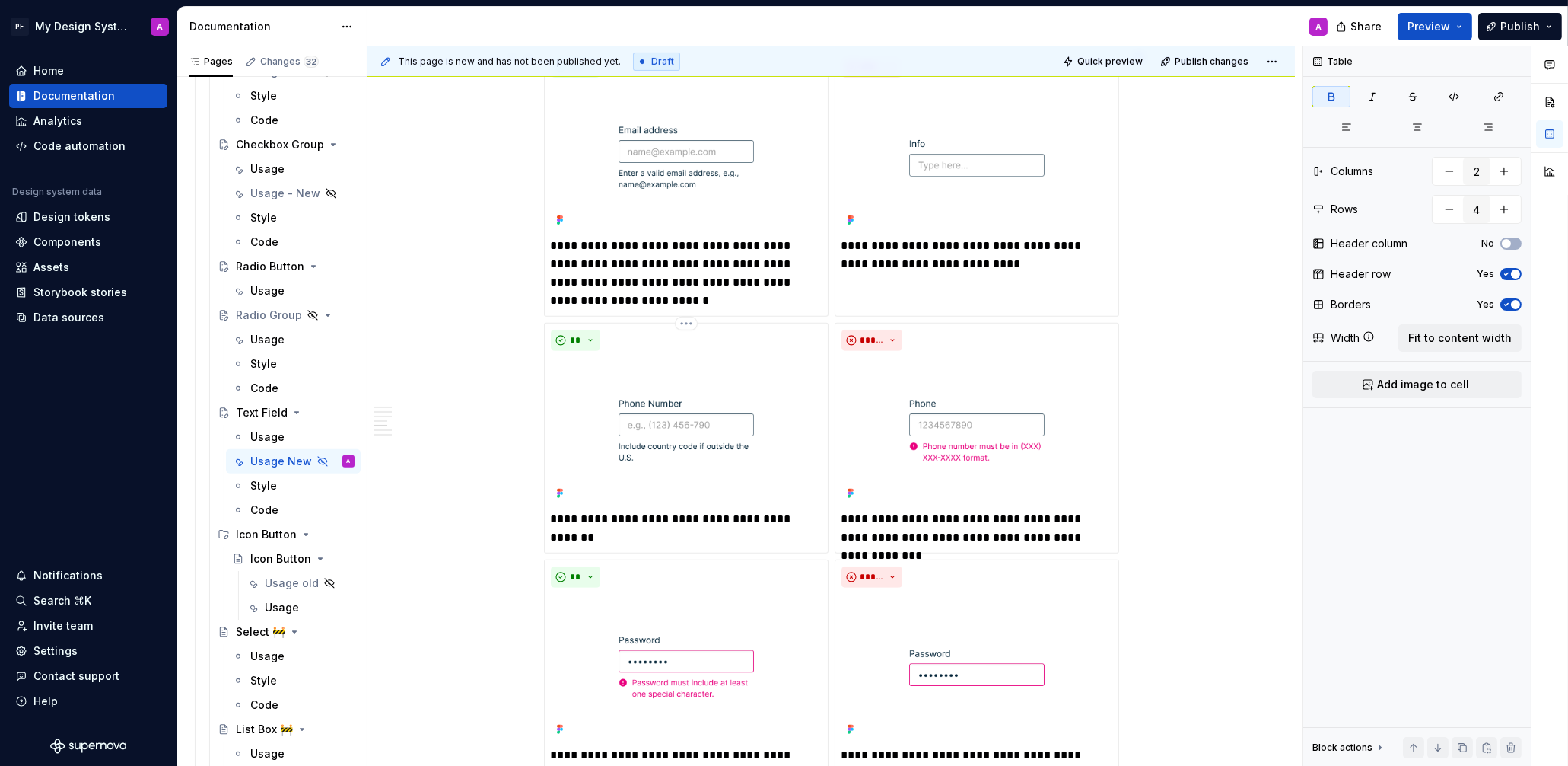
scroll to position [1362, 0]
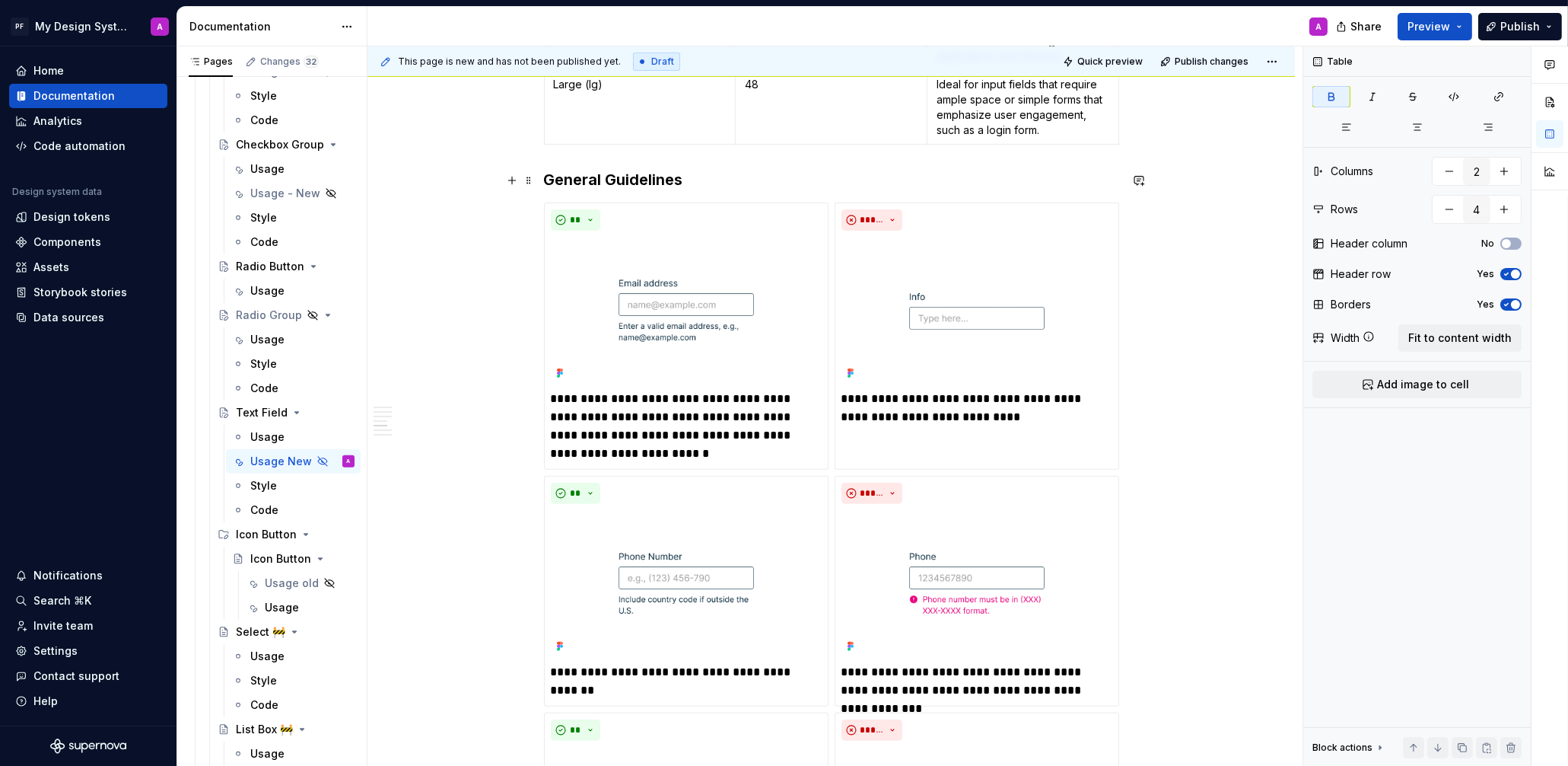
click at [693, 181] on h3 "General Guidelines" at bounding box center [831, 179] width 575 height 21
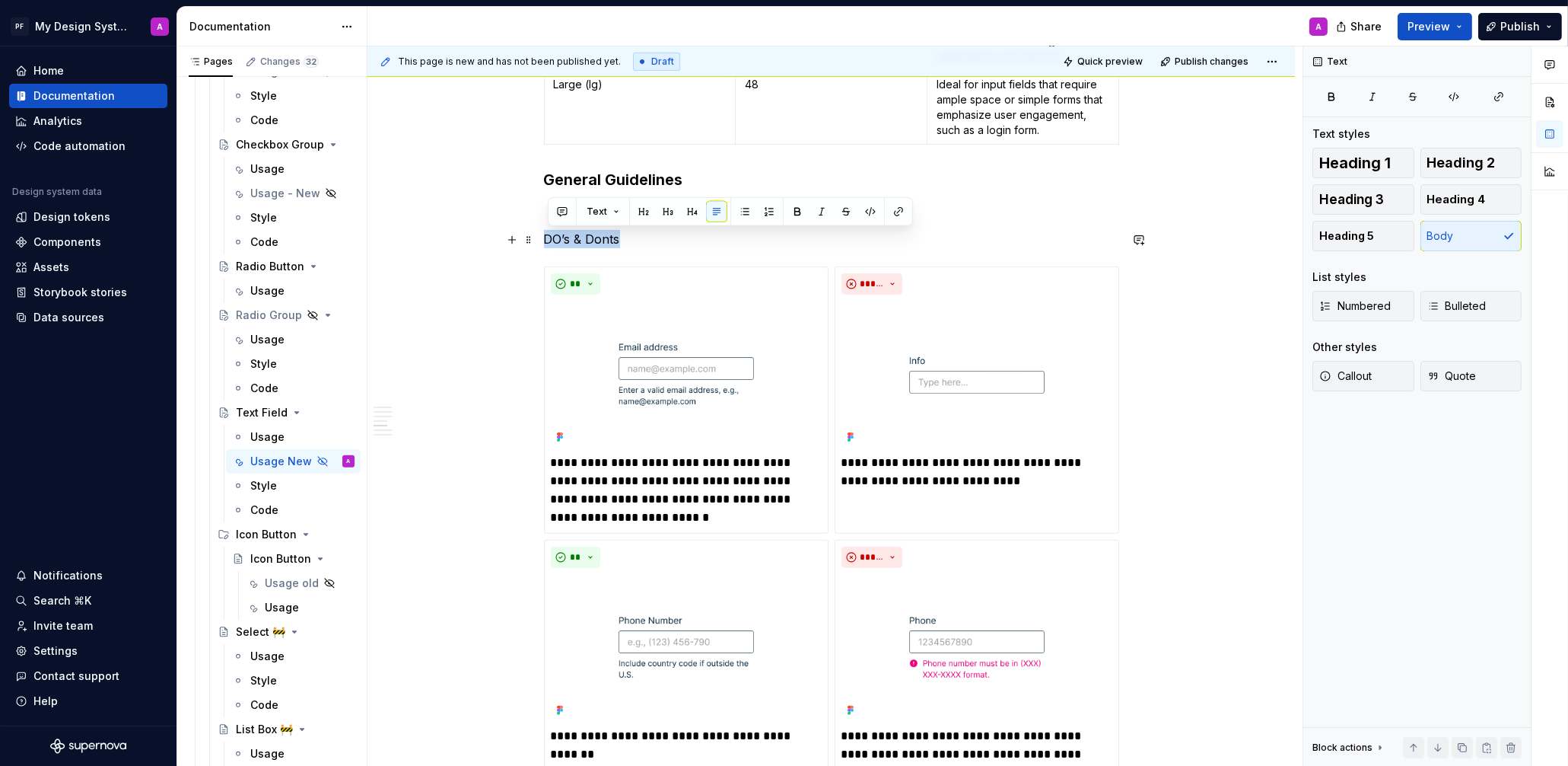
drag, startPoint x: 634, startPoint y: 242, endPoint x: 544, endPoint y: 235, distance: 90.3
click at [544, 235] on div "Overview Text fields are most commonly used in forms and search interfaces wher…" at bounding box center [831, 254] width 928 height 2707
click at [669, 212] on button "button" at bounding box center [667, 211] width 21 height 21
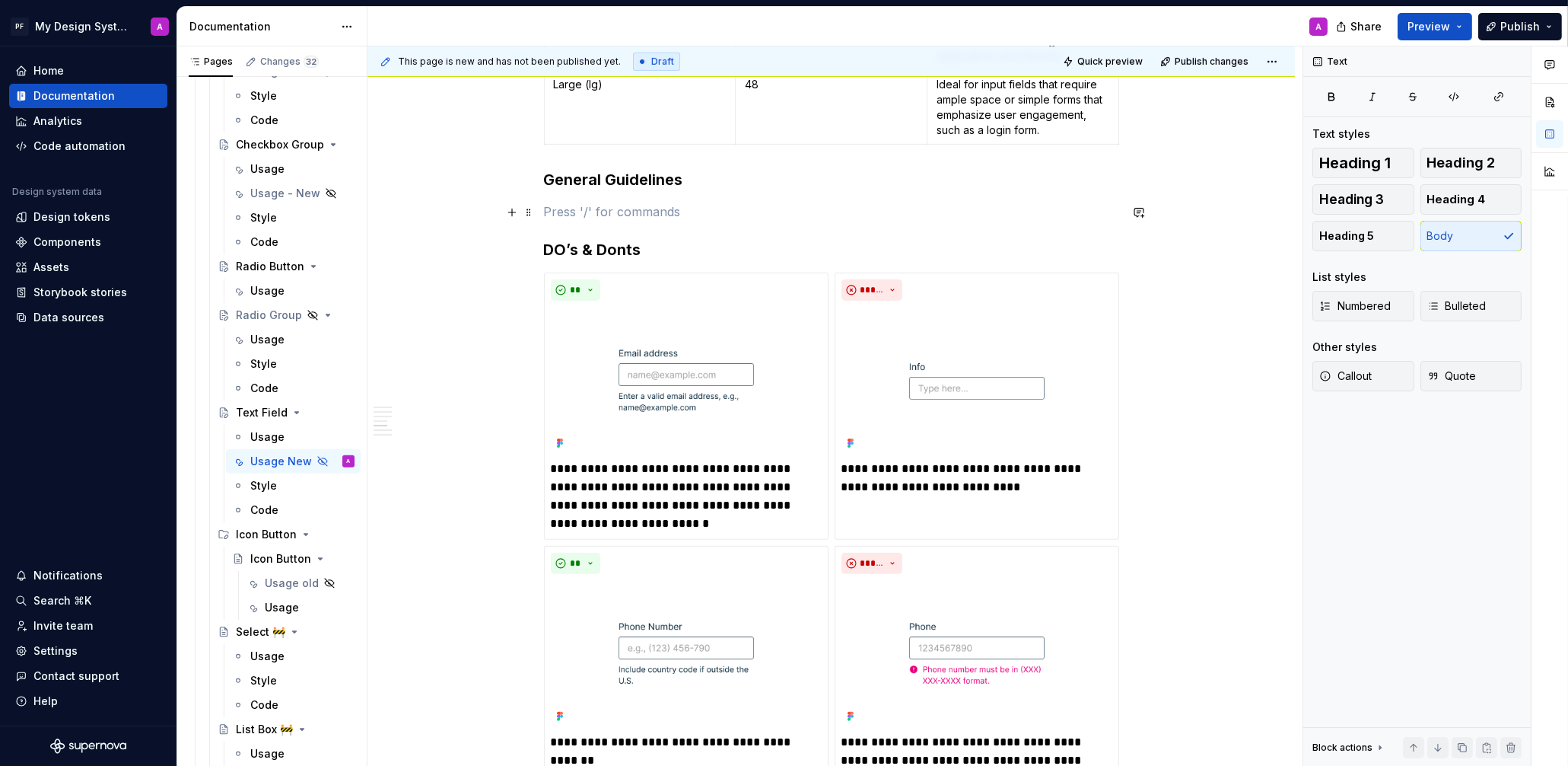
click at [612, 215] on p at bounding box center [831, 212] width 575 height 18
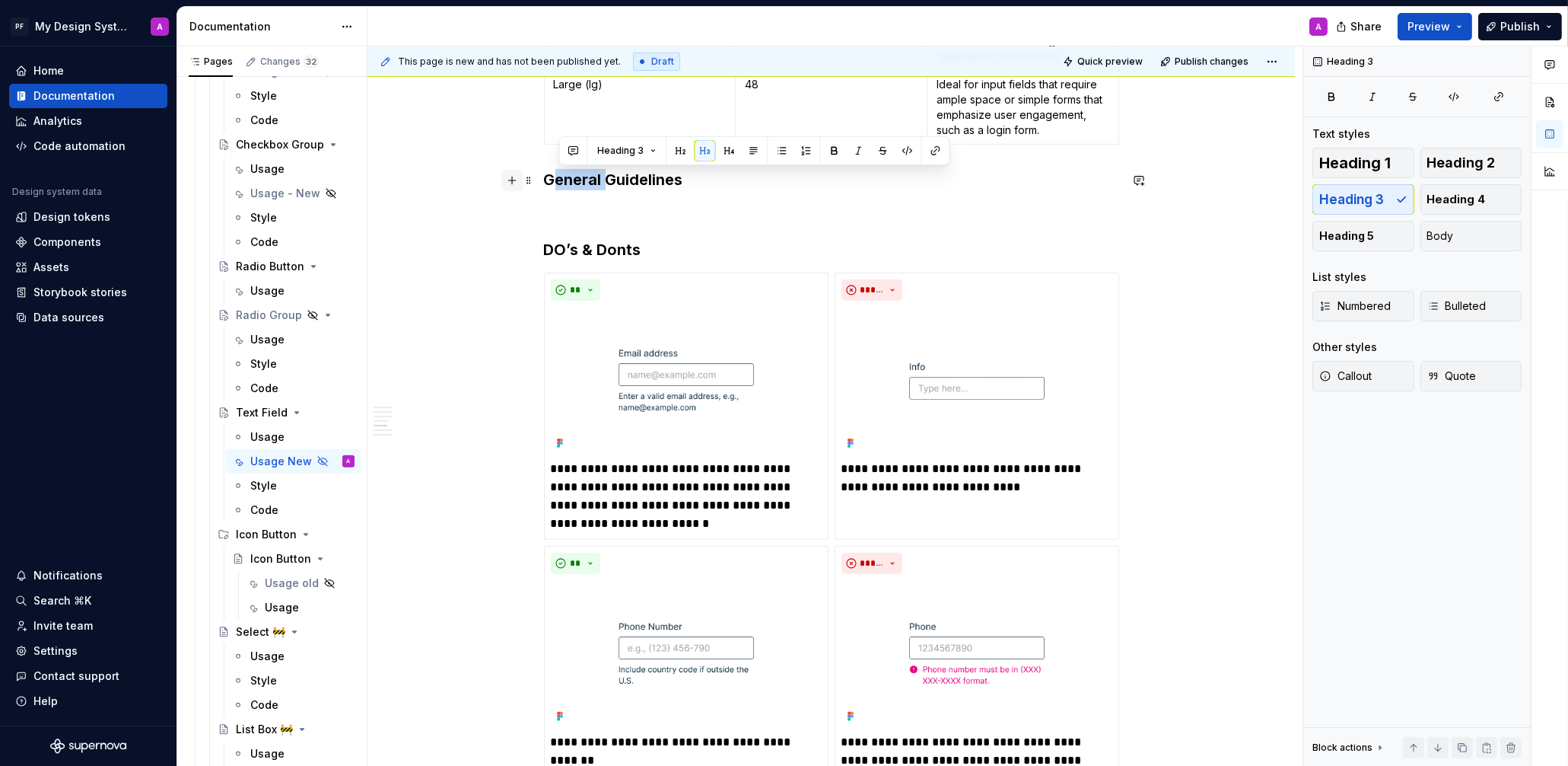
drag, startPoint x: 607, startPoint y: 181, endPoint x: 524, endPoint y: 180, distance: 83.0
click at [544, 180] on div "Overview Text fields are most commonly used in forms and search interfaces wher…" at bounding box center [831, 161] width 575 height 2447
drag, startPoint x: 629, startPoint y: 179, endPoint x: 536, endPoint y: 183, distance: 93.1
click at [544, 182] on div "Overview Text fields are most commonly used in forms and search interfaces wher…" at bounding box center [831, 161] width 575 height 2447
drag, startPoint x: 640, startPoint y: 183, endPoint x: 632, endPoint y: 181, distance: 8.2
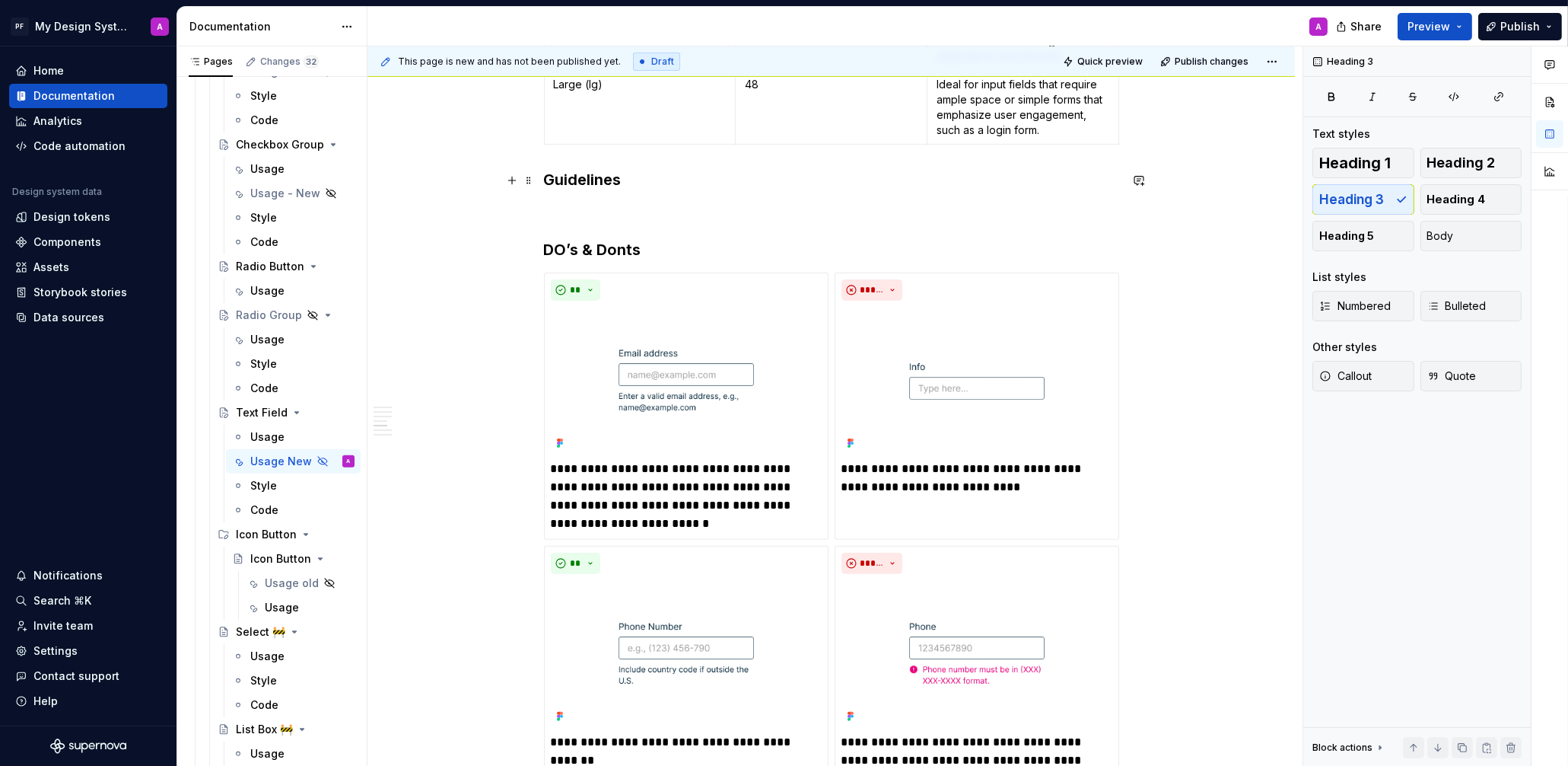
click at [637, 183] on h3 "Guidelines" at bounding box center [831, 179] width 575 height 21
drag, startPoint x: 632, startPoint y: 181, endPoint x: 524, endPoint y: 194, distance: 108.8
click at [549, 180] on h3 "Guidelines" at bounding box center [831, 179] width 575 height 21
click at [675, 154] on button "button" at bounding box center [669, 150] width 21 height 21
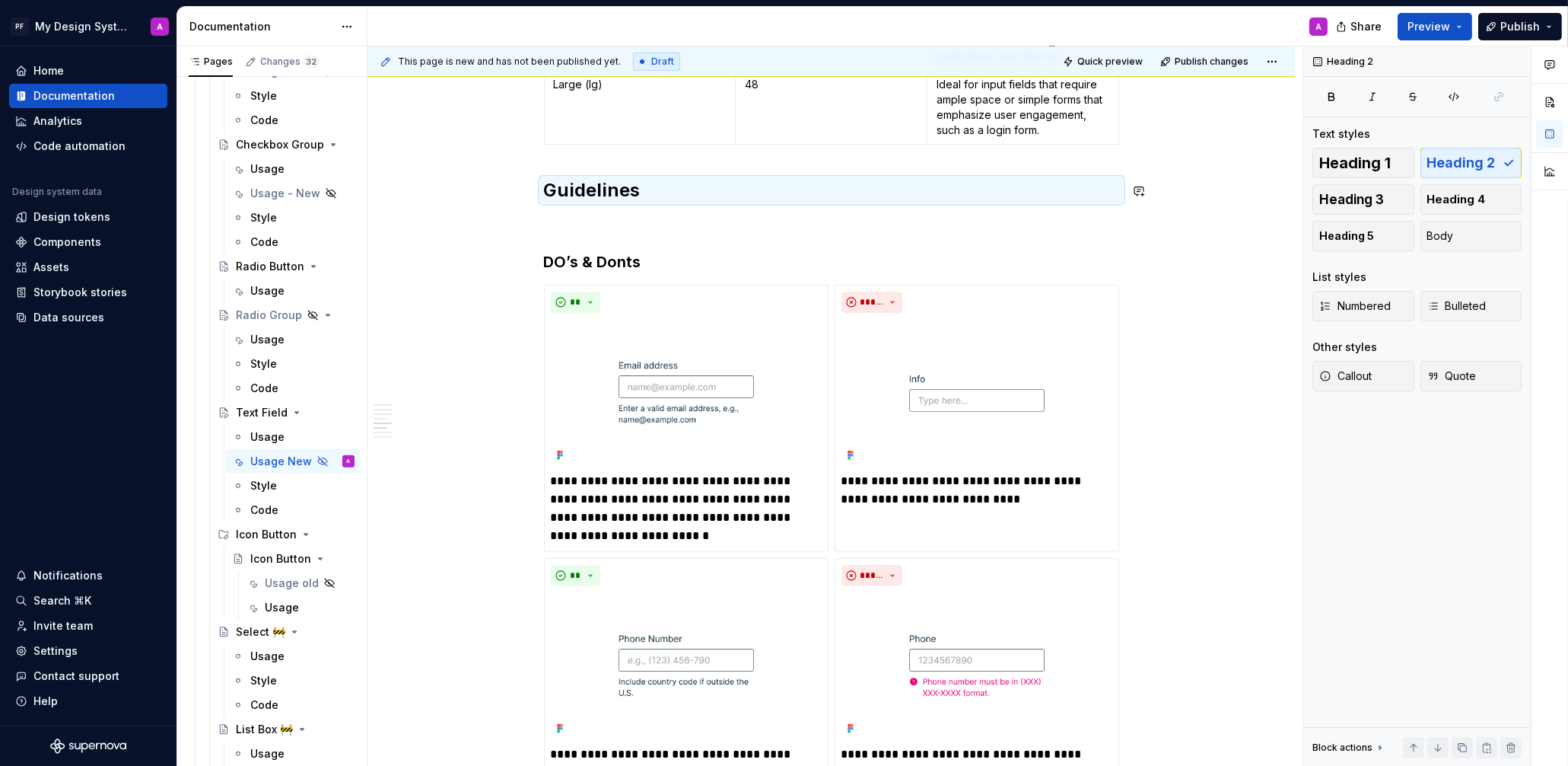
click at [702, 207] on div "Overview Text fields are most commonly used in forms and search interfaces wher…" at bounding box center [831, 159] width 575 height 2441
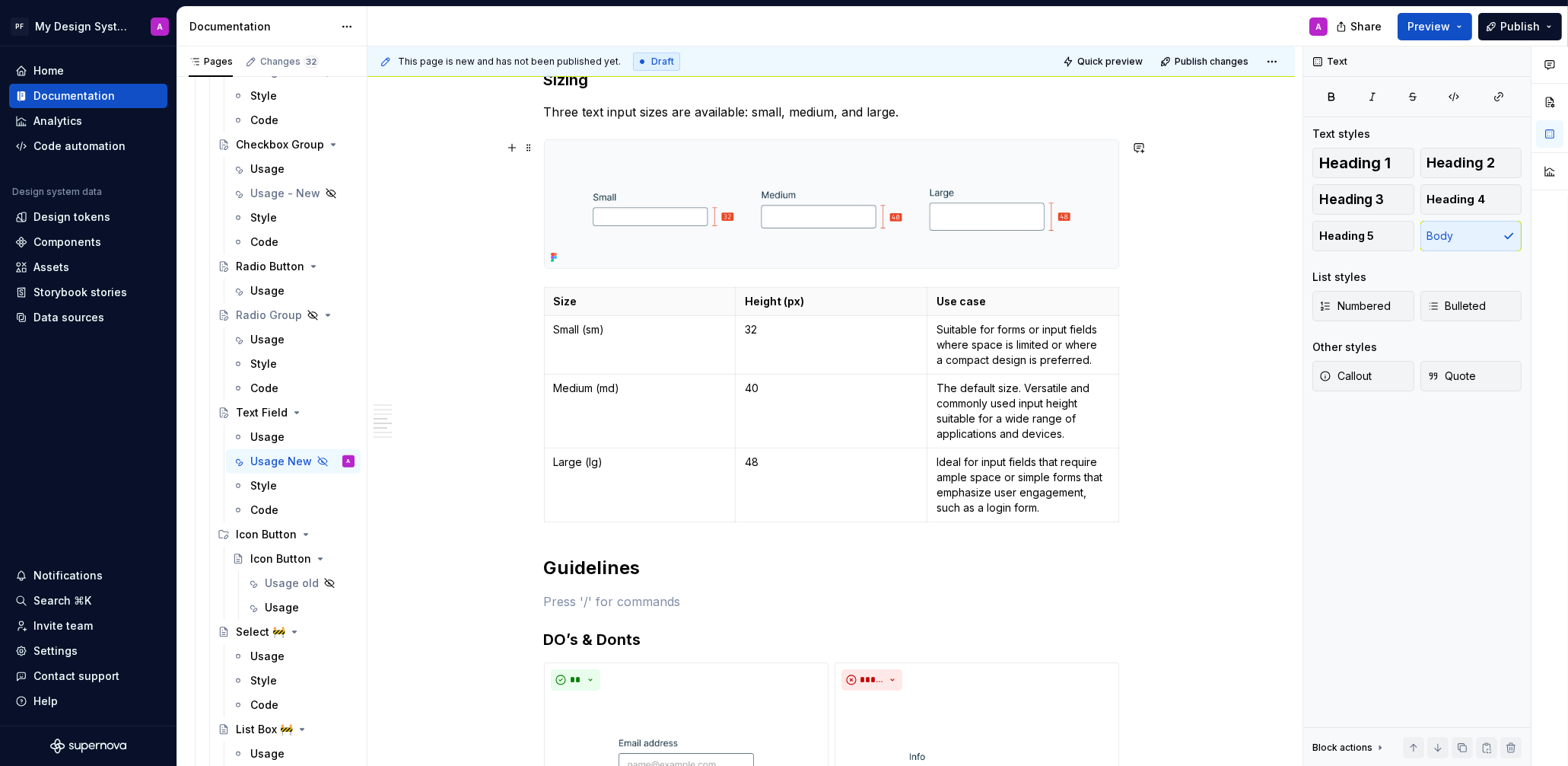
scroll to position [984, 0]
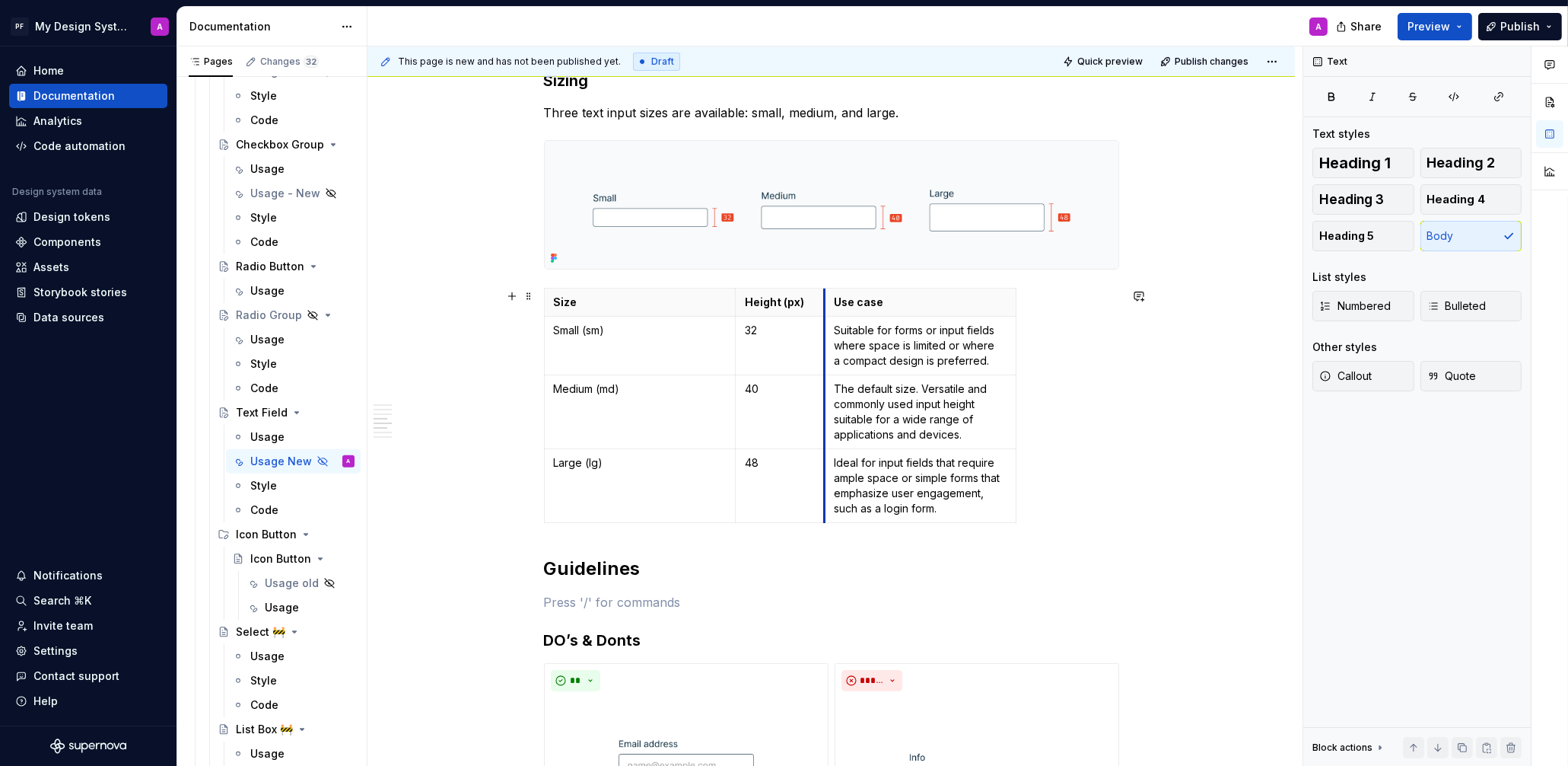
drag, startPoint x: 928, startPoint y: 308, endPoint x: 970, endPoint y: 324, distance: 44.9
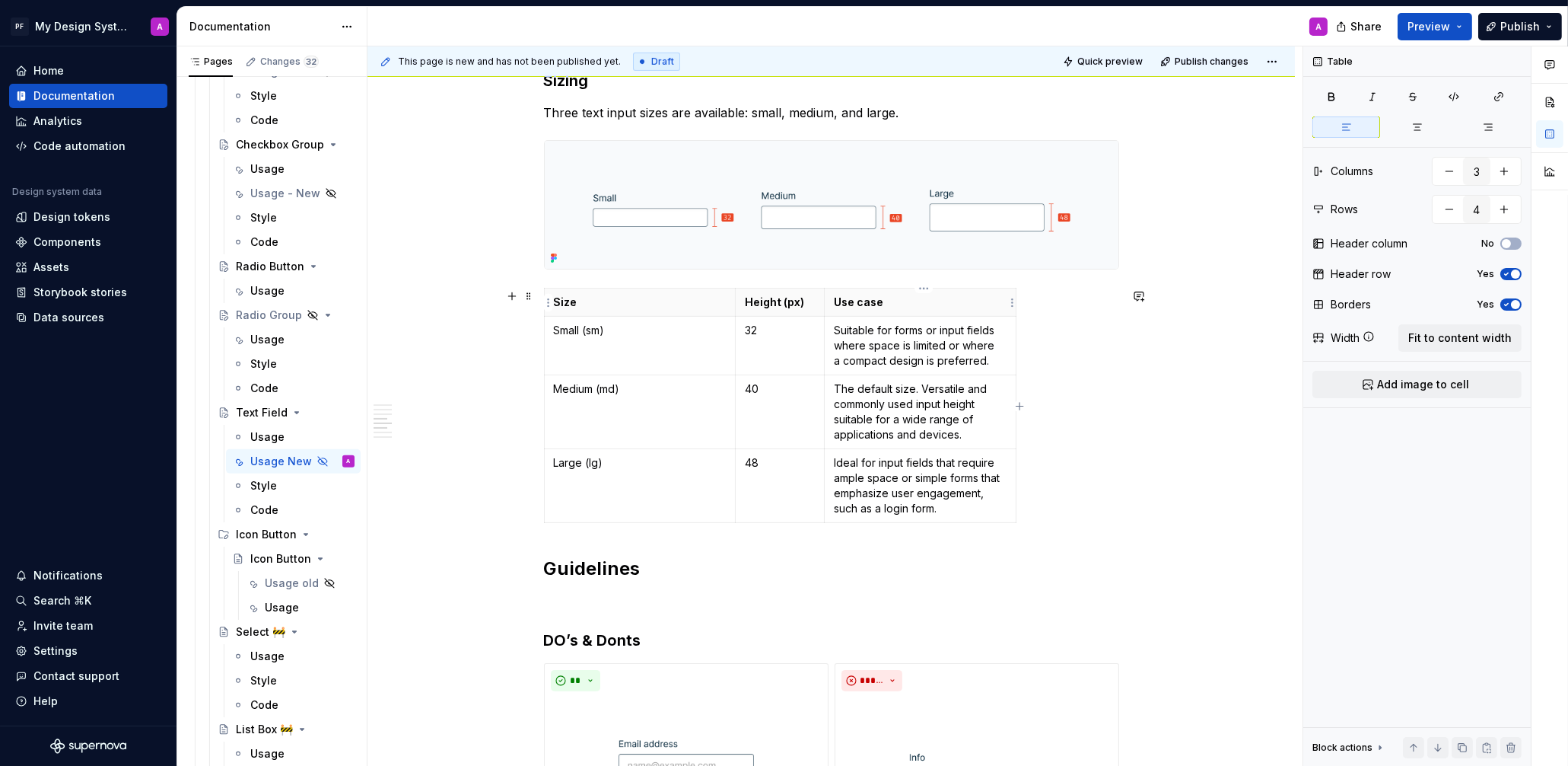
click at [1017, 311] on table "Size Height (px) Use case Small (sm) 32 Suitable for forms or input fields wher…" at bounding box center [780, 406] width 473 height 235
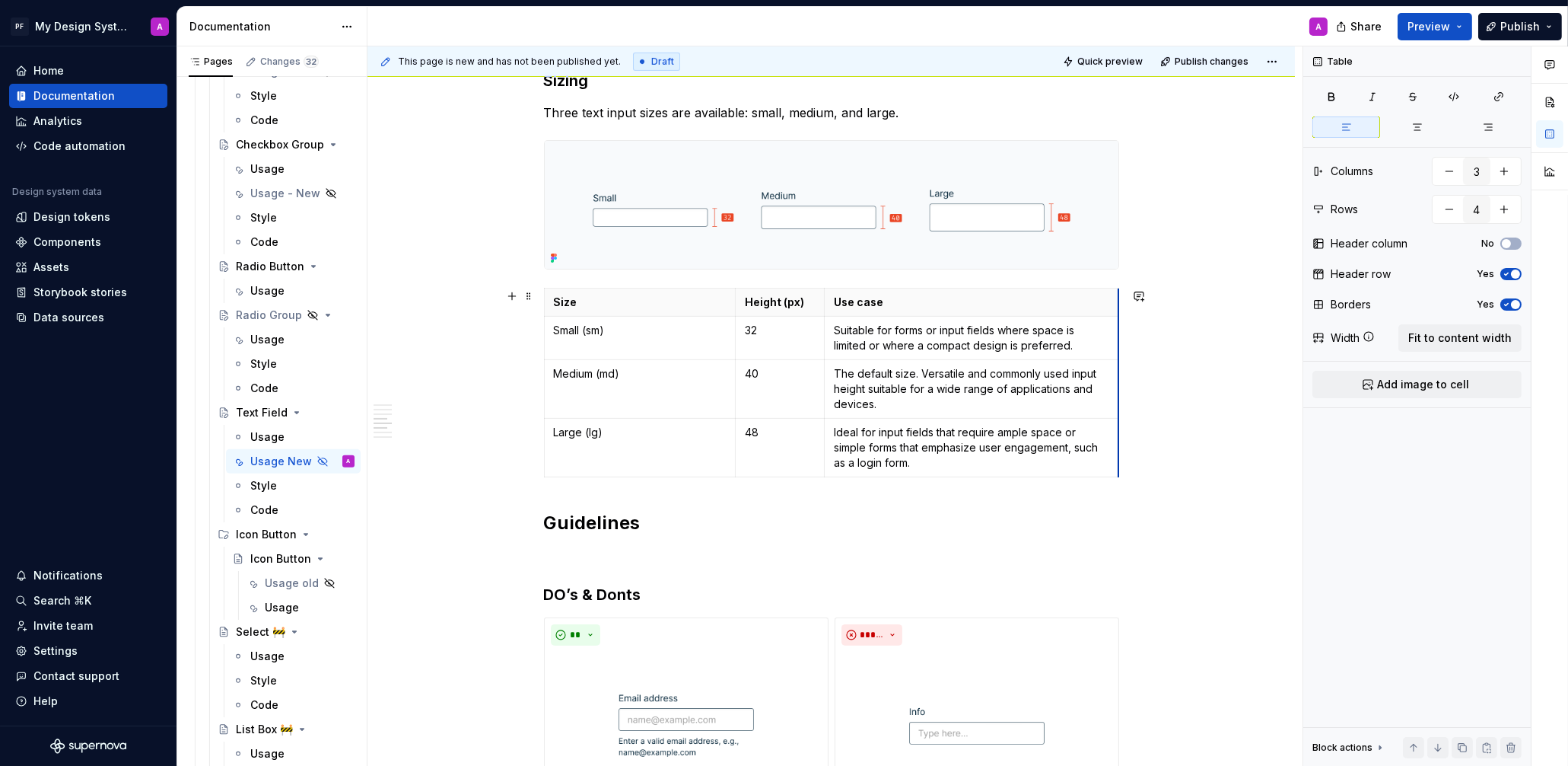
drag, startPoint x: 1018, startPoint y: 312, endPoint x: 1121, endPoint y: 312, distance: 103.0
click at [1205, 338] on div "Overview Text fields are most commonly used in forms and search interfaces wher…" at bounding box center [831, 620] width 928 height 2679
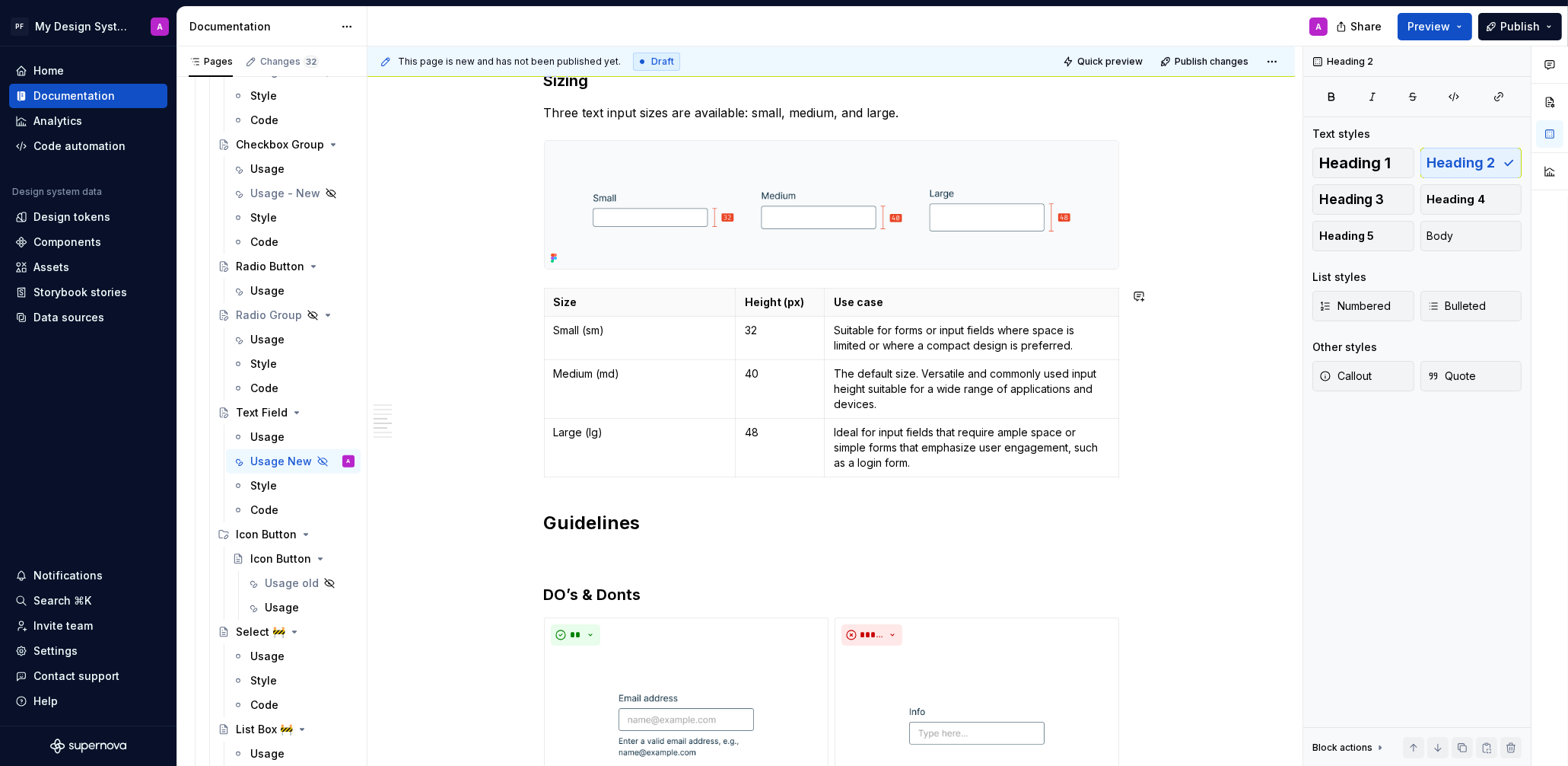
click at [1053, 507] on div "Overview Text fields are most commonly used in forms and search interfaces wher…" at bounding box center [831, 513] width 575 height 2395
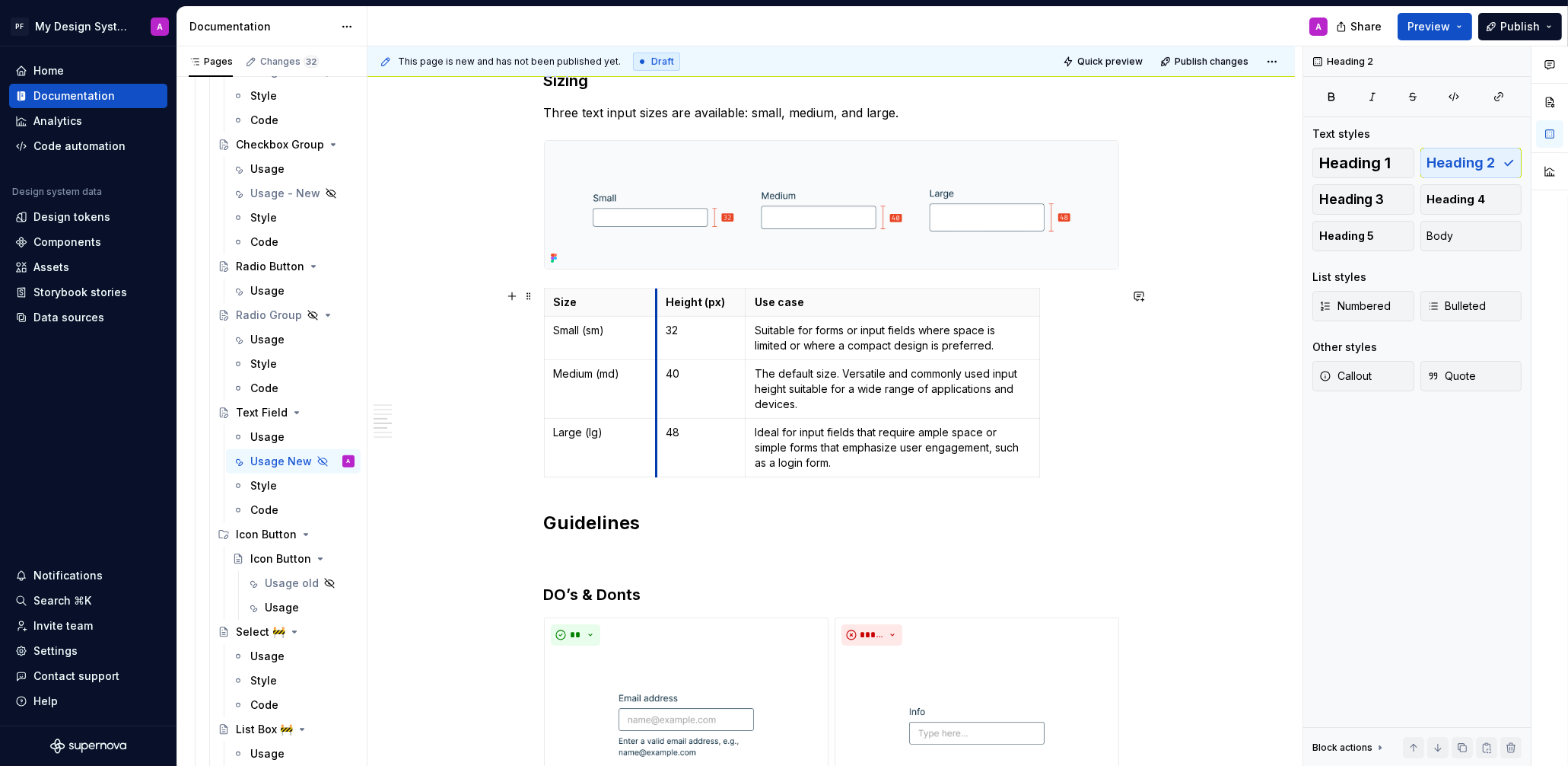
drag, startPoint x: 738, startPoint y: 306, endPoint x: 694, endPoint y: 306, distance: 44.0
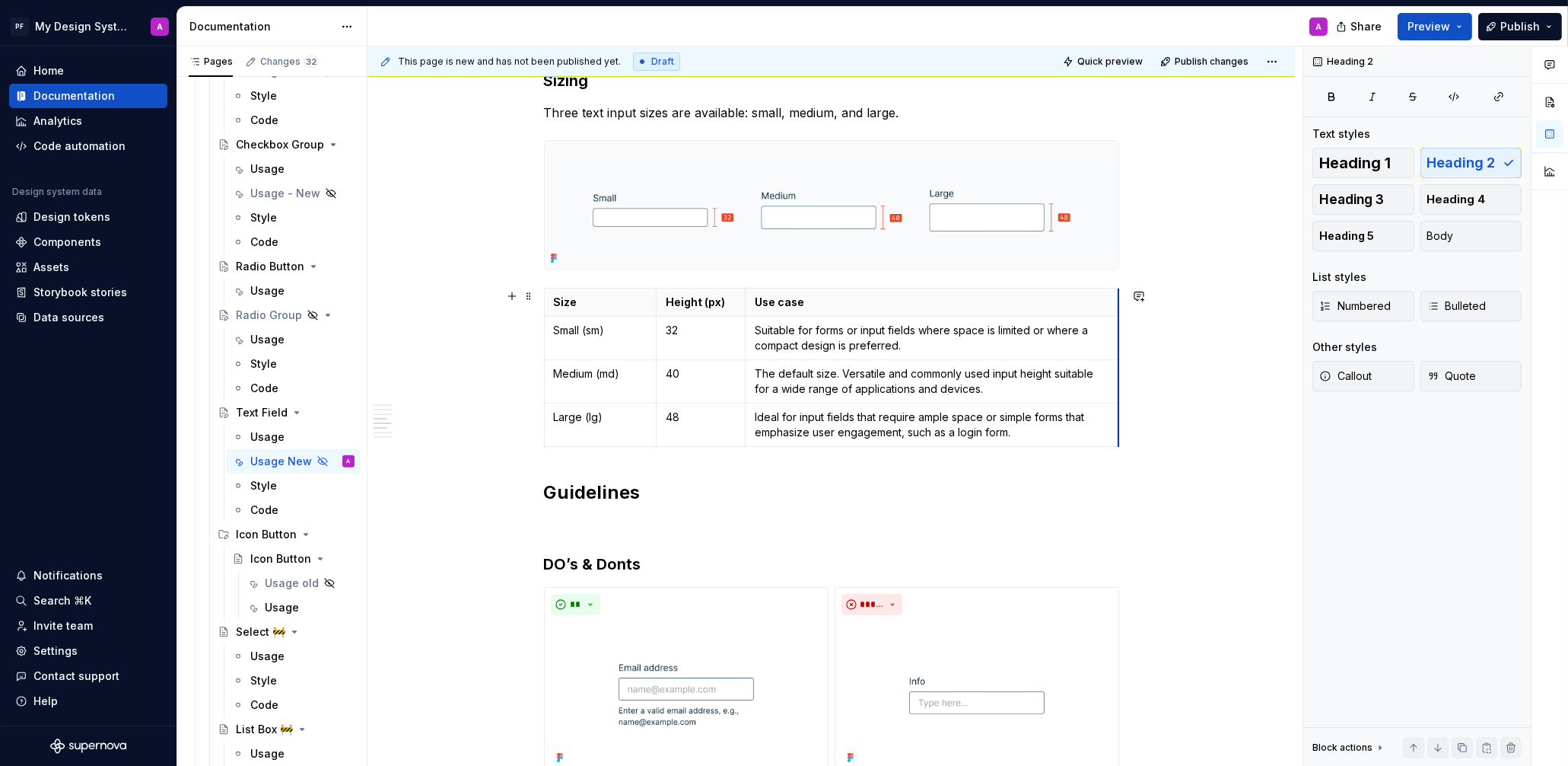
drag, startPoint x: 1042, startPoint y: 307, endPoint x: 1121, endPoint y: 307, distance: 79.0
click at [1229, 370] on div "Overview Text fields are most commonly used in forms and search interfaces wher…" at bounding box center [831, 605] width 928 height 2649
click at [1138, 469] on div "Overview Text fields are most commonly used in forms and search interfaces wher…" at bounding box center [831, 605] width 928 height 2649
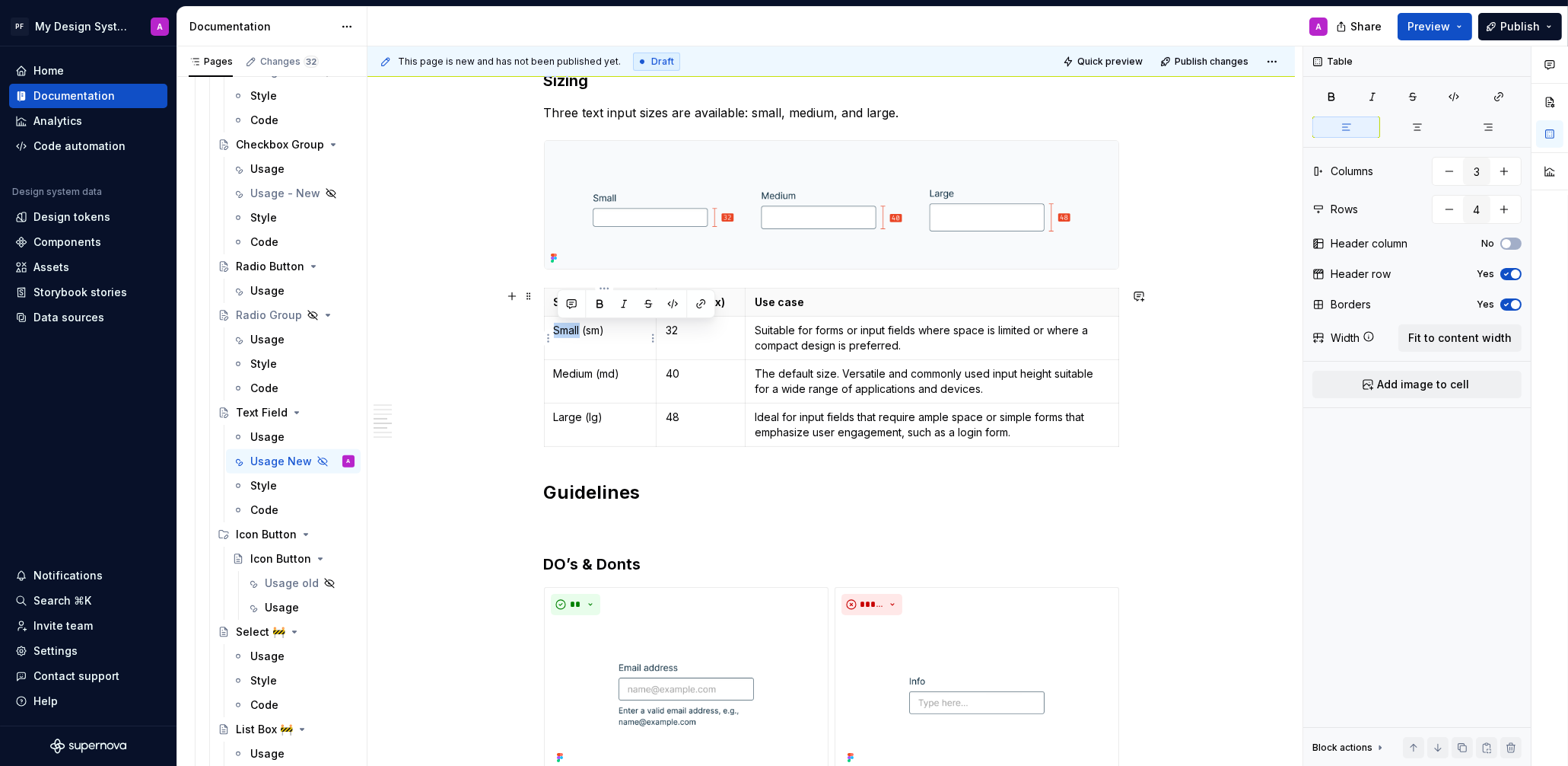
drag, startPoint x: 585, startPoint y: 327, endPoint x: 557, endPoint y: 328, distance: 28.0
click at [557, 328] on p "Small (sm)" at bounding box center [600, 330] width 93 height 15
click at [601, 301] on button "button" at bounding box center [598, 303] width 21 height 21
drag, startPoint x: 597, startPoint y: 370, endPoint x: 557, endPoint y: 369, distance: 40.0
click at [556, 371] on td "Medium (md)" at bounding box center [600, 381] width 112 height 44
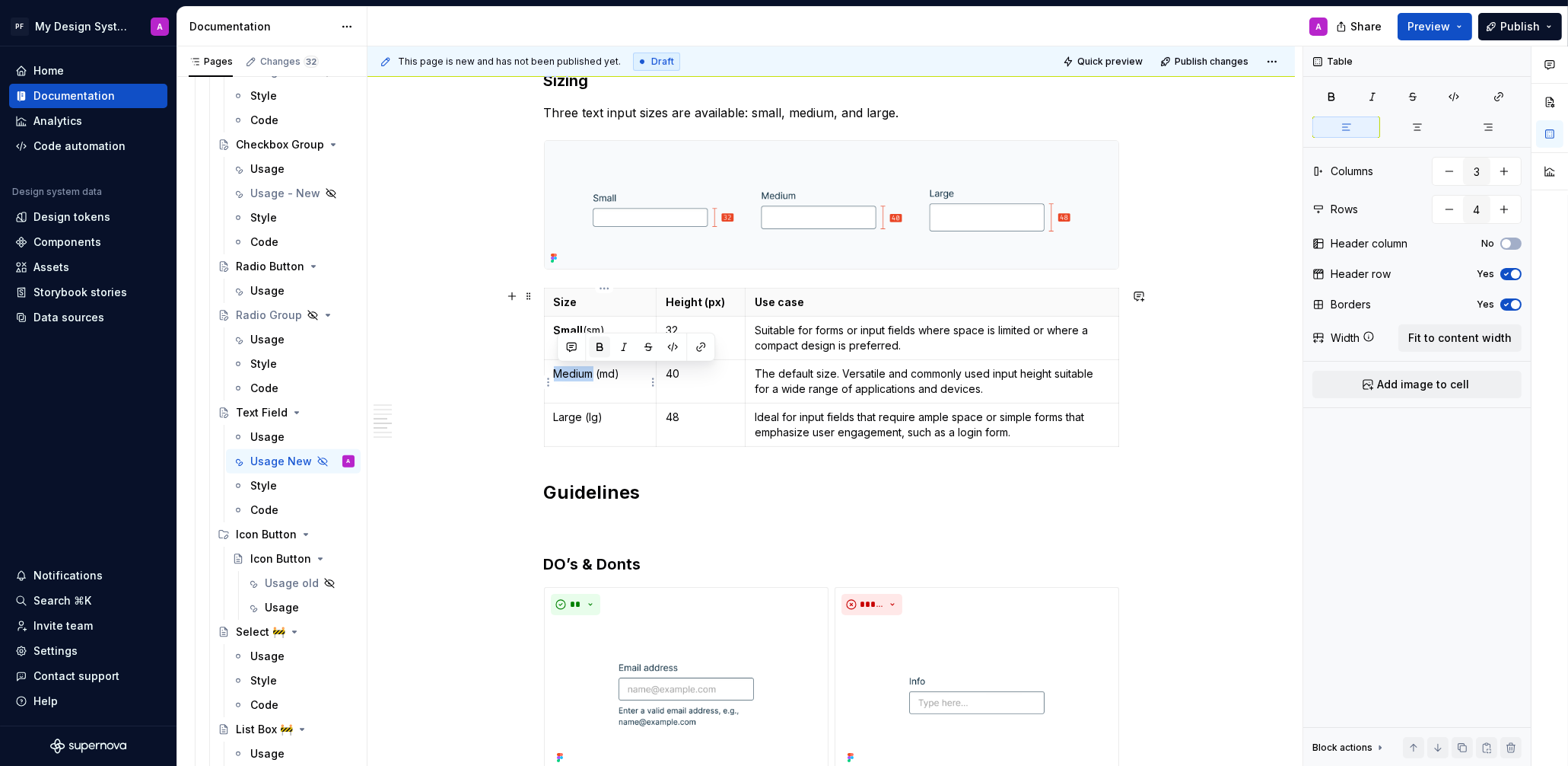
click at [598, 345] on button "button" at bounding box center [598, 347] width 21 height 21
drag, startPoint x: 587, startPoint y: 418, endPoint x: 557, endPoint y: 412, distance: 30.6
click at [556, 417] on td "Large (lg)" at bounding box center [600, 424] width 112 height 44
click at [599, 387] on button "button" at bounding box center [598, 389] width 21 height 21
click at [1263, 491] on div "Overview Text fields are most commonly used in forms and search interfaces wher…" at bounding box center [831, 605] width 928 height 2649
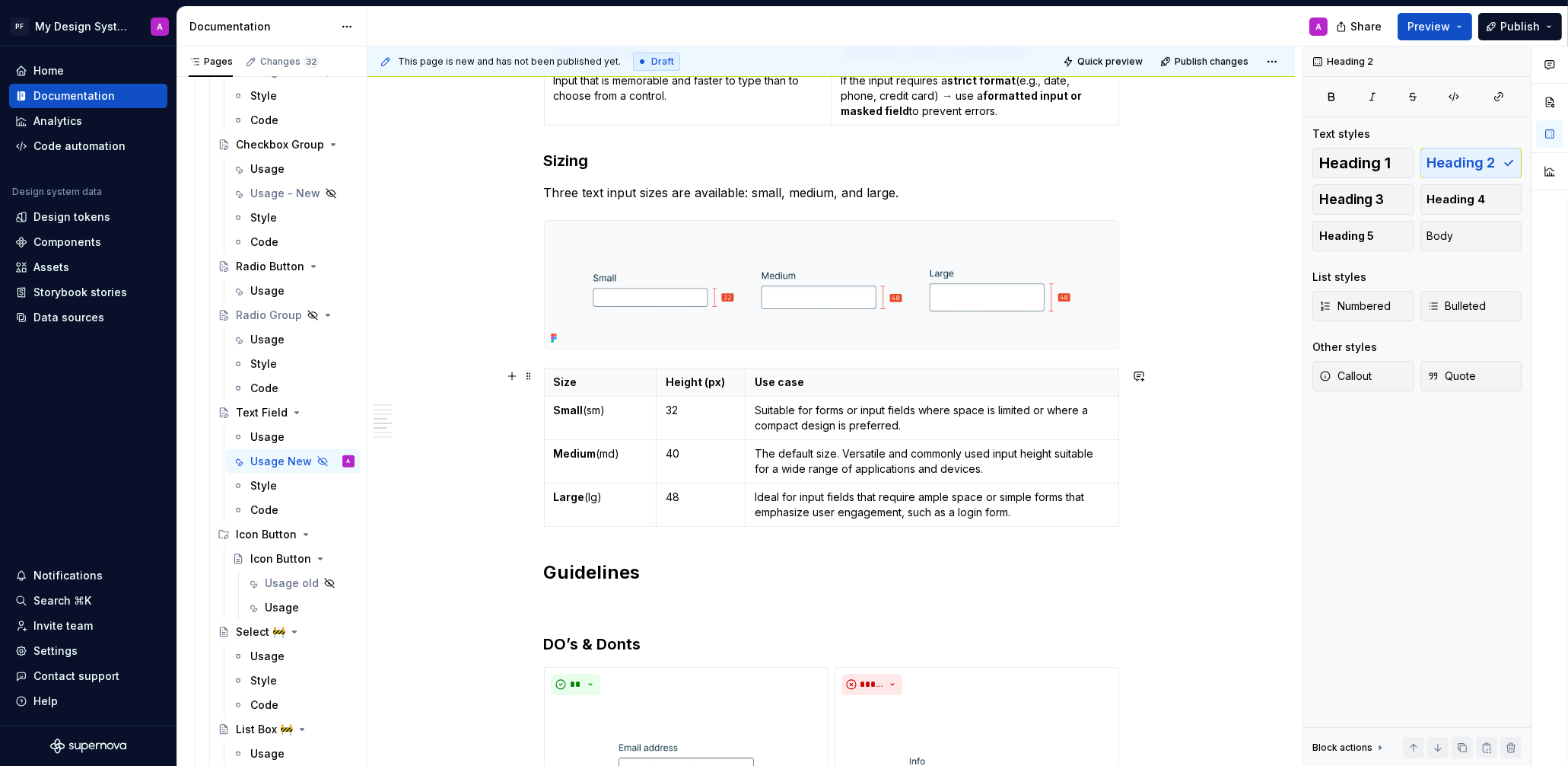
scroll to position [903, 0]
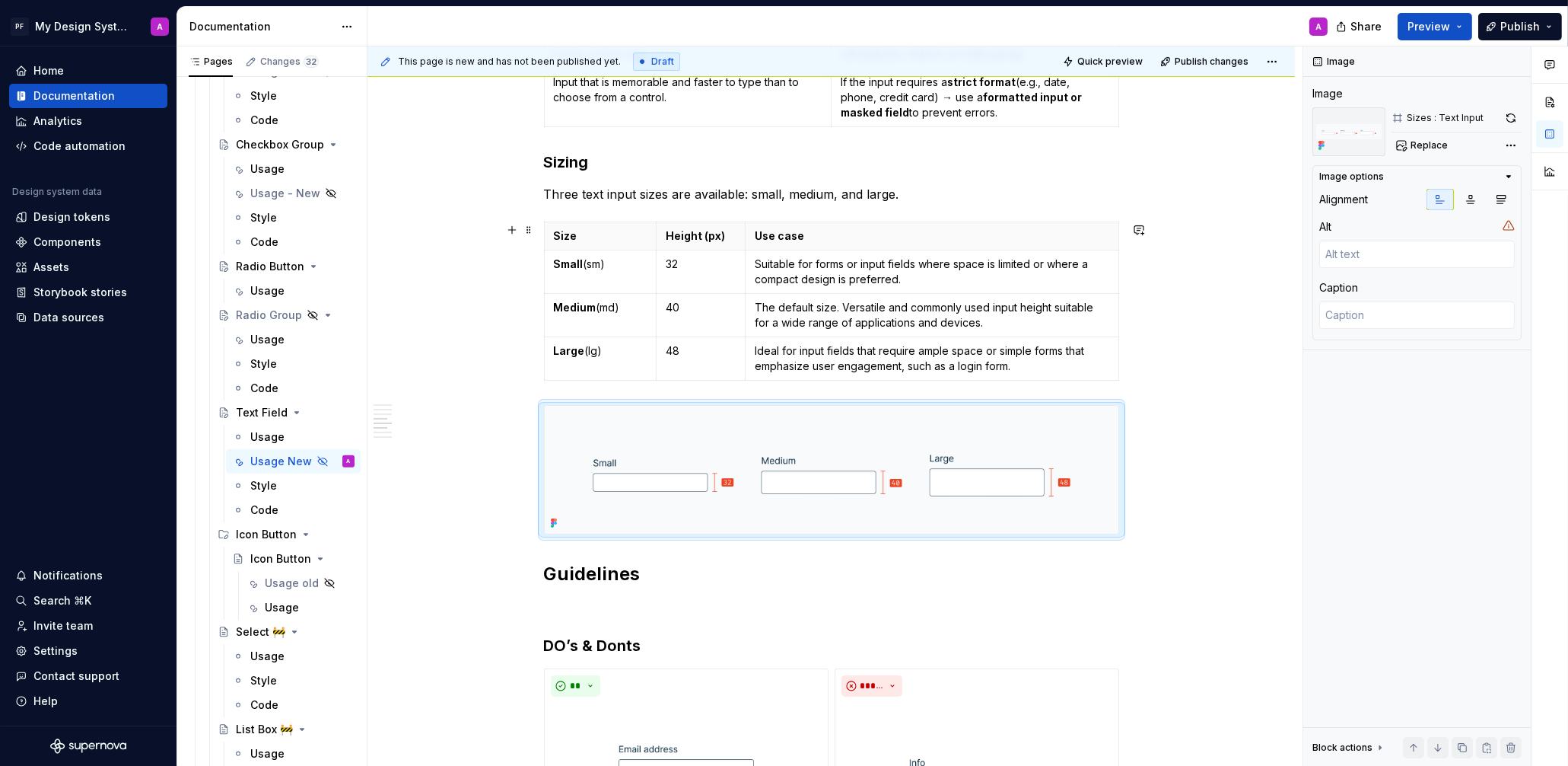
click at [1195, 372] on div "Overview Text fields are most commonly used in forms and search interfaces wher…" at bounding box center [831, 686] width 928 height 2649
click at [66, 319] on div "Data sources" at bounding box center [69, 317] width 71 height 15
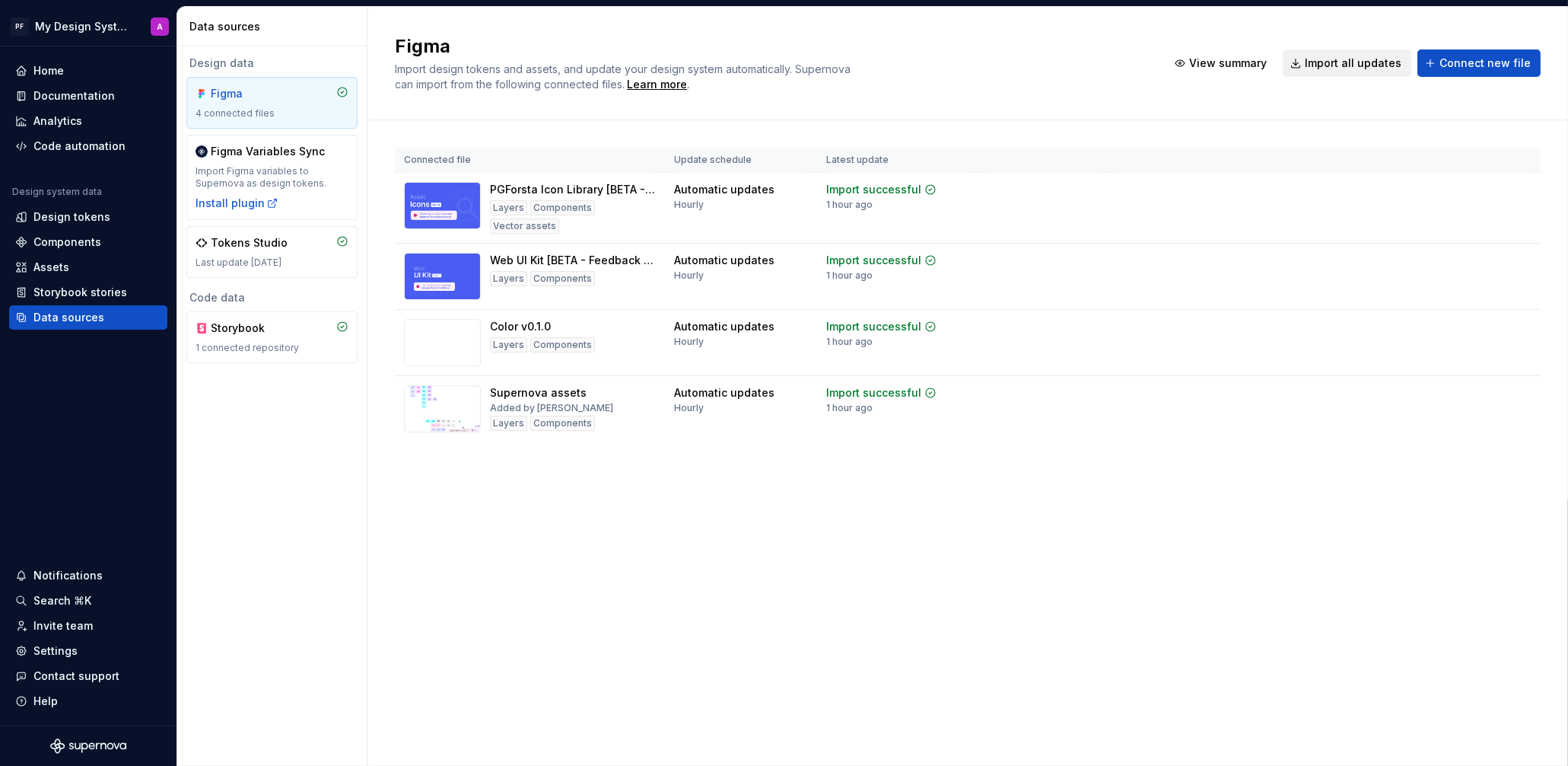
click at [1325, 69] on span "Import all updates" at bounding box center [1352, 63] width 97 height 15
click at [1326, 61] on span "Import all updates" at bounding box center [1352, 63] width 97 height 15
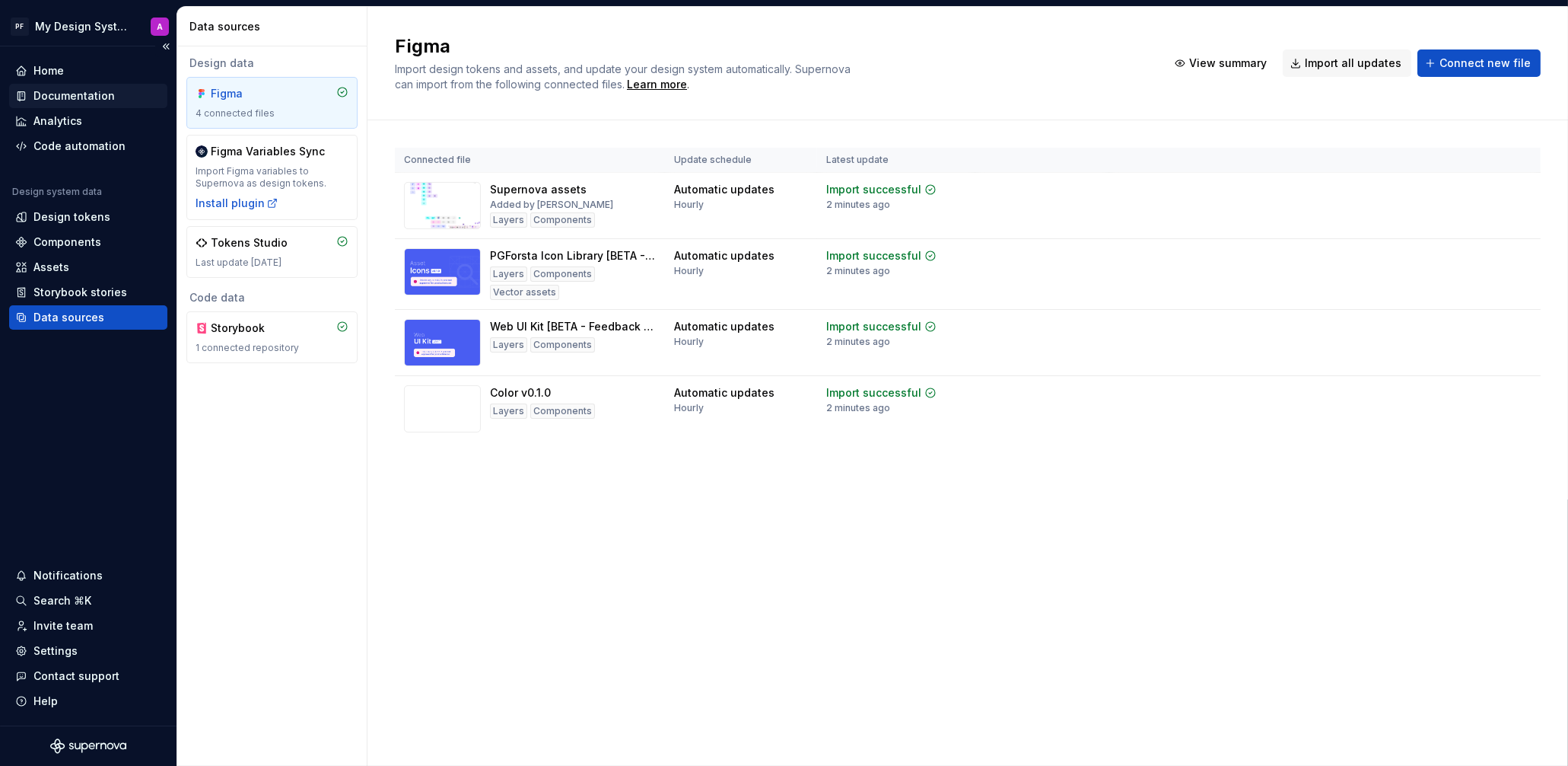
click at [61, 95] on div "Documentation" at bounding box center [74, 96] width 81 height 15
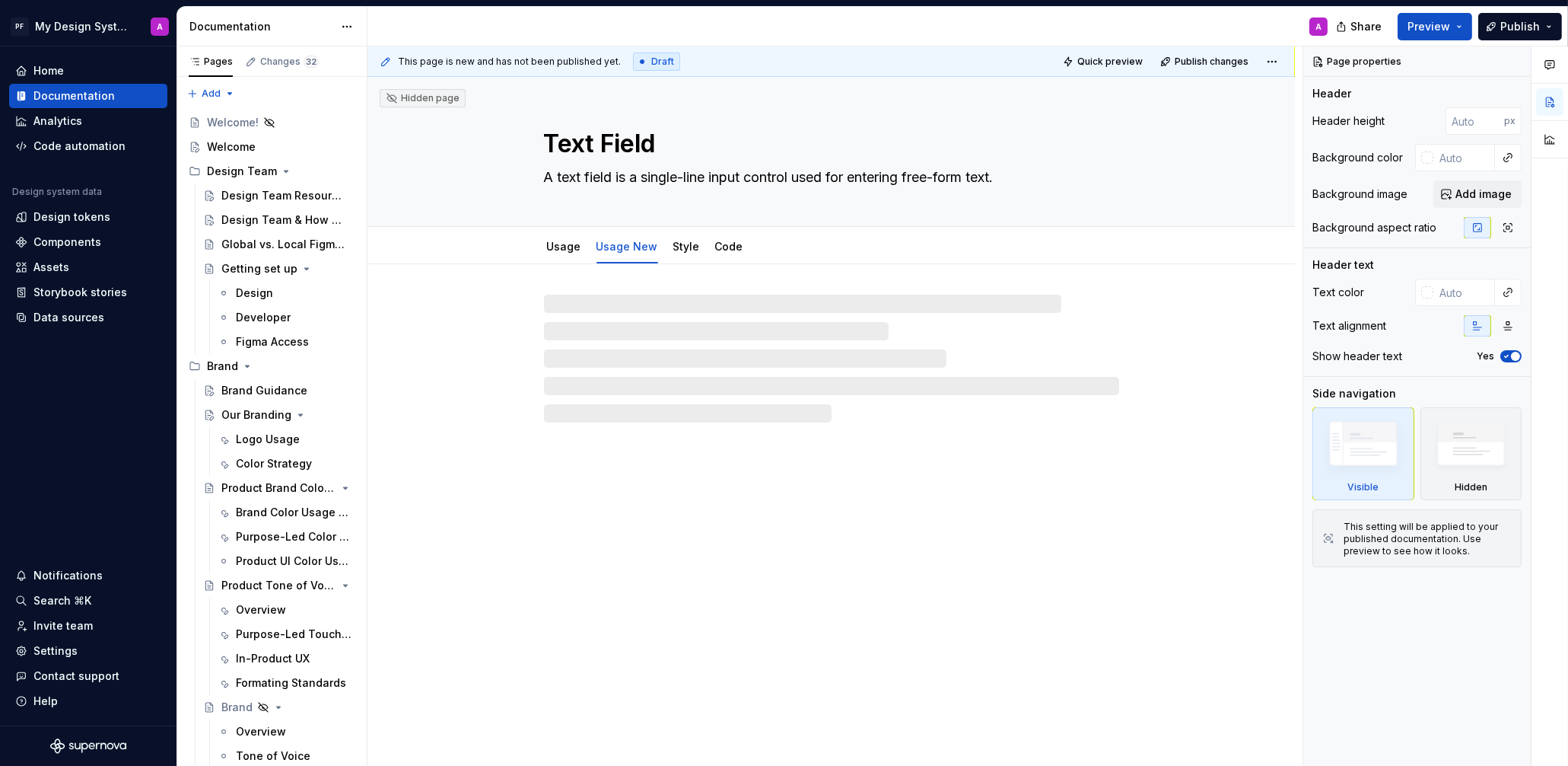
type textarea "*"
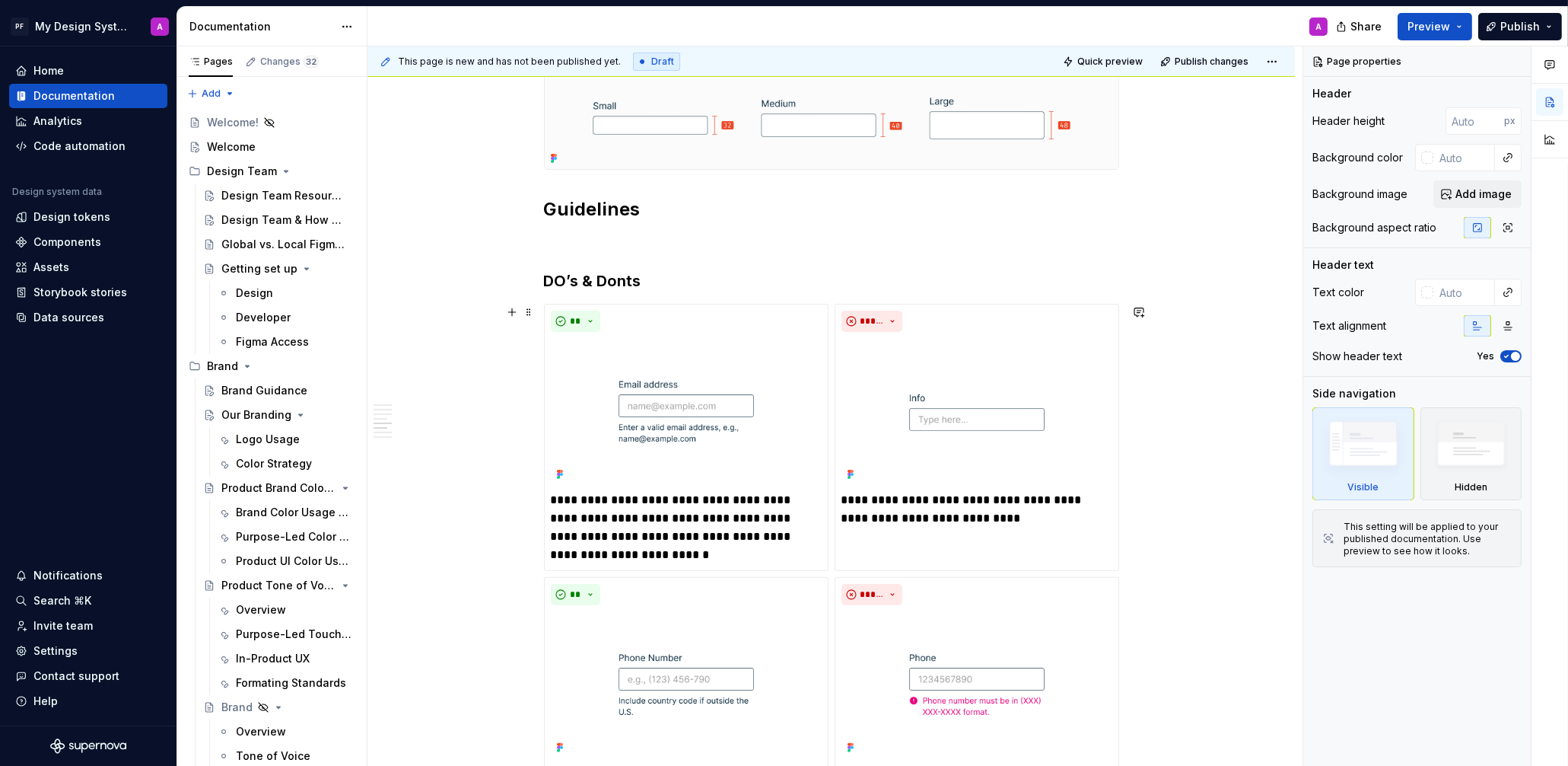
scroll to position [1258, 0]
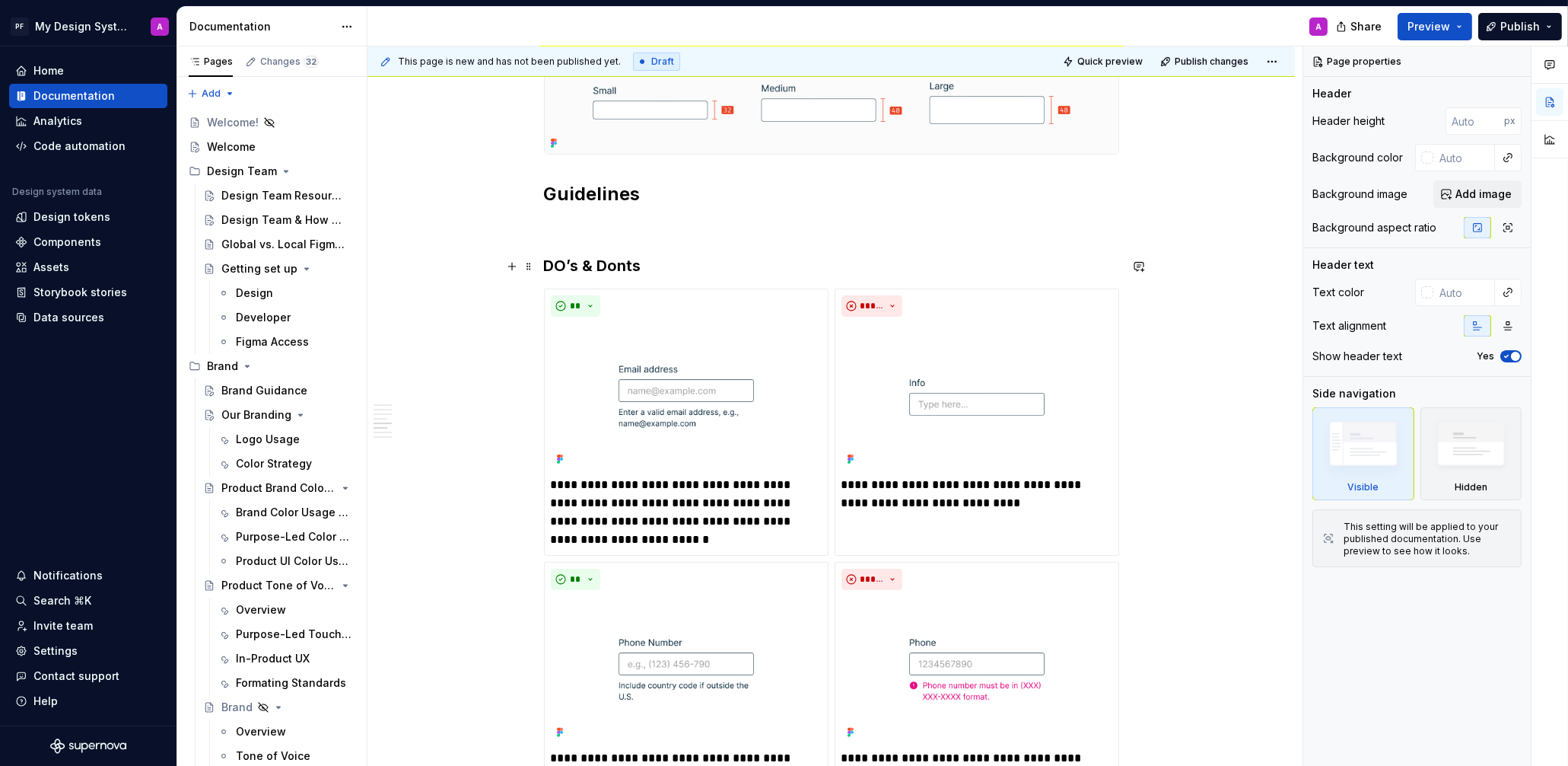
click at [567, 260] on h3 "DO’s & Donts" at bounding box center [831, 265] width 575 height 21
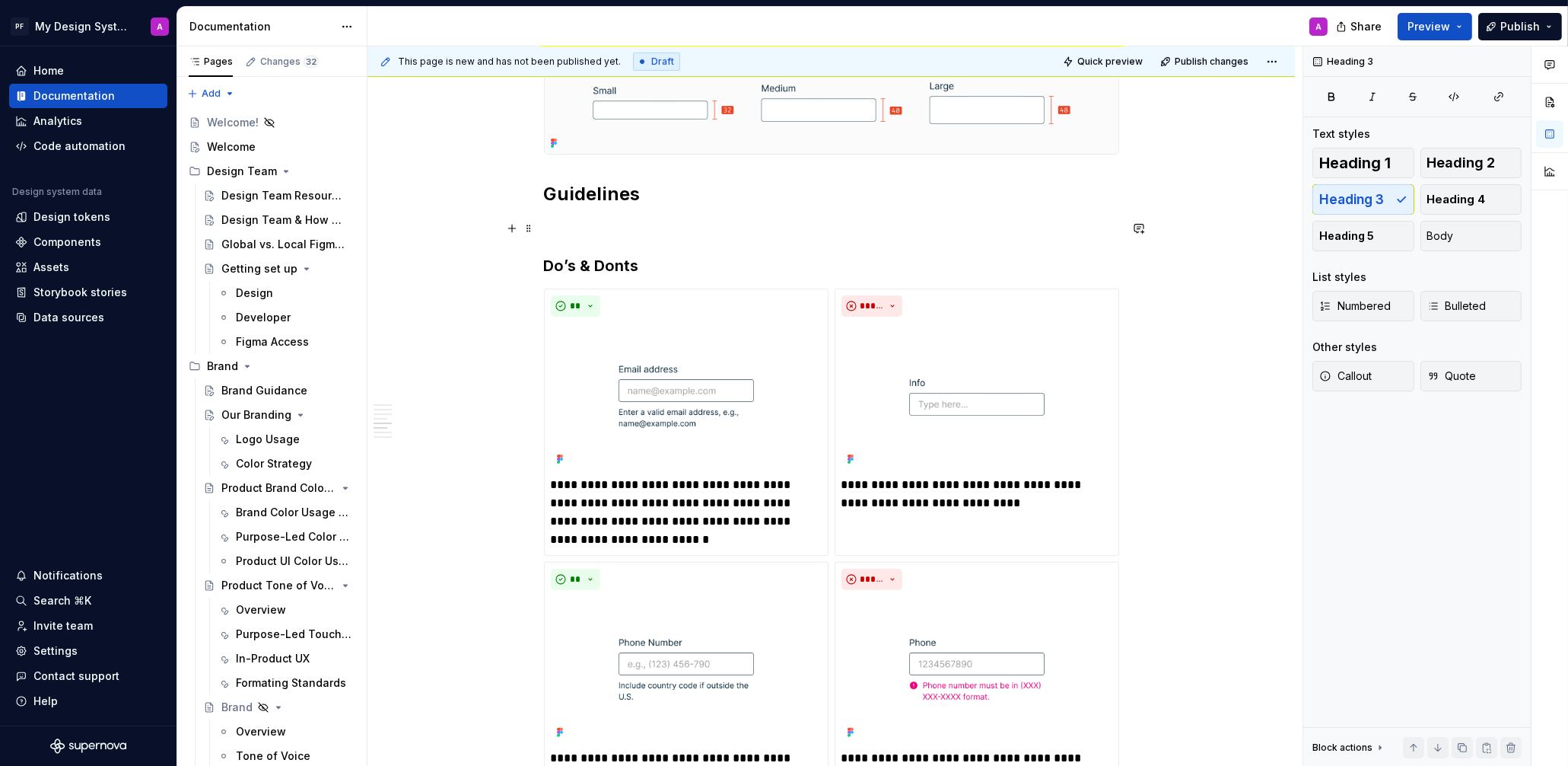
click at [580, 218] on p at bounding box center [831, 228] width 575 height 18
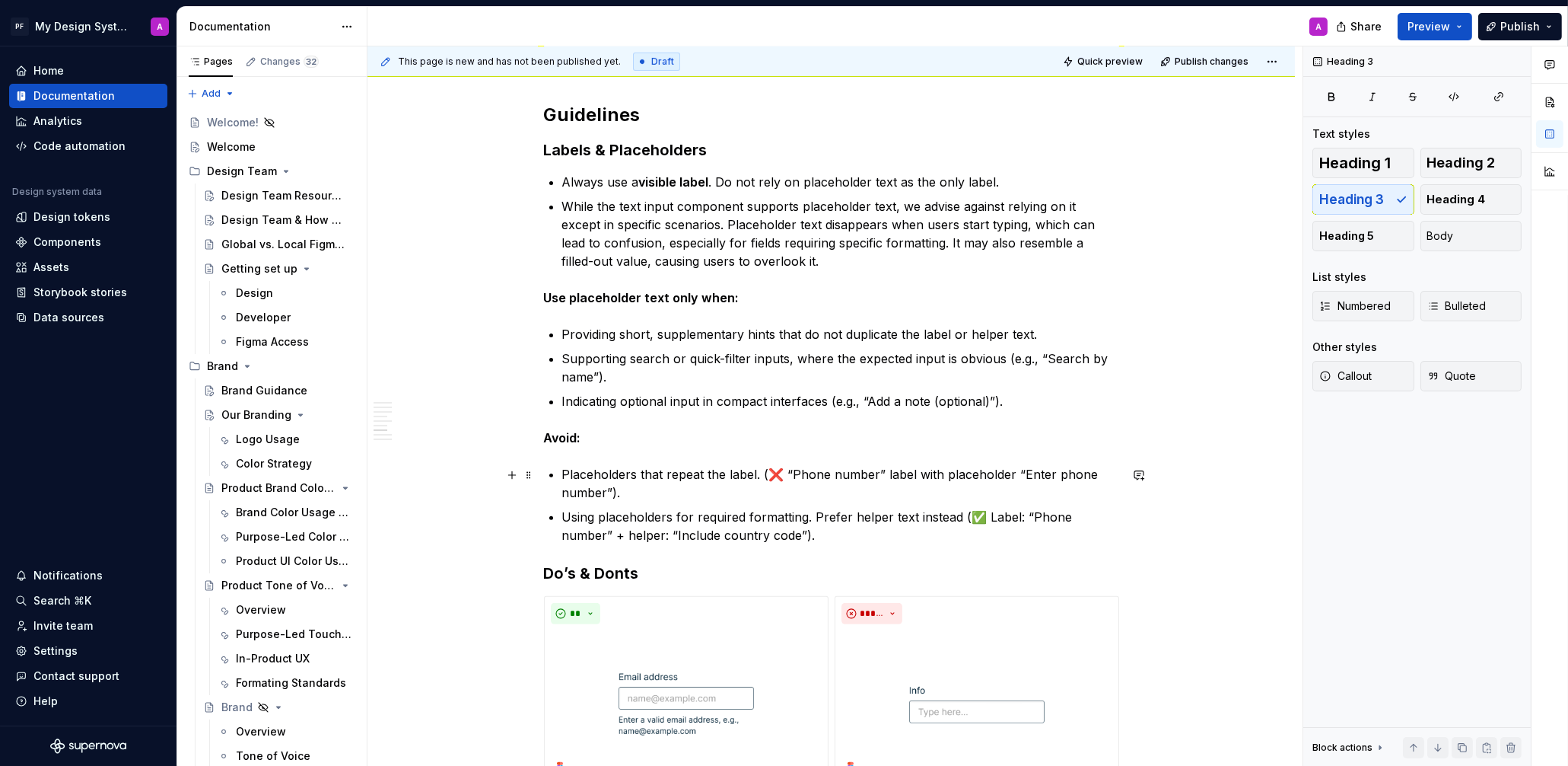
scroll to position [1306, 0]
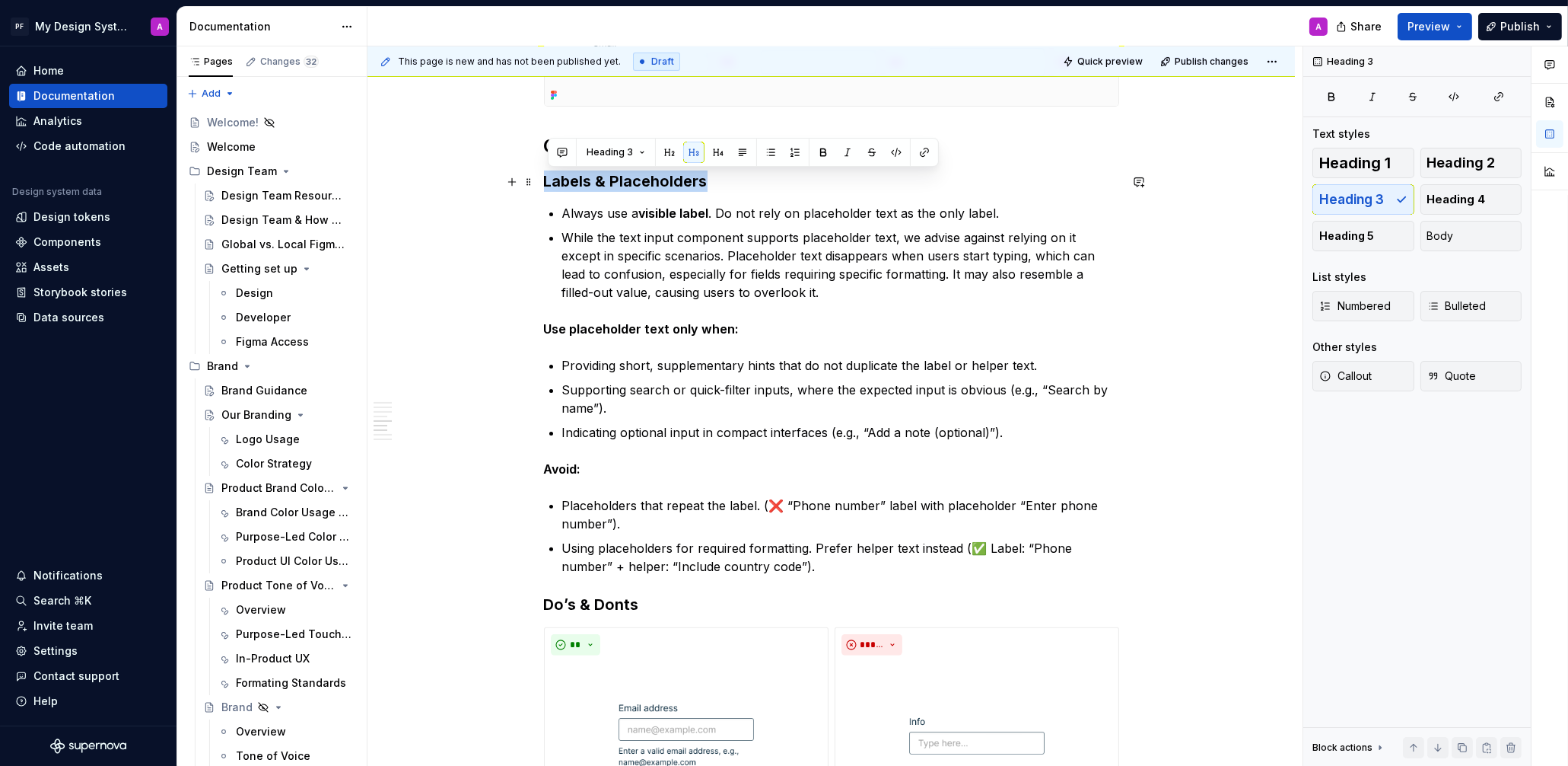
drag, startPoint x: 667, startPoint y: 182, endPoint x: 609, endPoint y: 165, distance: 60.4
click at [545, 183] on div "Overview Text fields are most commonly used in forms and search interfaces wher…" at bounding box center [831, 464] width 928 height 3012
click at [710, 148] on button "button" at bounding box center [718, 152] width 21 height 21
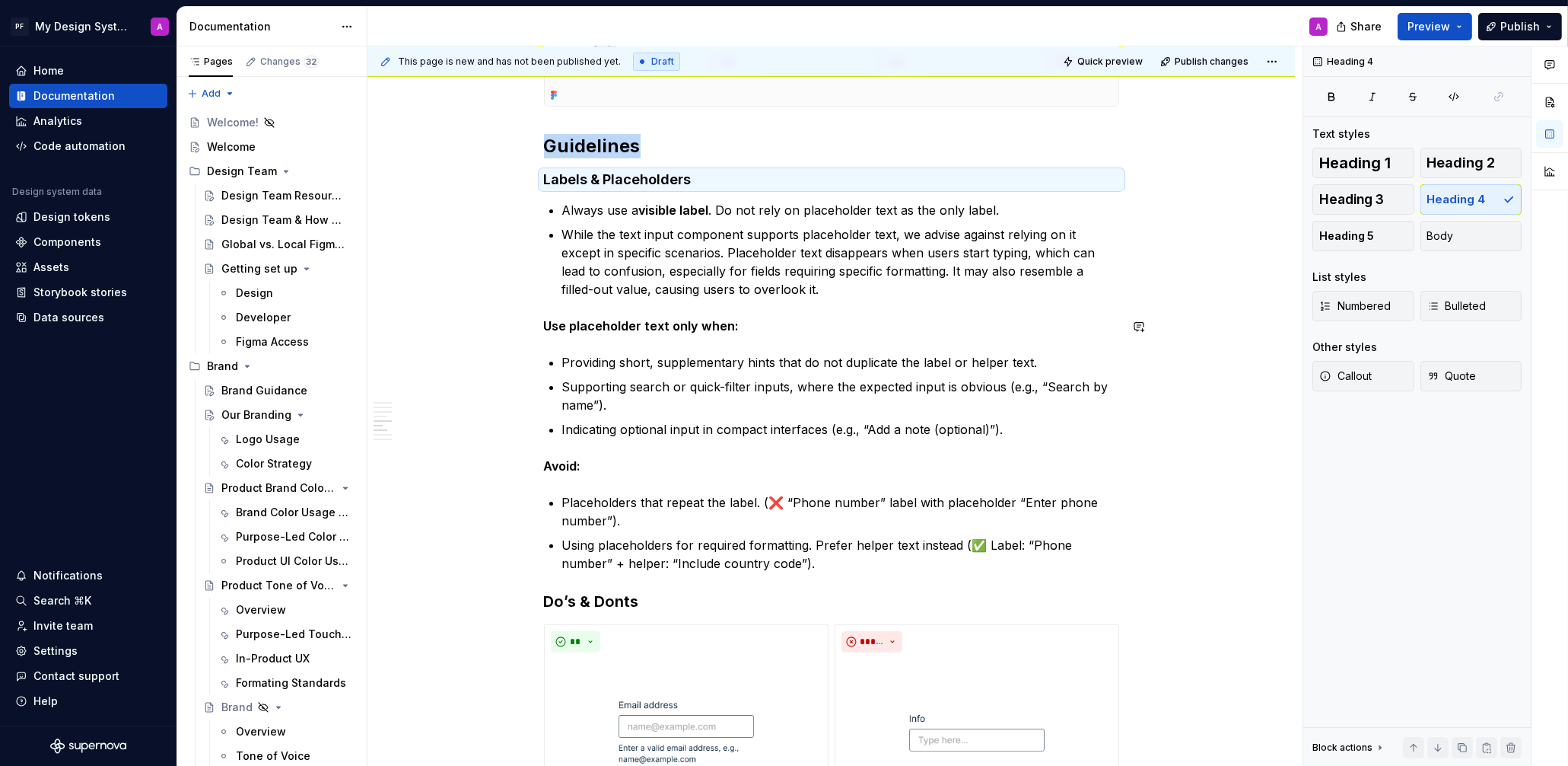
click at [1194, 345] on div "Overview Text fields are most commonly used in forms and search interfaces wher…" at bounding box center [831, 462] width 928 height 3009
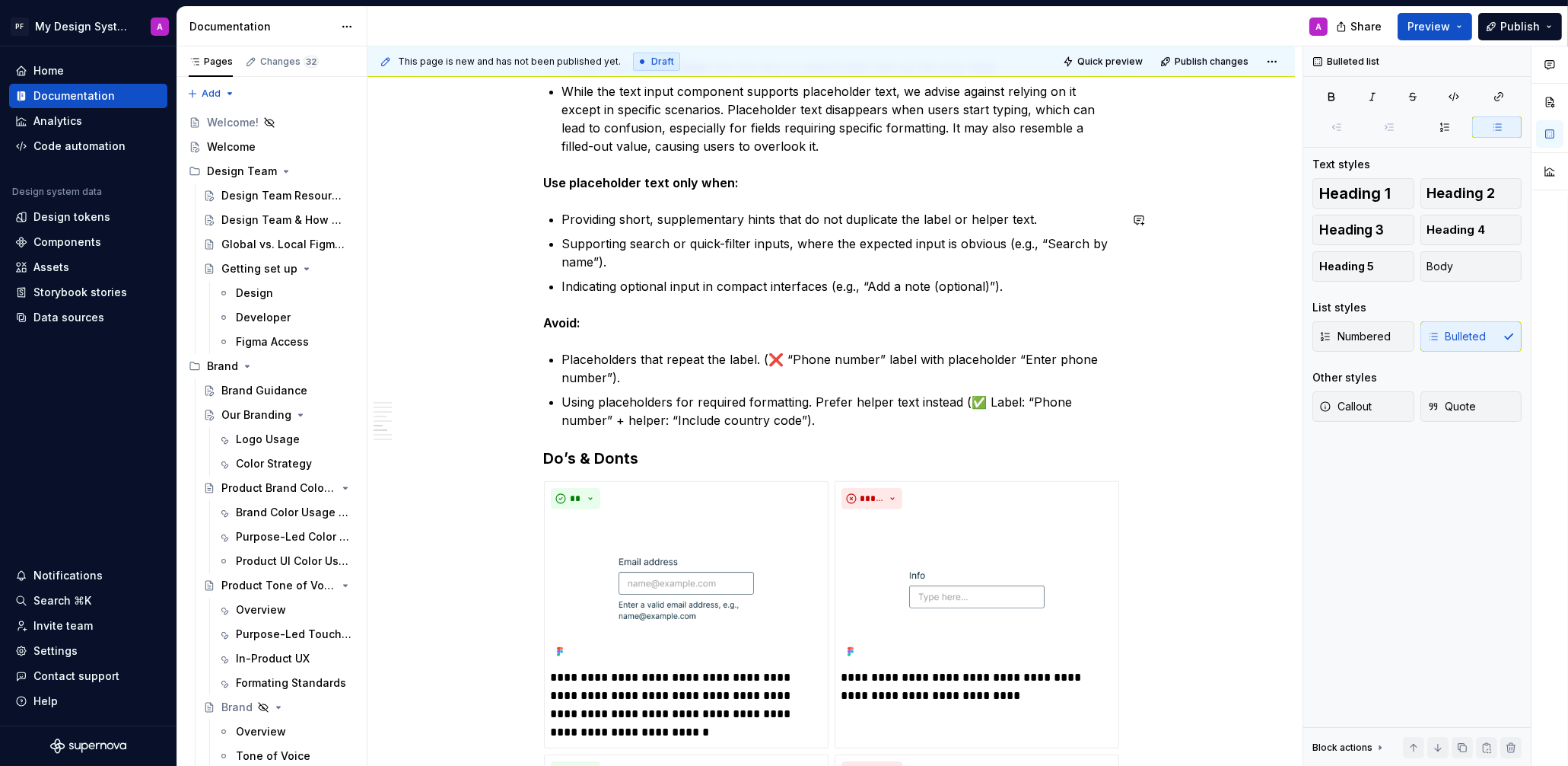
scroll to position [1519, 0]
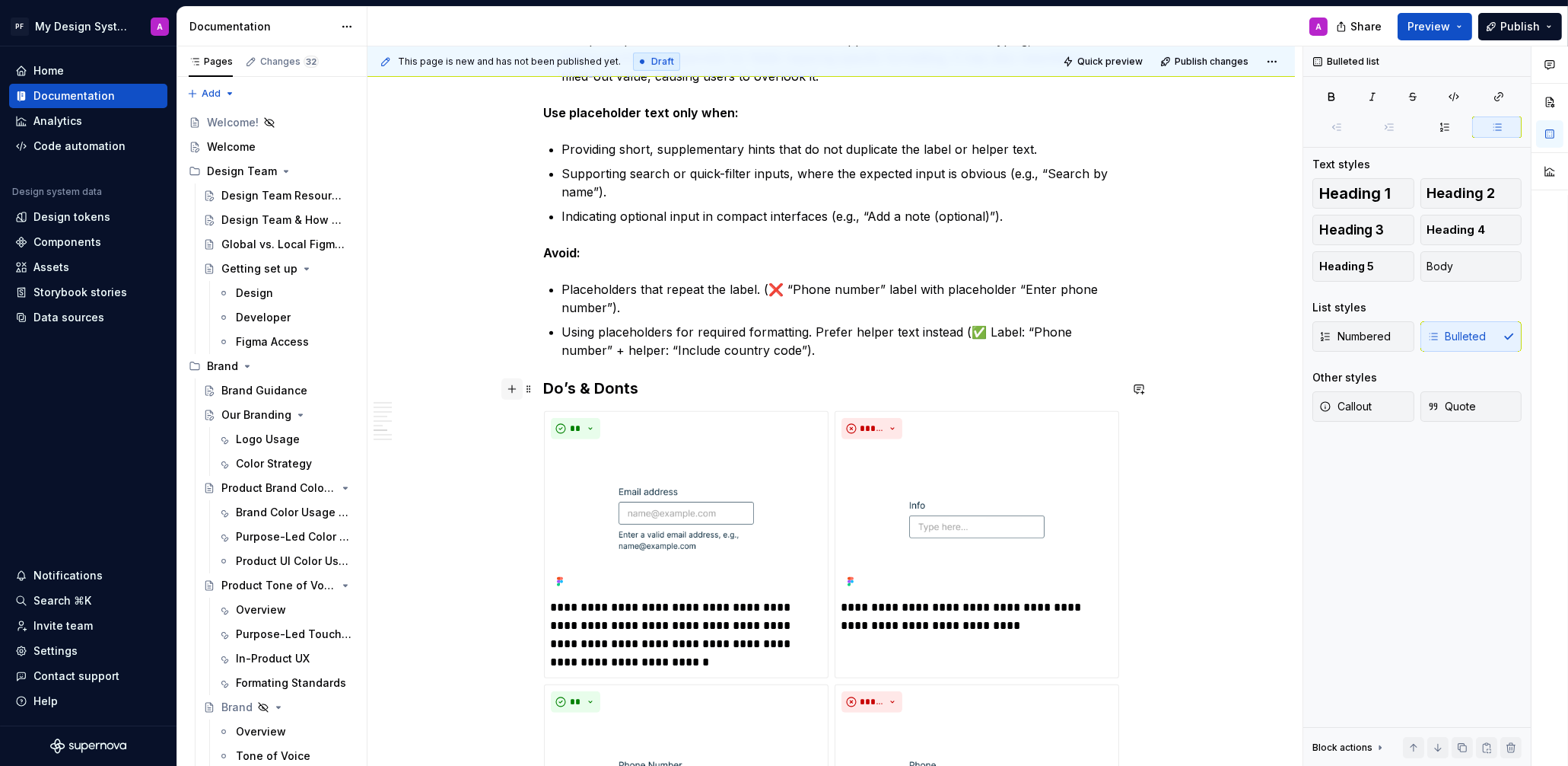
click at [519, 390] on button "button" at bounding box center [511, 388] width 21 height 21
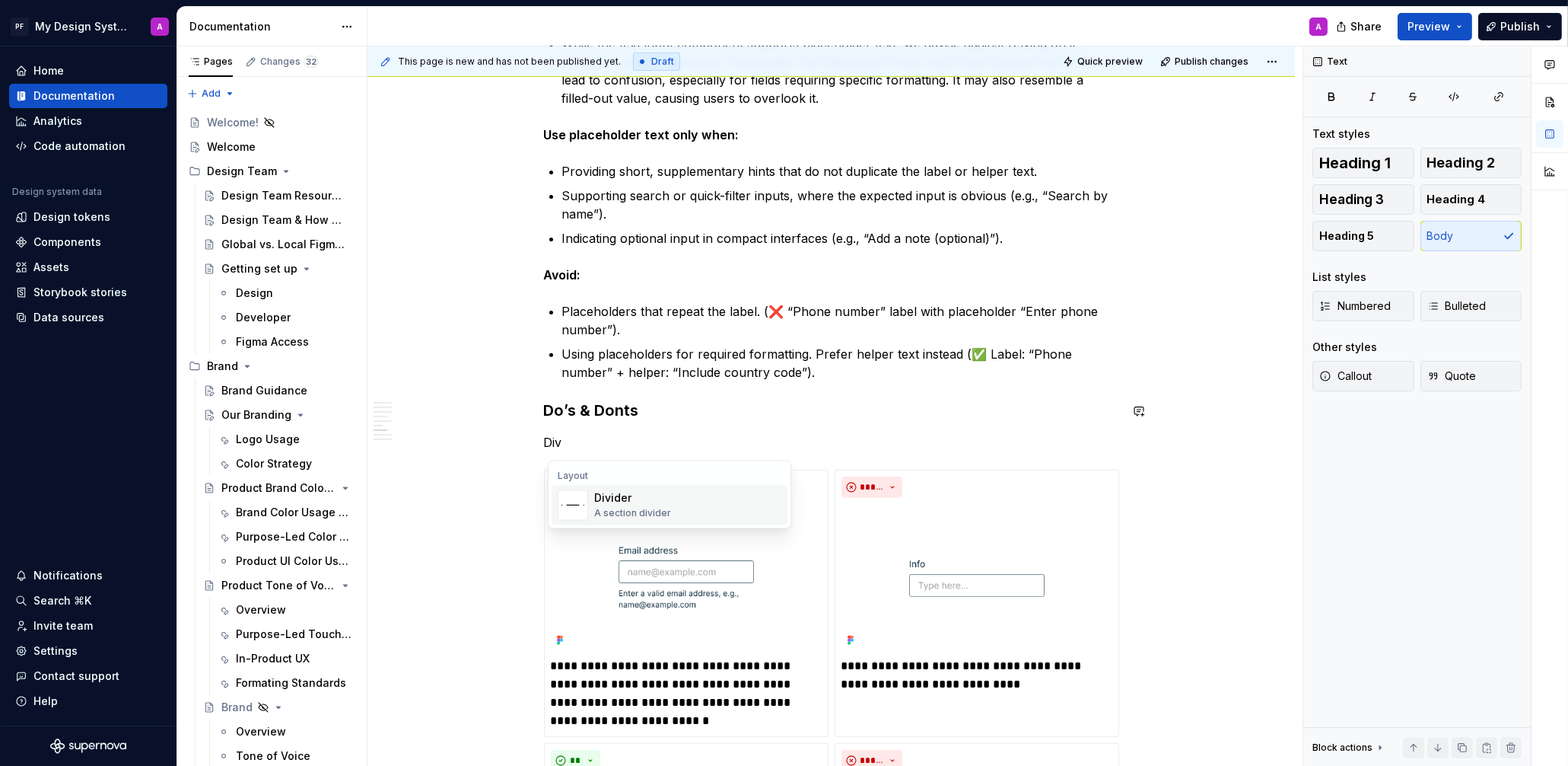
scroll to position [1497, 0]
click at [605, 496] on div "Divider" at bounding box center [633, 498] width 77 height 15
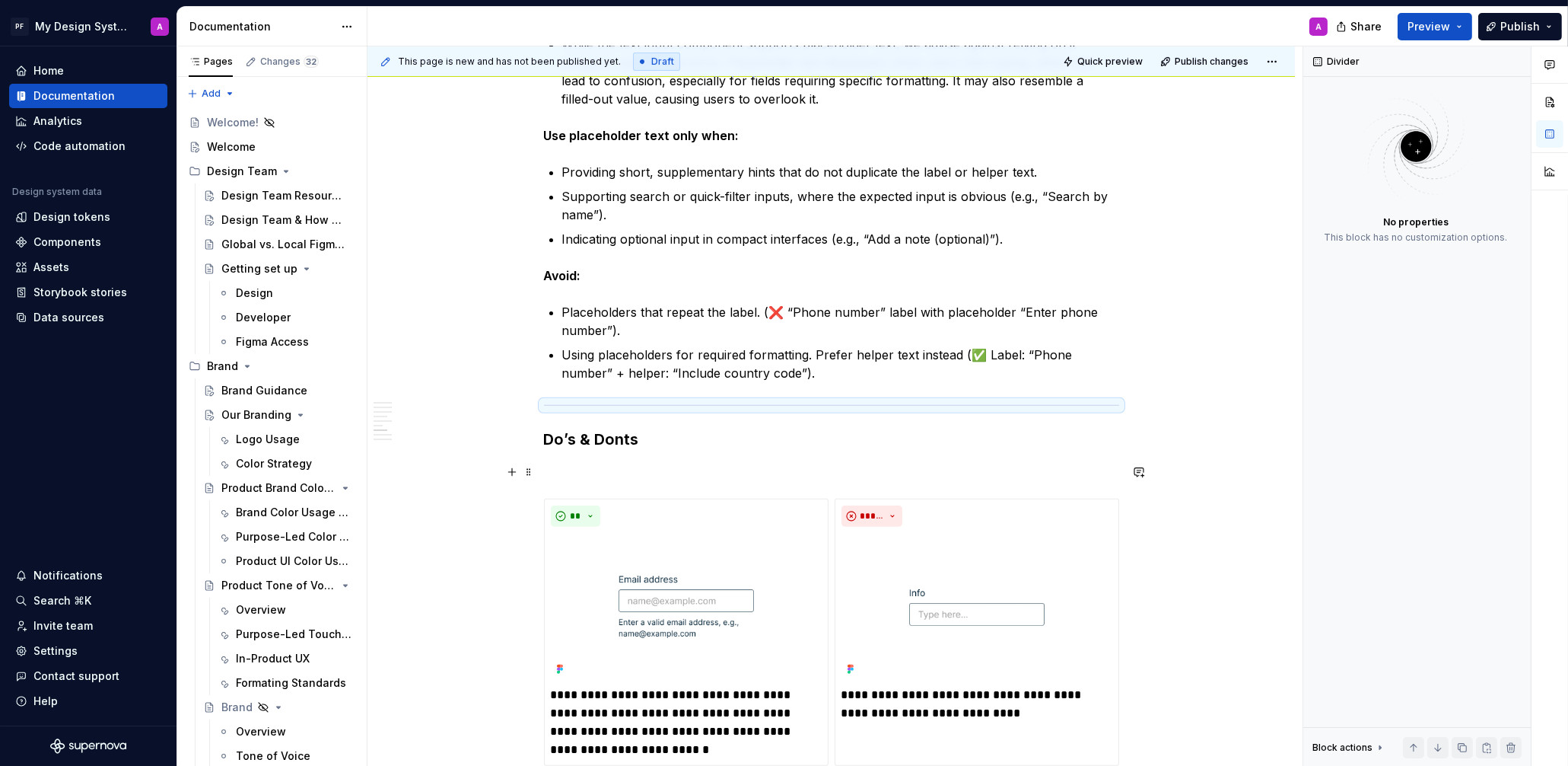
click at [586, 476] on p at bounding box center [831, 471] width 575 height 18
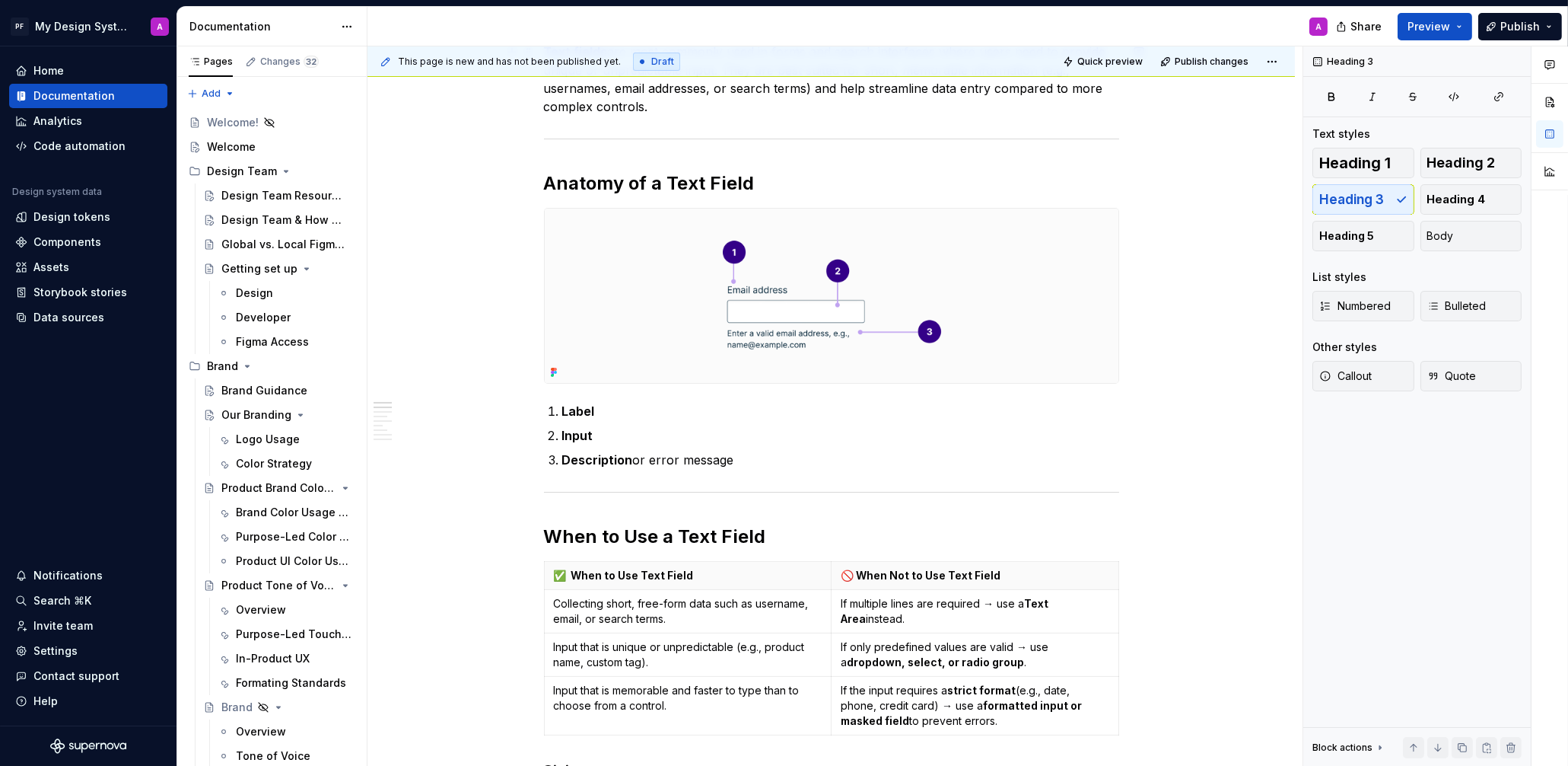
scroll to position [454, 0]
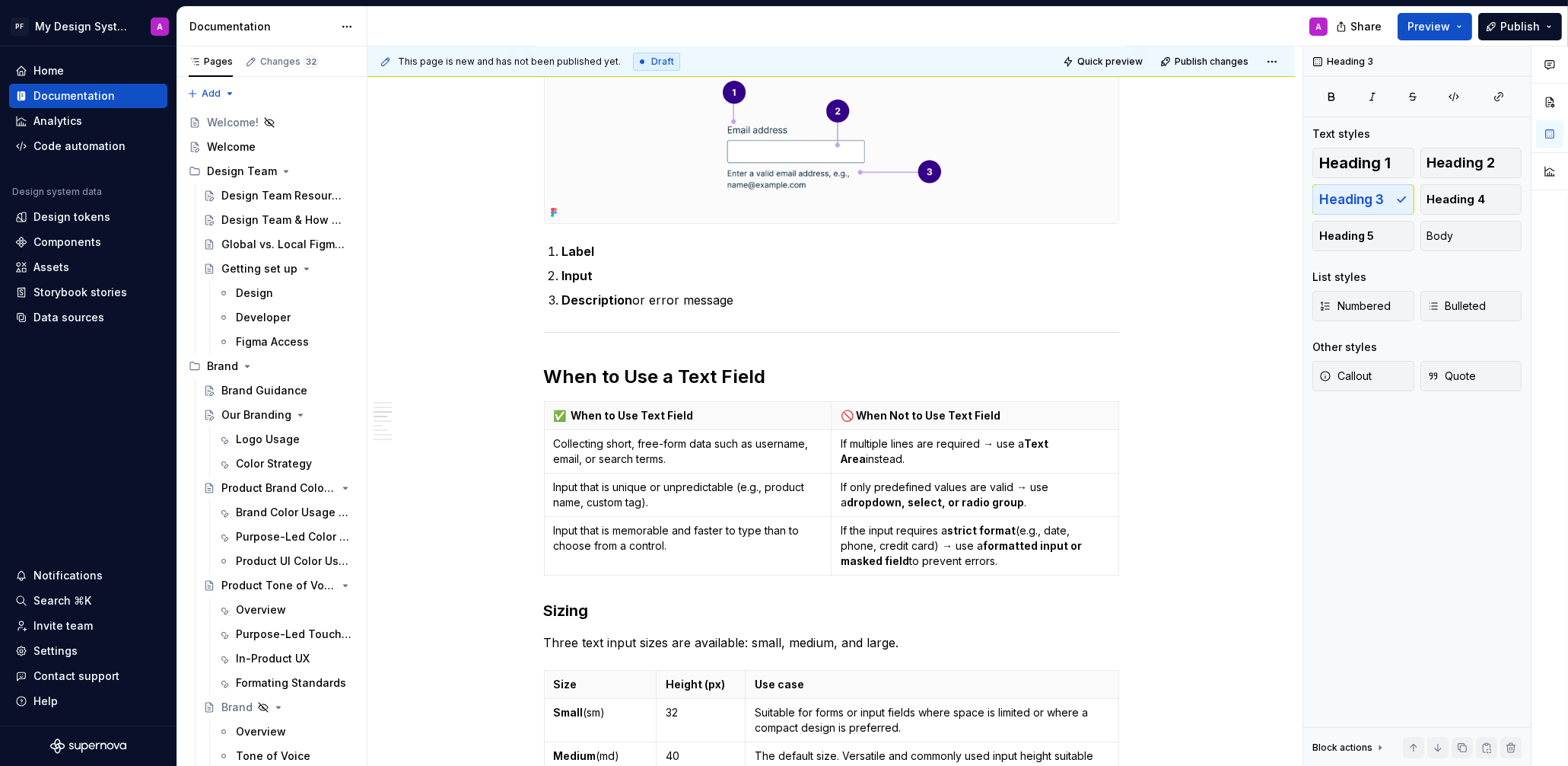
click at [1058, 160] on img at bounding box center [831, 136] width 573 height 175
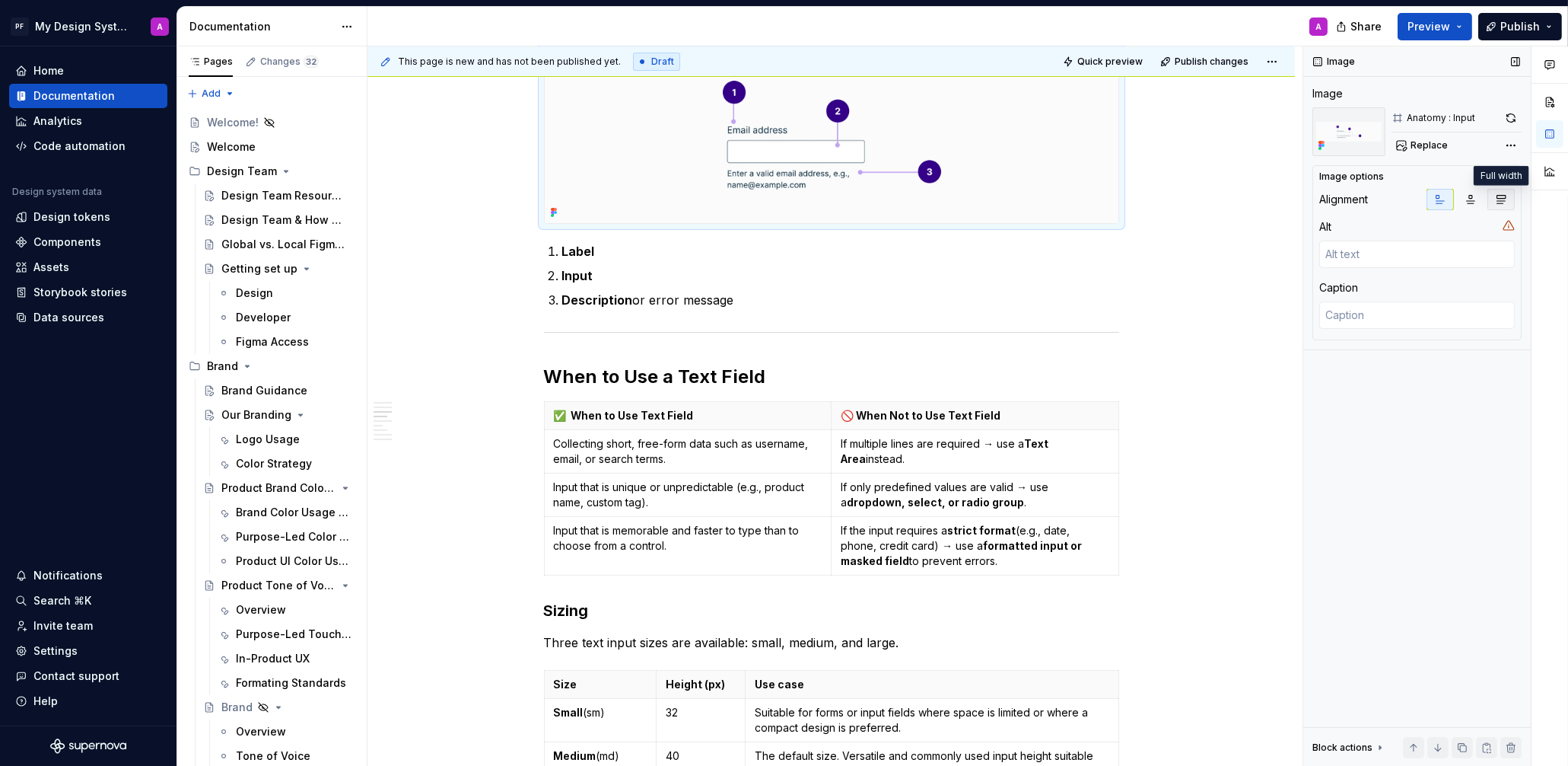
click at [1506, 200] on button "button" at bounding box center [1501, 199] width 28 height 21
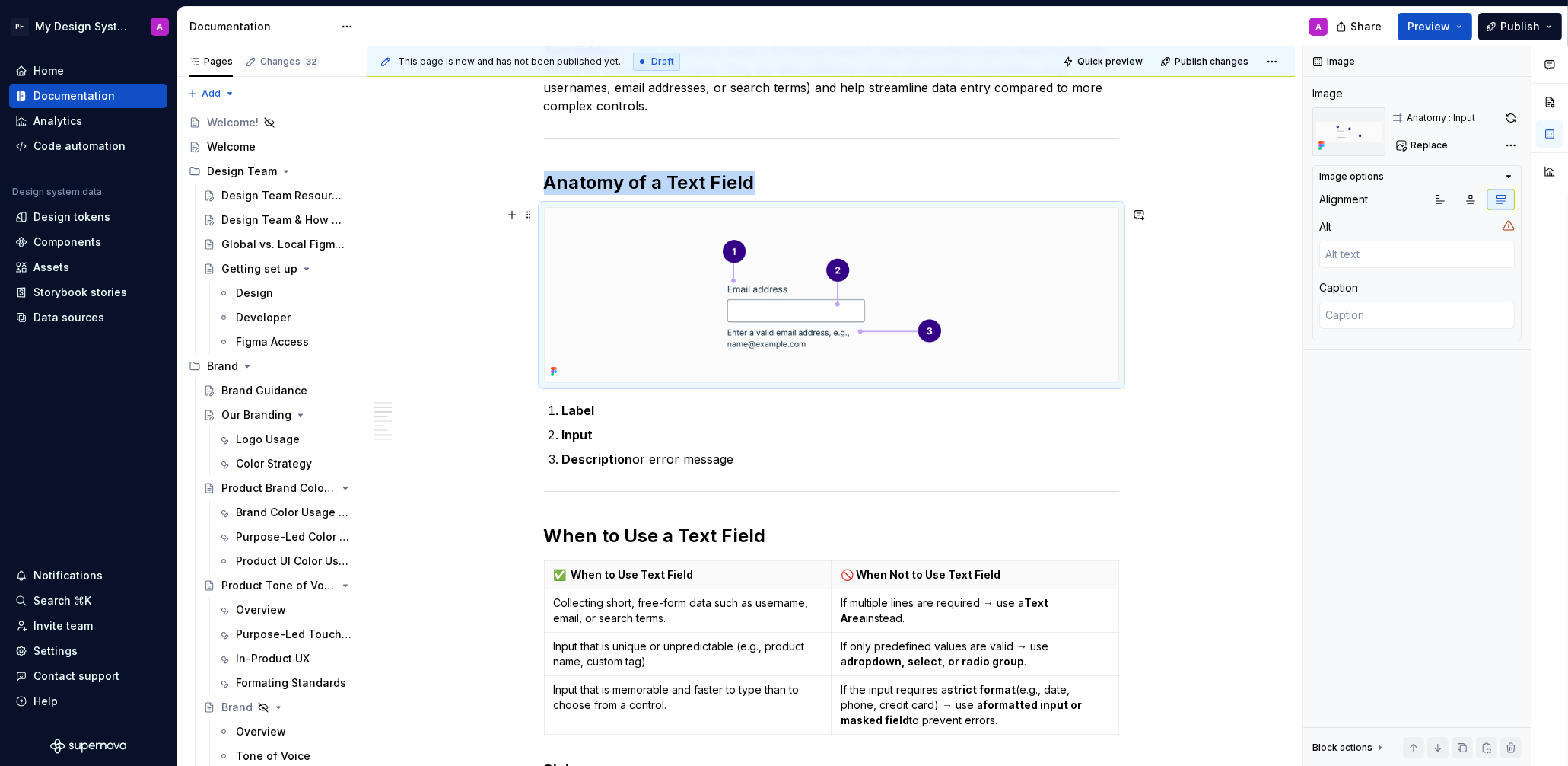
scroll to position [292, 0]
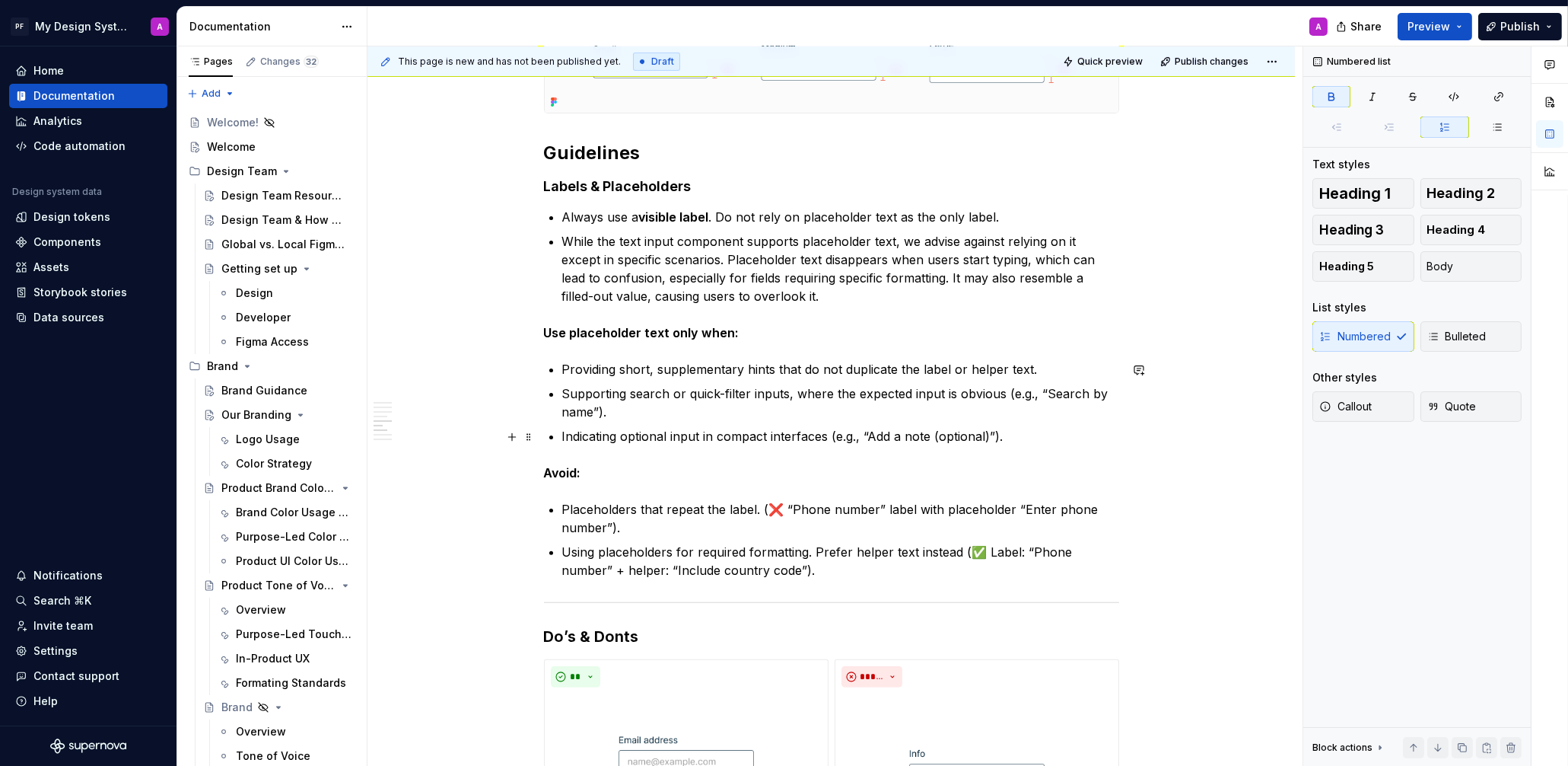
scroll to position [1351, 0]
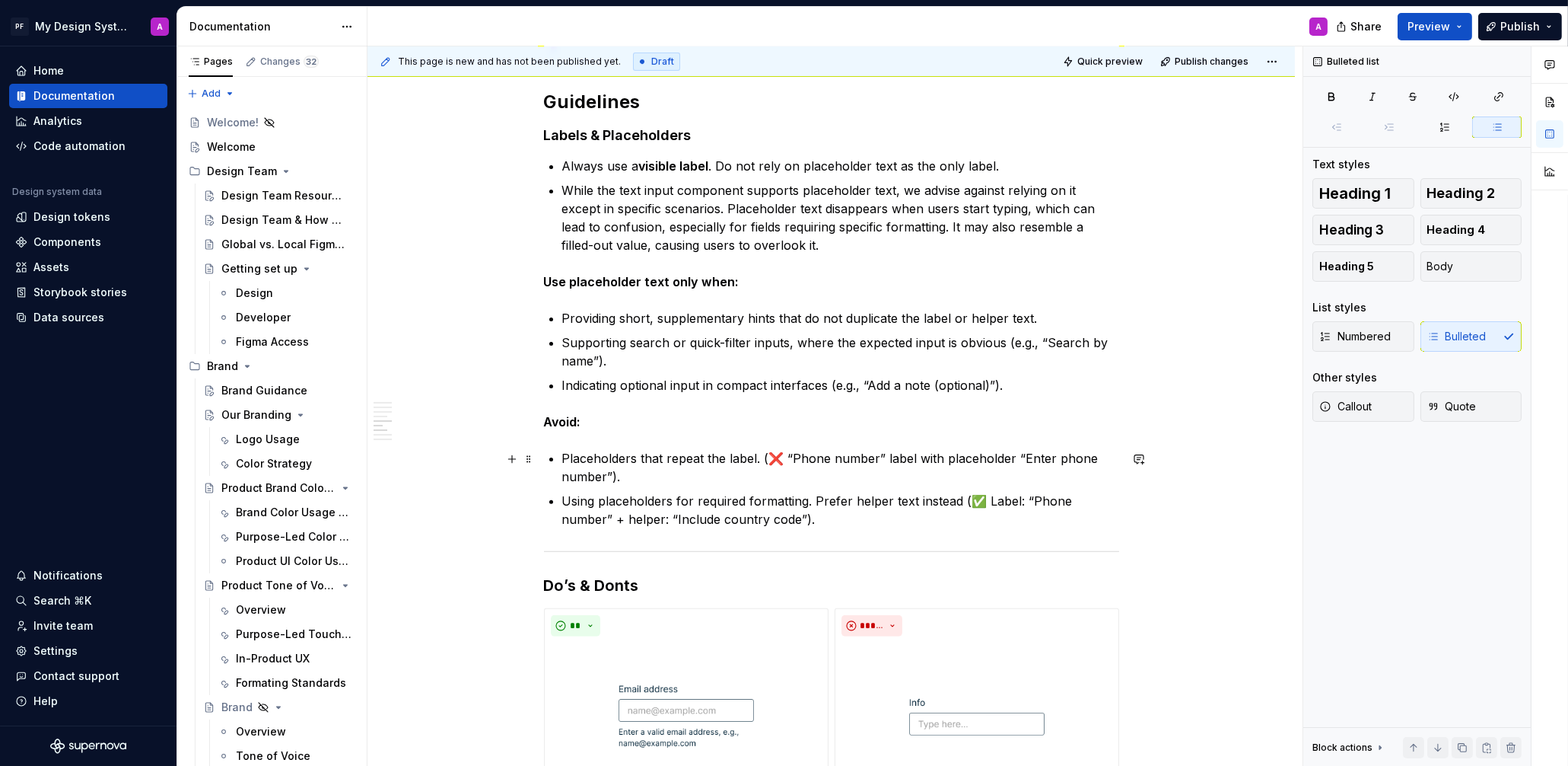
click at [785, 467] on p "Placeholders that repeat the label. (❌ “Phone number” label with placeholder “E…" at bounding box center [840, 468] width 557 height 37
click at [787, 457] on p "Placeholders that repeat the label. (❌ “Phone number” label with placeholder “E…" at bounding box center [840, 468] width 557 height 37
click at [986, 505] on p "Using placeholders for required formatting. Prefer helper text instead (✅ Label…" at bounding box center [840, 510] width 557 height 37
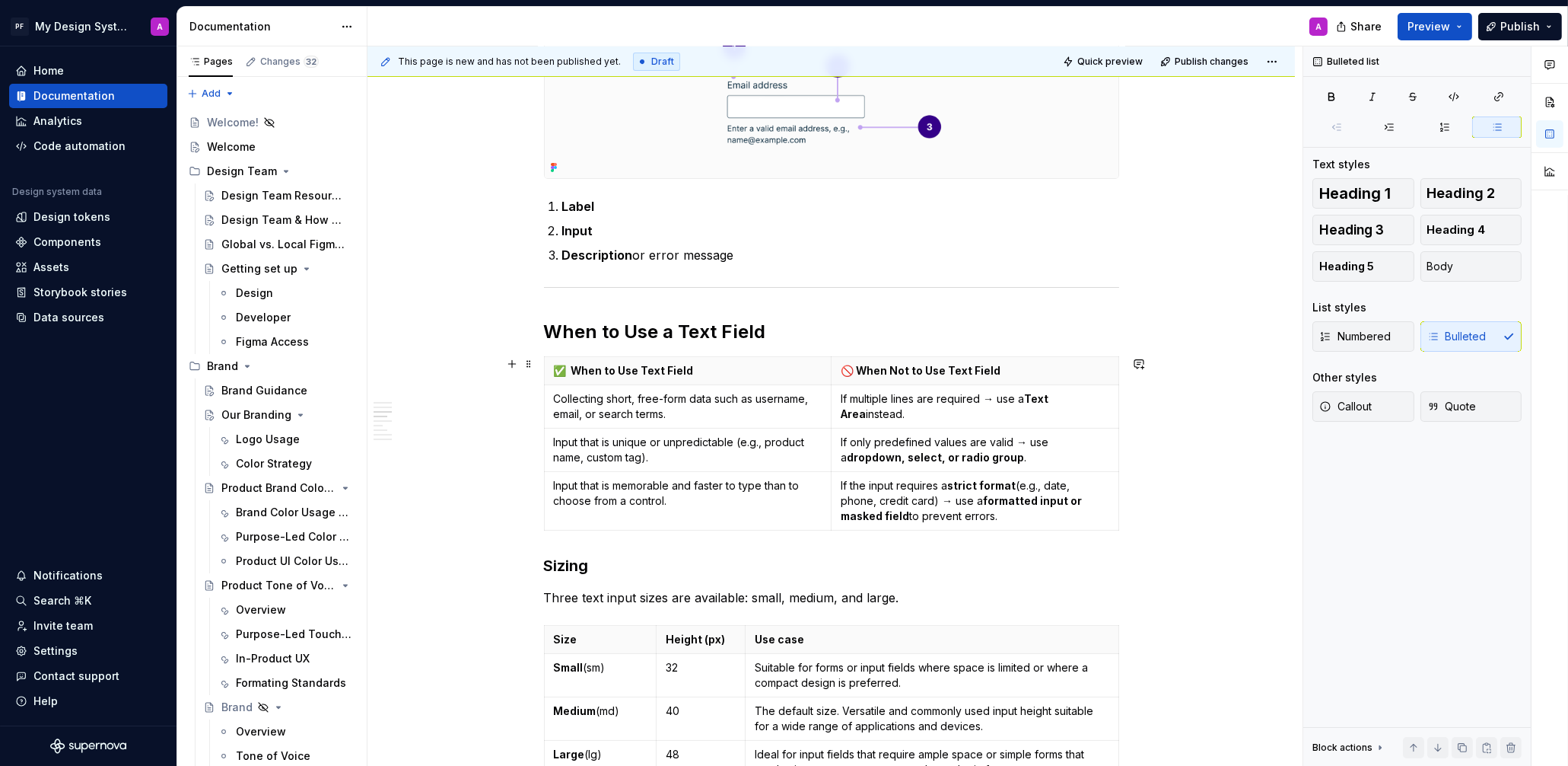
scroll to position [515, 0]
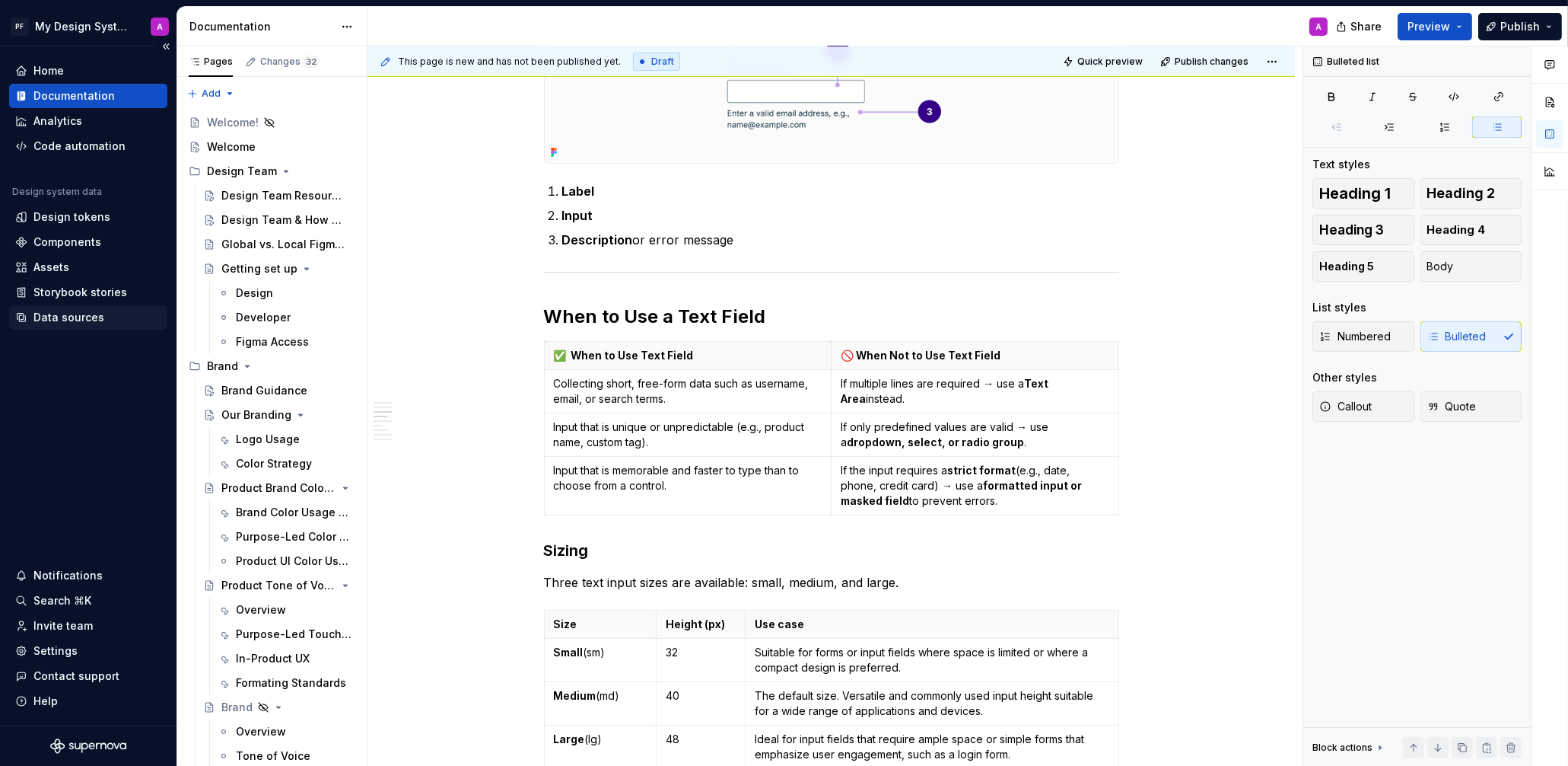
click at [76, 317] on div "Data sources" at bounding box center [69, 317] width 71 height 15
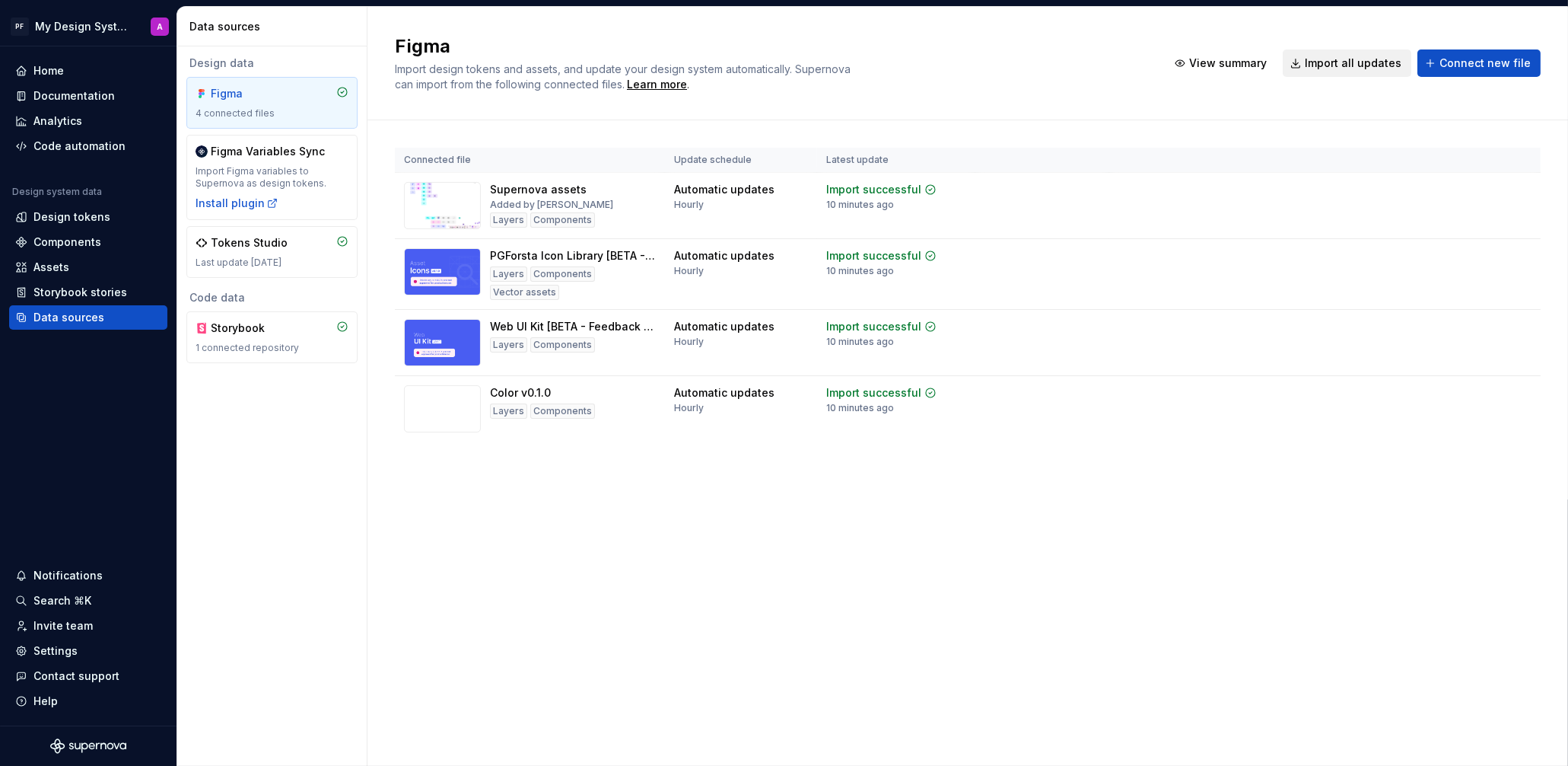
click at [1348, 57] on span "Import all updates" at bounding box center [1352, 63] width 97 height 15
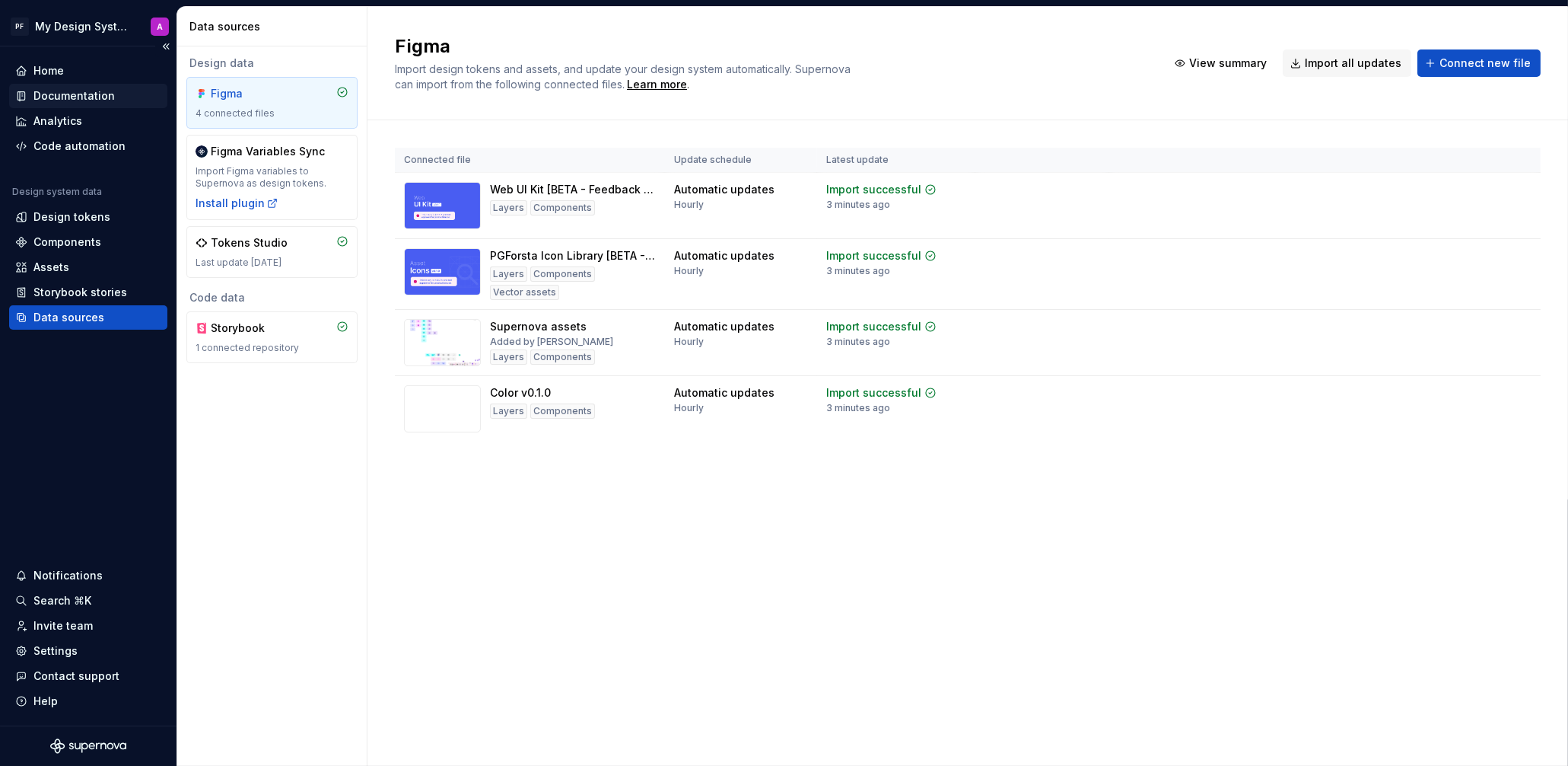
click at [89, 94] on div "Documentation" at bounding box center [74, 96] width 81 height 15
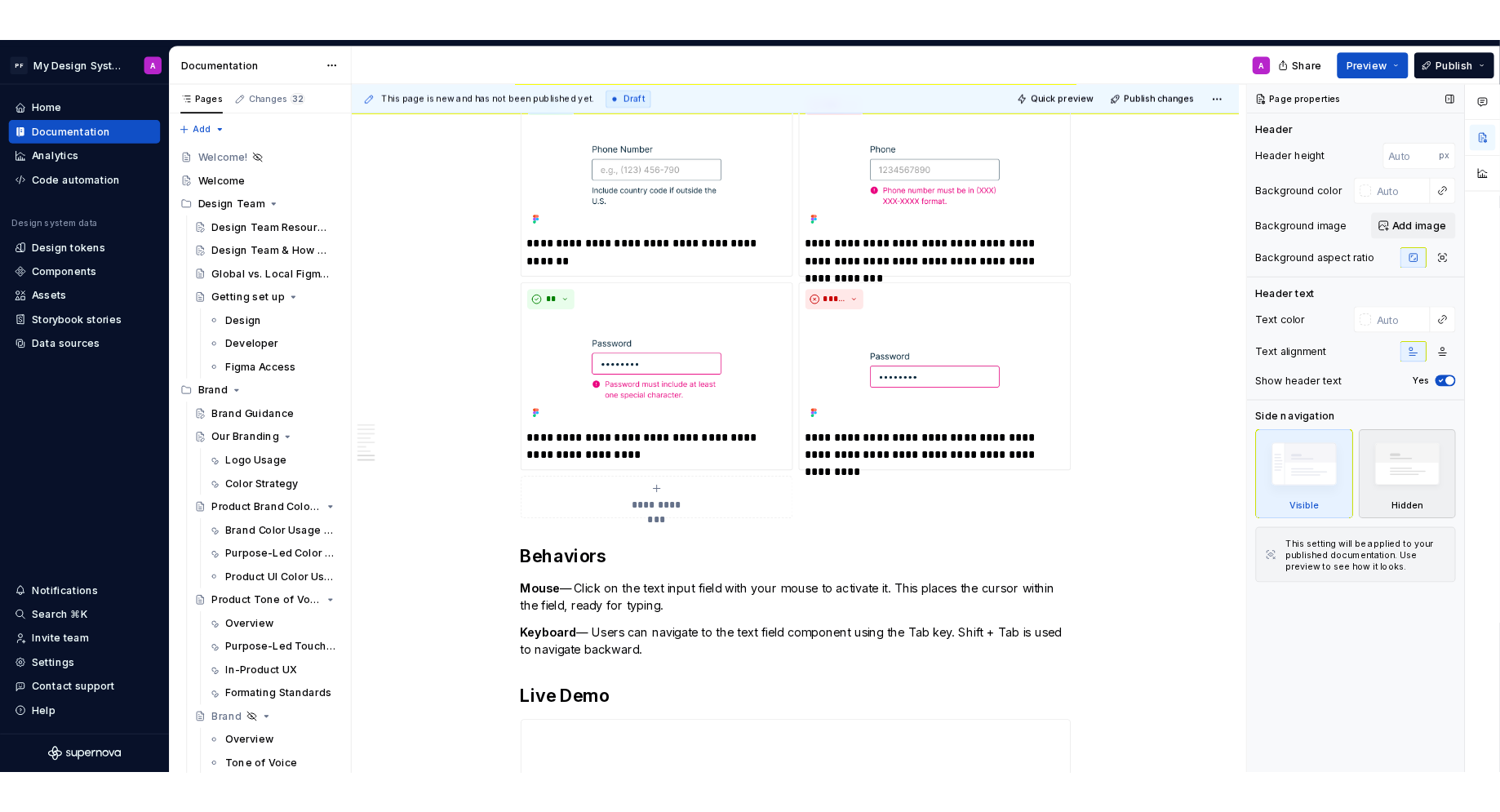
scroll to position [2286, 0]
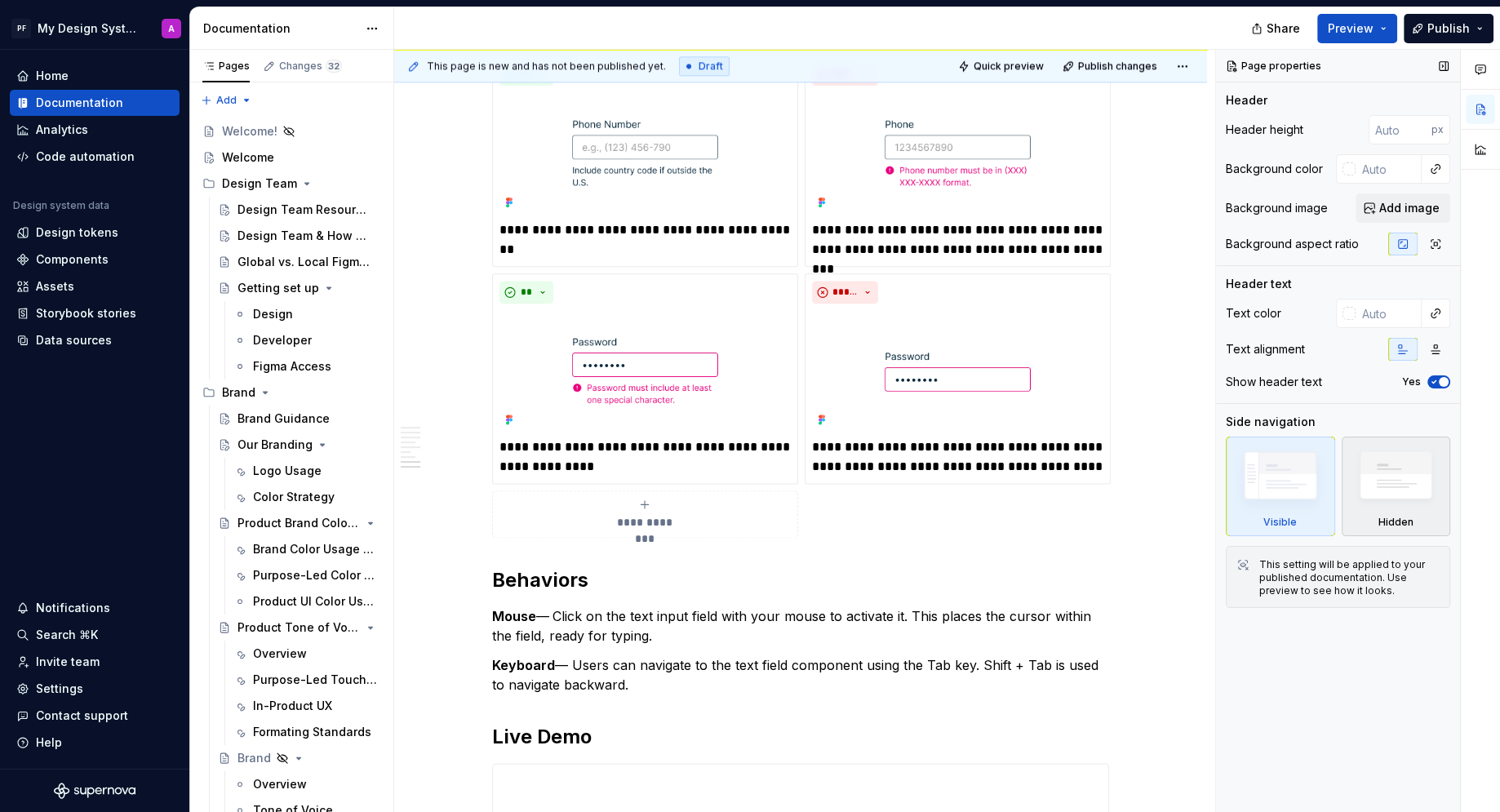
type textarea "*"
